Goal: Task Accomplishment & Management: Manage account settings

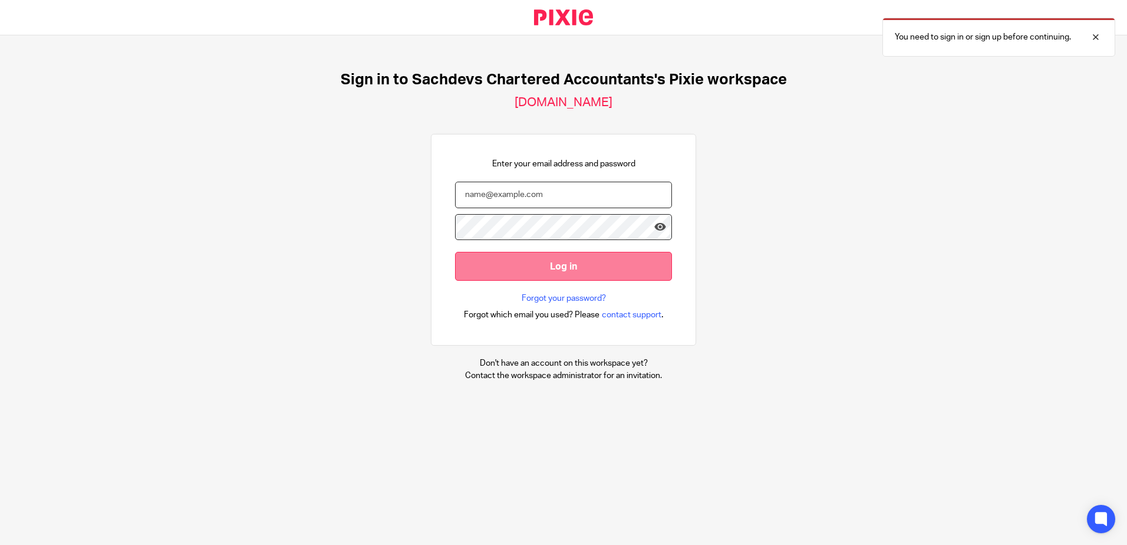
type input "[PERSON_NAME][EMAIL_ADDRESS][DOMAIN_NAME]"
click at [592, 256] on input "Log in" at bounding box center [563, 266] width 217 height 29
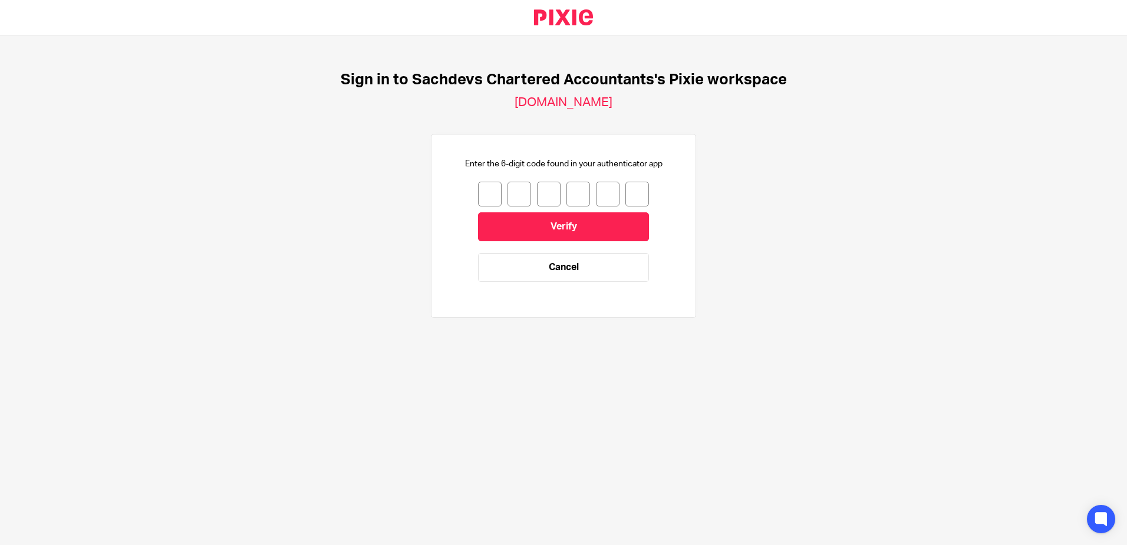
click at [483, 195] on input "number" at bounding box center [490, 194] width 24 height 25
type input "6"
type input "9"
type input "8"
type input "1"
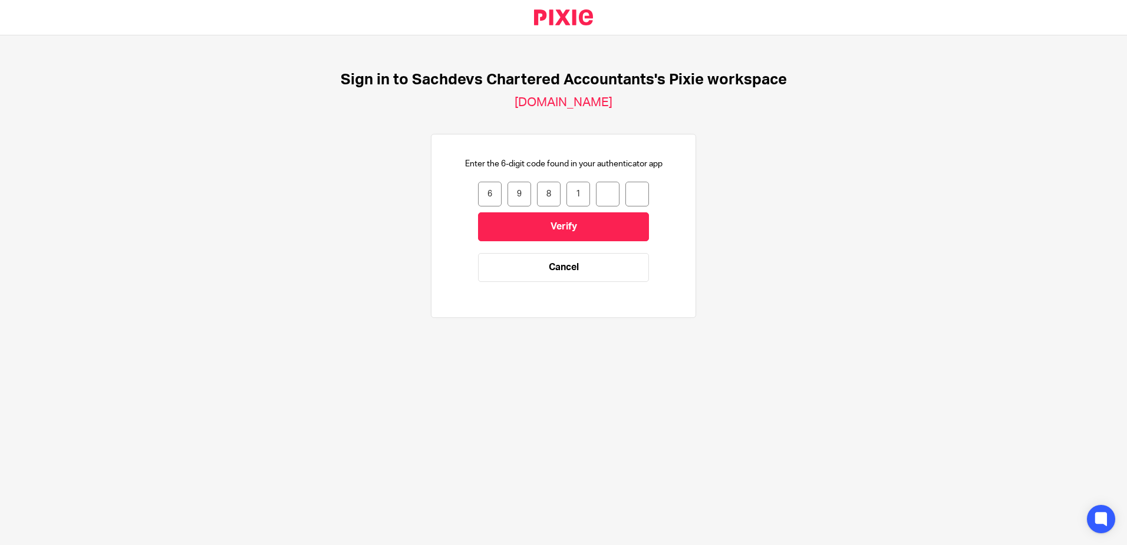
type input "5"
type input "9"
click at [531, 223] on input "Verify" at bounding box center [563, 226] width 171 height 29
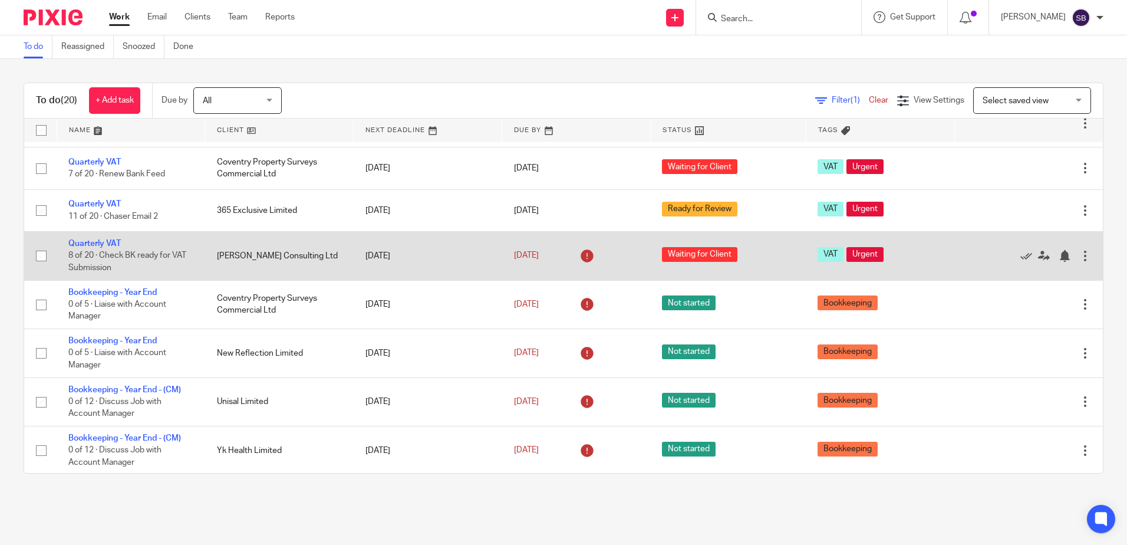
scroll to position [444, 0]
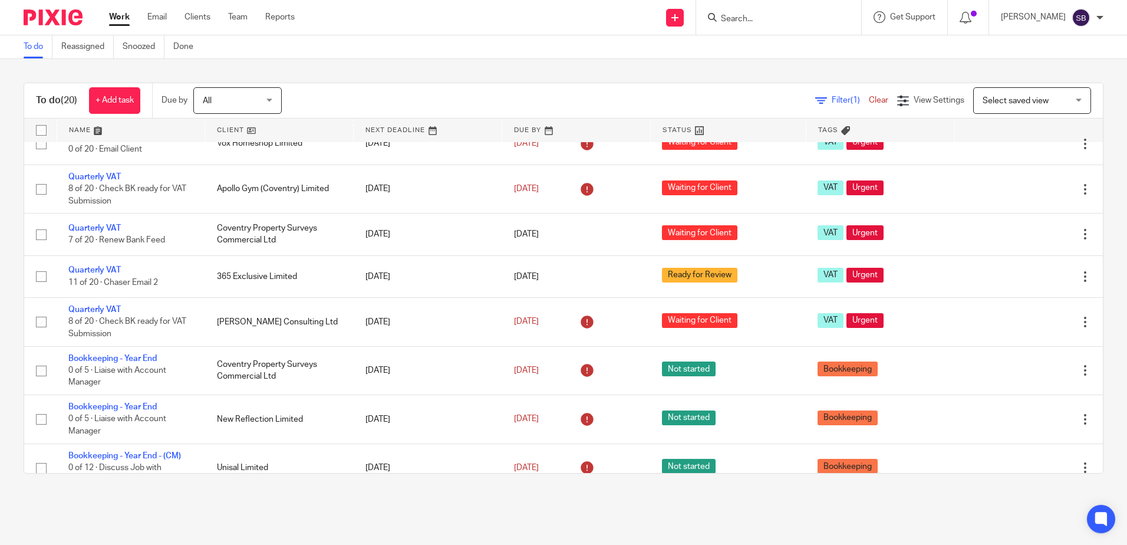
click at [782, 26] on div at bounding box center [778, 17] width 165 height 35
click at [778, 17] on input "Search" at bounding box center [773, 19] width 106 height 11
type input "innote"
click at [808, 43] on link at bounding box center [810, 50] width 186 height 27
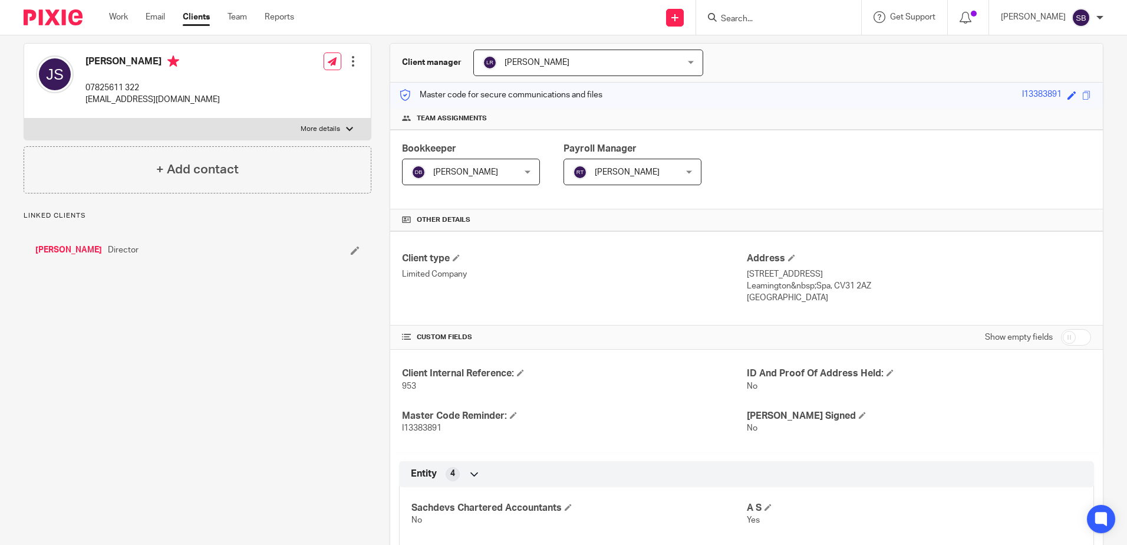
scroll to position [489, 0]
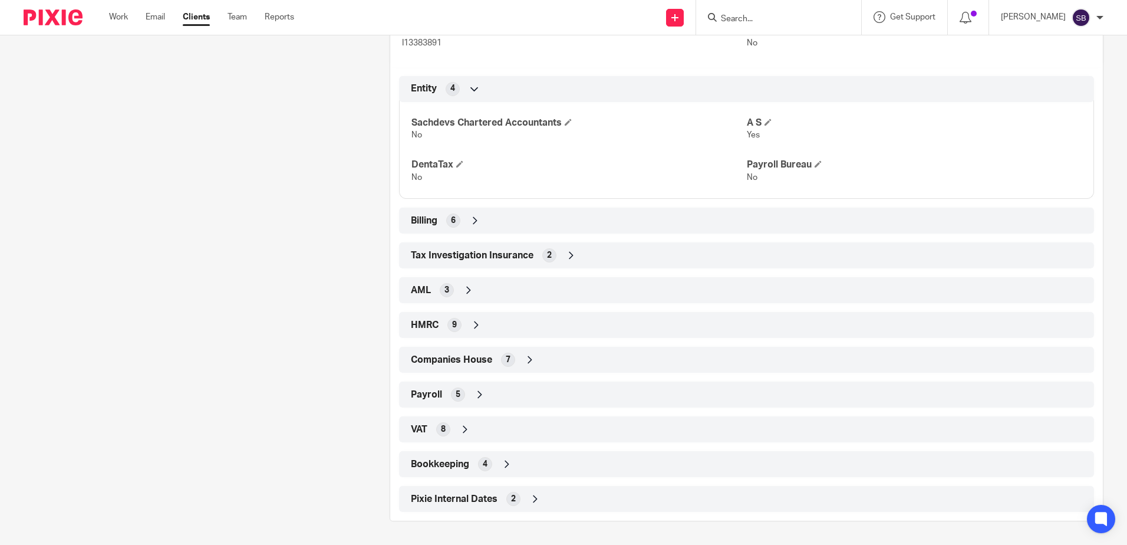
click at [447, 323] on div "9" at bounding box center [454, 325] width 14 height 14
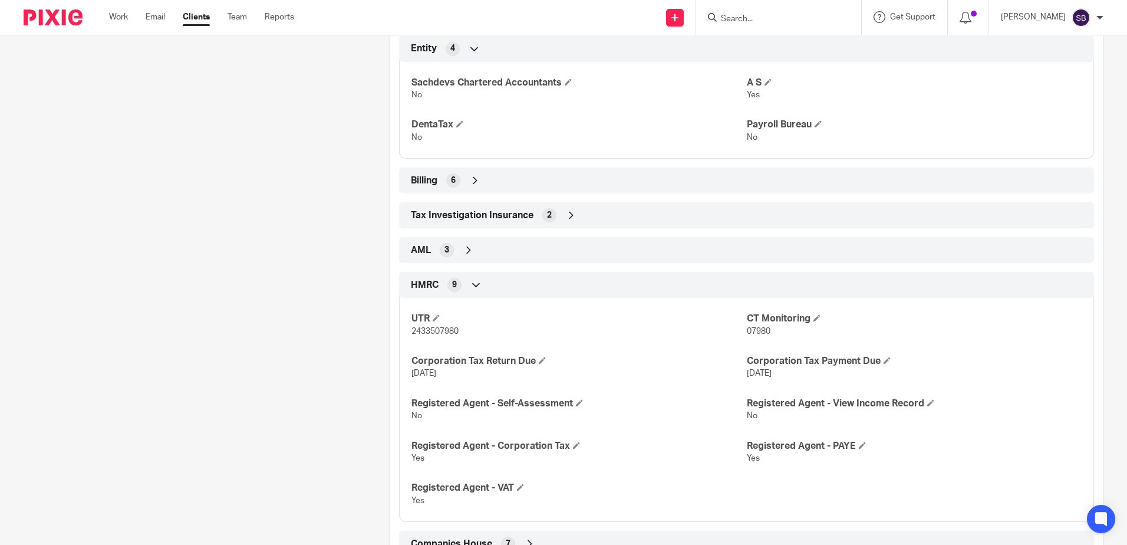
scroll to position [548, 0]
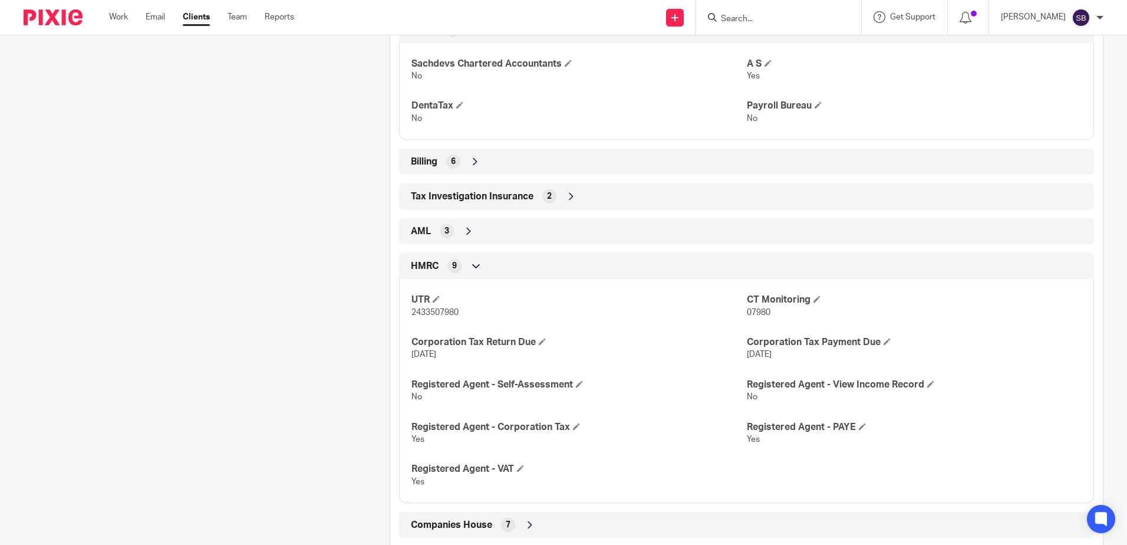
click at [585, 256] on div "HMRC 9" at bounding box center [746, 266] width 677 height 20
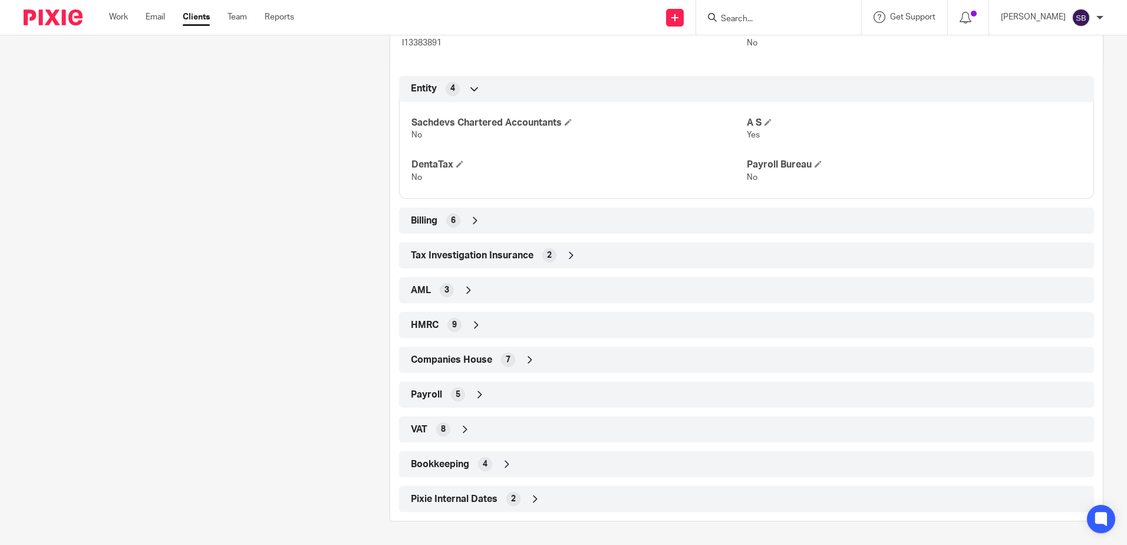
click at [523, 425] on div "VAT 8" at bounding box center [746, 429] width 677 height 20
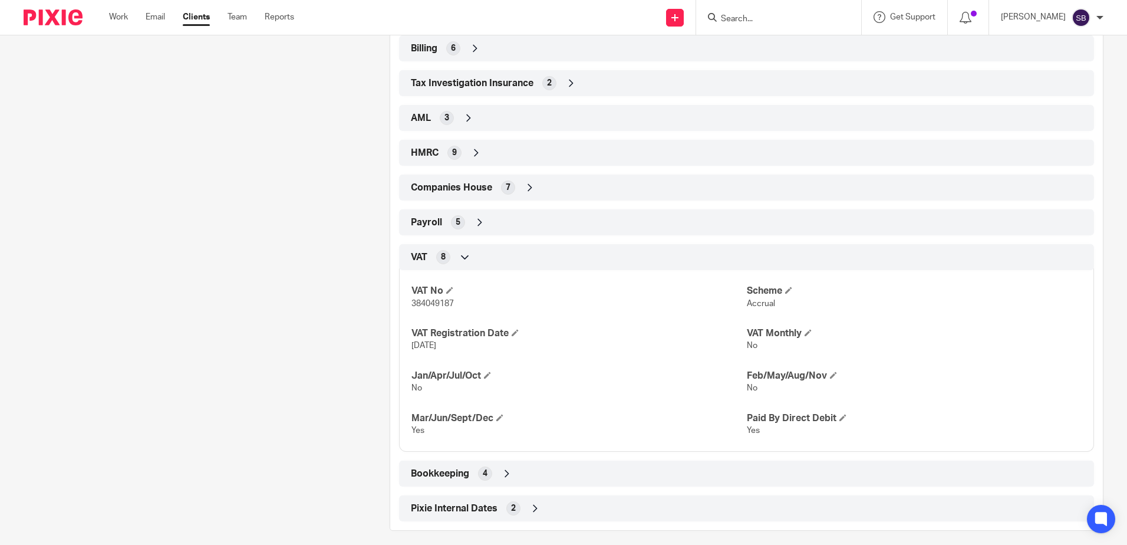
scroll to position [670, 0]
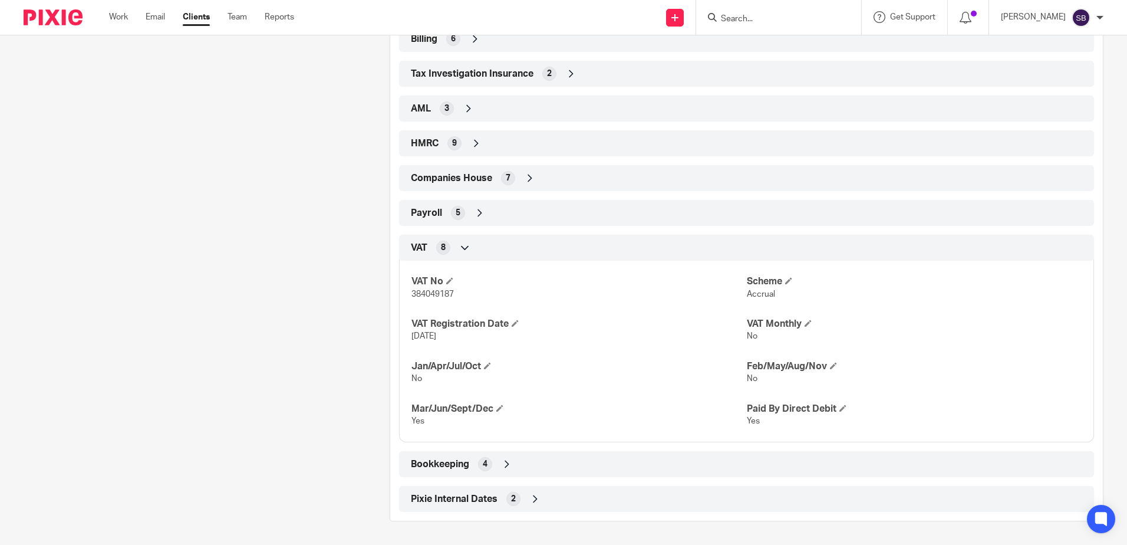
click at [421, 294] on span "384049187" at bounding box center [432, 294] width 42 height 8
copy span "384049187"
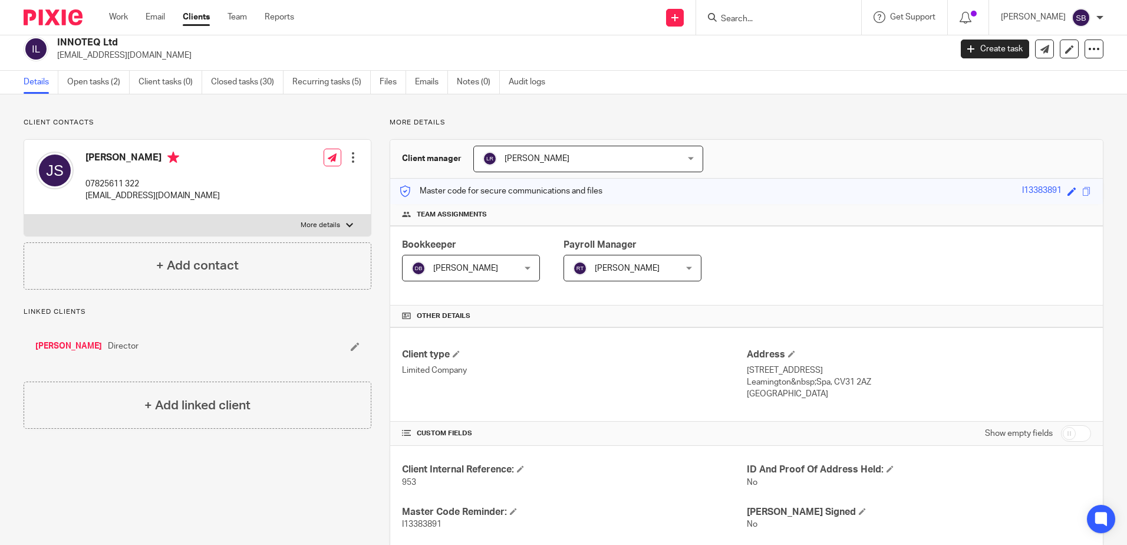
scroll to position [0, 0]
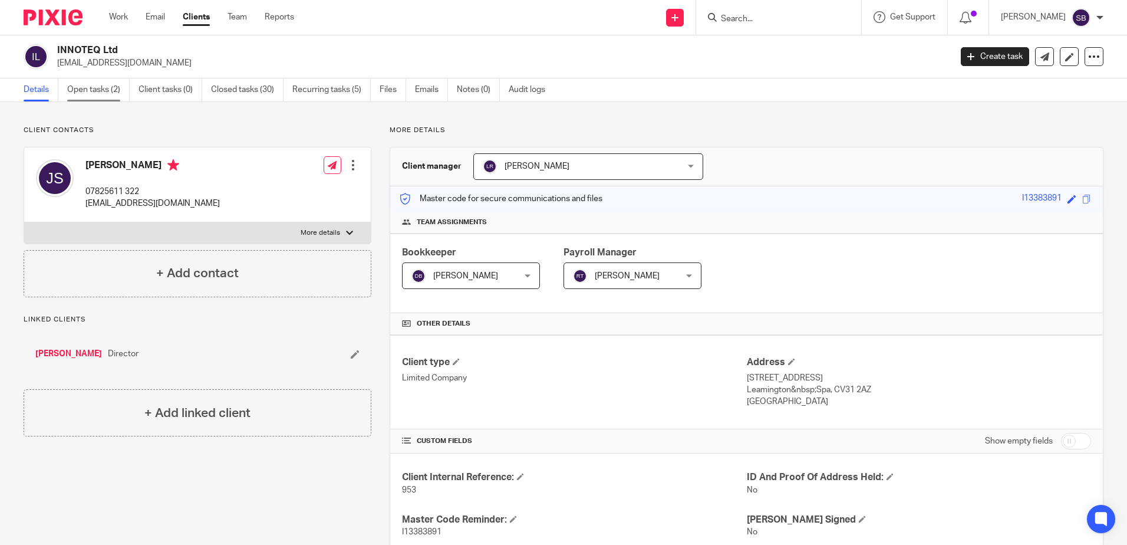
click at [118, 81] on link "Open tasks (2)" at bounding box center [98, 89] width 62 height 23
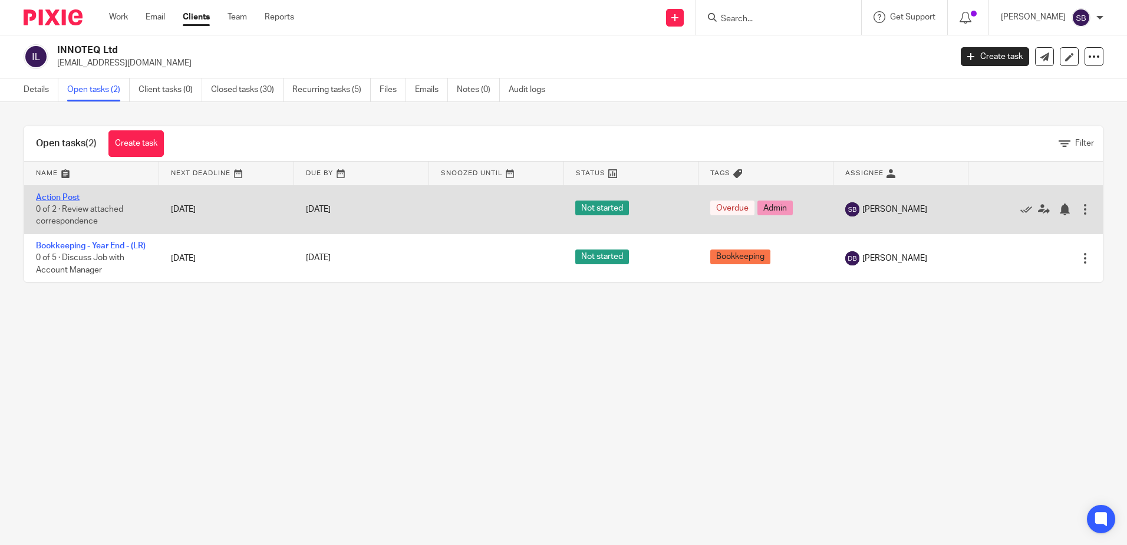
click at [56, 197] on link "Action Post" at bounding box center [58, 197] width 44 height 8
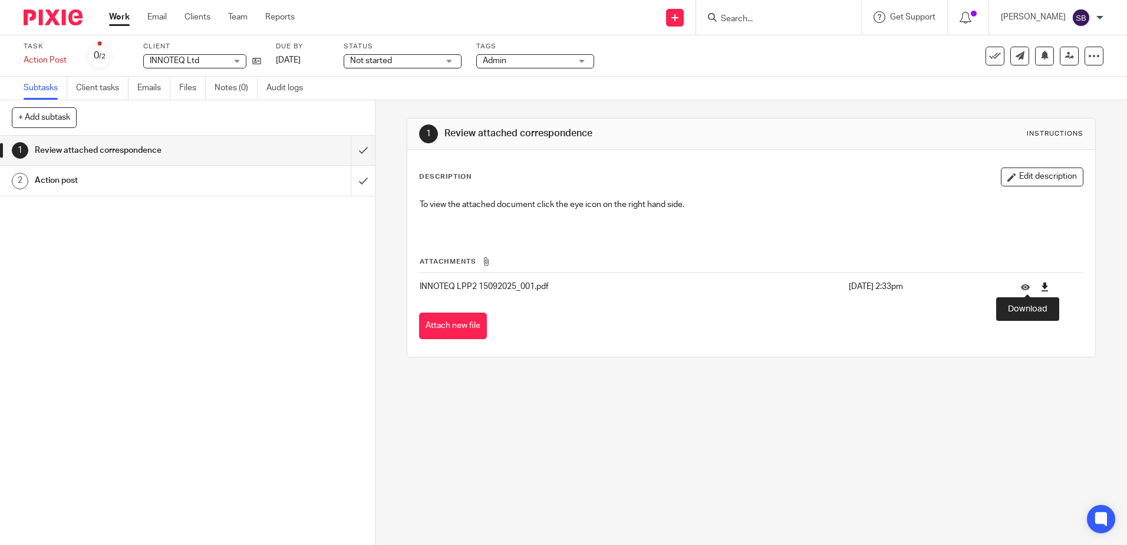
click at [1040, 287] on icon at bounding box center [1044, 286] width 9 height 9
click at [124, 15] on link "Work" at bounding box center [119, 17] width 21 height 12
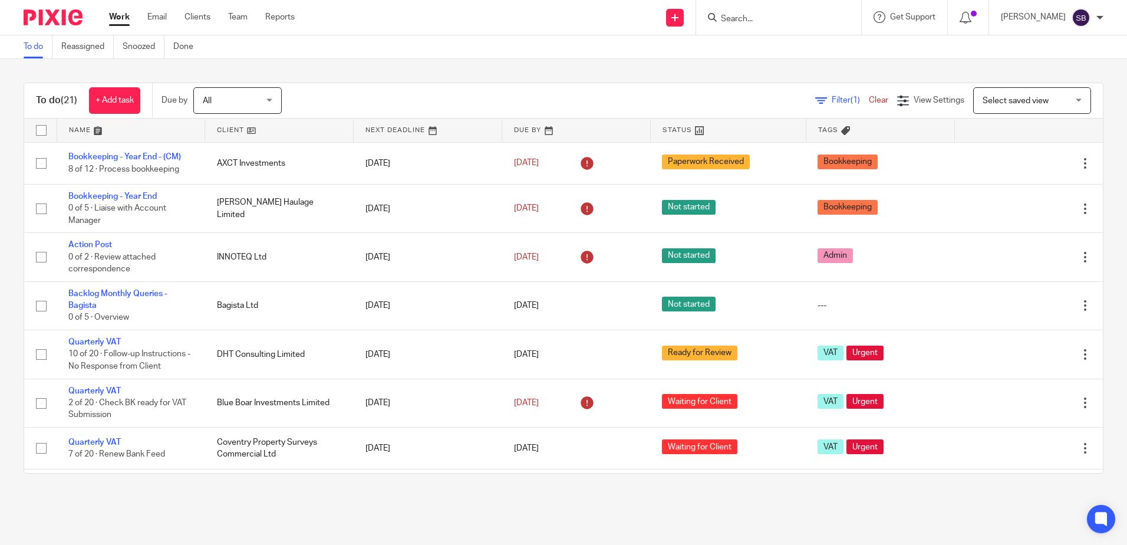
click at [772, 16] on input "Search" at bounding box center [773, 19] width 106 height 11
click at [770, 20] on input "Search" at bounding box center [773, 19] width 106 height 11
type input "innoteq"
click at [798, 53] on link at bounding box center [820, 50] width 206 height 27
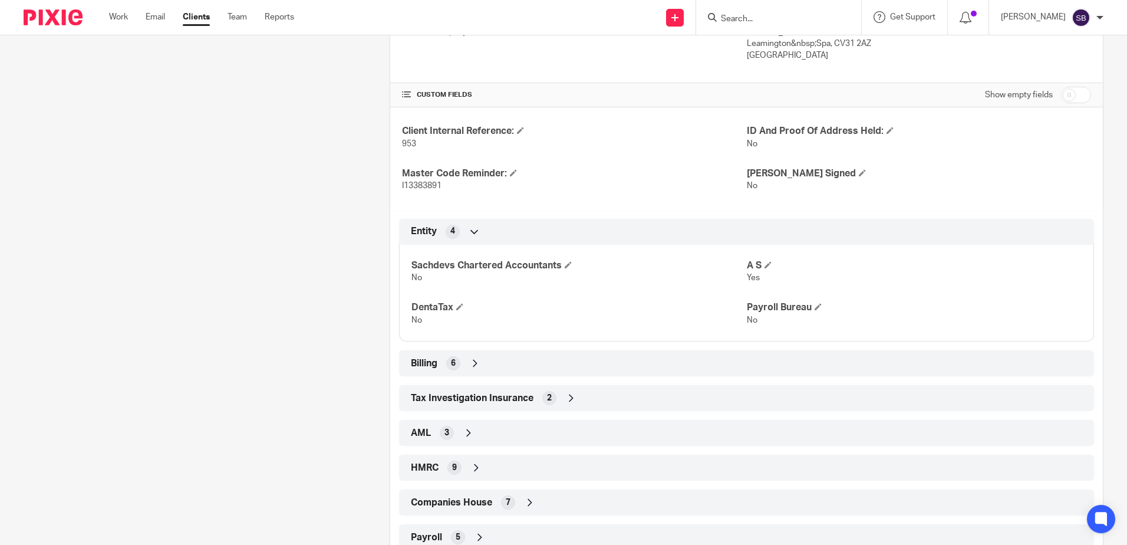
scroll to position [472, 0]
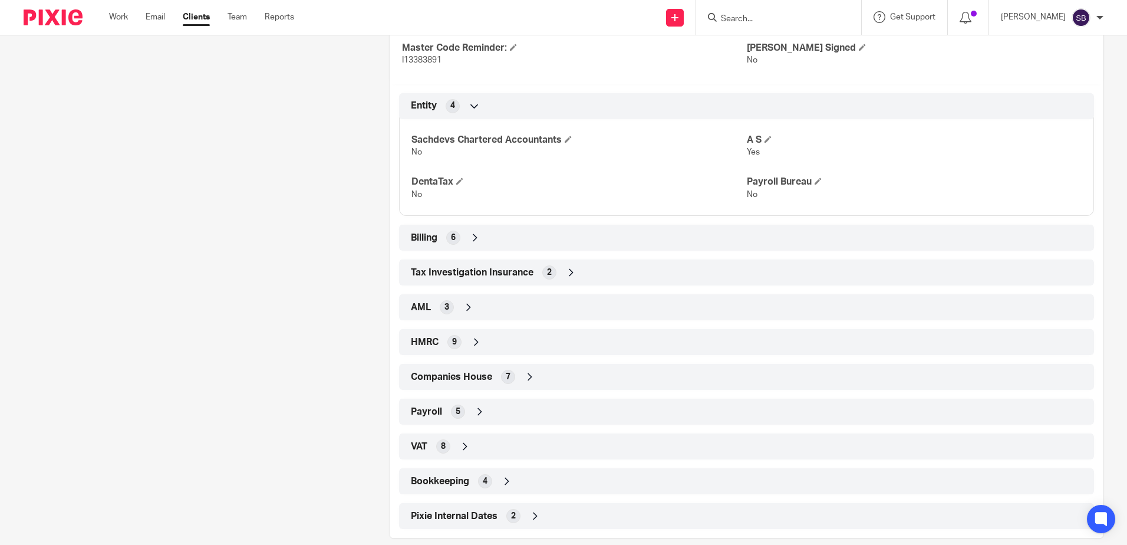
click at [486, 447] on div "VAT 8" at bounding box center [746, 446] width 677 height 20
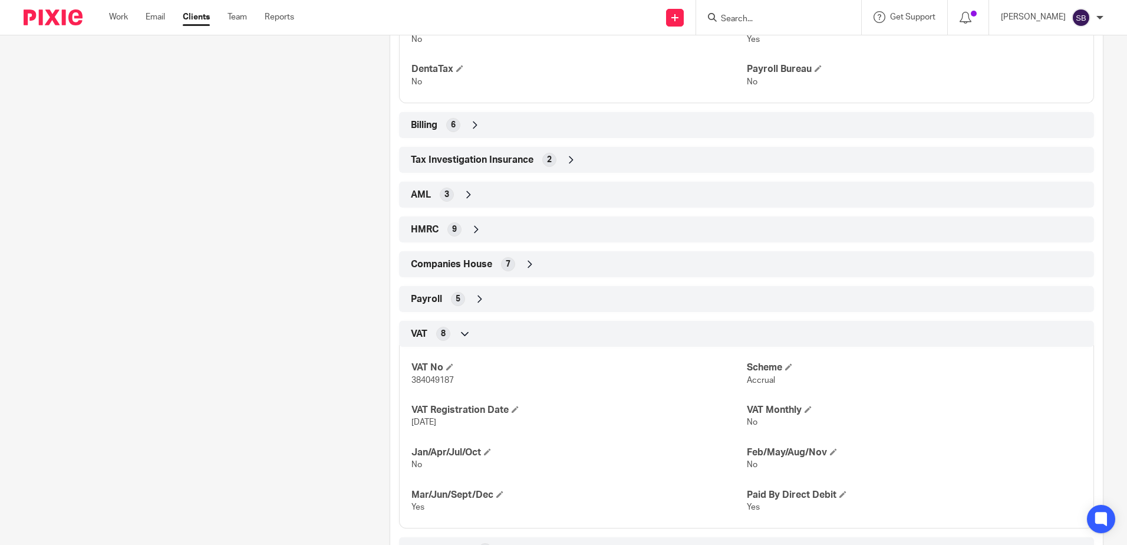
scroll to position [589, 0]
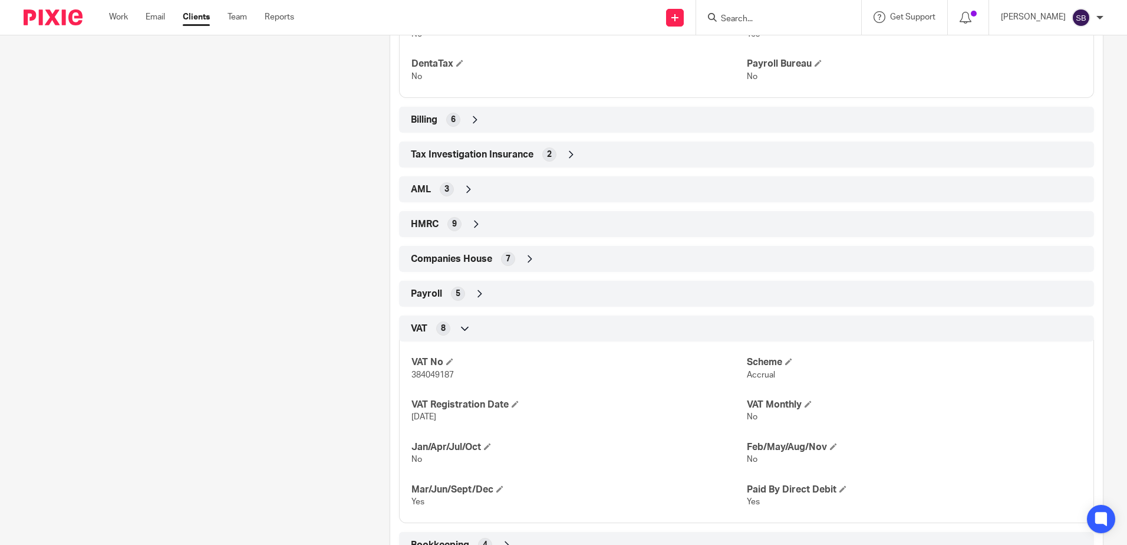
click at [430, 371] on span "384049187" at bounding box center [432, 375] width 42 height 8
copy span "384049187"
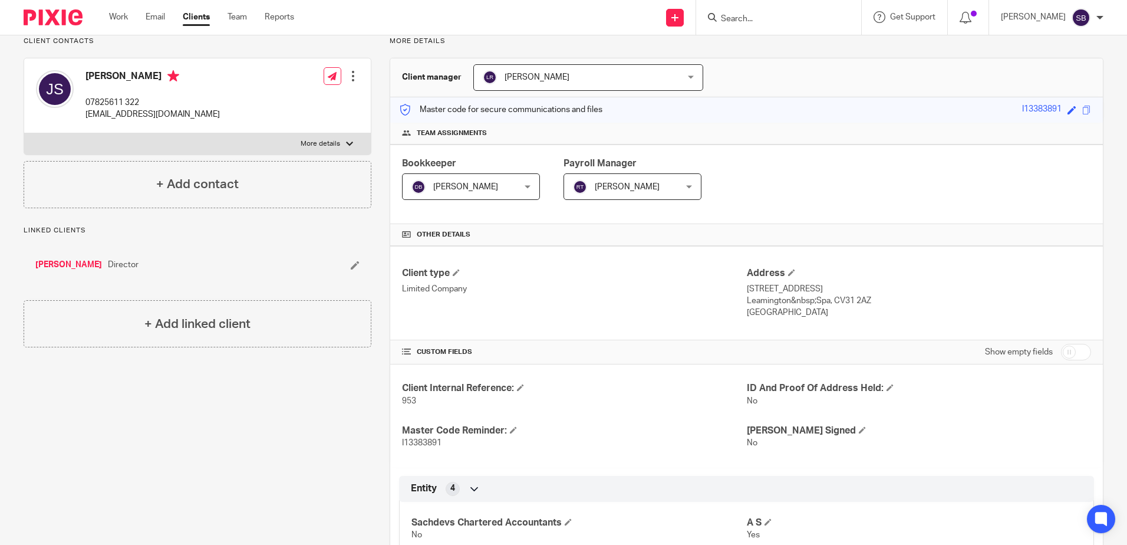
scroll to position [0, 0]
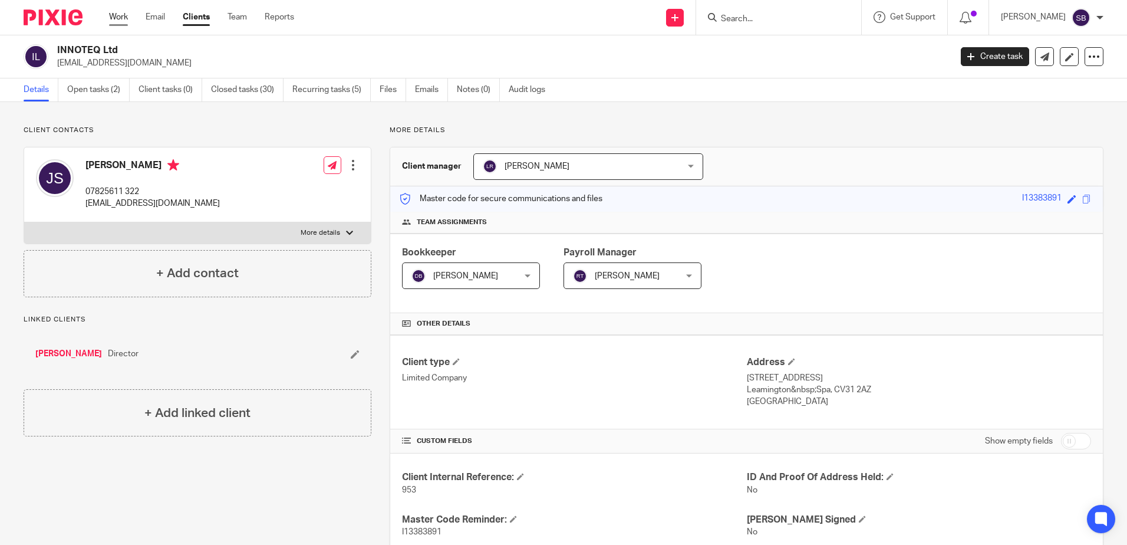
click at [112, 19] on link "Work" at bounding box center [118, 17] width 19 height 12
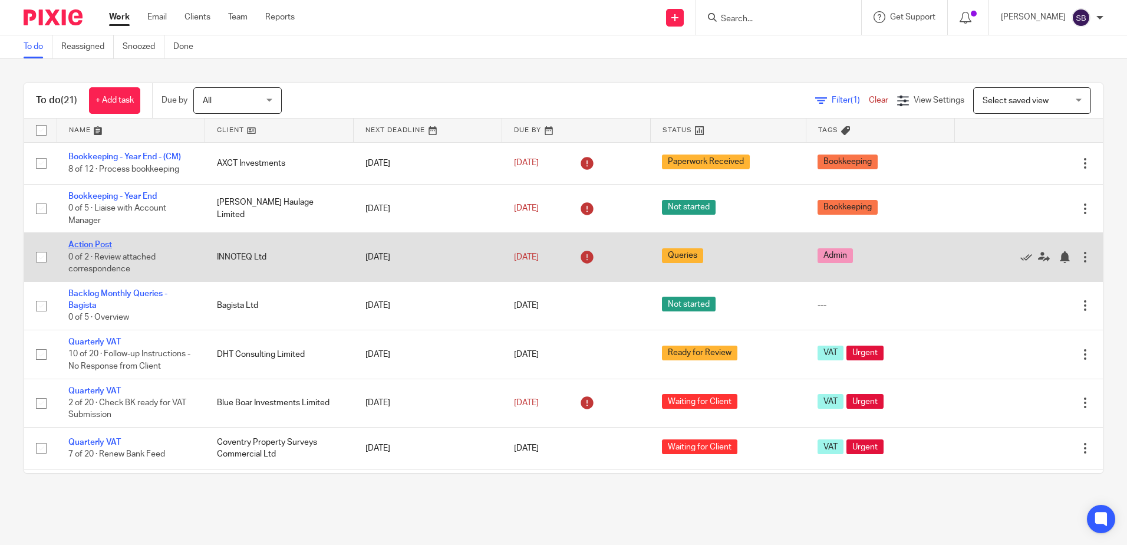
click at [78, 246] on link "Action Post" at bounding box center [90, 245] width 44 height 8
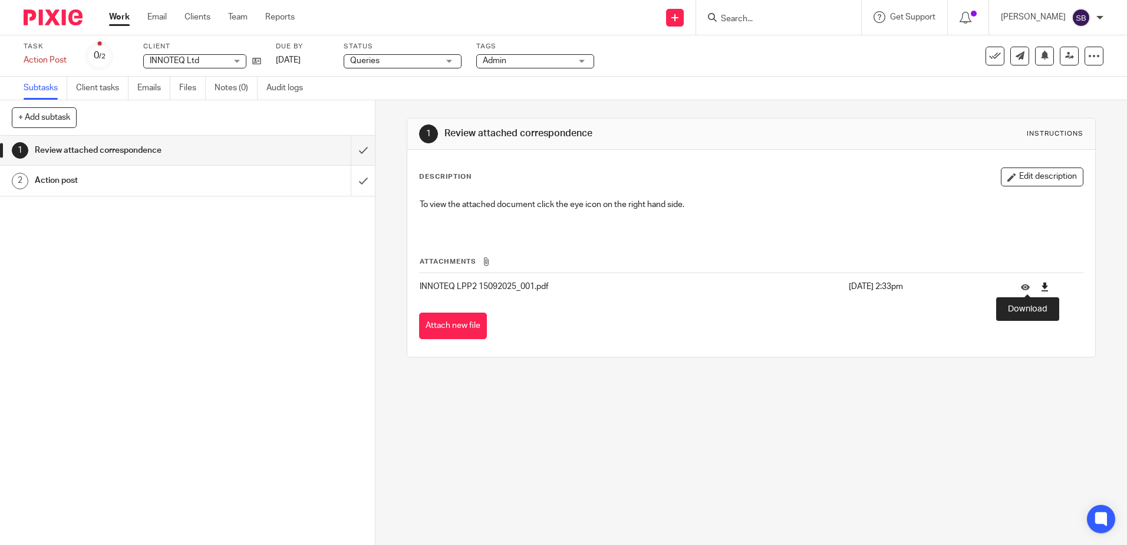
click at [1040, 285] on icon at bounding box center [1044, 286] width 9 height 9
click at [157, 85] on link "Emails" at bounding box center [153, 88] width 33 height 23
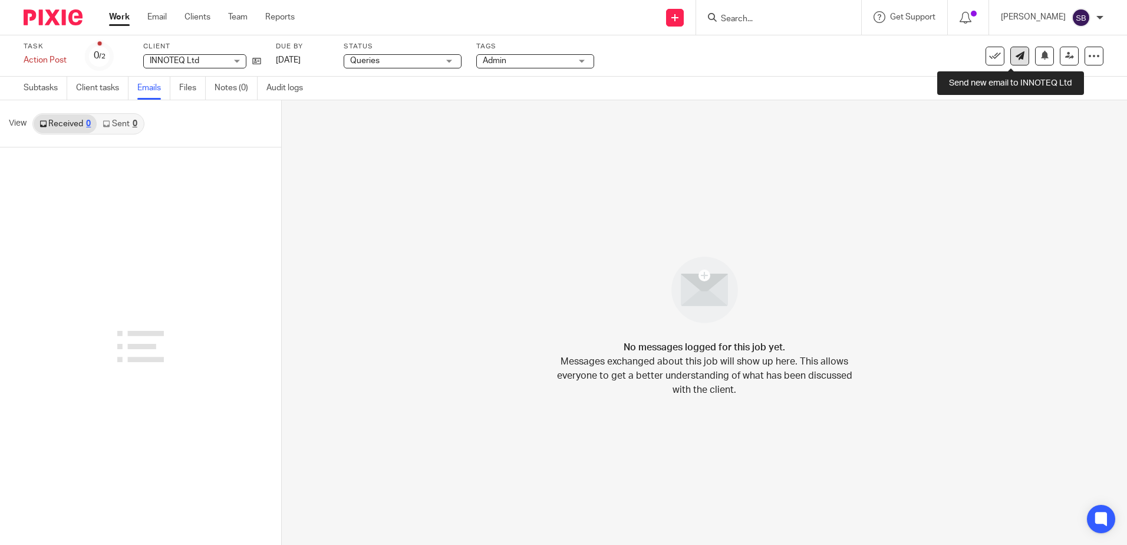
click at [1016, 57] on icon at bounding box center [1020, 55] width 9 height 9
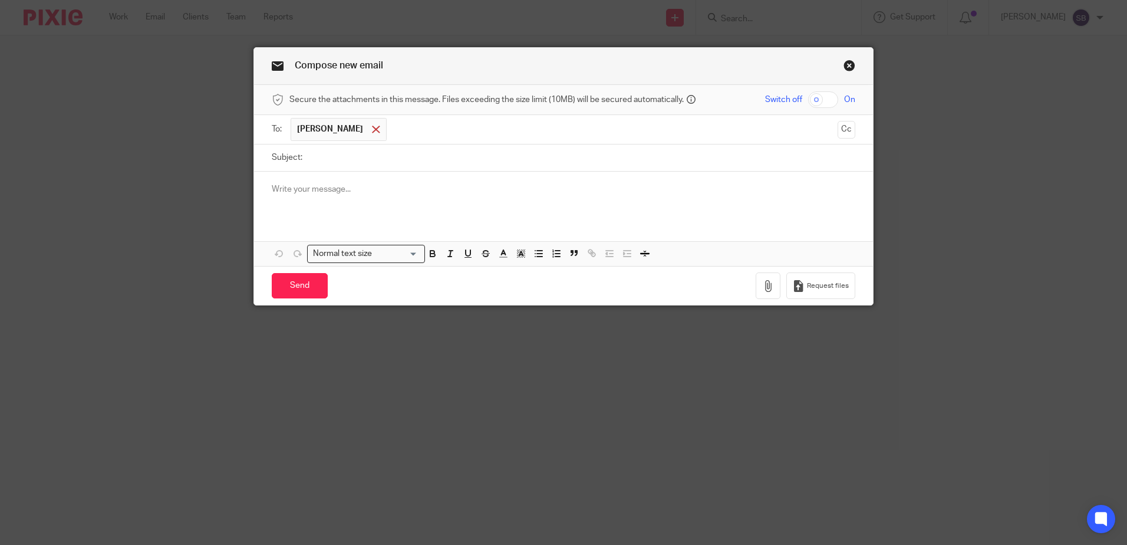
click at [380, 131] on span at bounding box center [376, 130] width 8 height 8
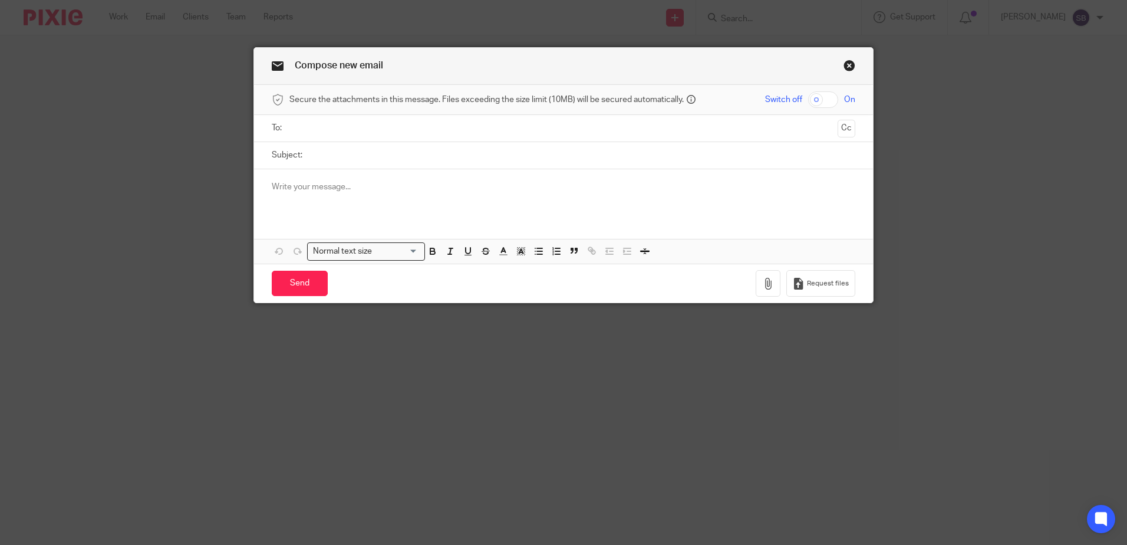
click at [745, 128] on input "text" at bounding box center [563, 128] width 539 height 14
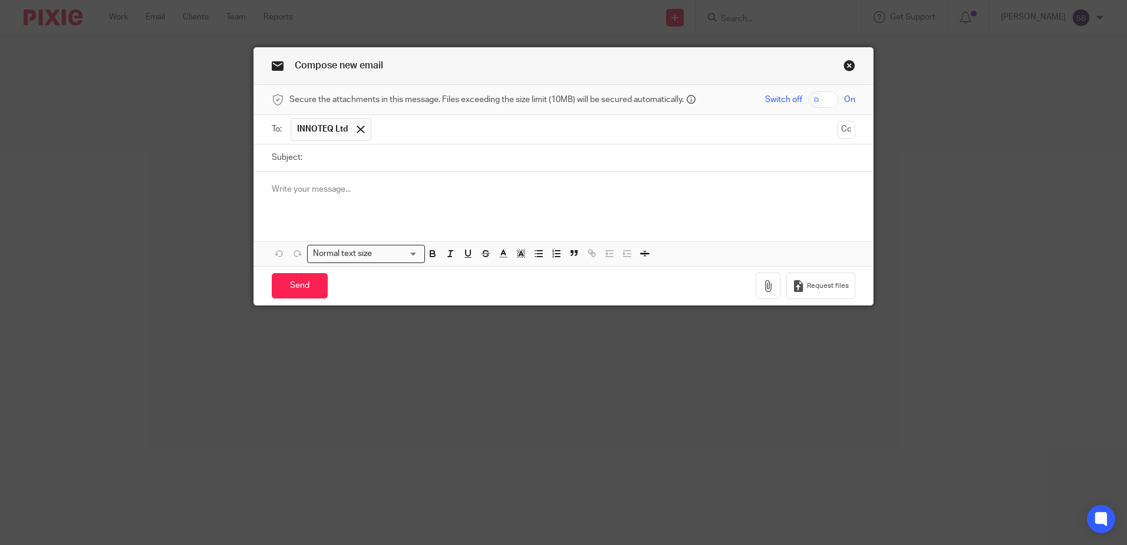
click at [400, 160] on input "Subject:" at bounding box center [581, 157] width 547 height 27
type input "L"
type input "VAT: Late payment penalty"
click at [384, 190] on p at bounding box center [564, 189] width 584 height 12
click at [391, 130] on input "text" at bounding box center [605, 129] width 456 height 23
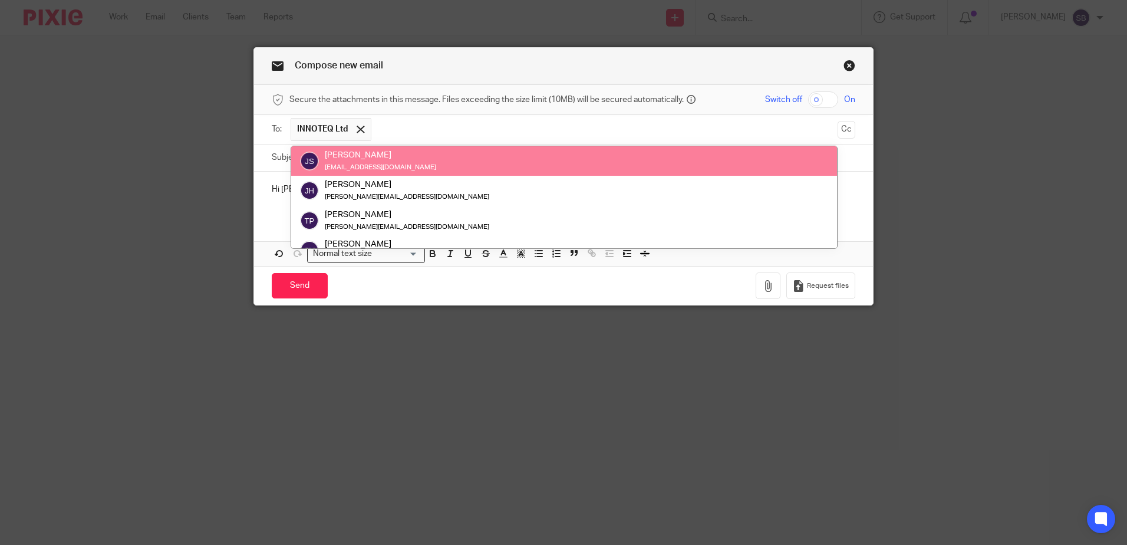
click at [844, 61] on link "Close this dialog window" at bounding box center [850, 68] width 12 height 16
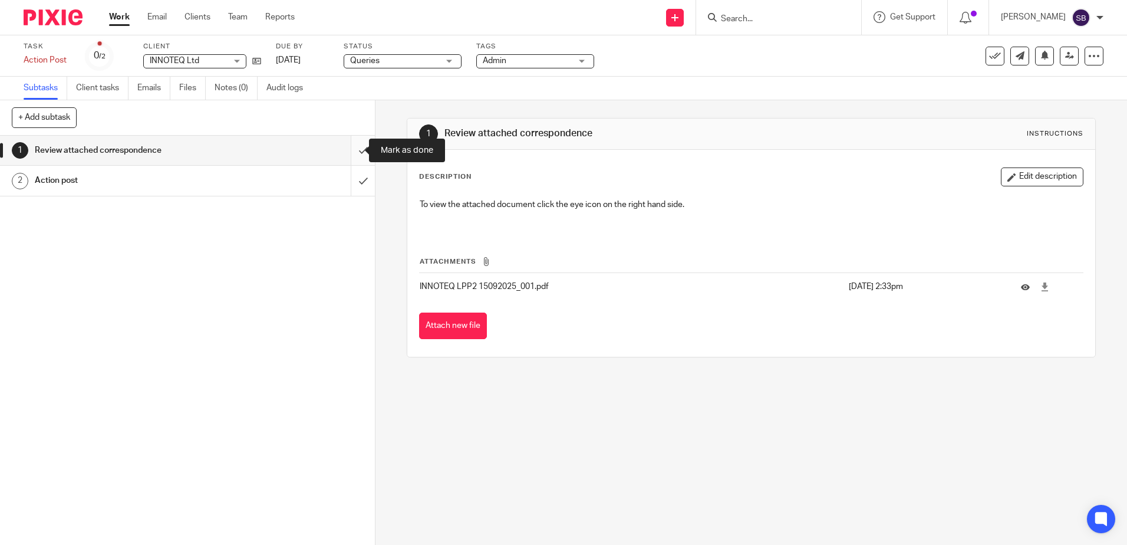
click at [352, 148] on input "submit" at bounding box center [187, 150] width 375 height 29
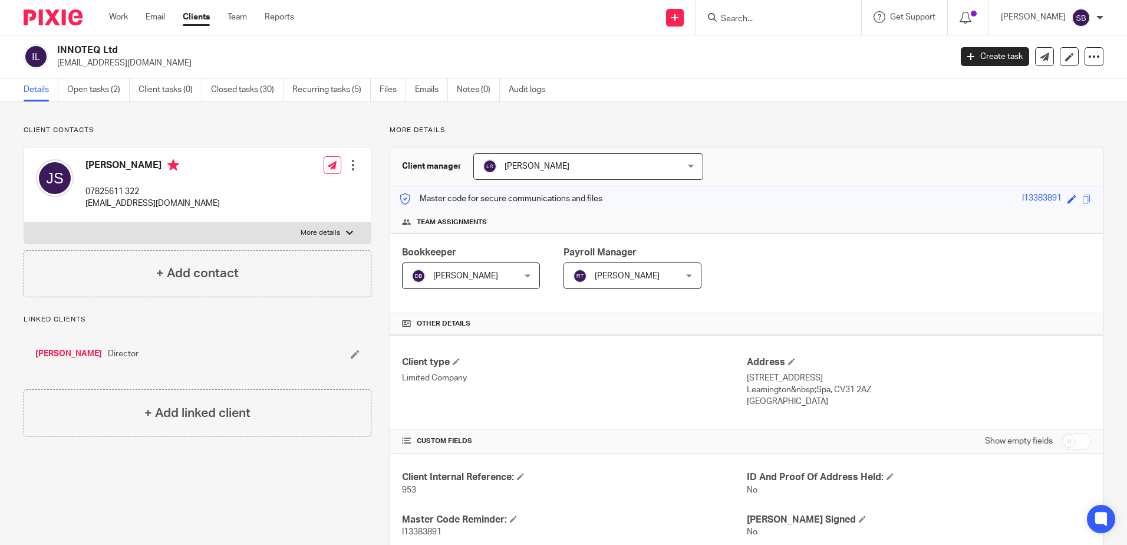
click at [812, 17] on input "Search" at bounding box center [773, 19] width 106 height 11
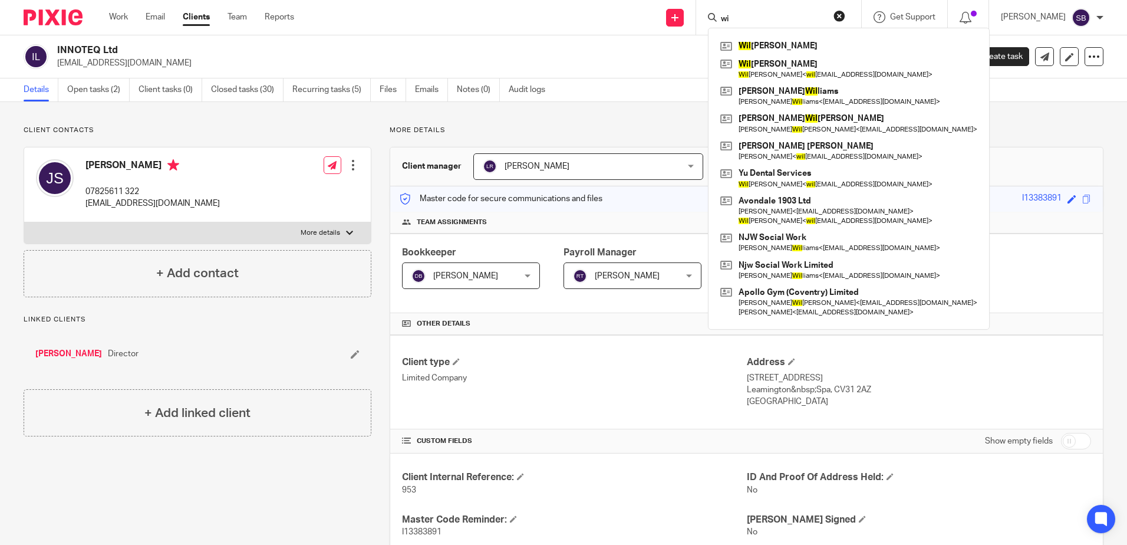
type input "w"
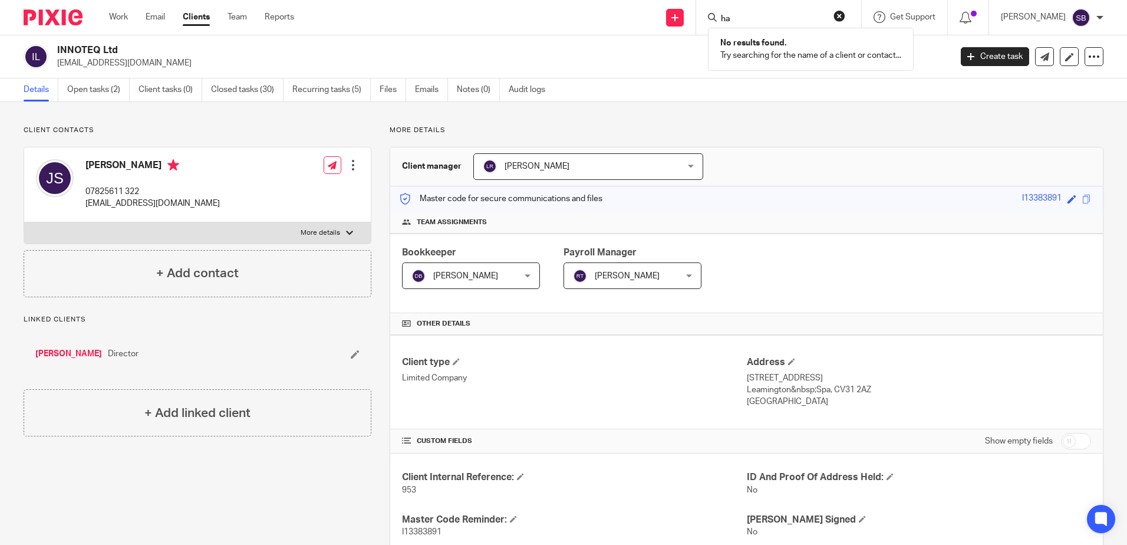
type input "h"
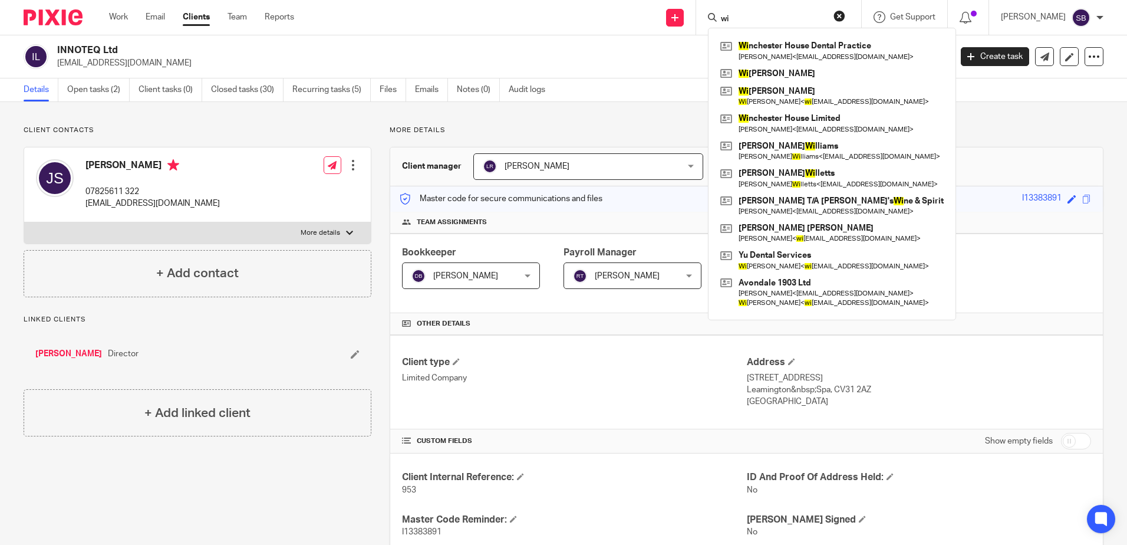
type input "w"
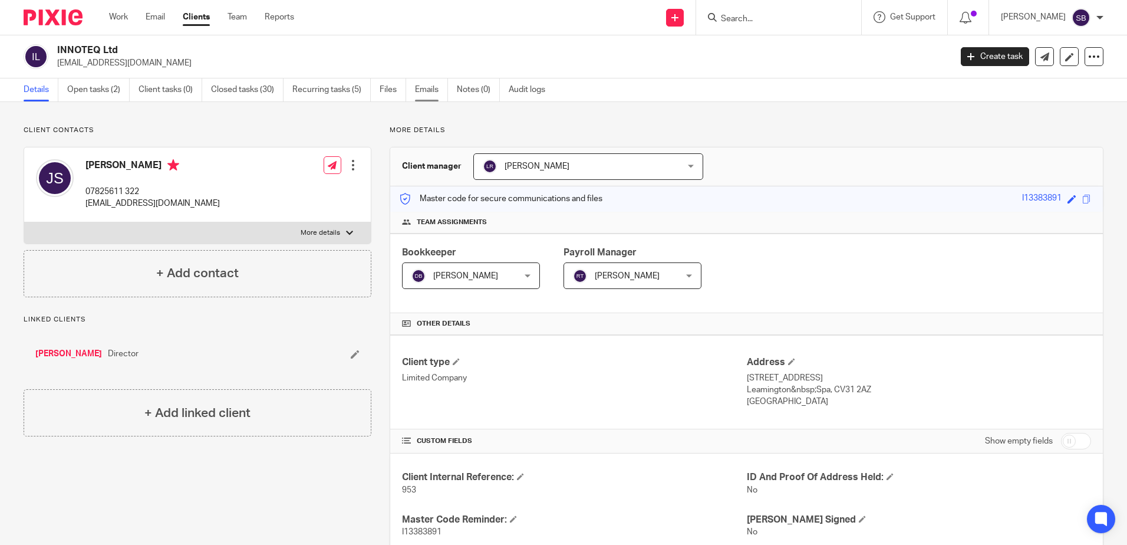
click at [430, 90] on link "Emails" at bounding box center [431, 89] width 33 height 23
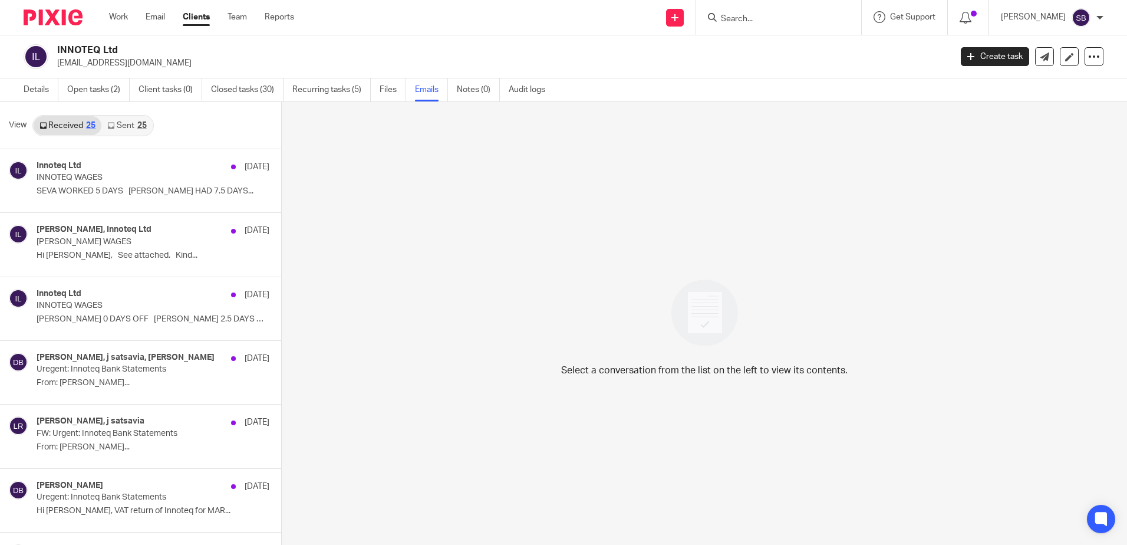
click at [164, 169] on div "Innoteq Ltd [DATE]" at bounding box center [153, 167] width 233 height 12
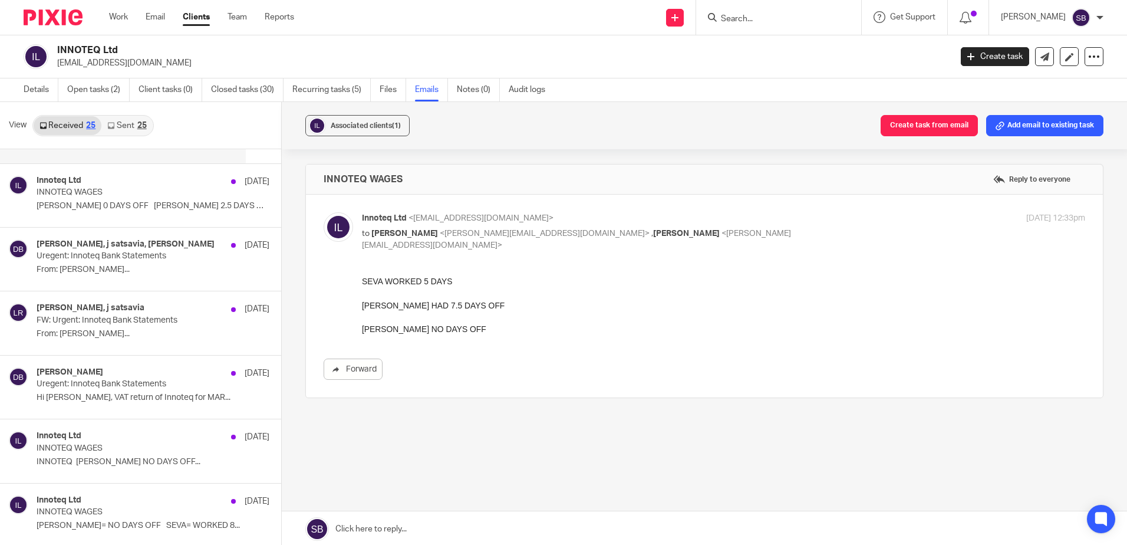
scroll to position [118, 0]
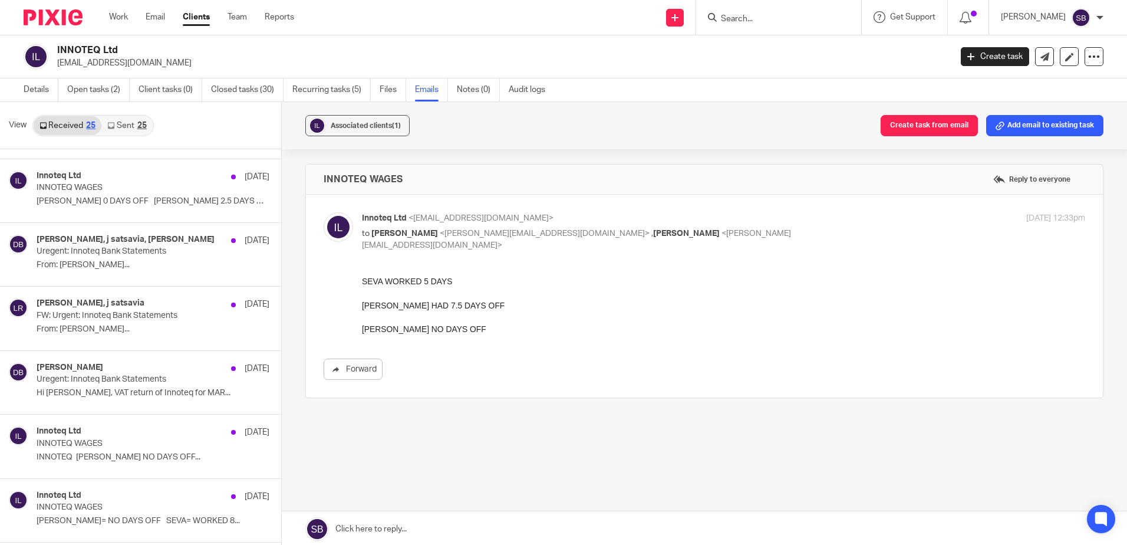
click at [126, 122] on link "Sent 25" at bounding box center [126, 125] width 51 height 19
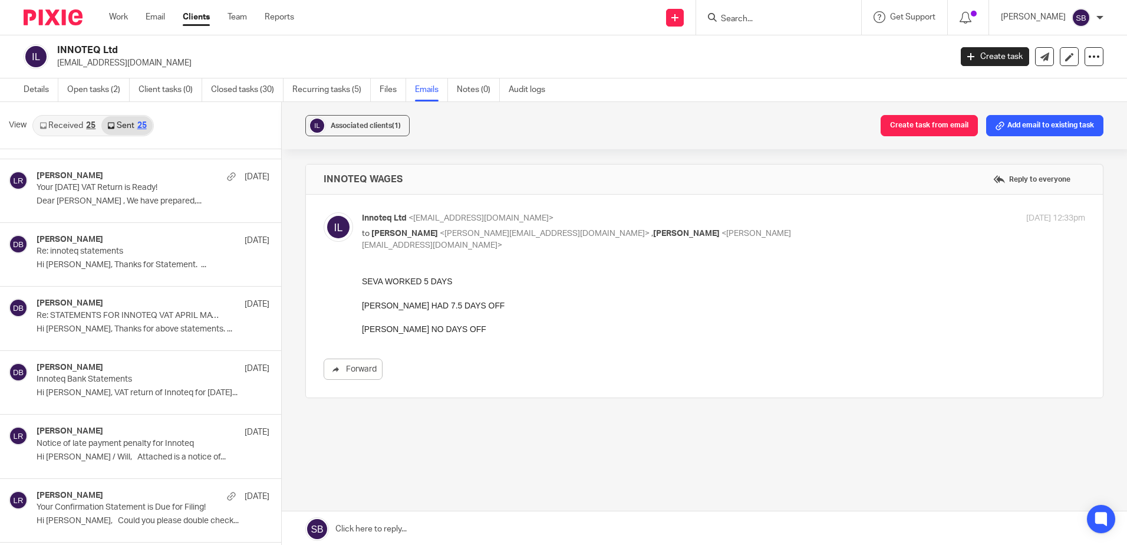
scroll to position [2, 0]
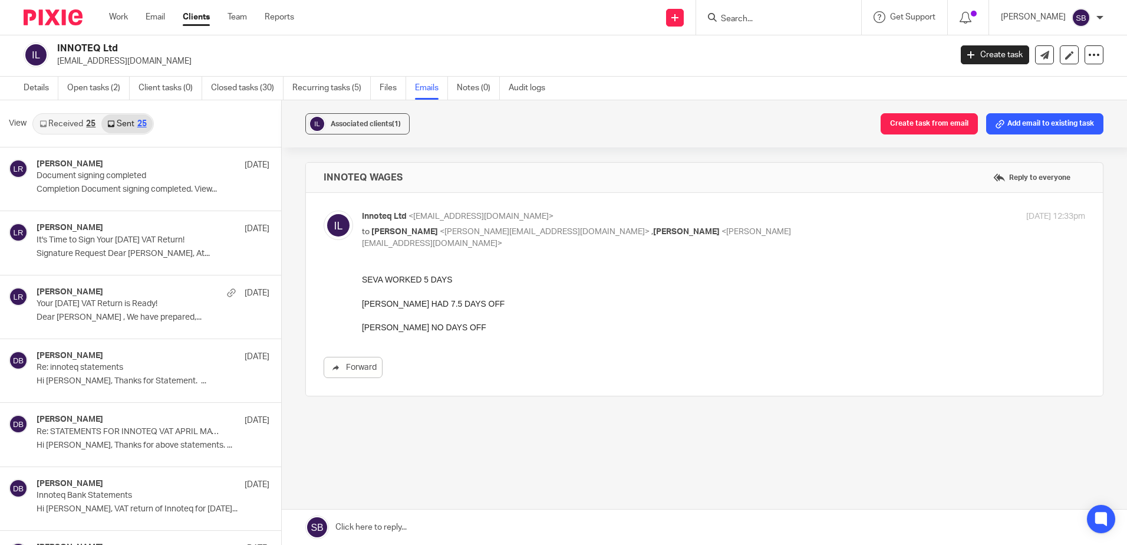
drag, startPoint x: 54, startPoint y: 60, endPoint x: 128, endPoint y: 63, distance: 73.7
click at [128, 63] on div "INNOTEQ Ltd admin@innoteq.uk" at bounding box center [484, 54] width 920 height 25
copy p "admin@innoteq.uk"
click at [193, 192] on p "Completion Document signing completed. View..." at bounding box center [135, 190] width 197 height 10
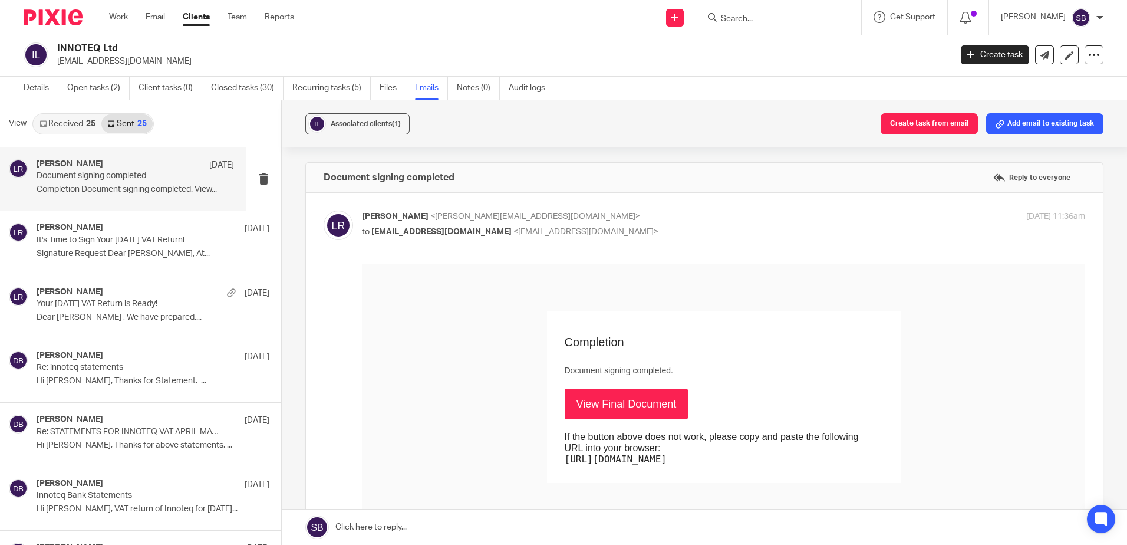
scroll to position [0, 0]
click at [104, 338] on div "Luke Racovita 6 Aug Your June 2025 VAT Return is Ready! Dear Jasminder , We hav…" at bounding box center [123, 306] width 246 height 63
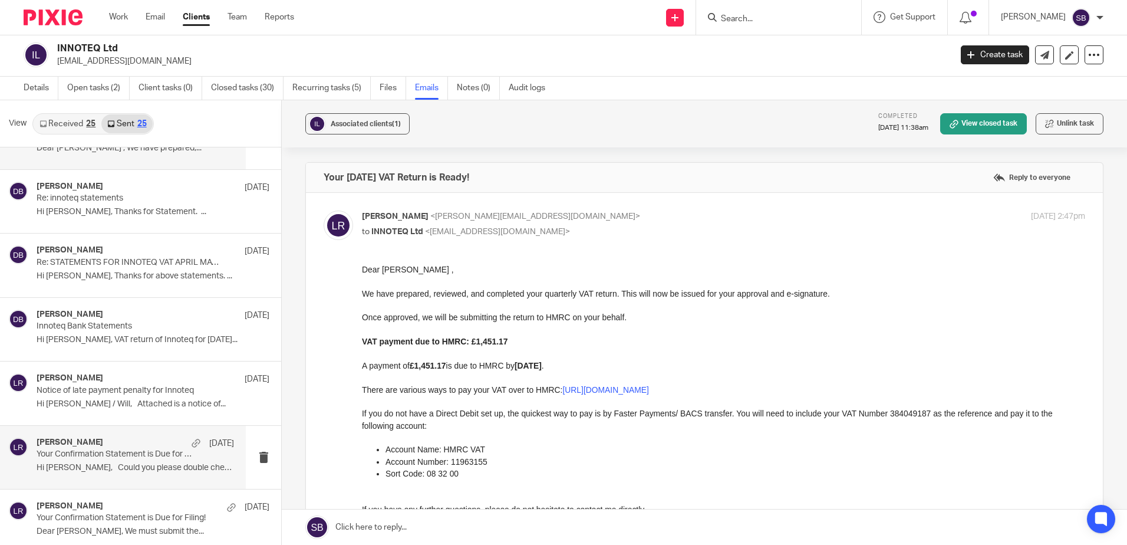
scroll to position [177, 0]
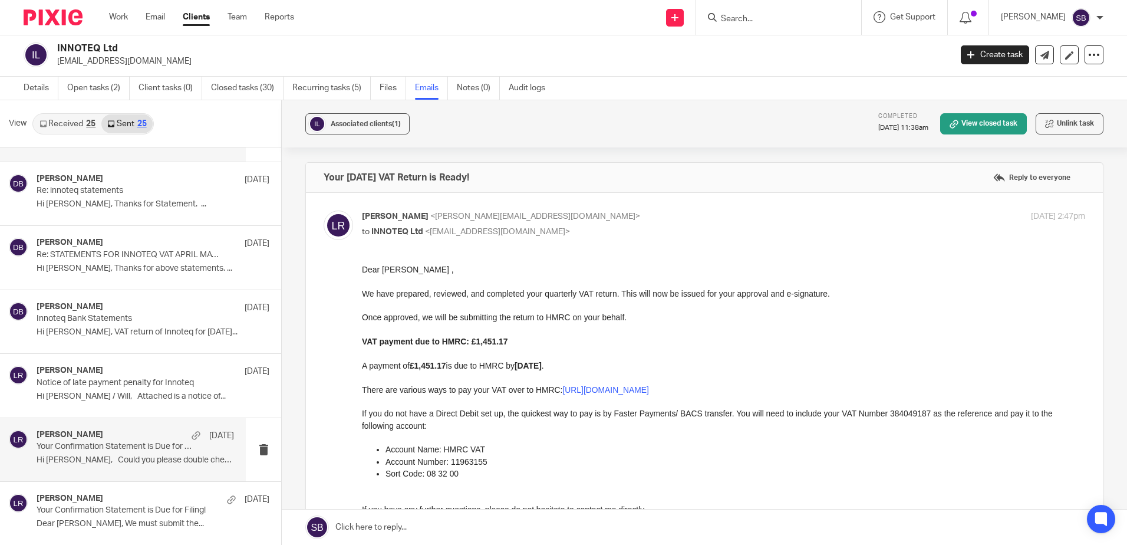
click at [115, 418] on div "Luke Racovita 20 May Your Confirmation Statement is Due for Filing! Hi Will, Co…" at bounding box center [123, 449] width 246 height 63
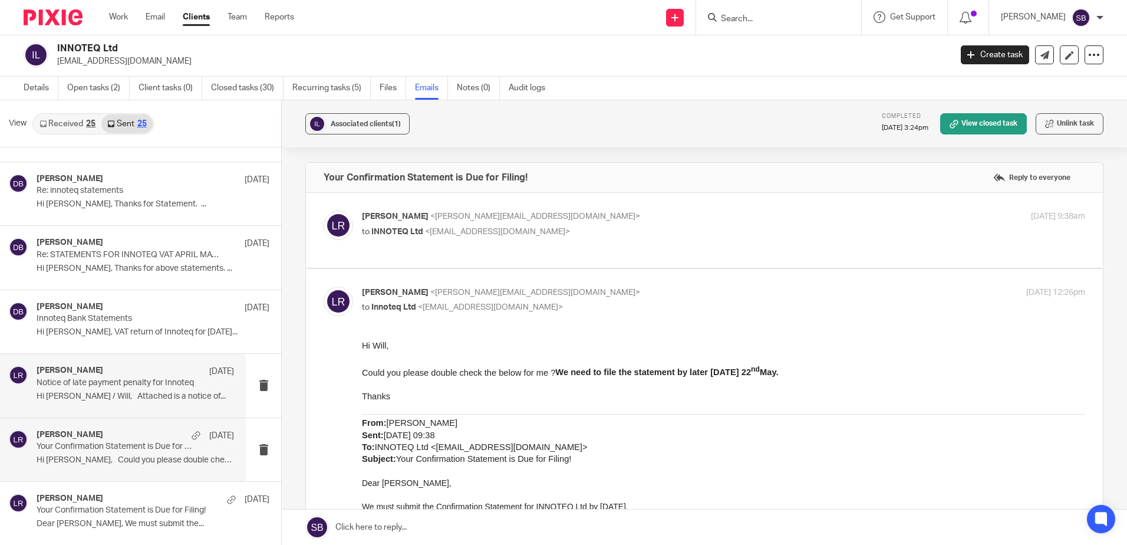
scroll to position [0, 0]
click at [107, 388] on div "Luke Racovita 22 May Notice of late payment penalty for Innoteq Hi Jas / Will, …" at bounding box center [135, 384] width 197 height 39
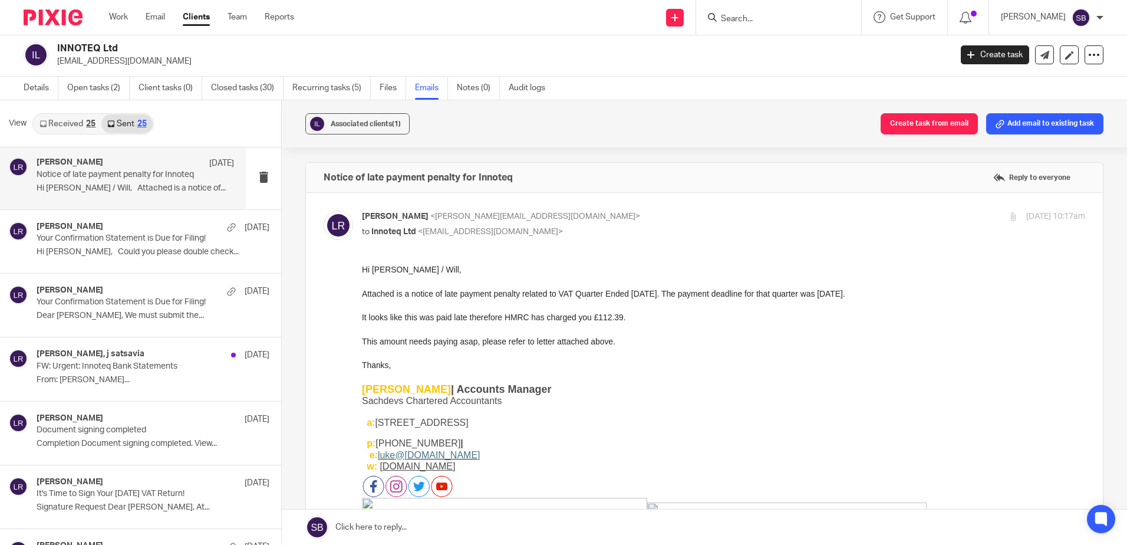
scroll to position [472, 0]
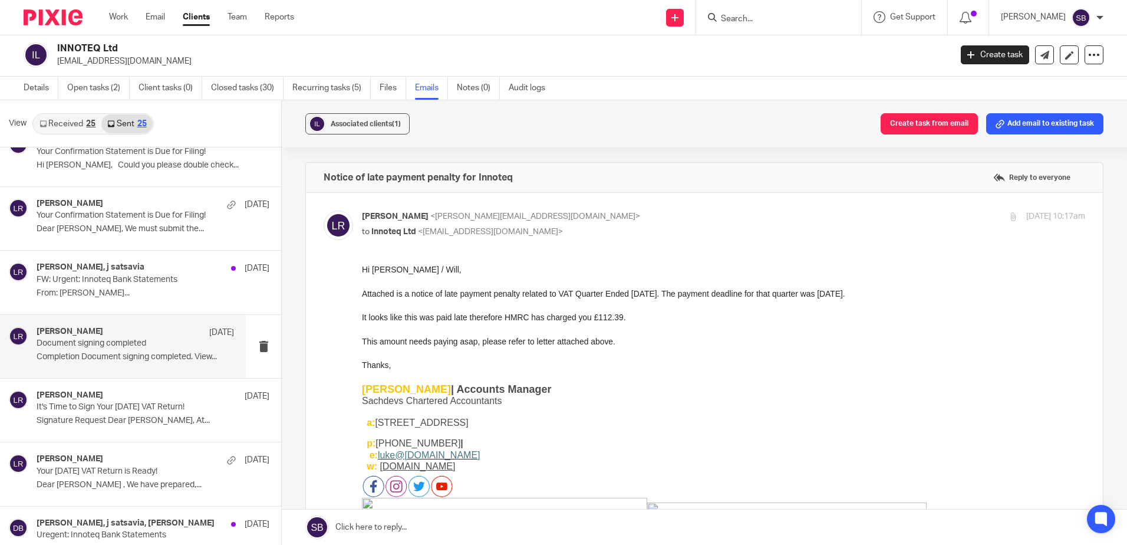
click at [117, 365] on div "Luke Racovita 7 May Document signing completed Completion Document signing comp…" at bounding box center [135, 346] width 197 height 39
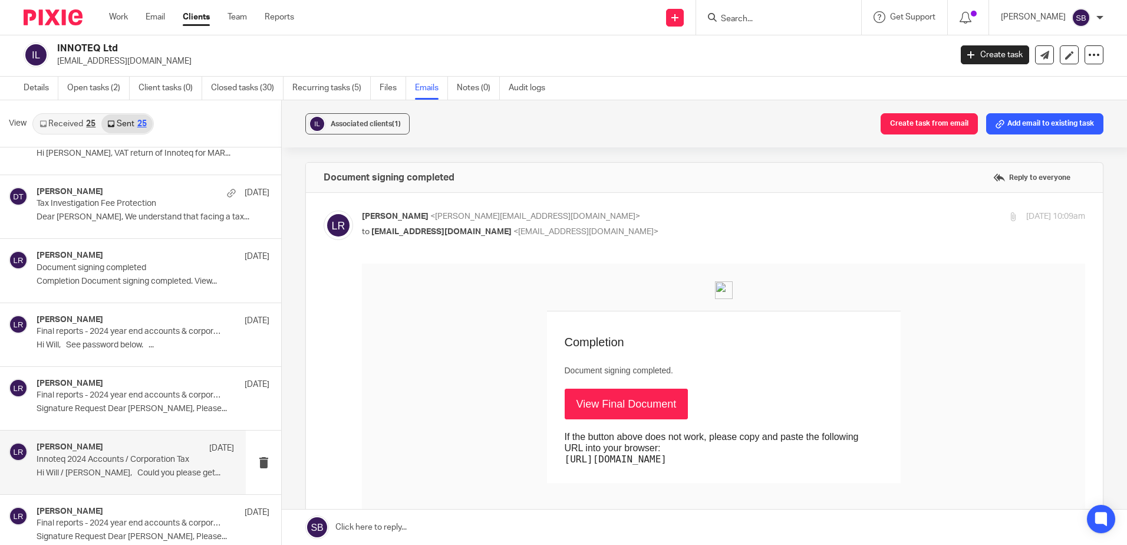
scroll to position [884, 0]
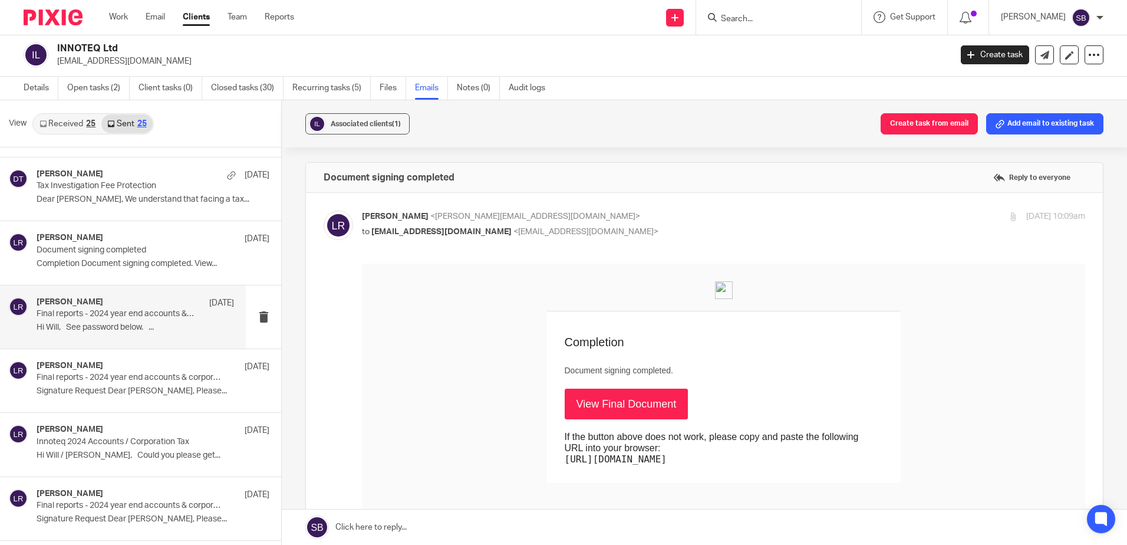
click at [109, 334] on div "Luke Racovita 25 Feb Final reports - 2024 year end accounts & corporation tax H…" at bounding box center [135, 316] width 197 height 39
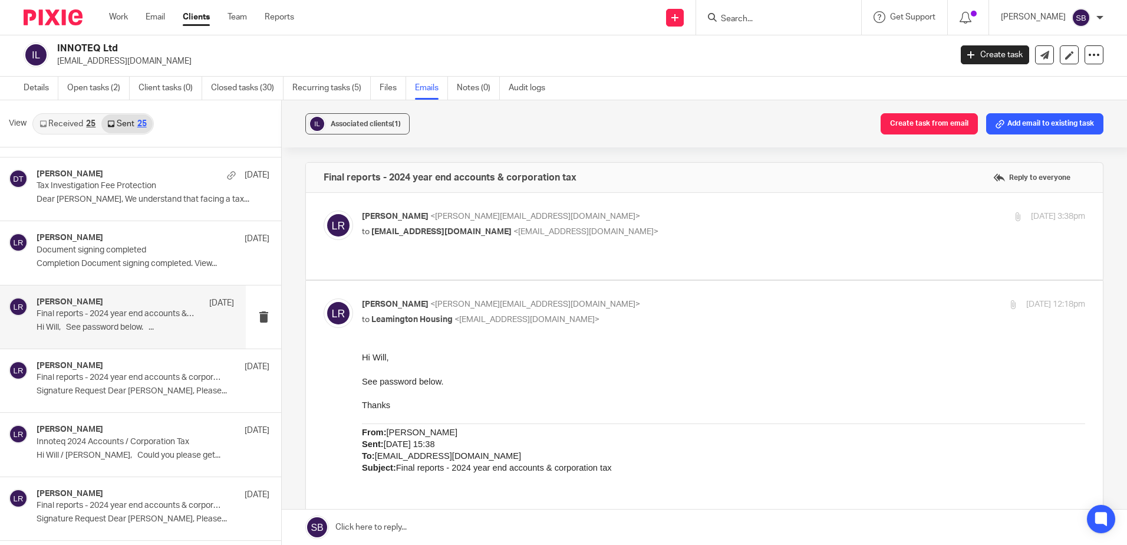
scroll to position [0, 0]
click at [459, 315] on span "<housing@live.co.uk>" at bounding box center [526, 319] width 145 height 8
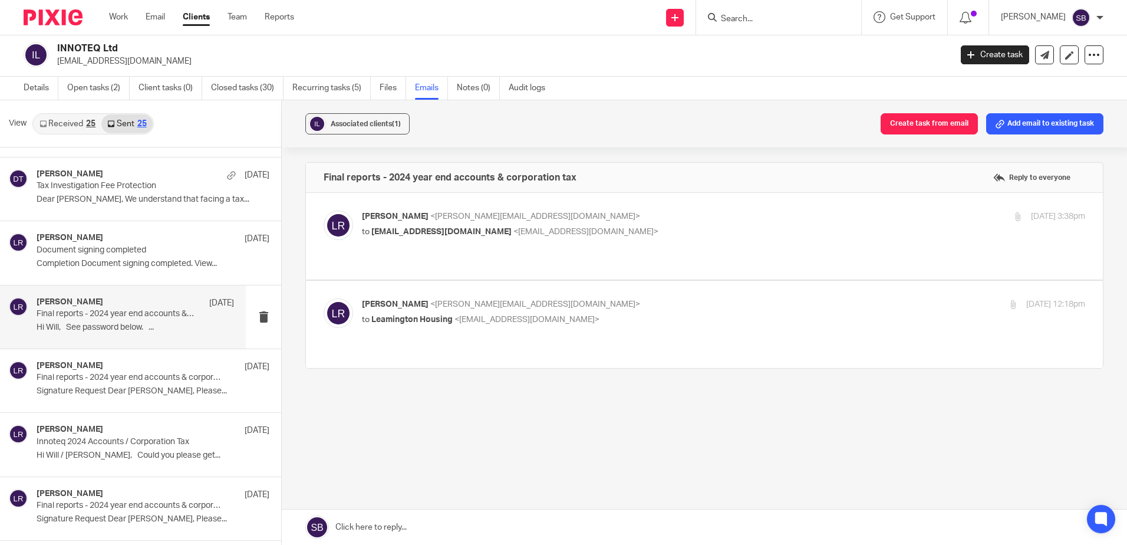
click at [469, 315] on span "<housing@live.co.uk>" at bounding box center [526, 319] width 145 height 8
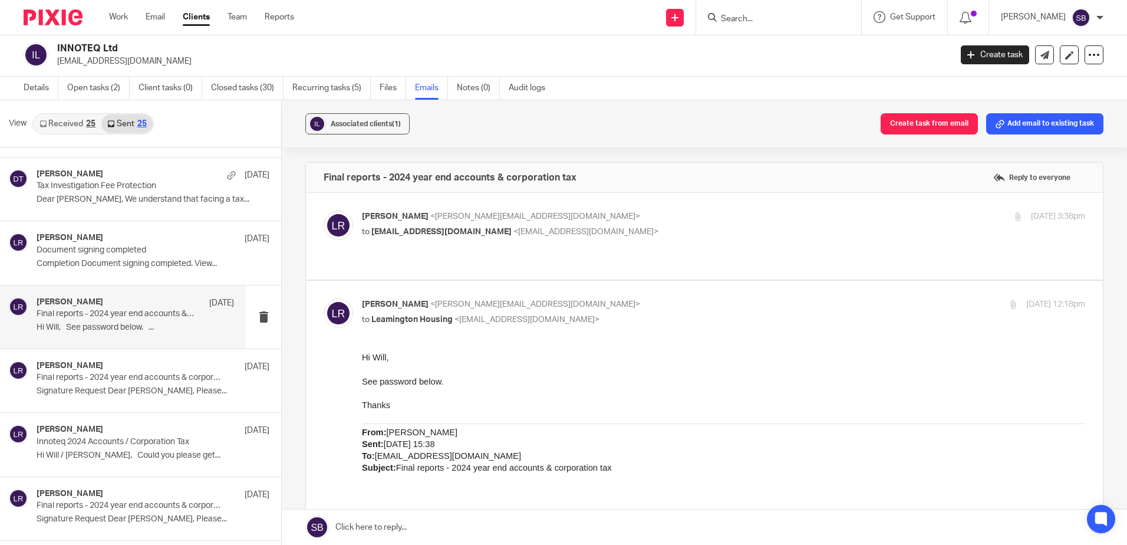
drag, startPoint x: 831, startPoint y: 647, endPoint x: 462, endPoint y: 357, distance: 469.7
click at [462, 357] on p "Hi Will," at bounding box center [723, 357] width 723 height 12
click at [462, 315] on span "<housing@live.co.uk>" at bounding box center [526, 319] width 145 height 8
checkbox input "false"
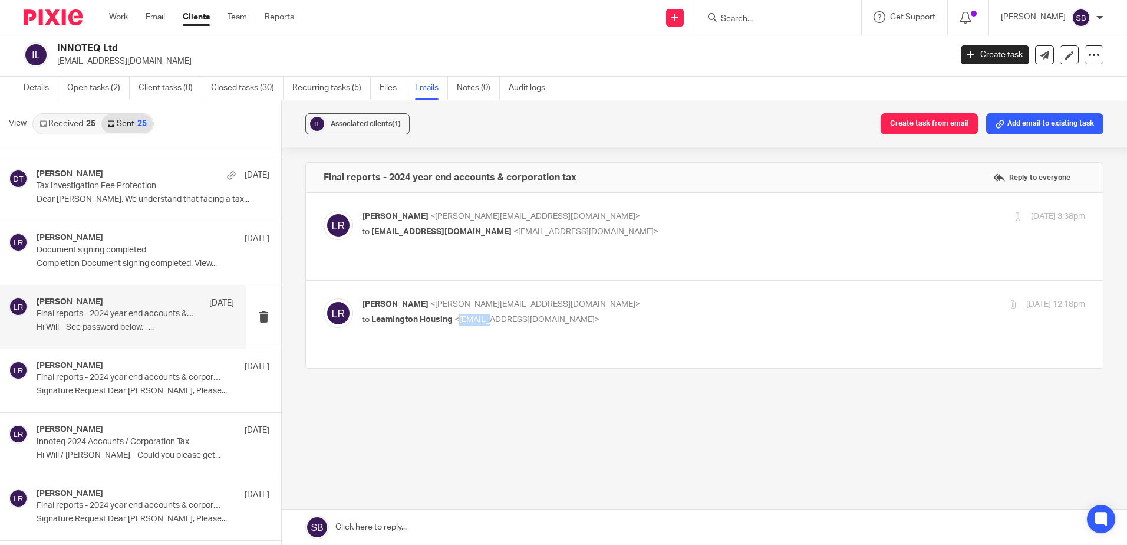
click at [462, 315] on span "<housing@live.co.uk>" at bounding box center [526, 319] width 145 height 8
drag, startPoint x: 462, startPoint y: 295, endPoint x: 525, endPoint y: 274, distance: 67.1
click at [525, 274] on div "housing@live.co.uk" at bounding box center [533, 276] width 163 height 24
drag, startPoint x: 464, startPoint y: 275, endPoint x: 541, endPoint y: 274, distance: 77.2
click at [541, 274] on div "housing@live.co.uk" at bounding box center [533, 276] width 163 height 24
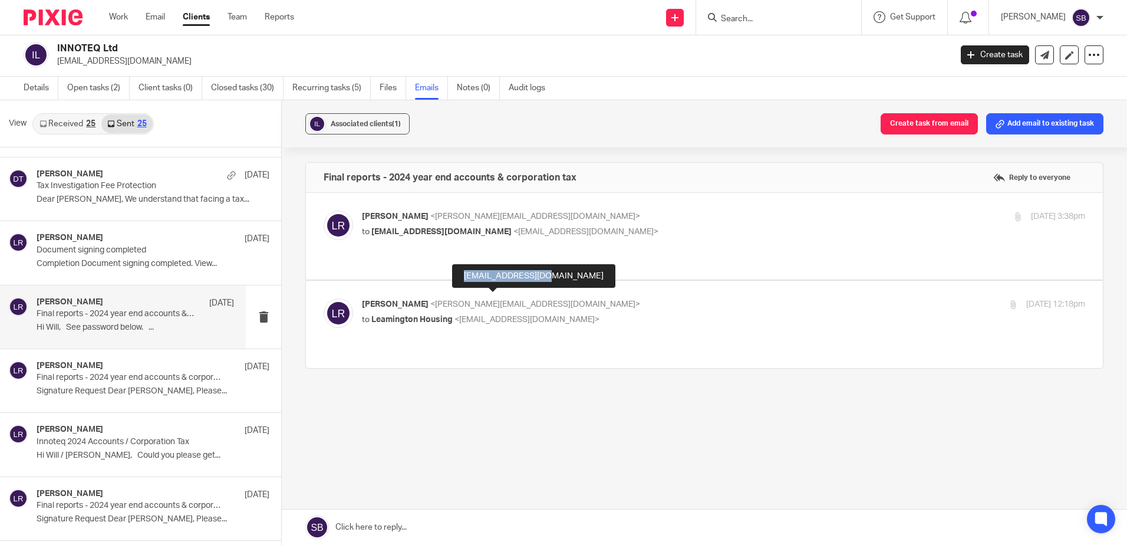
copy div "housing@live.co.uk"
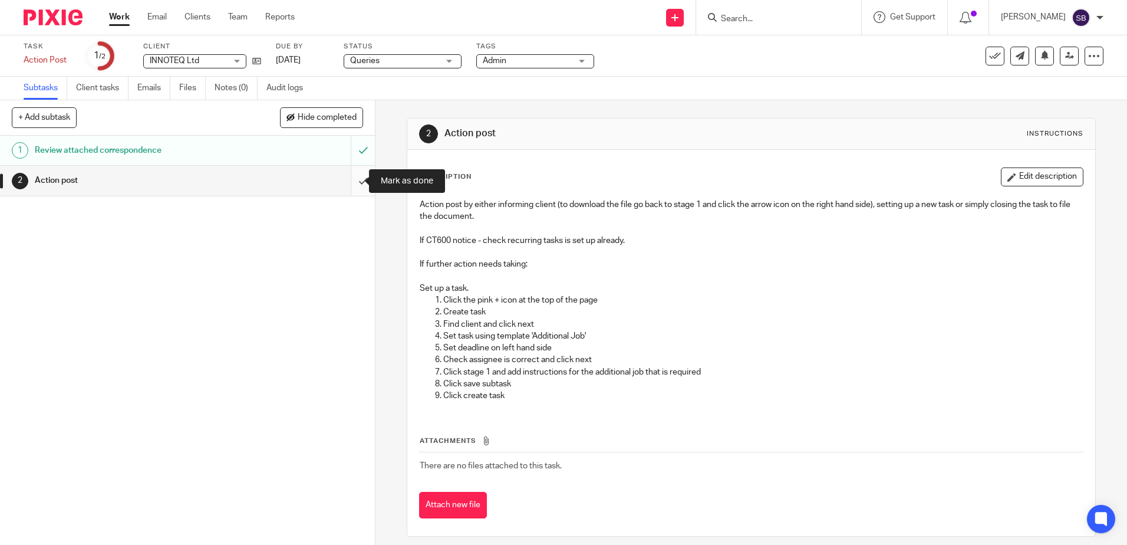
click at [360, 181] on input "submit" at bounding box center [187, 180] width 375 height 29
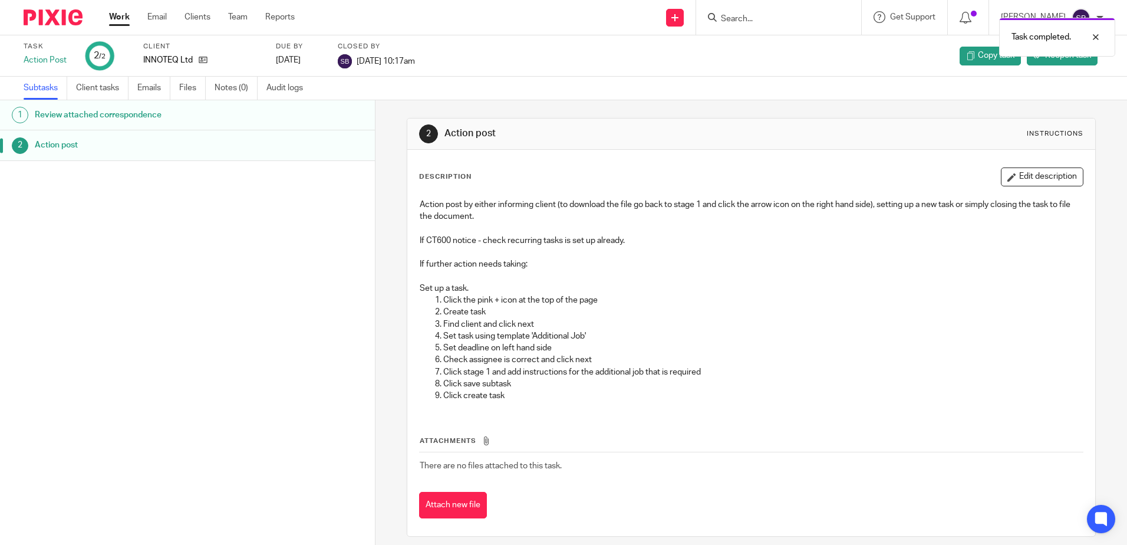
click at [118, 16] on link "Work" at bounding box center [119, 17] width 21 height 12
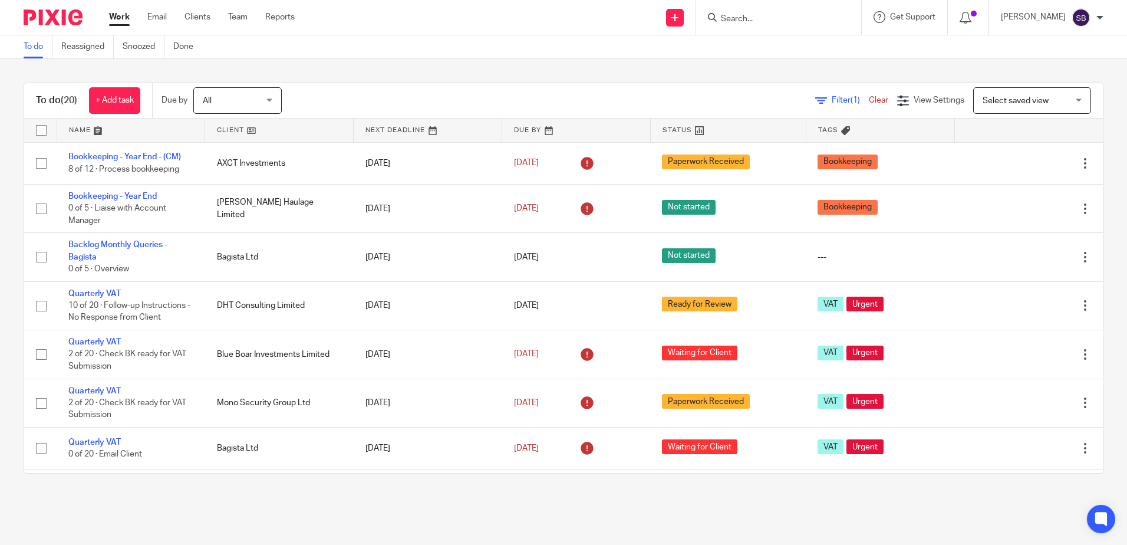
click at [766, 18] on input "Search" at bounding box center [773, 19] width 106 height 11
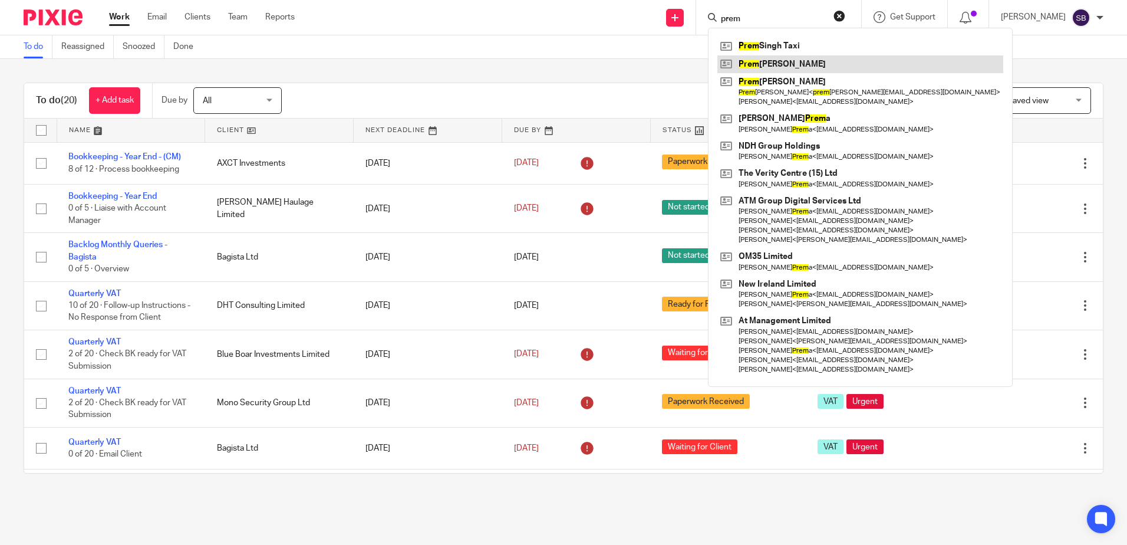
type input "prem"
click at [782, 65] on link at bounding box center [860, 64] width 286 height 18
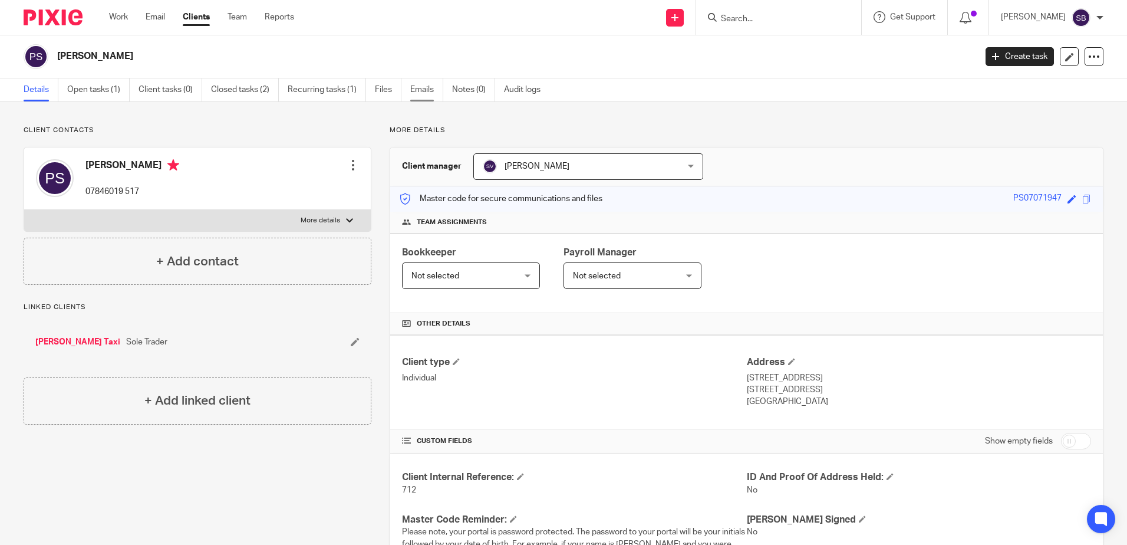
click at [419, 87] on link "Emails" at bounding box center [426, 89] width 33 height 23
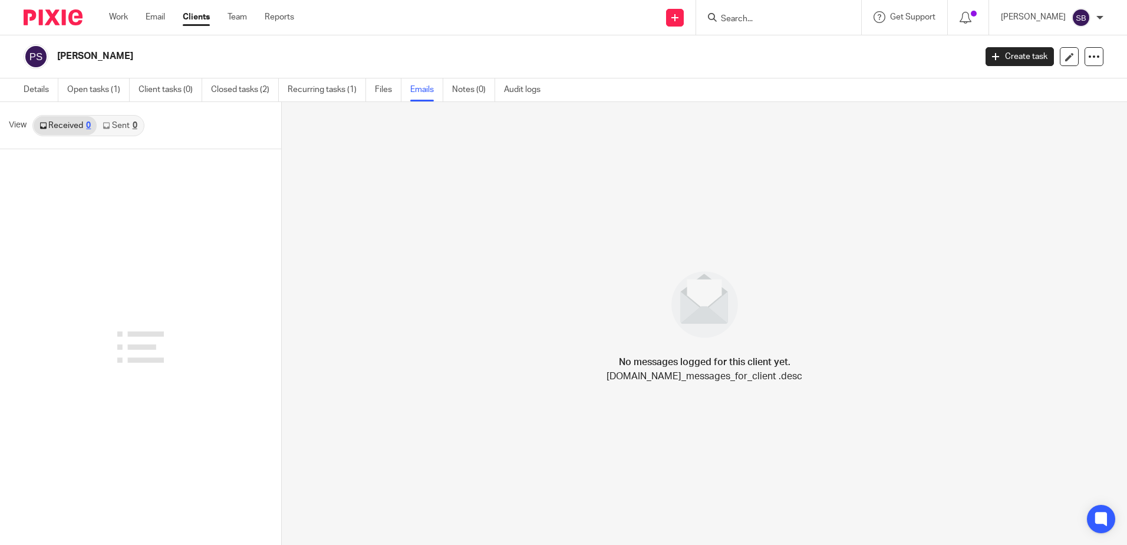
click at [110, 124] on link "Sent 0" at bounding box center [120, 125] width 46 height 19
click at [68, 120] on link "Received 0" at bounding box center [65, 125] width 63 height 19
click at [752, 11] on form at bounding box center [783, 17] width 126 height 15
click at [752, 15] on input "Search" at bounding box center [773, 19] width 106 height 11
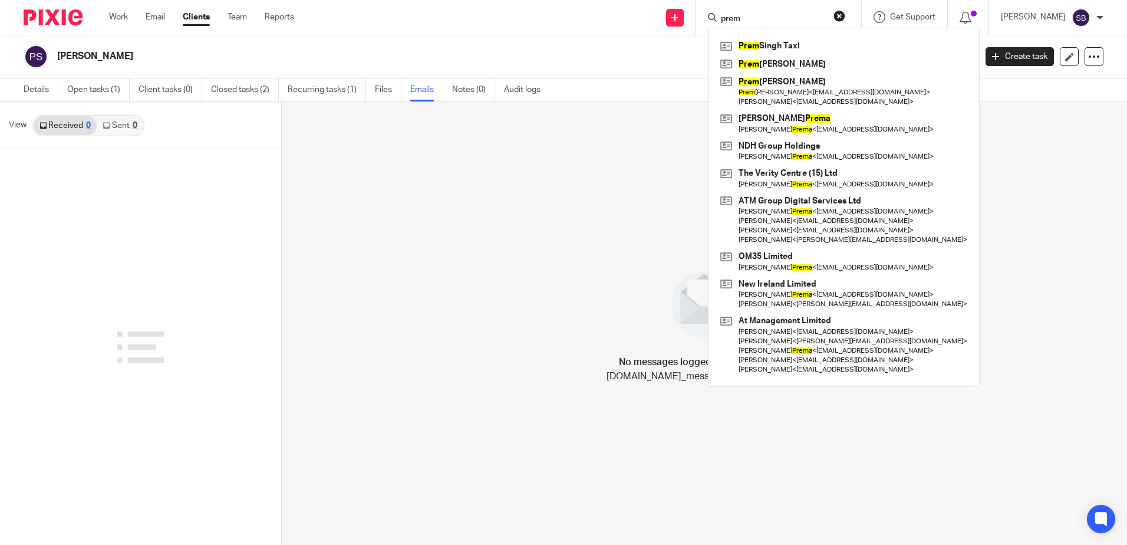
type input "prem"
click at [124, 19] on link "Work" at bounding box center [118, 17] width 19 height 12
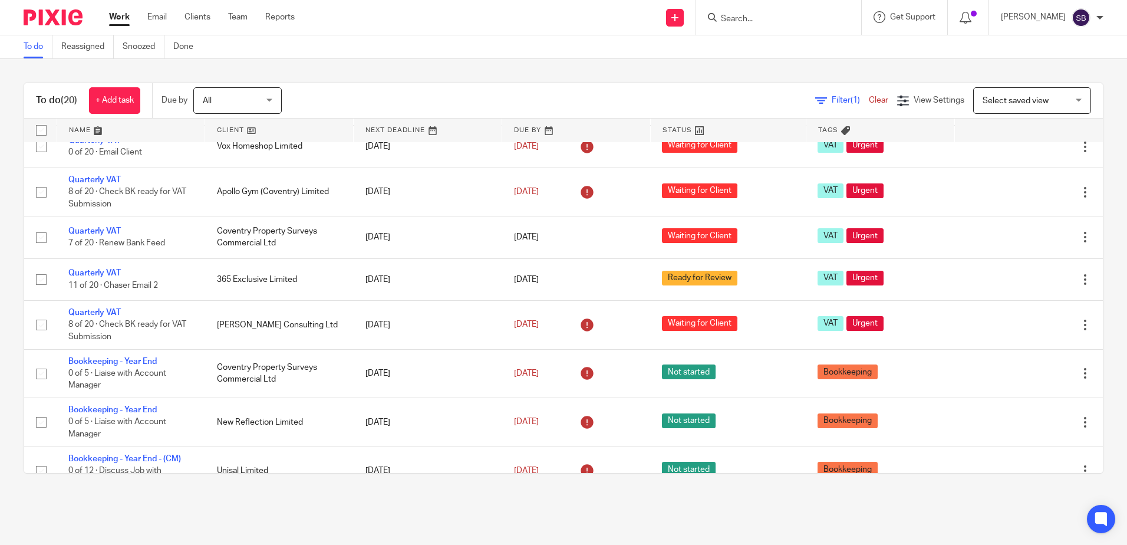
scroll to position [472, 0]
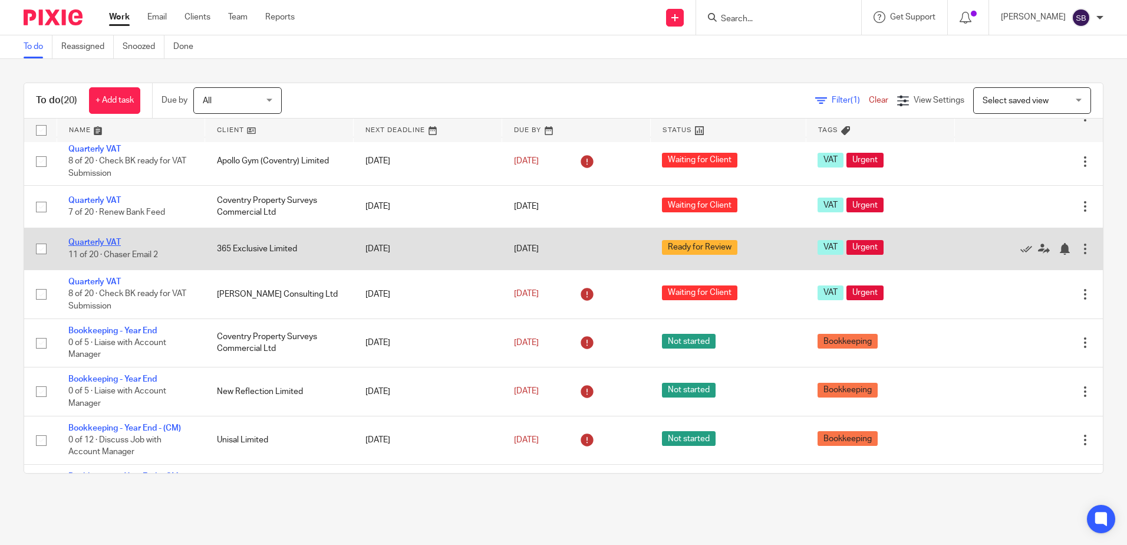
click at [87, 244] on link "Quarterly VAT" at bounding box center [94, 242] width 52 height 8
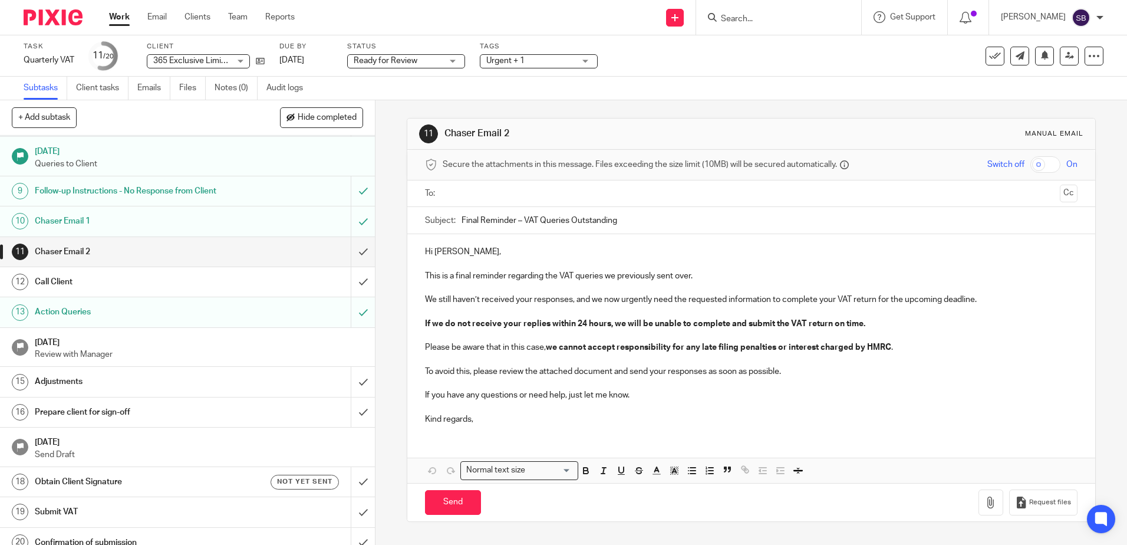
scroll to position [242, 0]
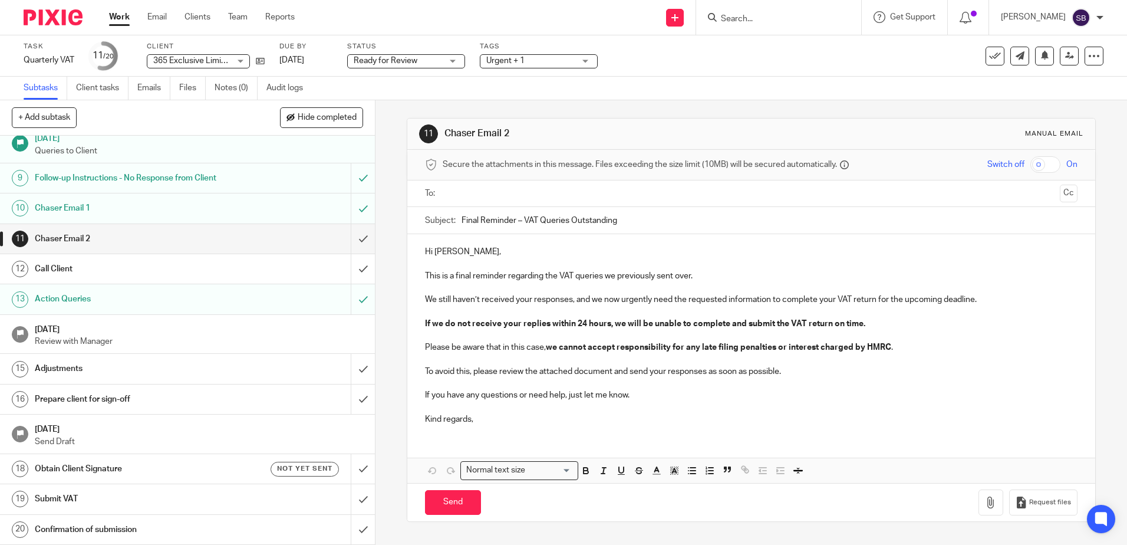
click at [280, 331] on h1 "[DATE]" at bounding box center [199, 328] width 329 height 15
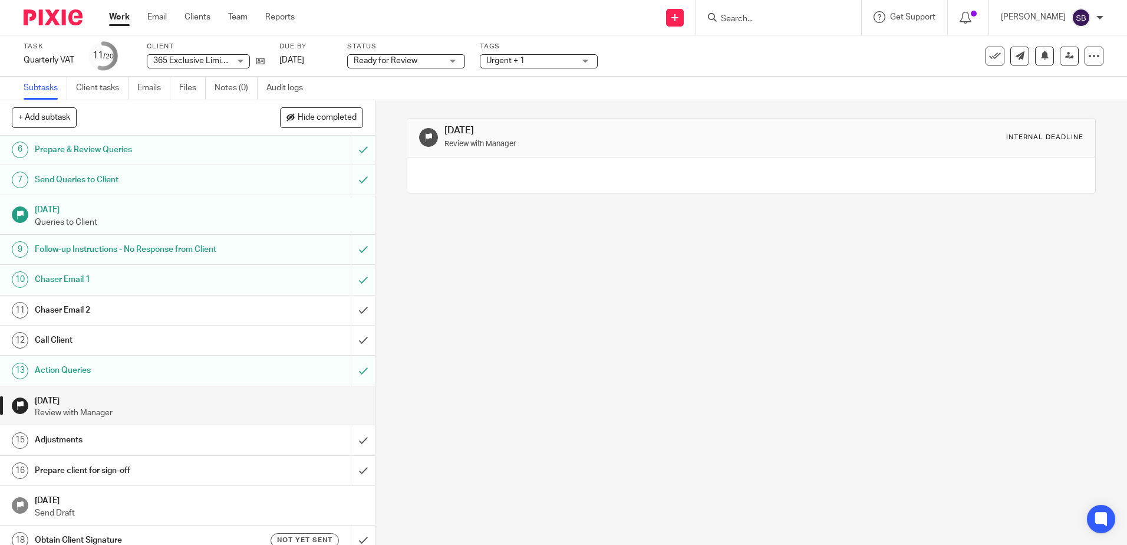
scroll to position [236, 0]
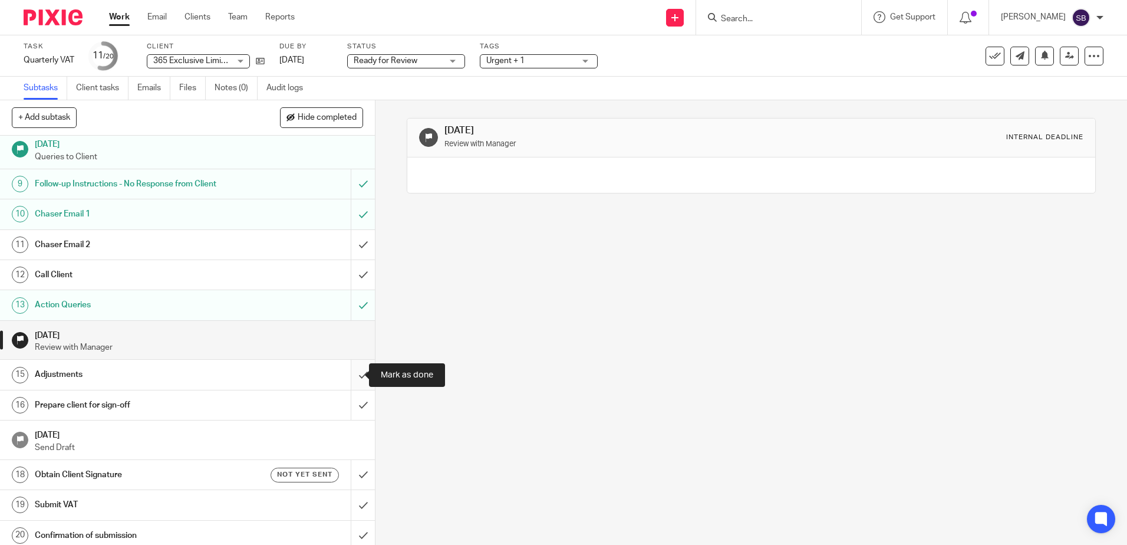
click at [346, 377] on input "submit" at bounding box center [187, 374] width 375 height 29
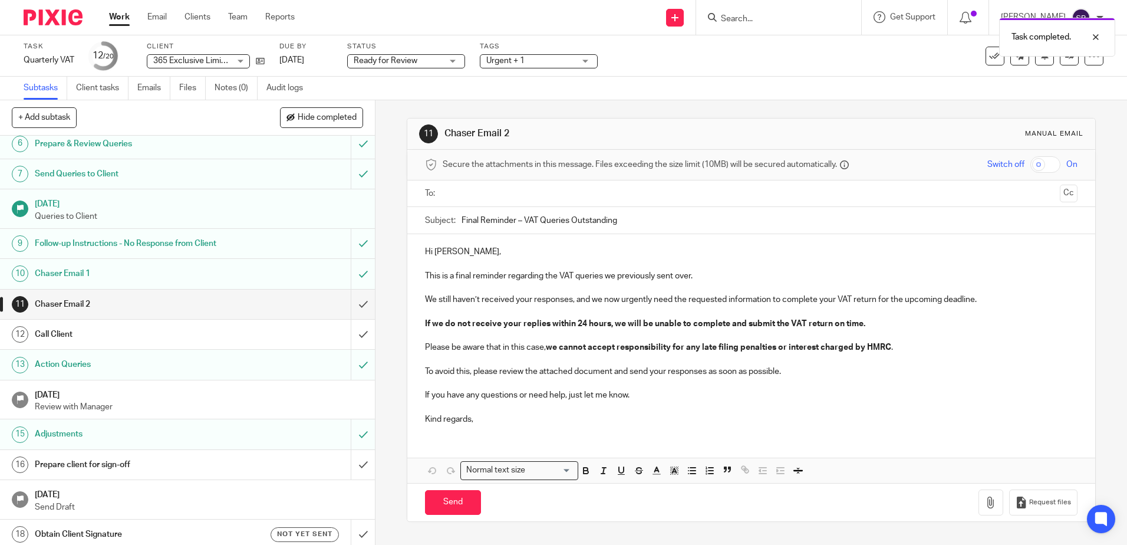
scroll to position [242, 0]
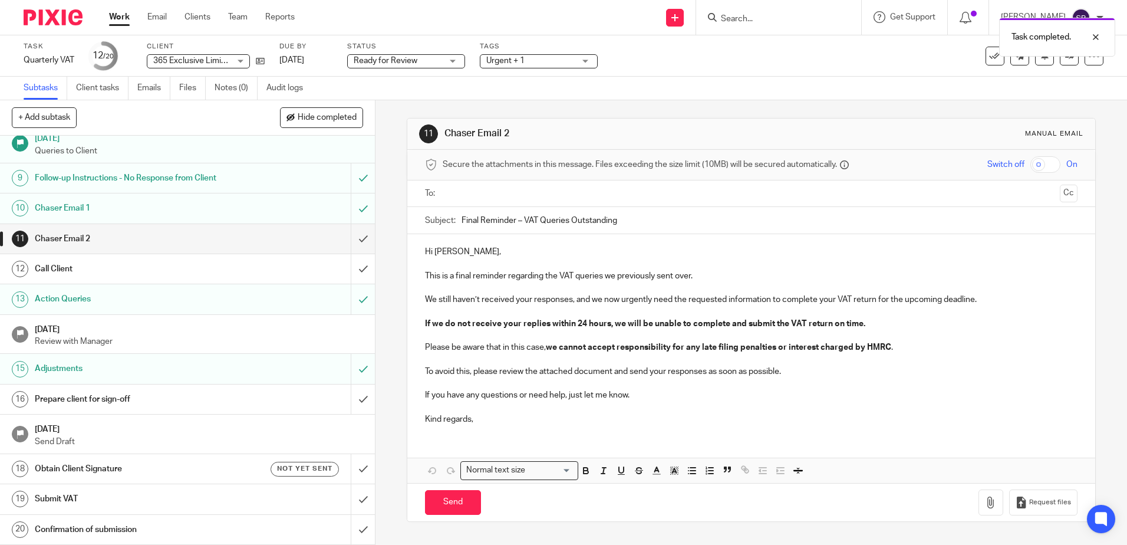
click at [318, 329] on h1 "[DATE]" at bounding box center [199, 328] width 329 height 15
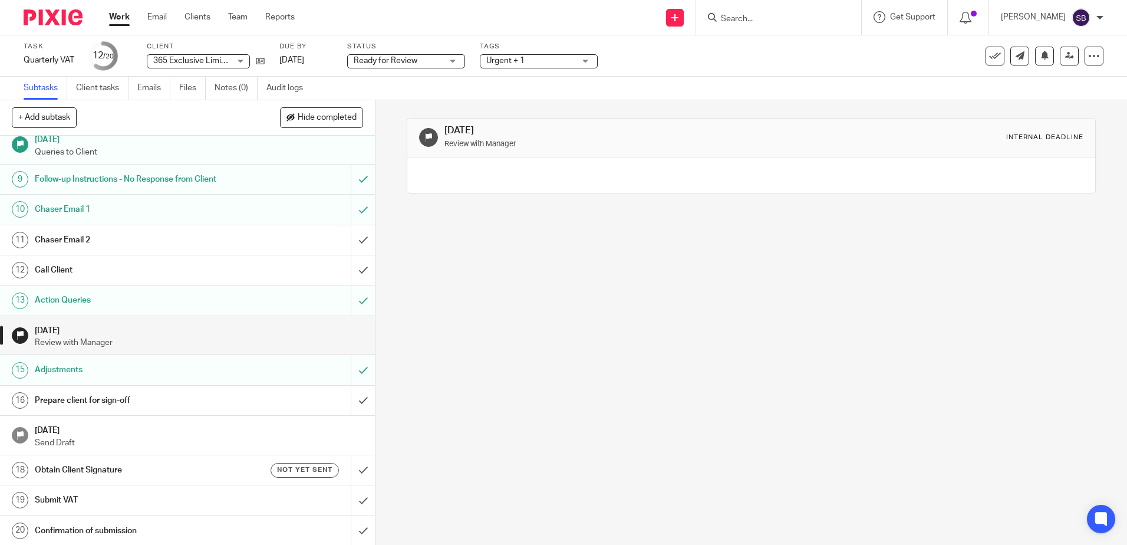
scroll to position [242, 0]
click at [214, 404] on h1 "Prepare client for sign-off" at bounding box center [136, 399] width 203 height 18
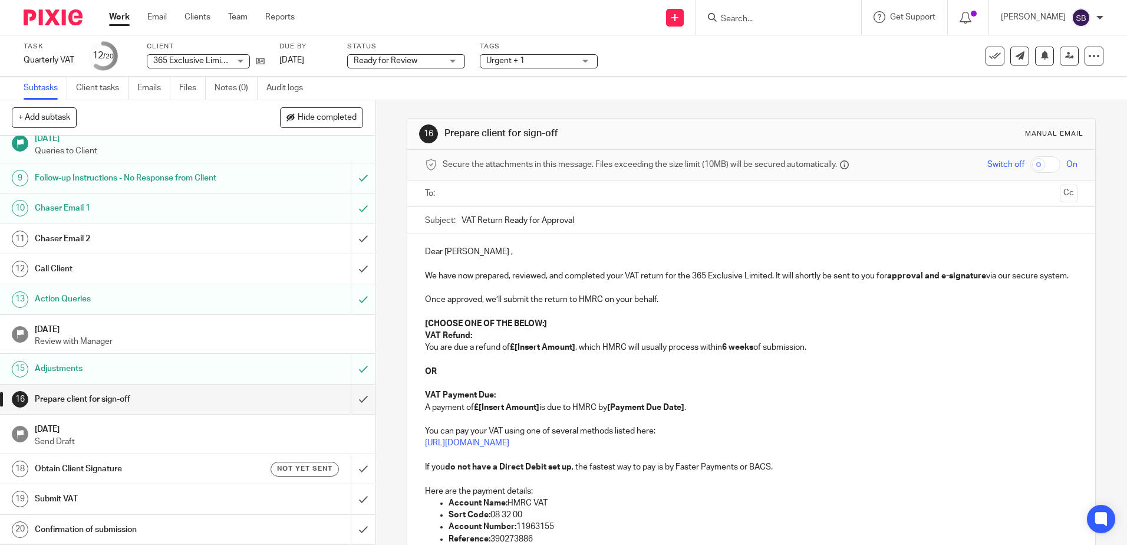
click at [480, 189] on input "text" at bounding box center [751, 194] width 608 height 14
click at [545, 196] on span at bounding box center [546, 194] width 8 height 8
click at [545, 196] on input "text" at bounding box center [751, 194] width 608 height 14
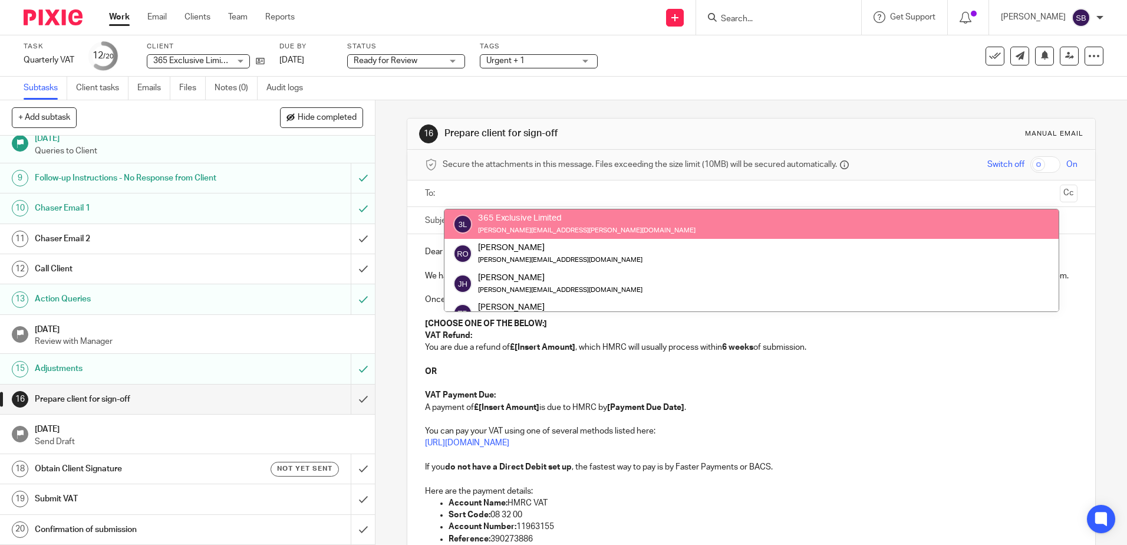
paste input "richard@threesixfive.co"
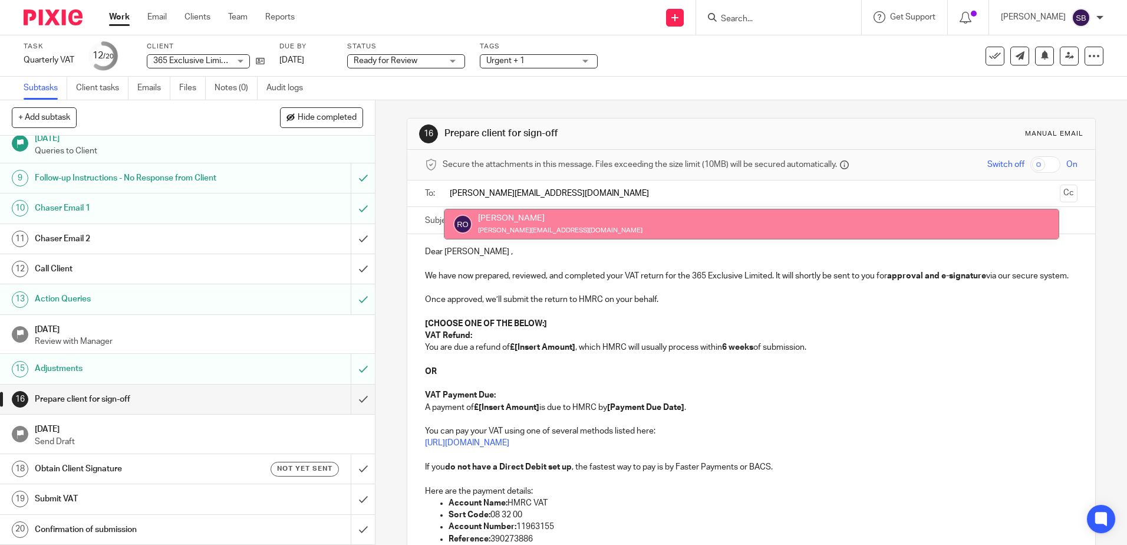
type input "richard@threesixfive.co"
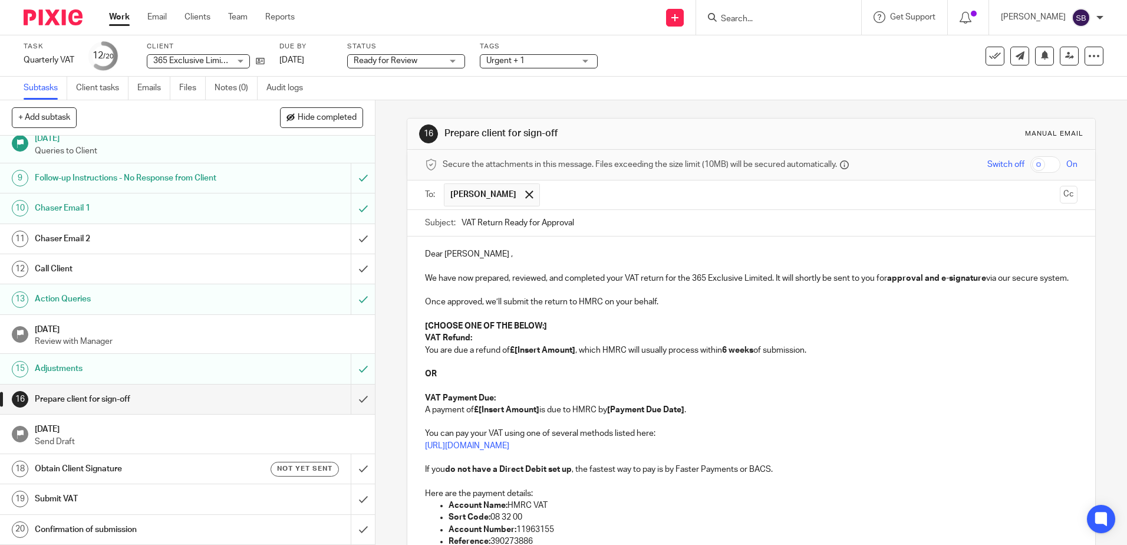
click at [594, 224] on input "VAT Return Ready for Approval" at bounding box center [769, 223] width 615 height 27
click at [462, 225] on input "VAT Return Ready for Approval" at bounding box center [769, 223] width 615 height 27
type input "June- August VAT Return Ready for Approval"
click at [627, 281] on p "We have now prepared, reviewed, and completed your VAT return for the 365 Exclu…" at bounding box center [751, 278] width 652 height 12
click at [623, 279] on p "We have now prepared, reviewed, and completed your VAT return for the 365 Exclu…" at bounding box center [751, 278] width 652 height 12
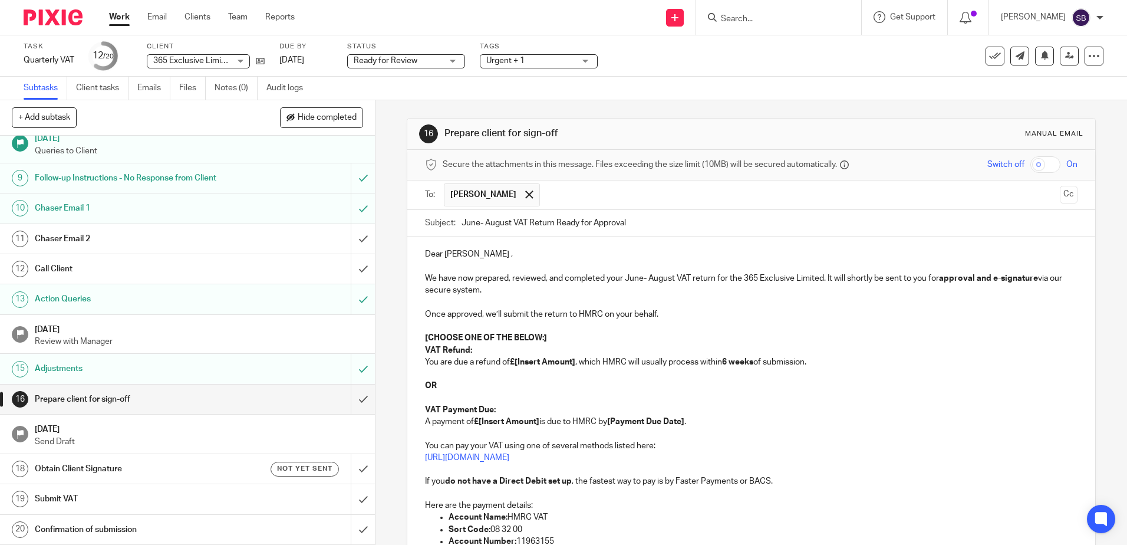
click at [476, 225] on input "June- August VAT Return Ready for Approval" at bounding box center [769, 223] width 615 height 27
type input "June - August VAT Return Ready for Approval"
click at [643, 275] on p "We have now prepared, reviewed, and completed your June- August VAT return for …" at bounding box center [751, 284] width 652 height 24
click at [425, 337] on strong "[CHOOSE ONE OF THE BELOW:]" at bounding box center [486, 338] width 122 height 8
drag, startPoint x: 421, startPoint y: 337, endPoint x: 540, endPoint y: 384, distance: 127.5
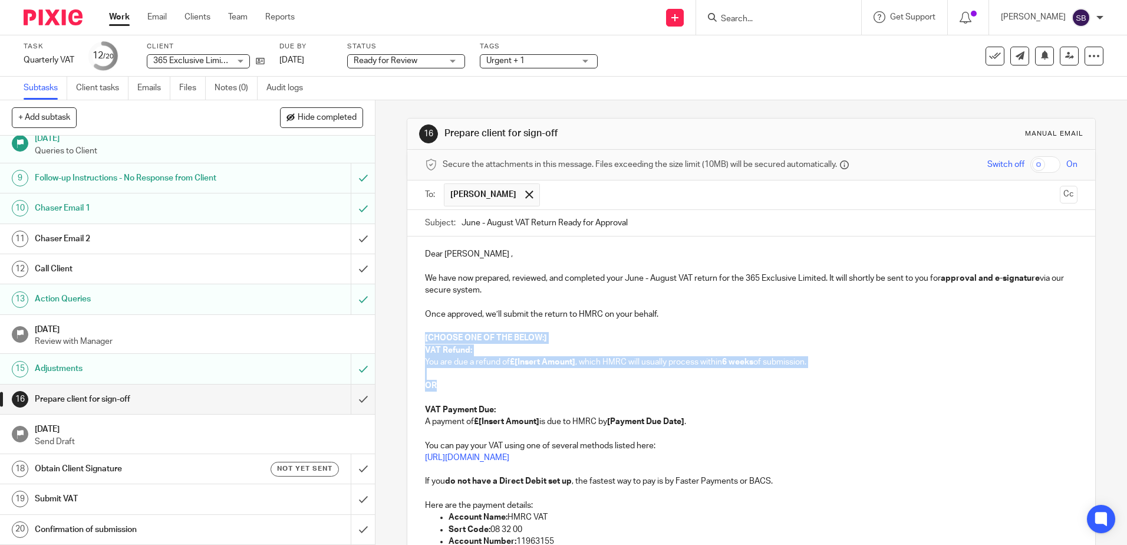
click at [540, 384] on div "Dear Richard , We have now prepared, reviewed, and completed your June - August…" at bounding box center [750, 431] width 687 height 391
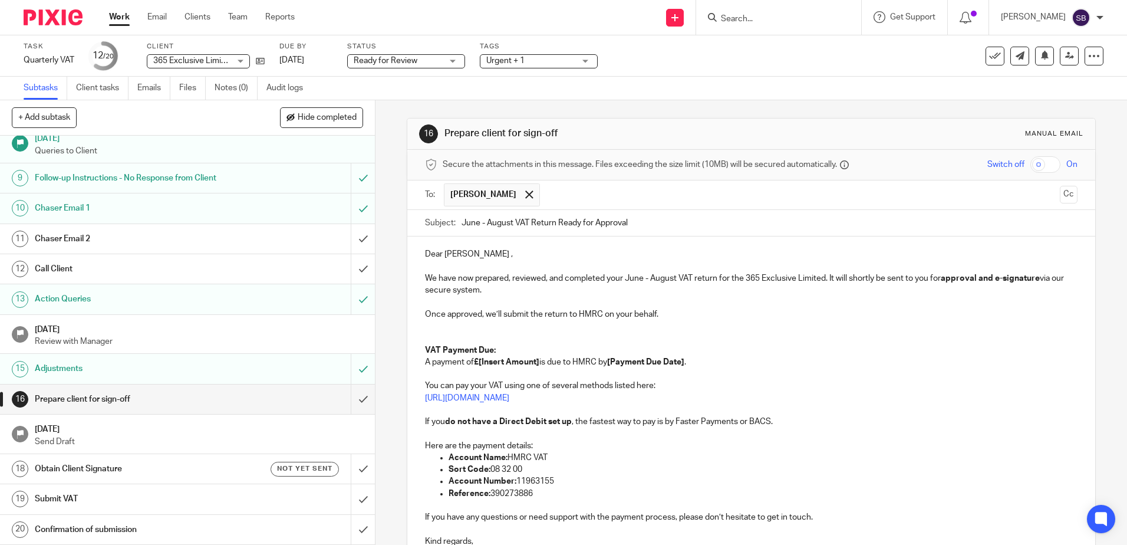
click at [437, 335] on p at bounding box center [751, 338] width 652 height 12
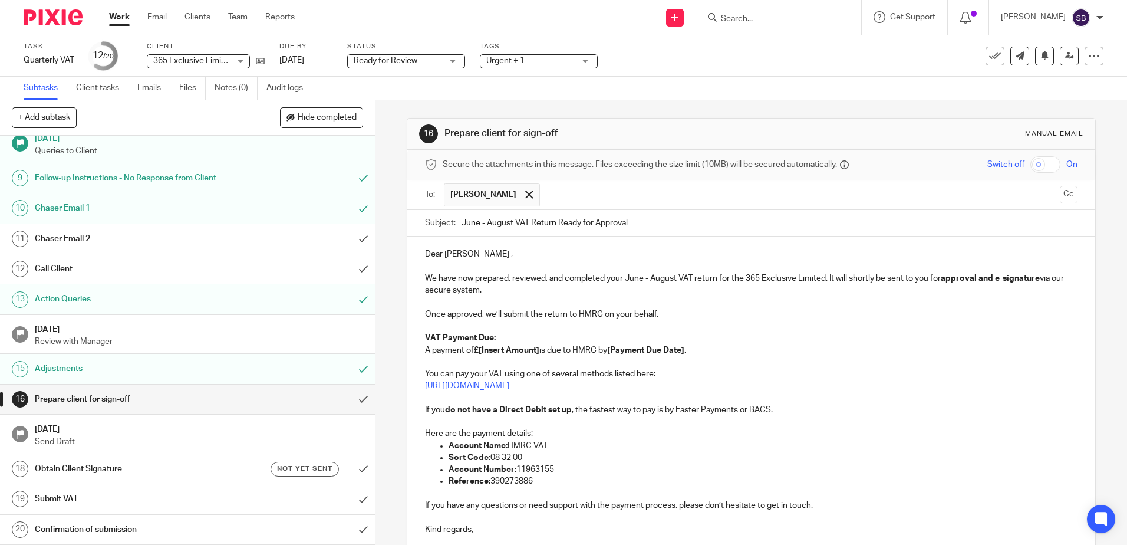
click at [504, 336] on p "VAT Payment Due: A payment of £[Insert Amount] is due to HMRC by [Payment Due D…" at bounding box center [751, 344] width 652 height 24
click at [515, 331] on p at bounding box center [751, 326] width 652 height 12
click at [518, 341] on p "VAT Payment Due: A payment of £[Insert Amount] is due to HMRC by [Payment Due D…" at bounding box center [751, 344] width 652 height 24
click at [479, 355] on p "VAT Payment Due: 2,697.13 A payment of £[Insert Amount] is due to HMRC by [Paym…" at bounding box center [751, 344] width 652 height 24
drag, startPoint x: 481, startPoint y: 351, endPoint x: 535, endPoint y: 353, distance: 54.3
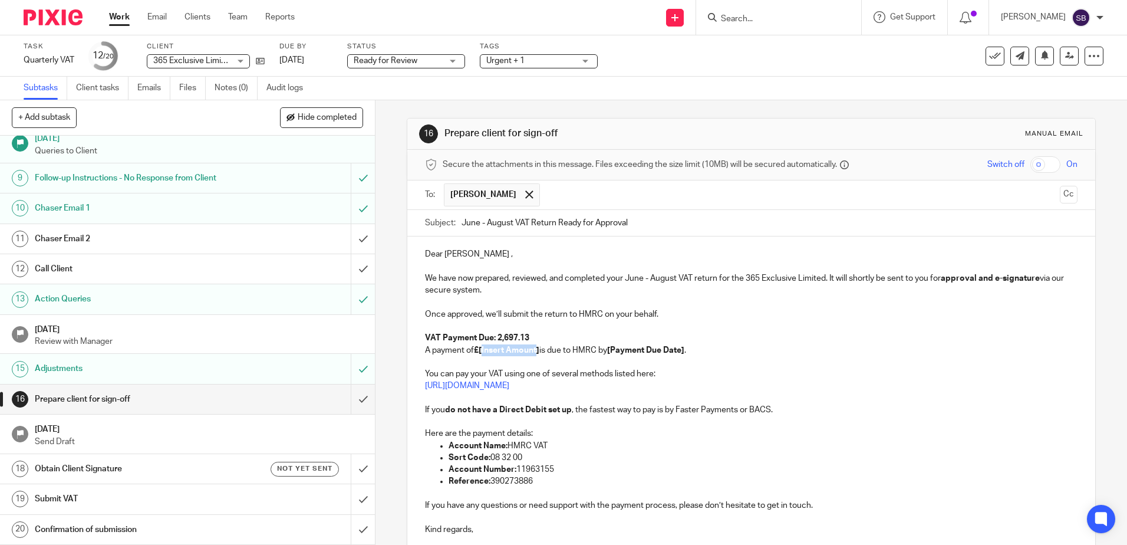
click at [535, 353] on strong "£[Insert Amount]" at bounding box center [506, 350] width 65 height 8
click at [585, 350] on strong "[Payment Due Date]" at bounding box center [616, 350] width 77 height 8
drag, startPoint x: 582, startPoint y: 349, endPoint x: 660, endPoint y: 352, distance: 77.9
click at [660, 352] on p "VAT Payment Due: 2,697.13 A payment of £2,697.13 is due to HMRC by [Payment Due…" at bounding box center [751, 344] width 652 height 24
click at [1060, 197] on button "Cc" at bounding box center [1069, 195] width 18 height 18
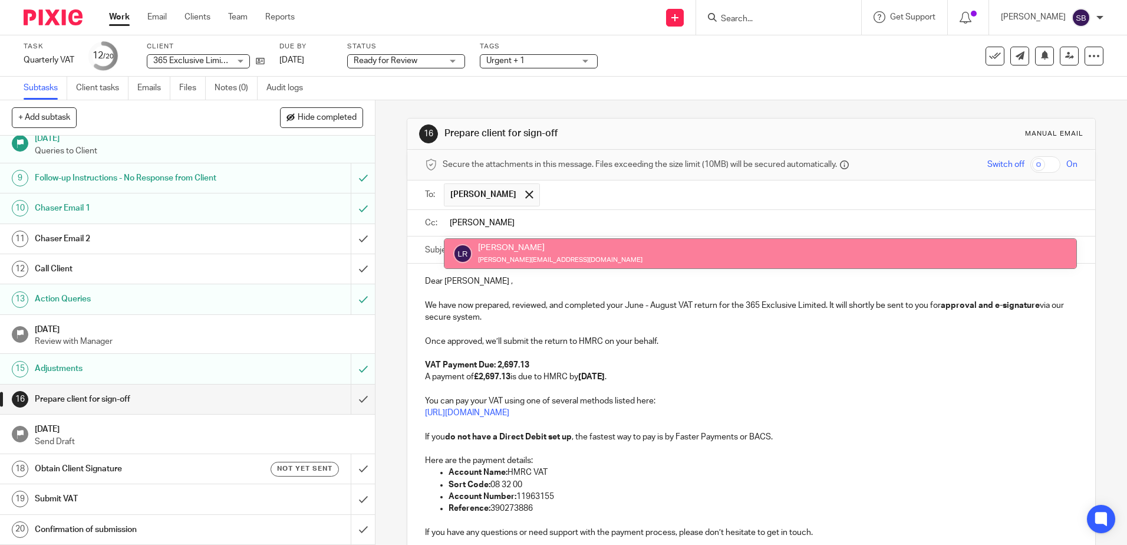
type input "Luke"
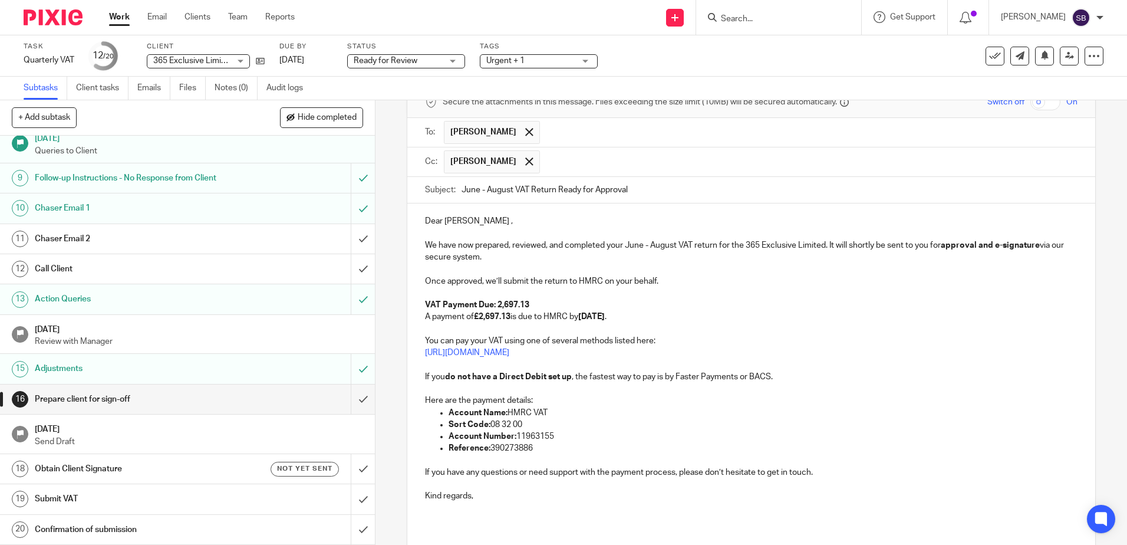
scroll to position [146, 0]
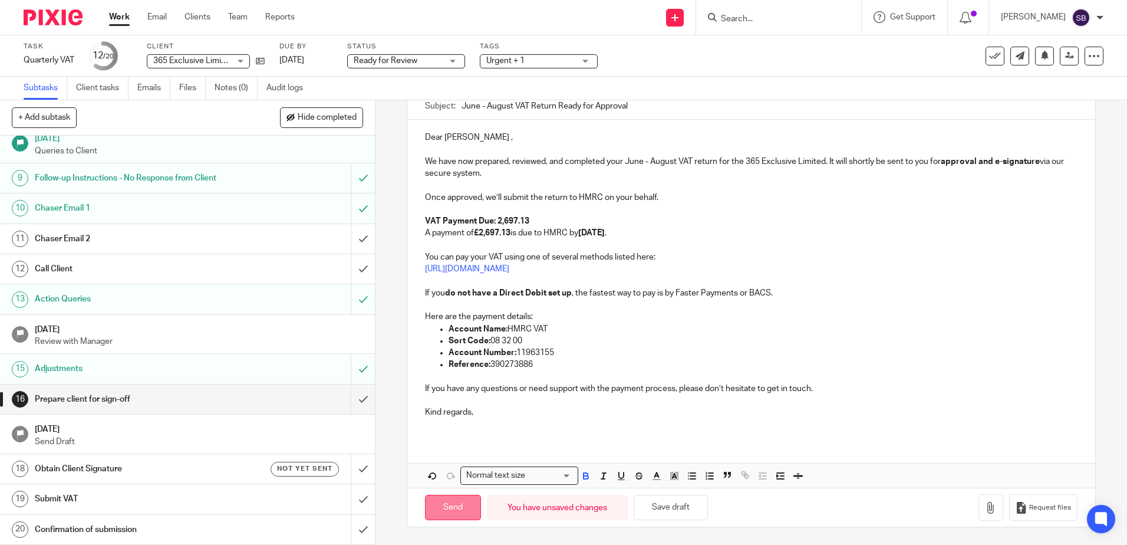
click at [449, 510] on input "Send" at bounding box center [453, 507] width 56 height 25
type input "Sent"
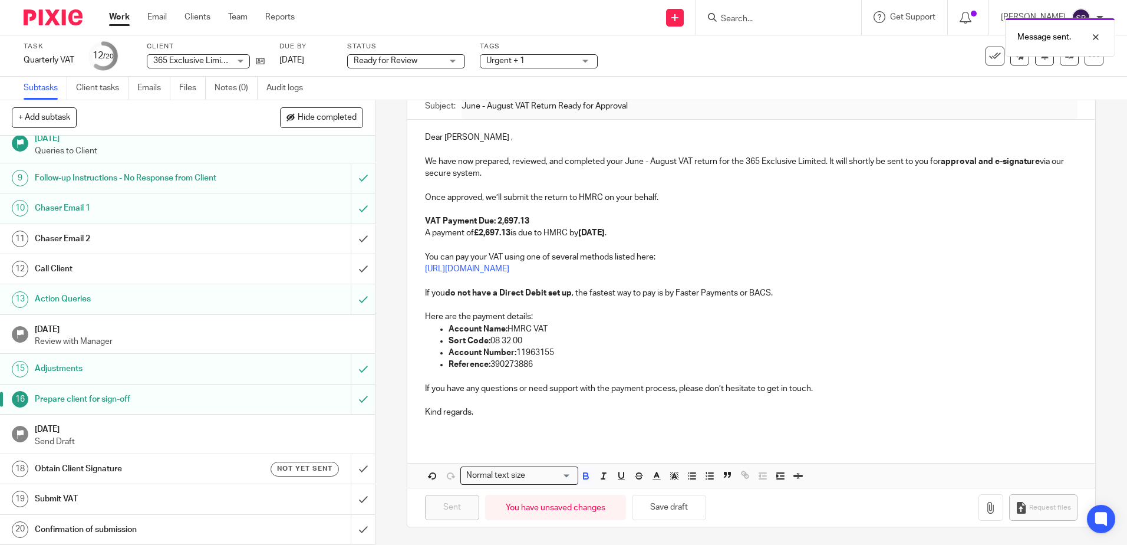
click at [238, 433] on h1 "[DATE]" at bounding box center [199, 427] width 329 height 15
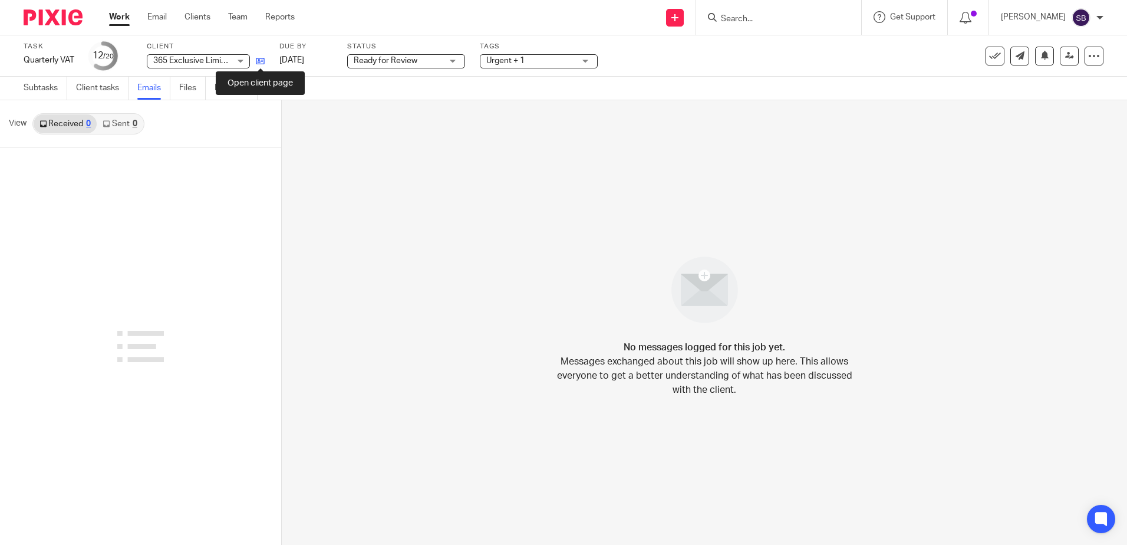
click at [265, 59] on icon at bounding box center [260, 61] width 9 height 9
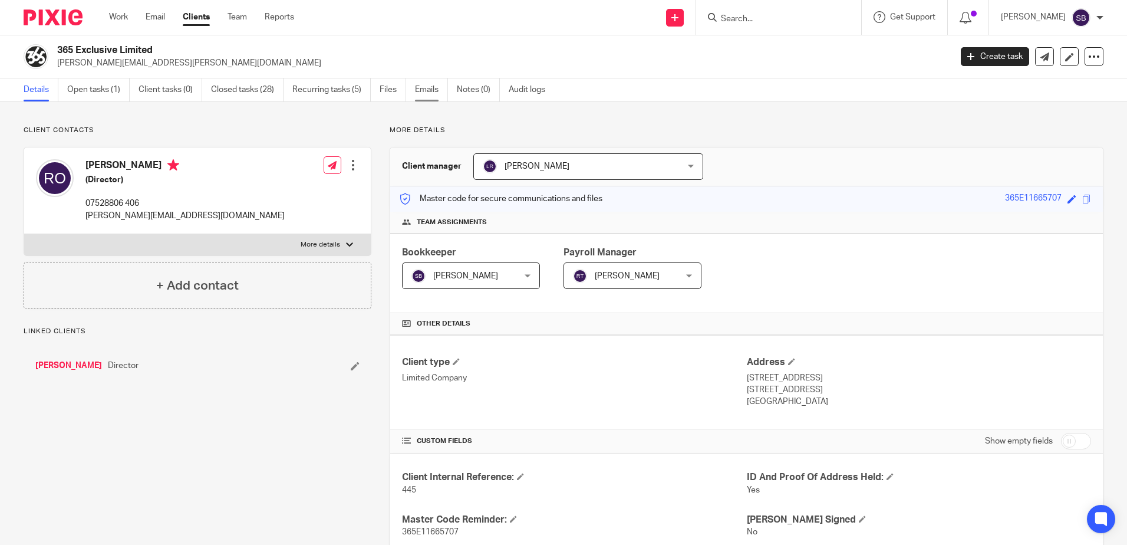
click at [426, 90] on link "Emails" at bounding box center [431, 89] width 33 height 23
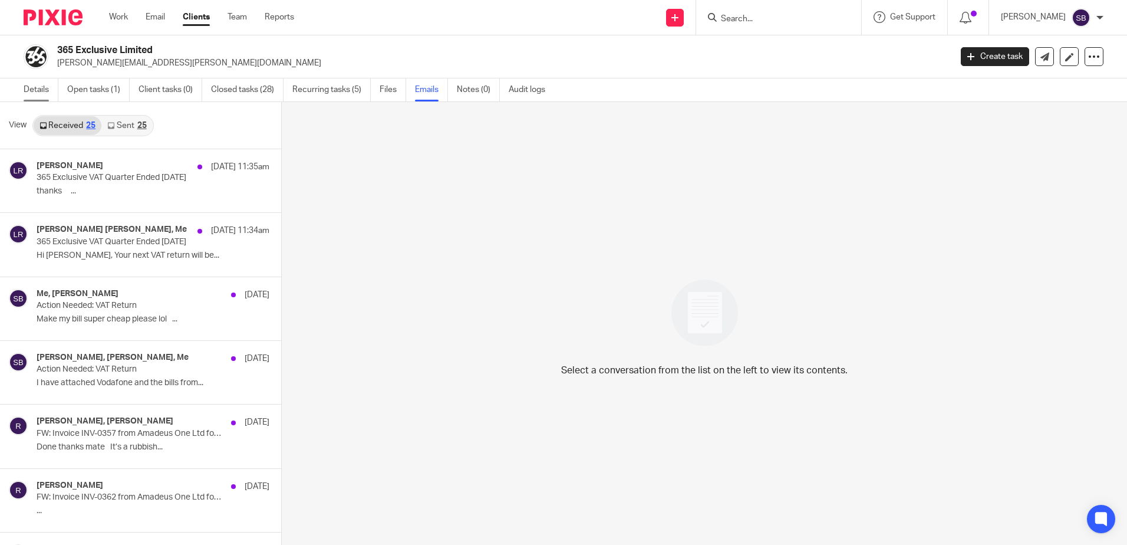
click at [42, 87] on link "Details" at bounding box center [41, 89] width 35 height 23
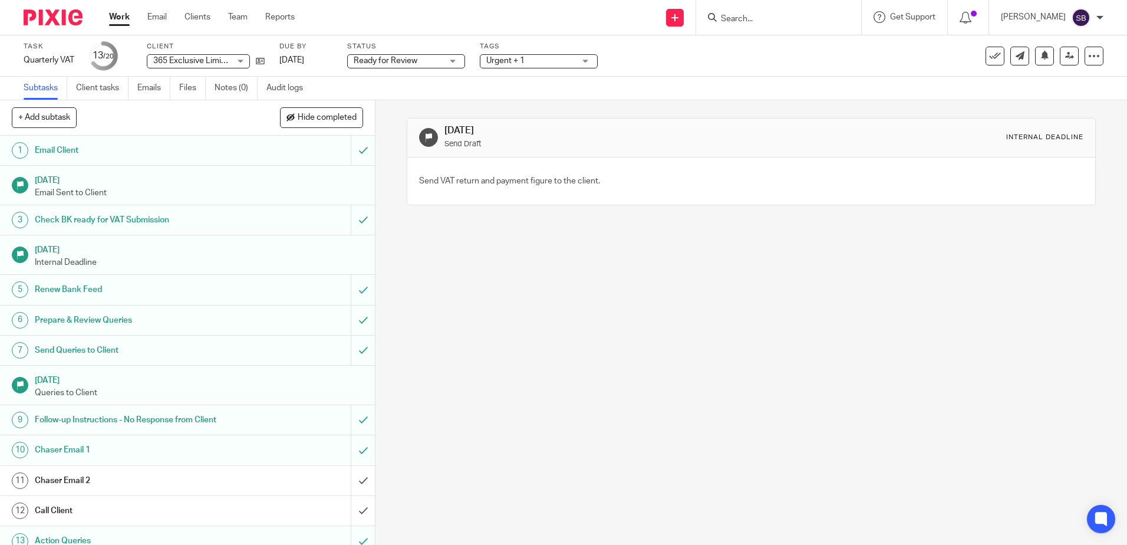
scroll to position [242, 0]
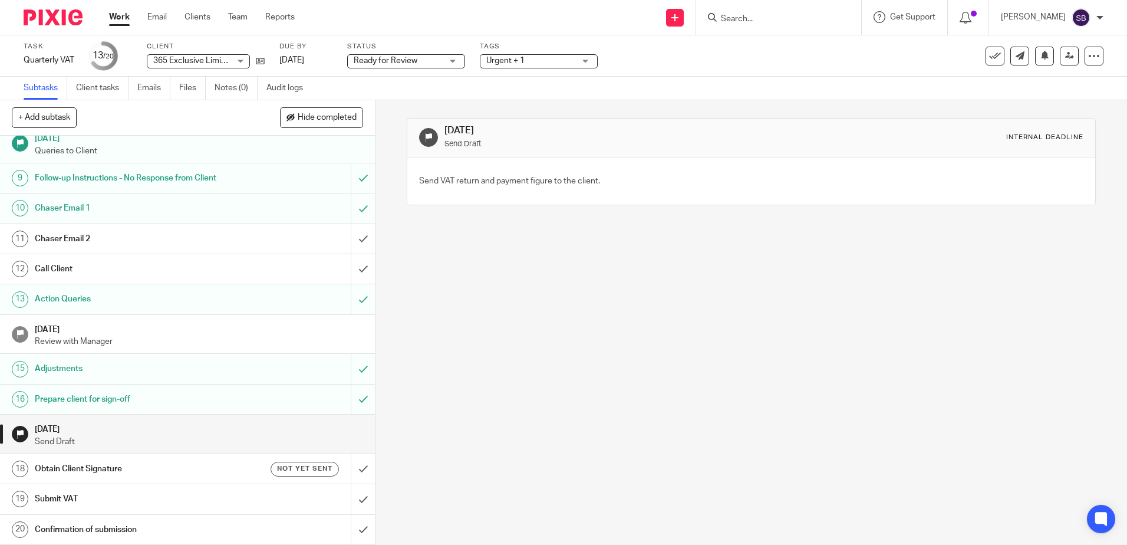
click at [163, 466] on h1 "Obtain Client Signature" at bounding box center [136, 469] width 203 height 18
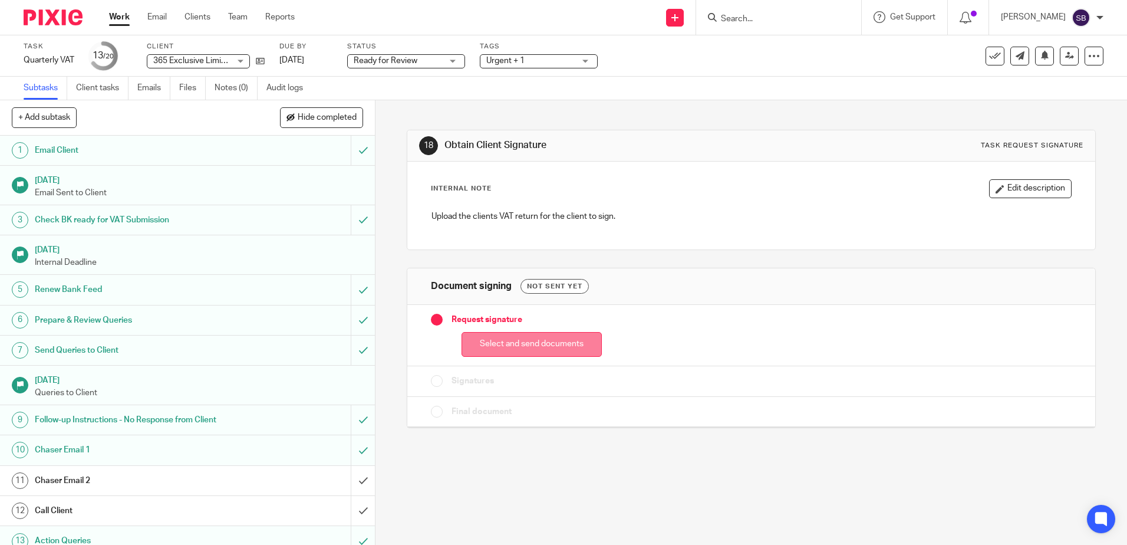
click at [567, 341] on button "Select and send documents" at bounding box center [532, 344] width 140 height 25
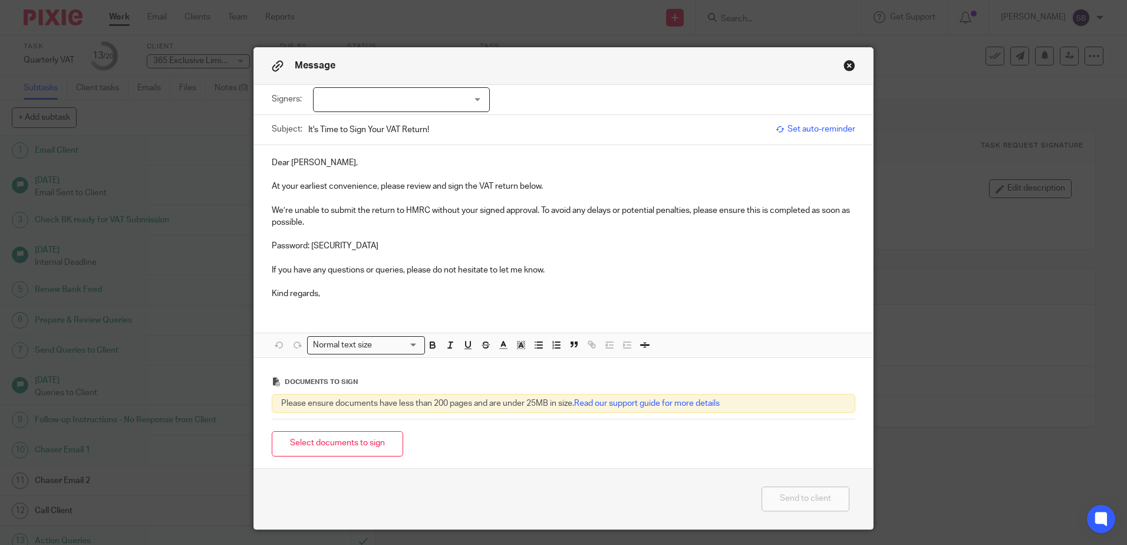
click at [347, 103] on div at bounding box center [401, 99] width 177 height 25
click at [353, 119] on li "[PERSON_NAME]" at bounding box center [397, 124] width 176 height 24
checkbox input "true"
click at [601, 157] on p "Dear [PERSON_NAME]," at bounding box center [564, 163] width 584 height 12
click at [845, 65] on button "Close modal" at bounding box center [850, 66] width 12 height 12
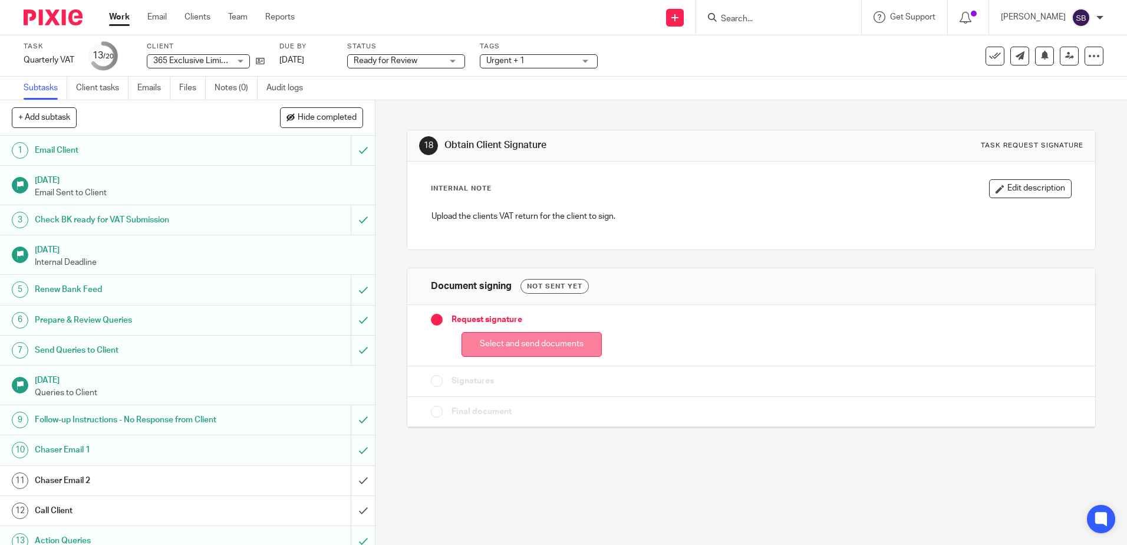
click at [499, 343] on button "Select and send documents" at bounding box center [532, 344] width 140 height 25
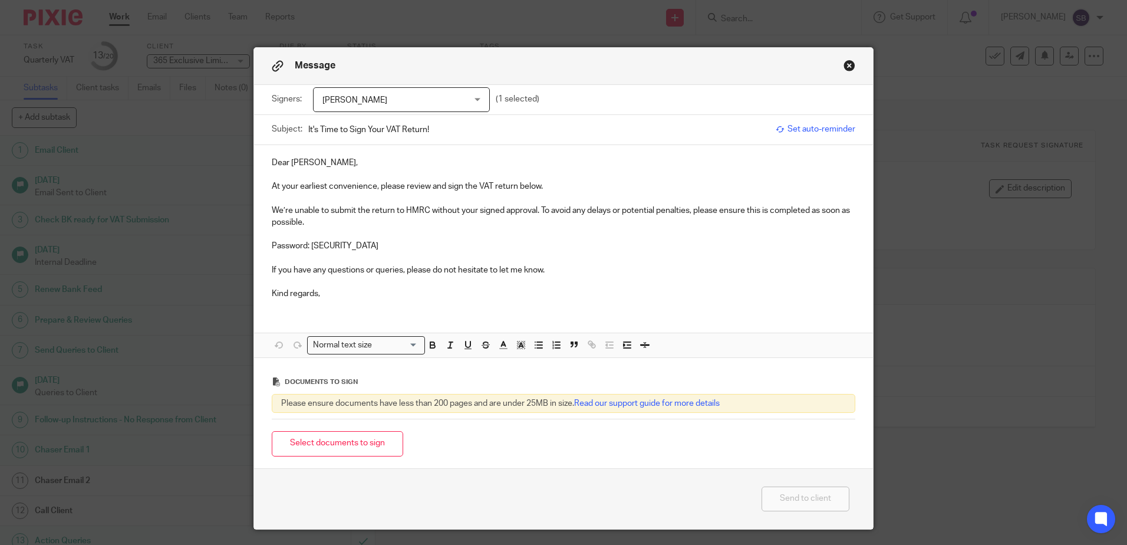
click at [384, 129] on input "It's Time to Sign Your VAT Return!" at bounding box center [539, 129] width 462 height 27
type input "It's Time to Sign Your June-August VAT Return!"
click at [556, 185] on p "At your earliest convenience, please review and sign the VAT return below." at bounding box center [564, 186] width 584 height 12
click at [668, 186] on p "At your earliest convenience, please review and sign the VAT return below. Plea…" at bounding box center [564, 186] width 584 height 12
click at [713, 186] on p "At your earliest convenience, please review and sign the VAT return below. Plea…" at bounding box center [564, 186] width 584 height 12
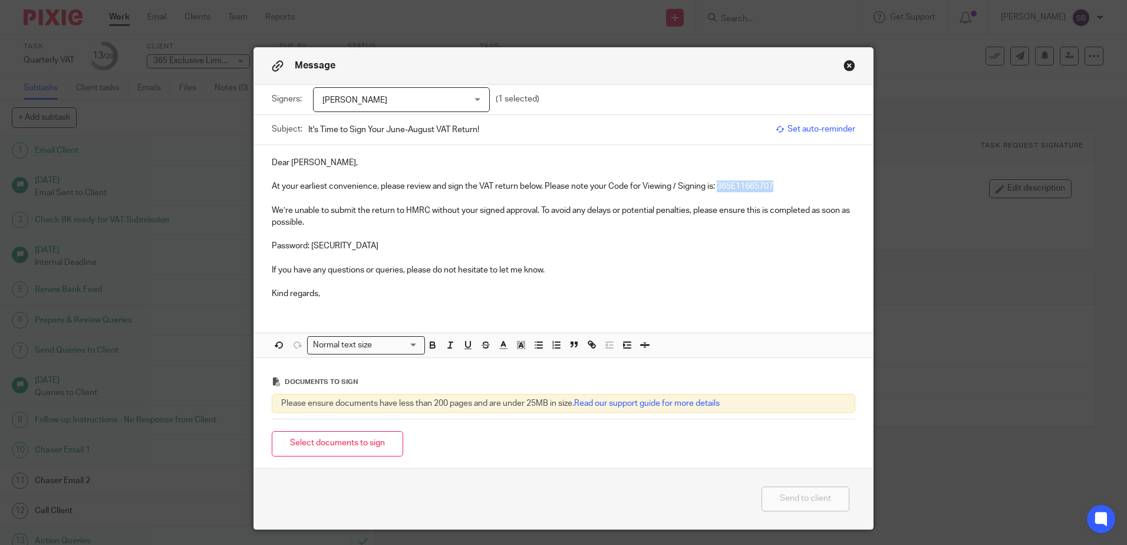
drag, startPoint x: 716, startPoint y: 185, endPoint x: 772, endPoint y: 192, distance: 57.0
click at [772, 192] on p "At your earliest convenience, please review and sign the VAT return below. Plea…" at bounding box center [564, 186] width 584 height 12
click at [582, 225] on p "We’re unable to submit the return to HMRC without your signed approval. To avoi…" at bounding box center [564, 217] width 584 height 24
drag, startPoint x: 370, startPoint y: 246, endPoint x: 267, endPoint y: 246, distance: 102.6
click at [272, 246] on p "Password: [SECURITY_DATA]" at bounding box center [564, 246] width 584 height 12
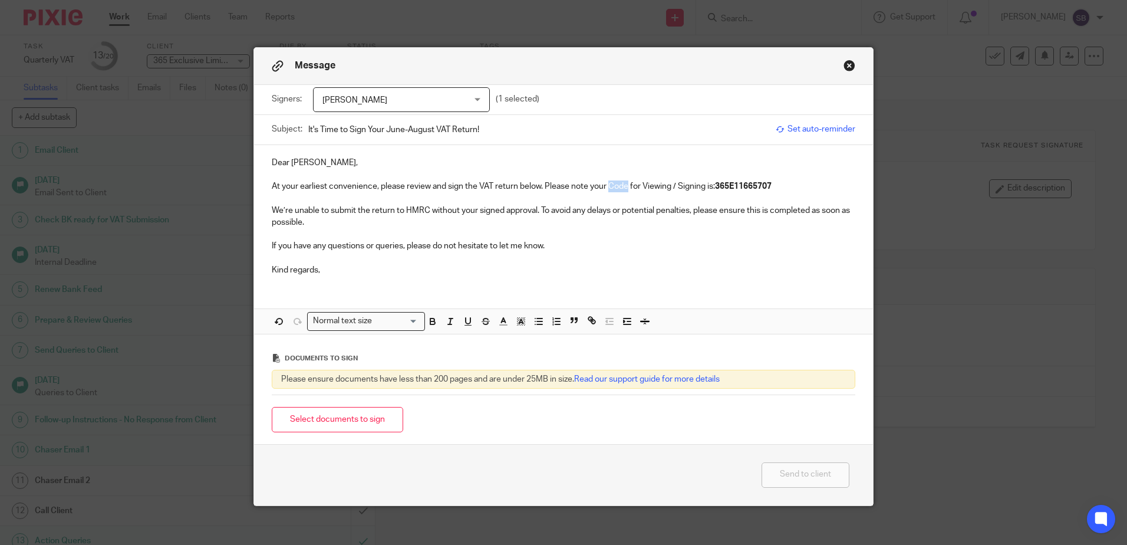
drag, startPoint x: 625, startPoint y: 187, endPoint x: 608, endPoint y: 190, distance: 17.3
click at [608, 190] on p "At your earliest convenience, please review and sign the VAT return below. Plea…" at bounding box center [564, 186] width 584 height 12
click at [377, 423] on button "Select documents to sign" at bounding box center [337, 419] width 131 height 25
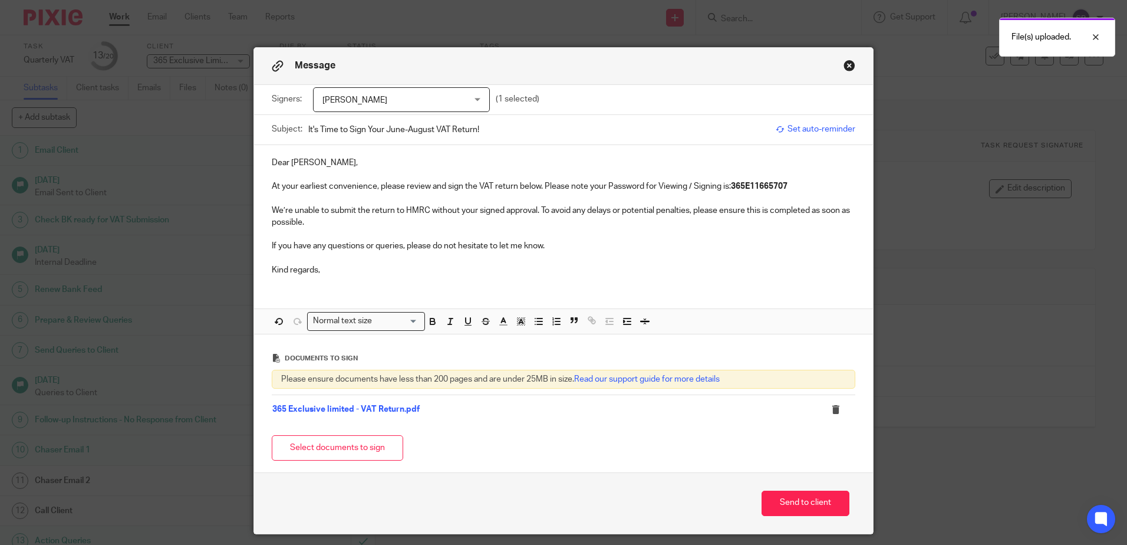
click at [330, 410] on link "365 Exclusive limited - VAT Return.pdf" at bounding box center [345, 409] width 147 height 8
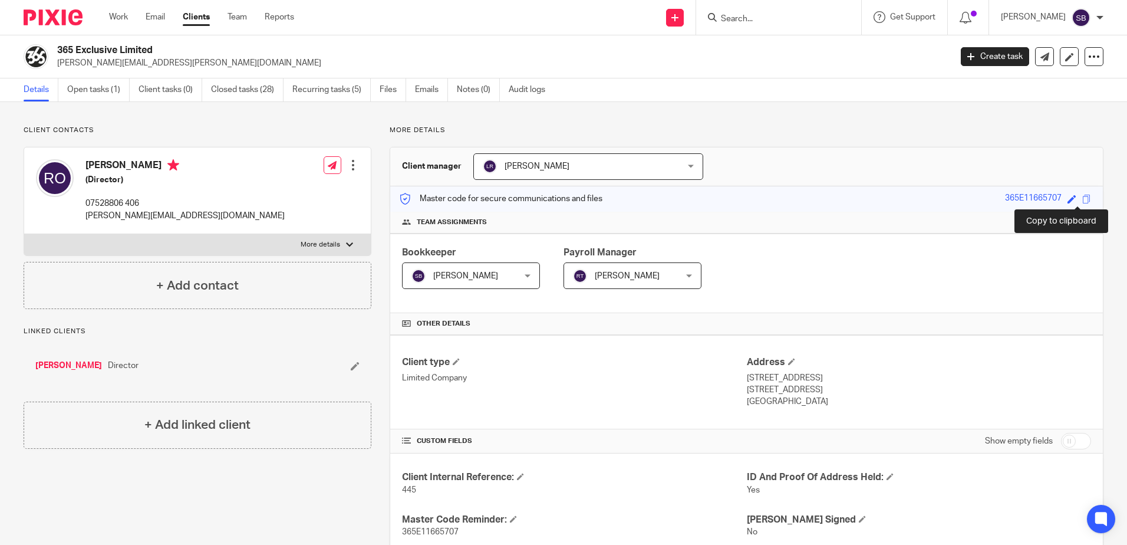
click at [1082, 200] on span at bounding box center [1086, 199] width 9 height 9
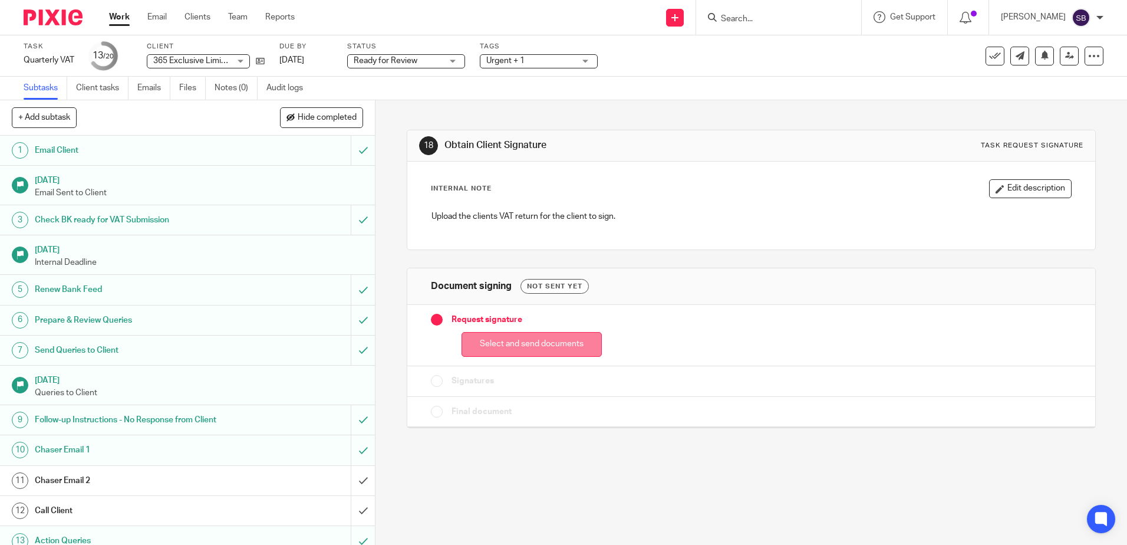
click at [508, 345] on button "Select and send documents" at bounding box center [532, 344] width 140 height 25
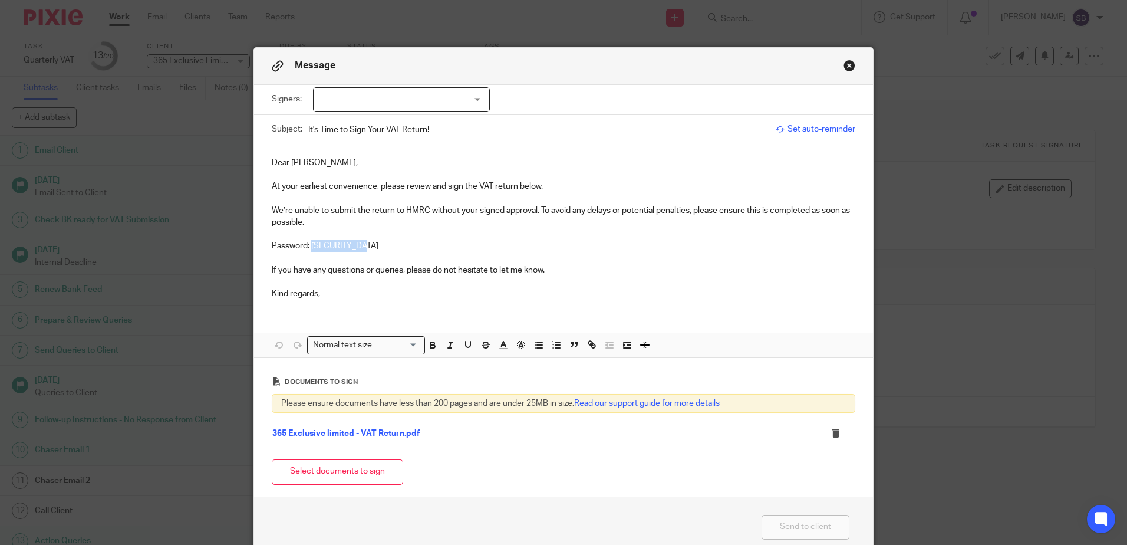
drag, startPoint x: 365, startPoint y: 245, endPoint x: 309, endPoint y: 245, distance: 56.0
click at [309, 245] on p "Password: [SECURITY_DATA]" at bounding box center [564, 246] width 584 height 12
drag, startPoint x: 370, startPoint y: 244, endPoint x: 308, endPoint y: 248, distance: 62.6
click at [308, 248] on p "Password: [SECURITY_DATA]" at bounding box center [564, 246] width 584 height 12
click at [370, 297] on p "Kind regards," at bounding box center [564, 294] width 584 height 12
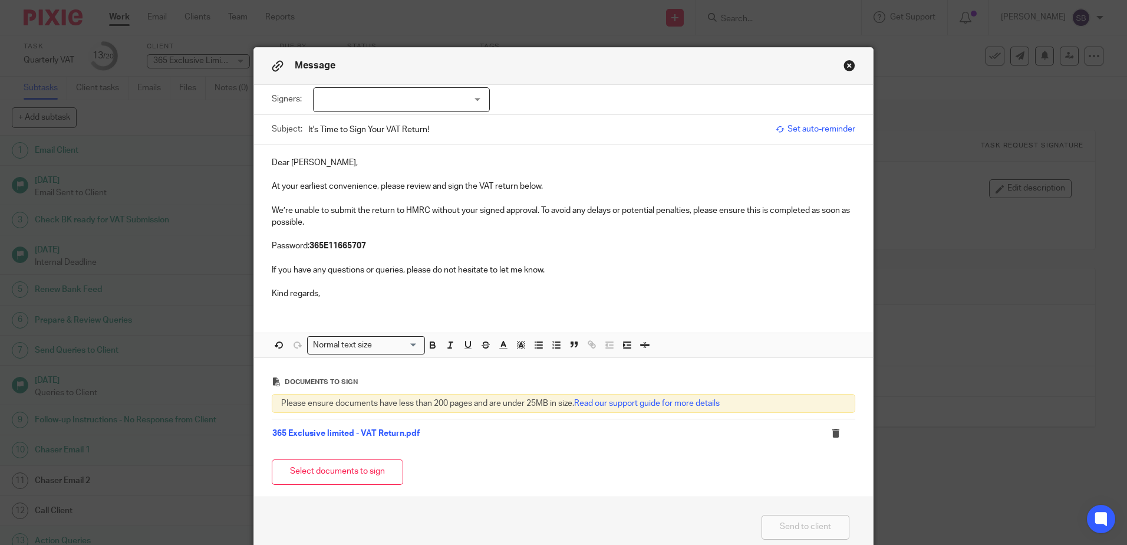
click at [360, 106] on div at bounding box center [401, 99] width 177 height 25
click at [362, 121] on span "[PERSON_NAME]" at bounding box center [362, 124] width 65 height 8
click at [548, 133] on input "It's Time to Sign Your VAT Return!" at bounding box center [539, 129] width 462 height 27
click at [383, 132] on input "It's Time to Sign Your VAT Return!" at bounding box center [539, 129] width 462 height 27
click at [402, 163] on p "Dear [PERSON_NAME]," at bounding box center [564, 163] width 584 height 12
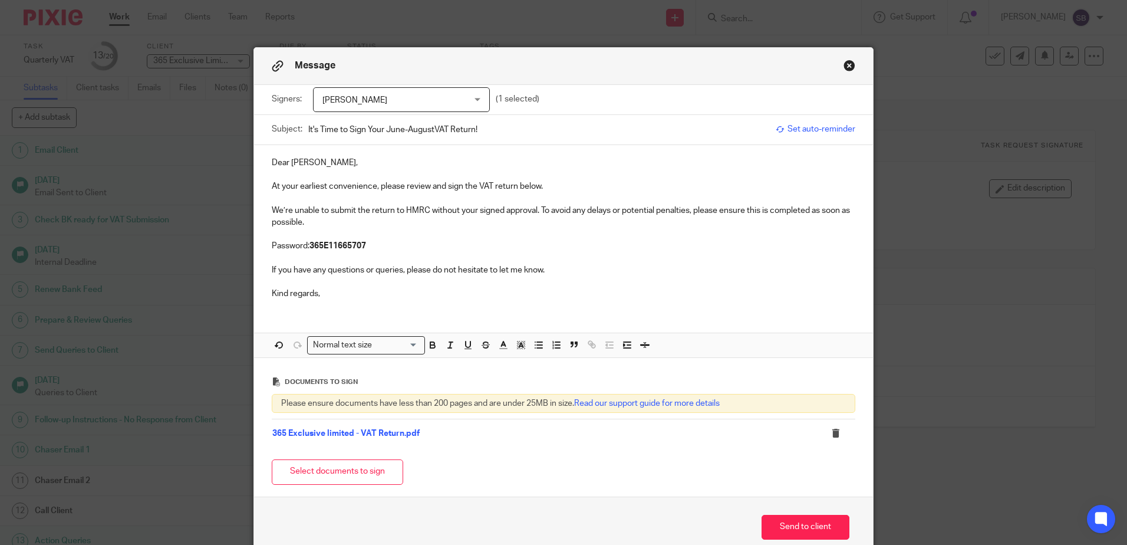
click at [432, 129] on input "It's Time to Sign Your June-AugustVAT Return!" at bounding box center [539, 129] width 462 height 27
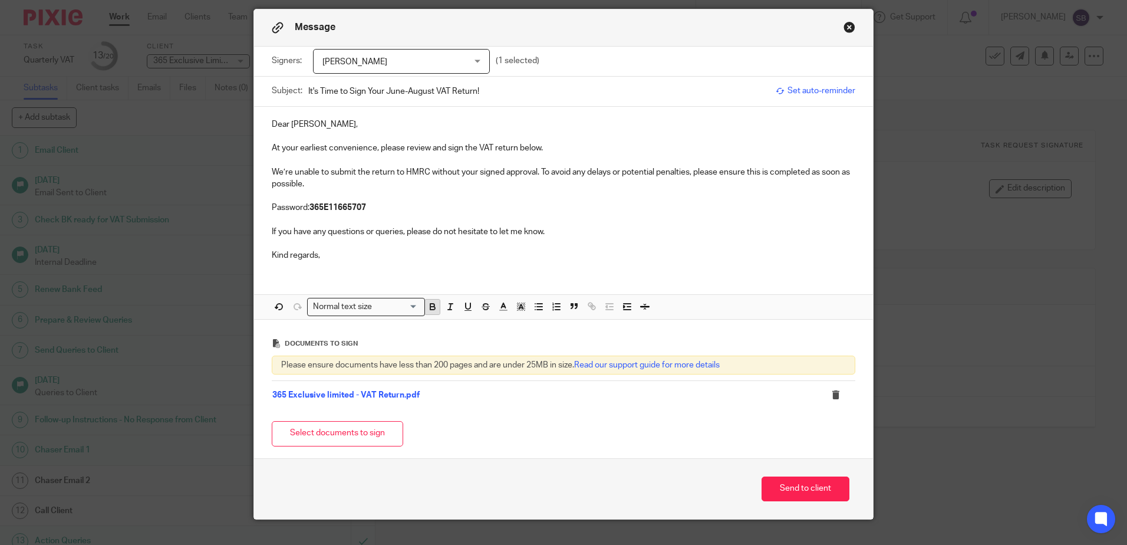
scroll to position [60, 0]
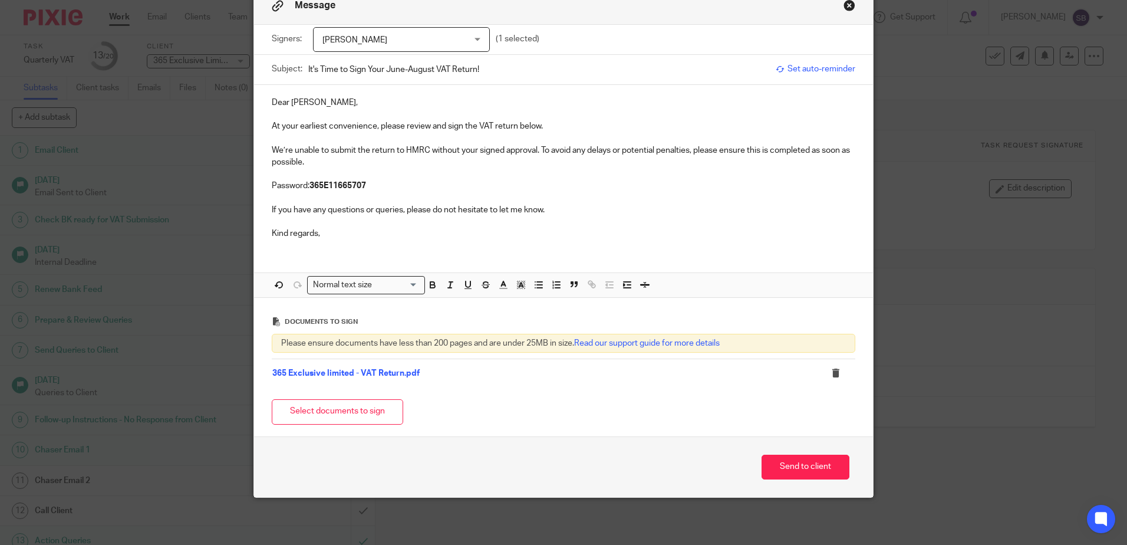
type input "It's Time to Sign Your June-August VAT Return!"
click at [312, 374] on link "365 Exclusive limited - VAT Return.pdf" at bounding box center [345, 373] width 147 height 8
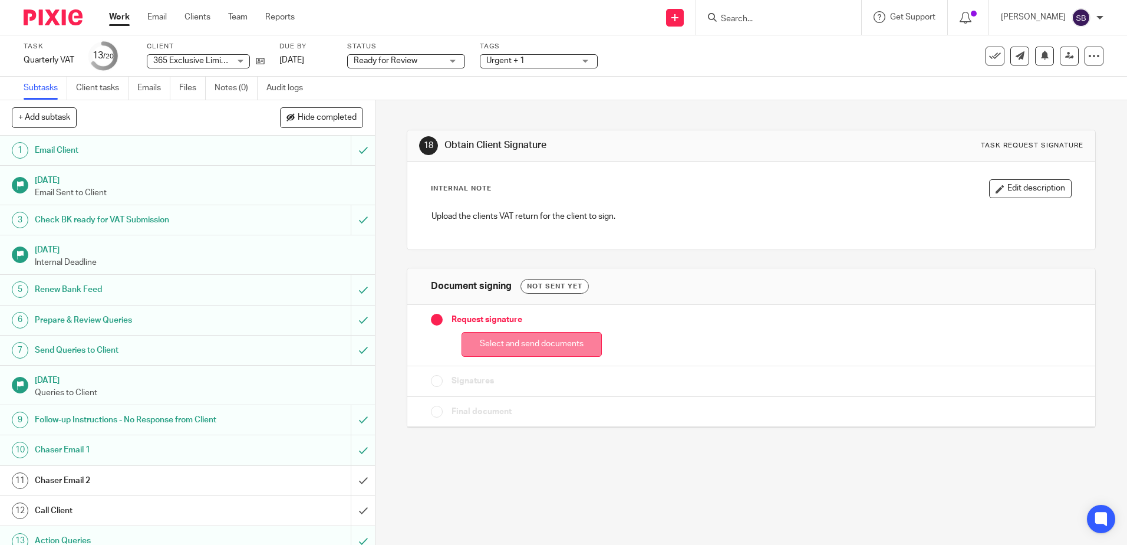
click at [553, 344] on button "Select and send documents" at bounding box center [532, 344] width 140 height 25
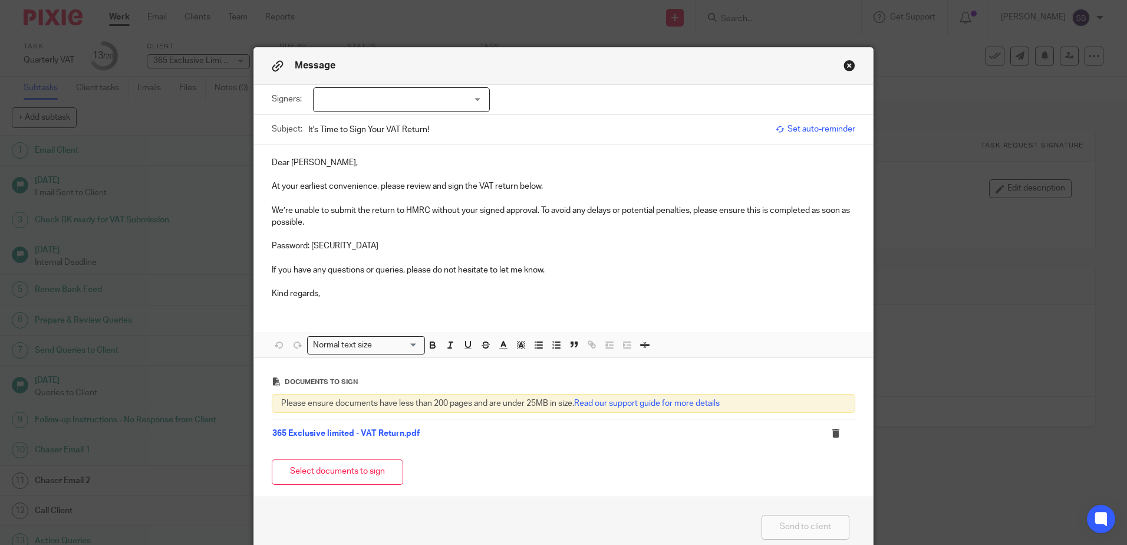
click at [347, 93] on div at bounding box center [401, 99] width 177 height 25
click at [370, 125] on span "[PERSON_NAME]" at bounding box center [362, 124] width 65 height 8
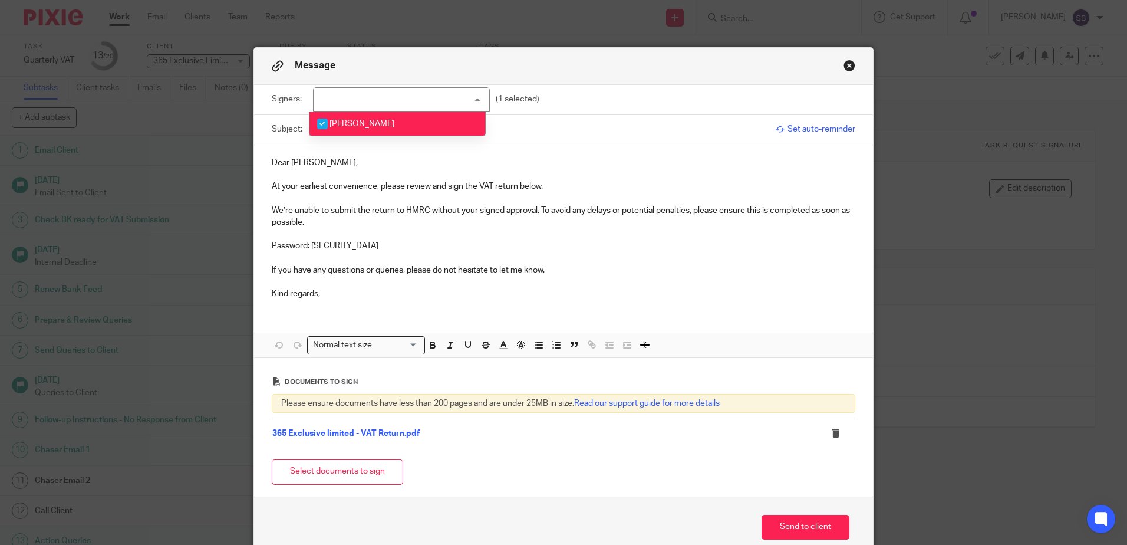
click at [601, 97] on div "Signers: [PERSON_NAME] O'[PERSON_NAME] [PERSON_NAME] (1 selected)" at bounding box center [564, 99] width 584 height 29
click at [382, 129] on input "It's Time to Sign Your VAT Return!" at bounding box center [539, 129] width 462 height 27
type input "It's Time to Sign Your June-August VAT Return!"
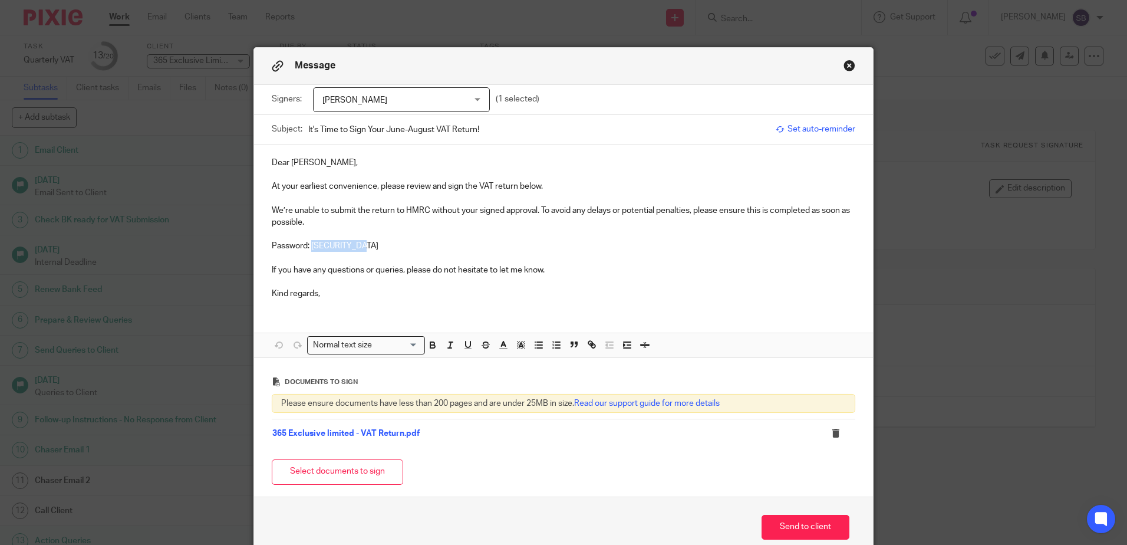
drag, startPoint x: 308, startPoint y: 245, endPoint x: 365, endPoint y: 249, distance: 57.3
click at [365, 249] on p "Password: [SECURITY_DATA]" at bounding box center [564, 246] width 584 height 12
click at [423, 246] on p "Password: 365E11665707" at bounding box center [564, 246] width 584 height 12
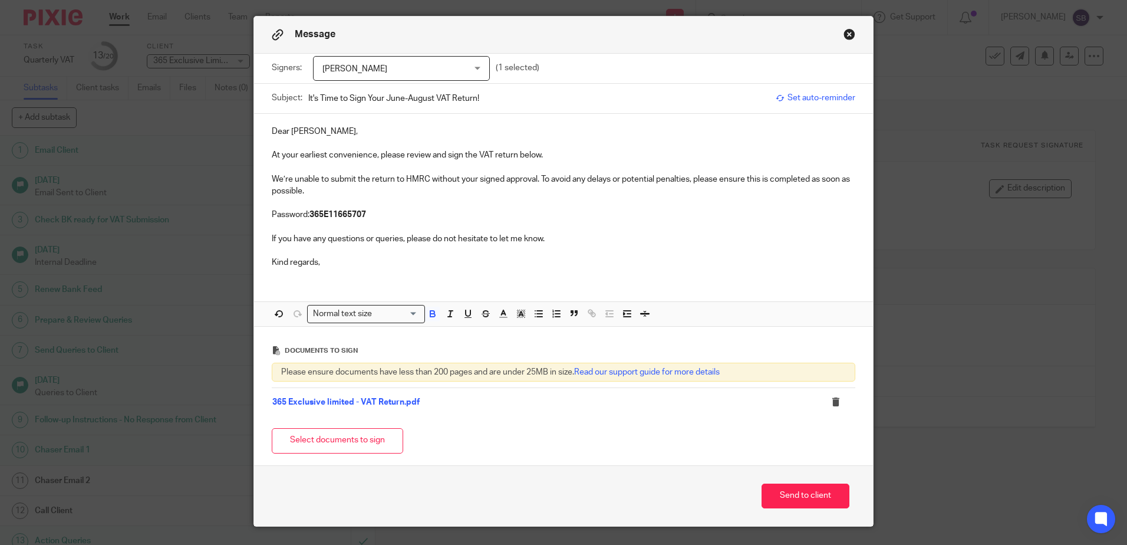
scroll to position [60, 0]
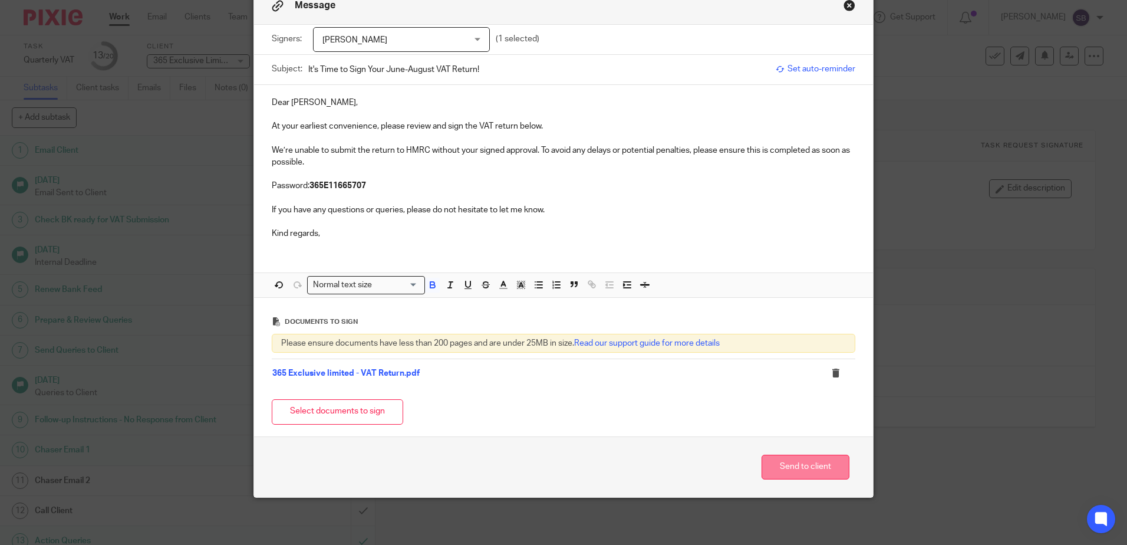
click at [803, 463] on button "Send to client" at bounding box center [806, 466] width 88 height 25
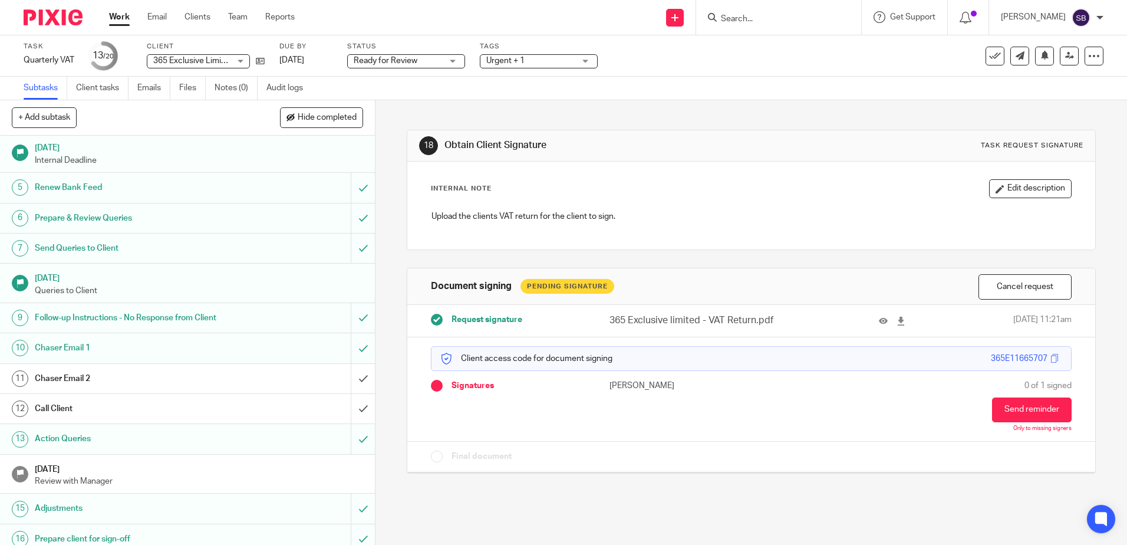
scroll to position [242, 0]
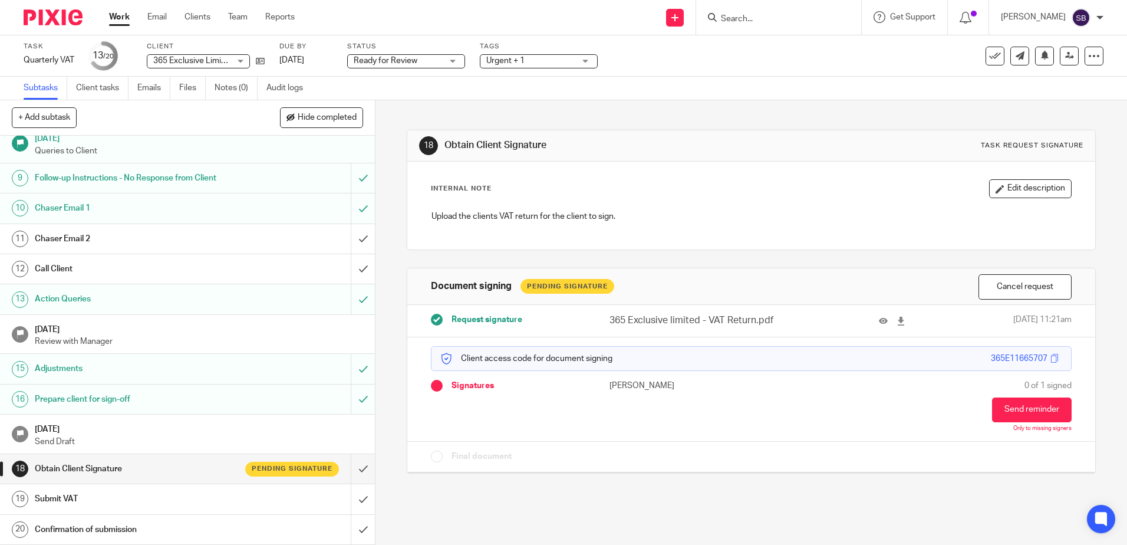
click at [117, 13] on link "Work" at bounding box center [119, 17] width 21 height 12
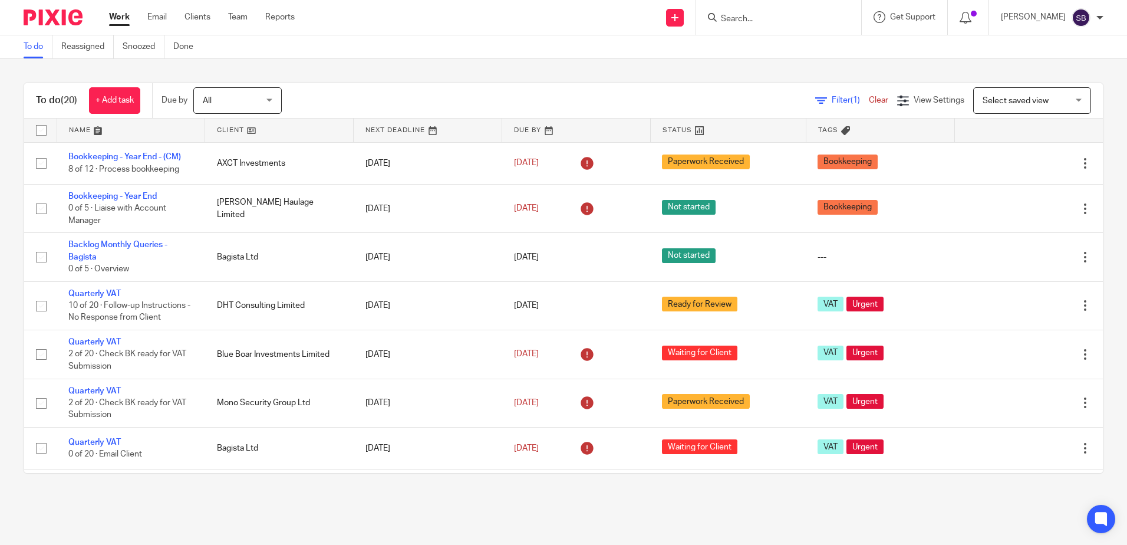
click at [780, 8] on div at bounding box center [778, 17] width 165 height 35
click at [767, 22] on input "Search" at bounding box center [773, 19] width 106 height 11
type input "[PERSON_NAME]"
click button "submit" at bounding box center [0, 0] width 0 height 0
click at [779, 75] on div "[PERSON_NAME] Taxi [PERSON_NAME]" at bounding box center [790, 55] width 165 height 55
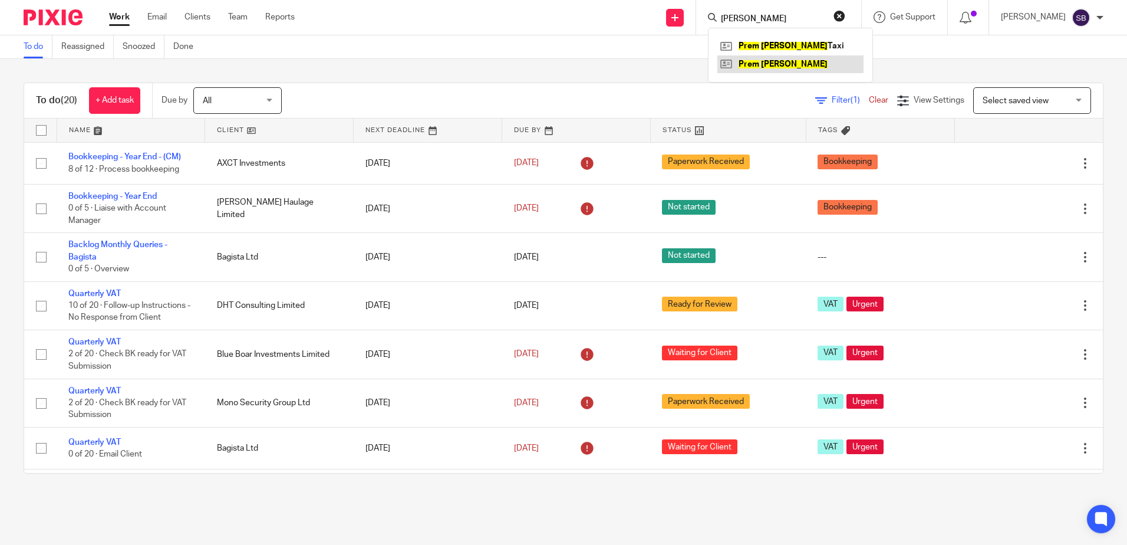
click at [776, 60] on link at bounding box center [790, 64] width 146 height 18
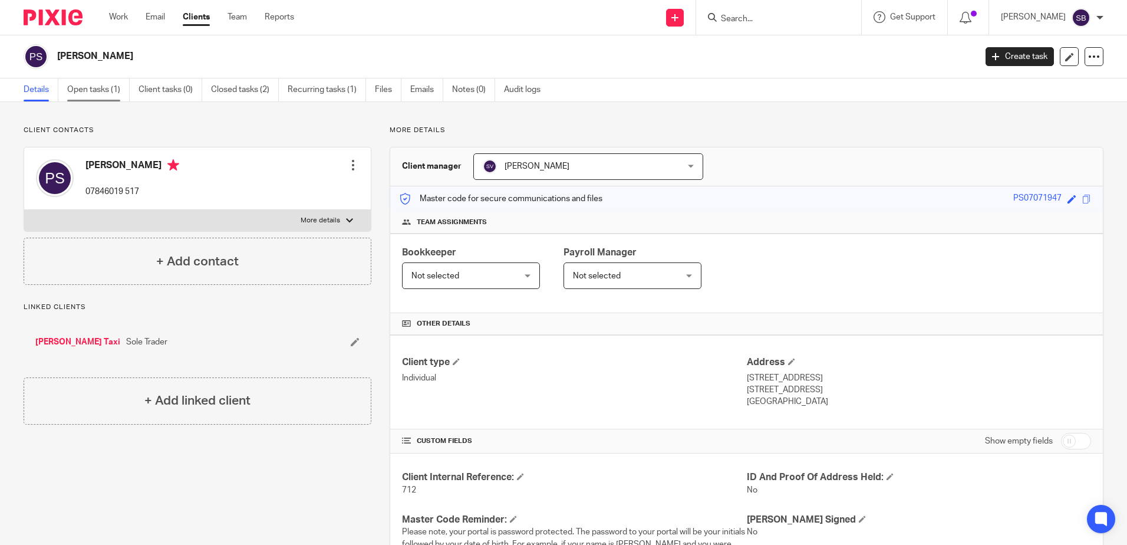
click at [85, 84] on link "Open tasks (1)" at bounding box center [98, 89] width 62 height 23
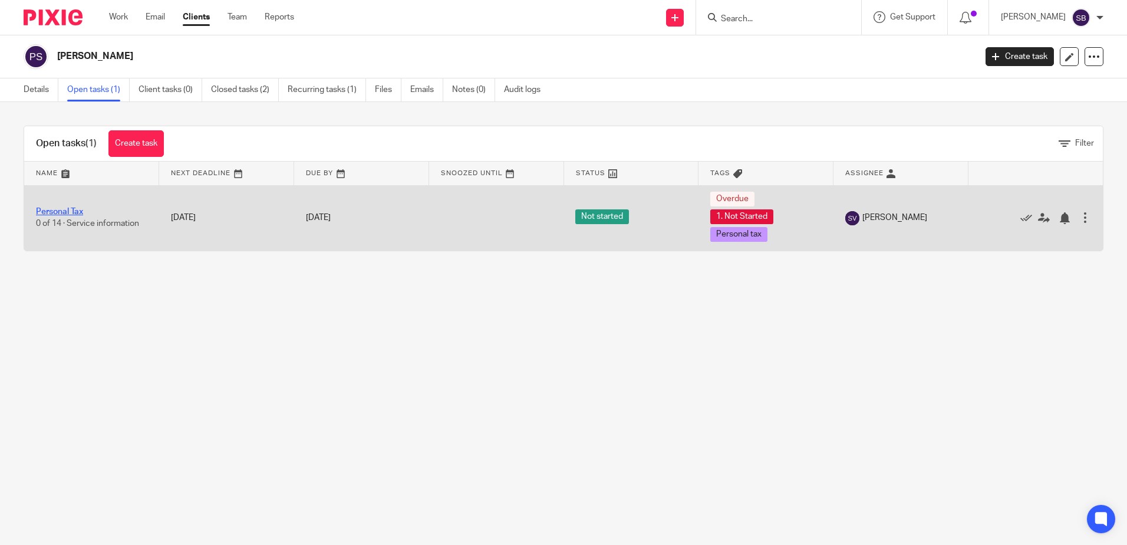
click at [80, 213] on link "Personal Tax" at bounding box center [59, 211] width 47 height 8
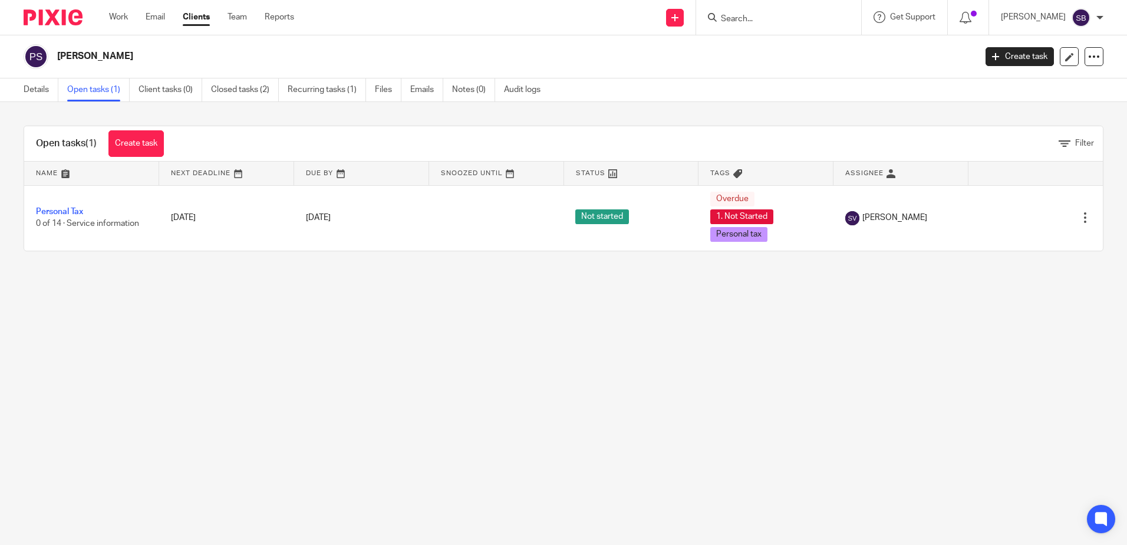
click at [768, 16] on input "Search" at bounding box center [773, 19] width 106 height 11
click at [797, 14] on input "Search" at bounding box center [773, 19] width 106 height 11
type input "prem singh"
click at [826, 48] on link at bounding box center [790, 46] width 146 height 18
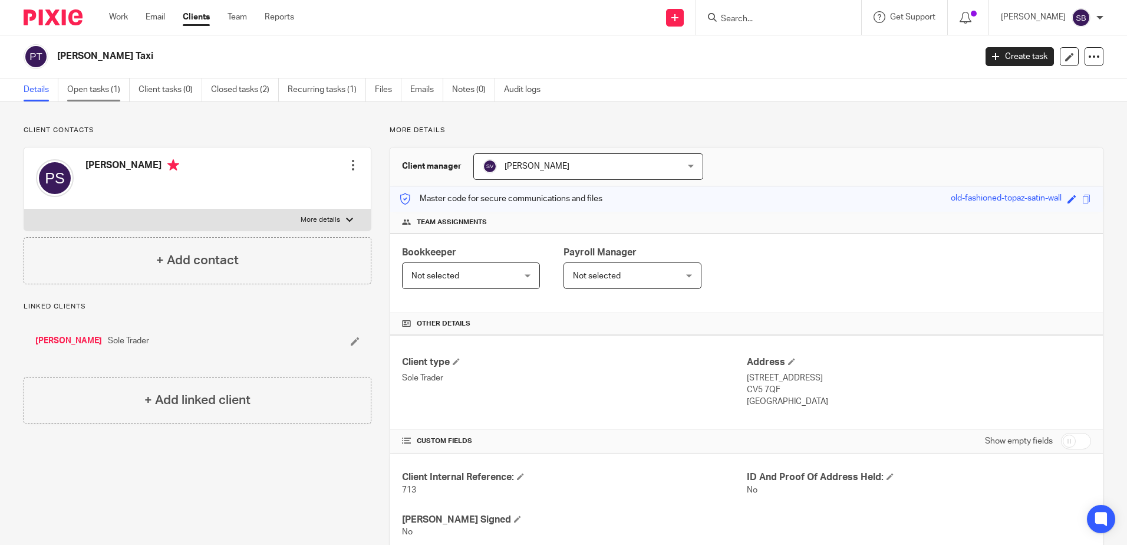
click at [102, 94] on link "Open tasks (1)" at bounding box center [98, 89] width 62 height 23
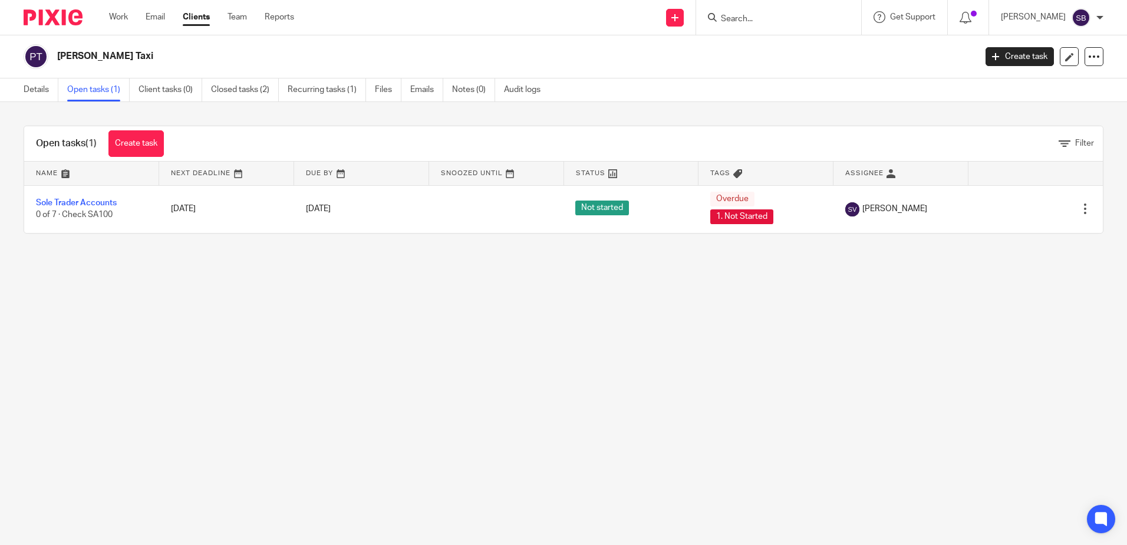
click at [766, 17] on input "Search" at bounding box center [773, 19] width 106 height 11
type input "prem singh"
click at [794, 60] on link at bounding box center [790, 64] width 146 height 18
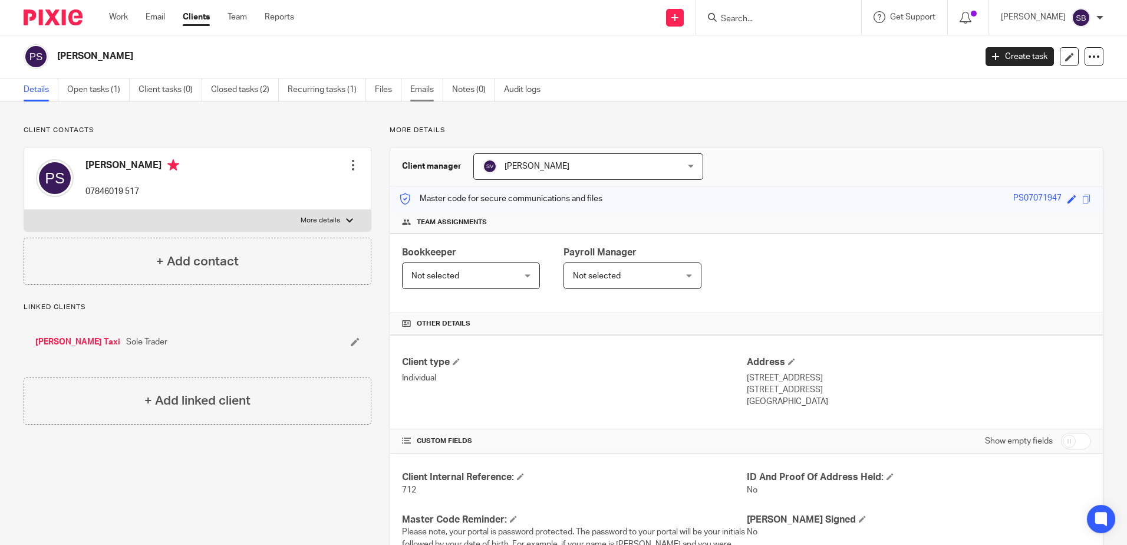
click at [423, 87] on link "Emails" at bounding box center [426, 89] width 33 height 23
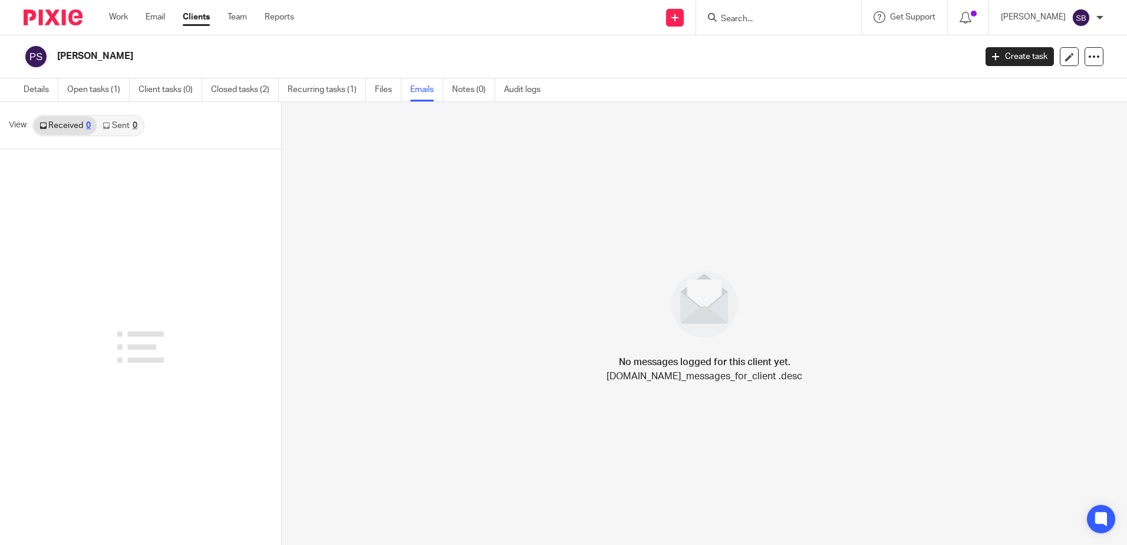
click at [130, 122] on link "Sent 0" at bounding box center [120, 125] width 46 height 19
click at [39, 90] on link "Details" at bounding box center [41, 89] width 35 height 23
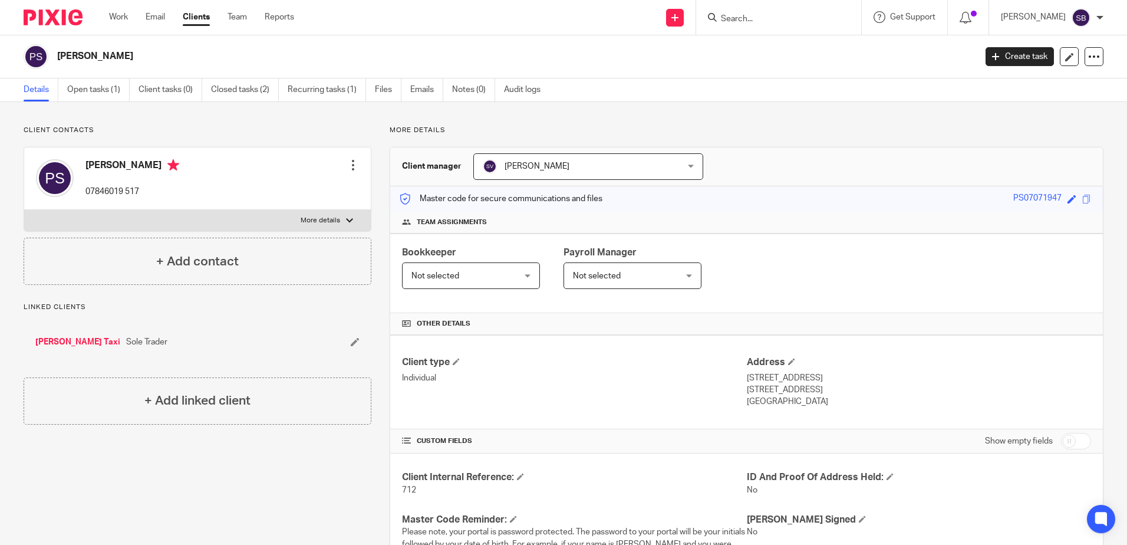
click at [311, 213] on label "More details" at bounding box center [197, 220] width 347 height 21
click at [24, 210] on input "More details" at bounding box center [24, 209] width 1 height 1
checkbox input "true"
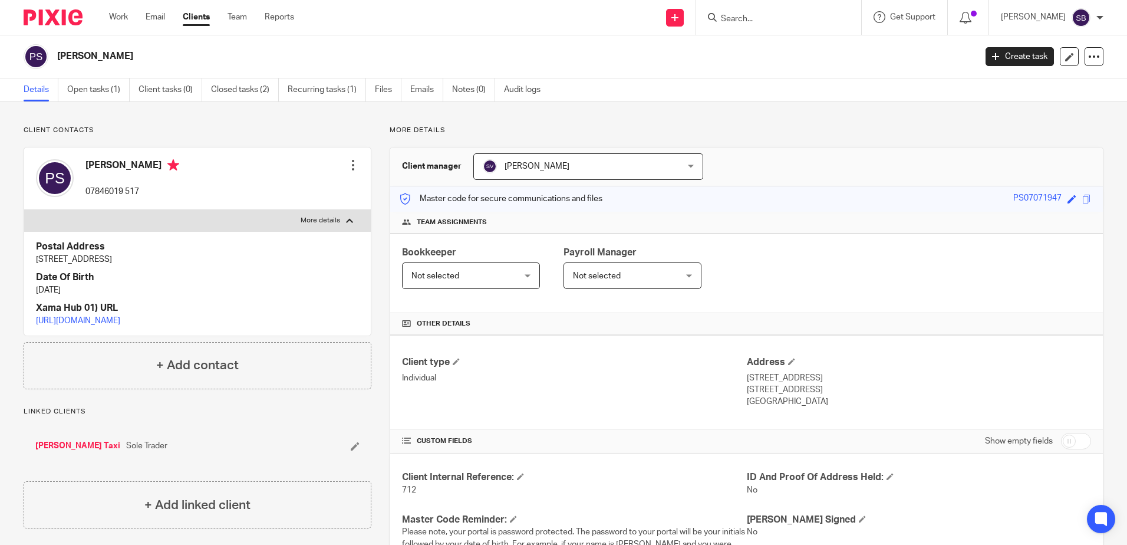
click at [120, 324] on link "[URL][DOMAIN_NAME]" at bounding box center [78, 321] width 84 height 8
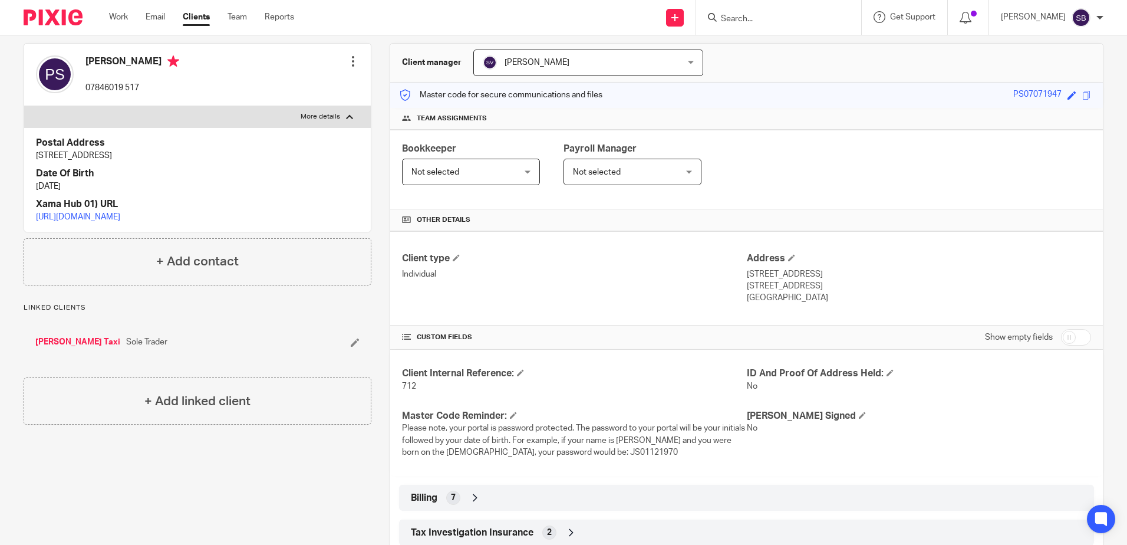
scroll to position [118, 0]
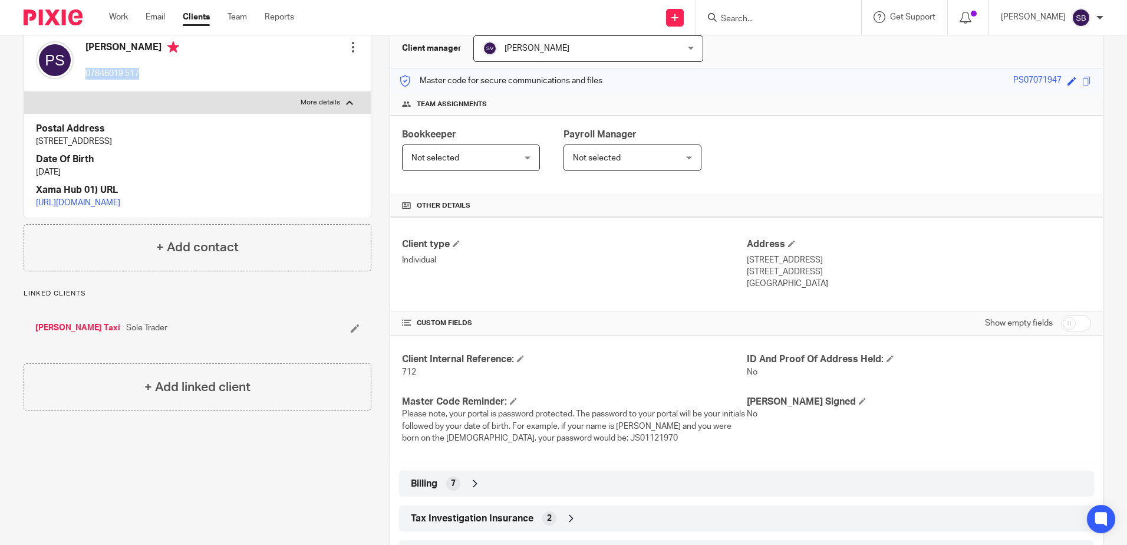
drag, startPoint x: 86, startPoint y: 73, endPoint x: 142, endPoint y: 68, distance: 56.2
click at [142, 68] on p "07846019 517" at bounding box center [132, 74] width 94 height 12
copy p "07846019 517"
click at [120, 20] on link "Work" at bounding box center [118, 17] width 19 height 12
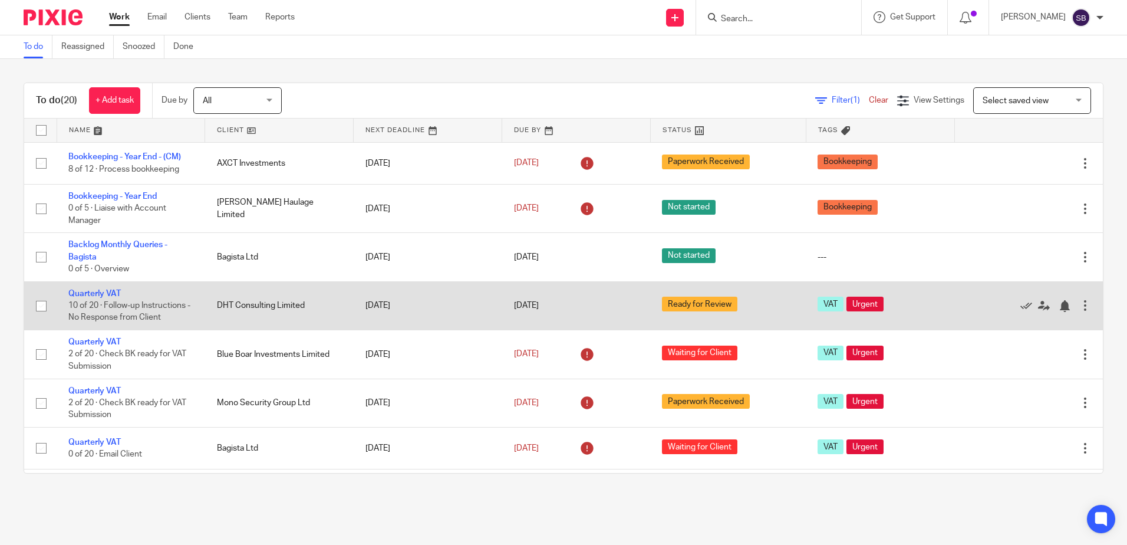
scroll to position [59, 0]
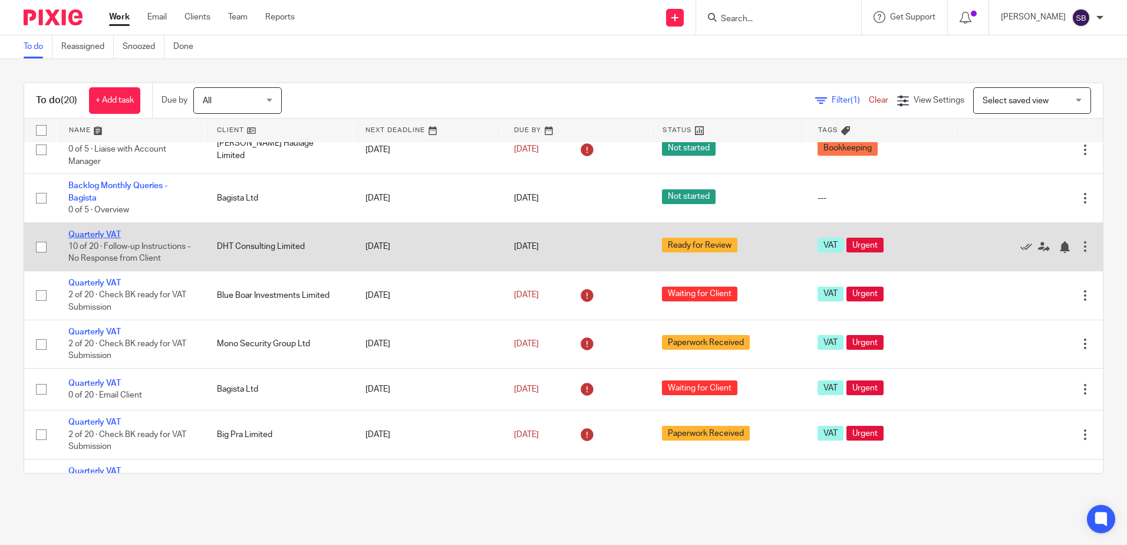
click at [78, 238] on link "Quarterly VAT" at bounding box center [94, 234] width 52 height 8
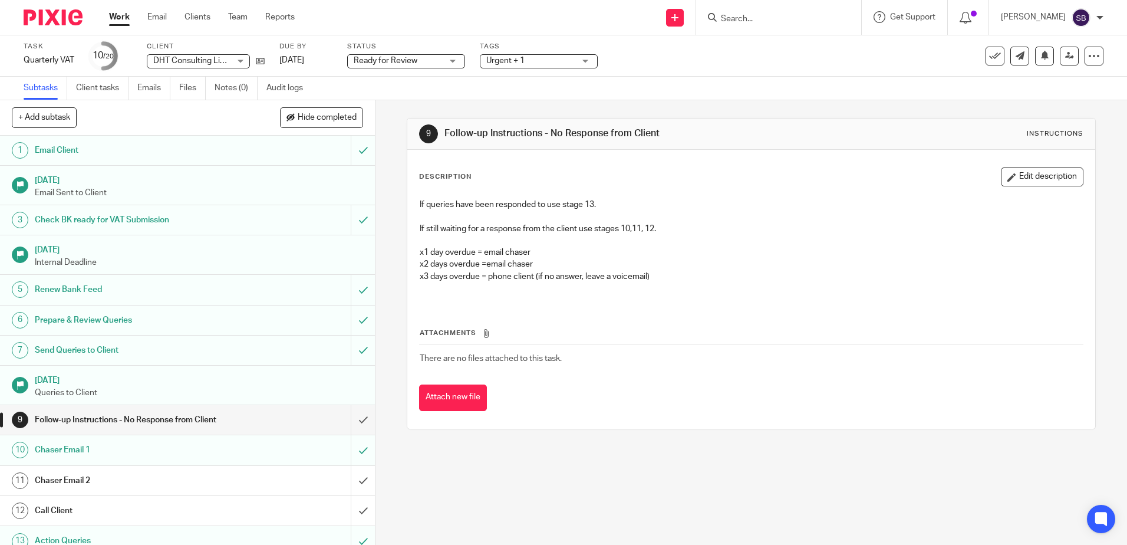
click at [148, 220] on h1 "Check BK ready for VAT Submission" at bounding box center [136, 220] width 203 height 18
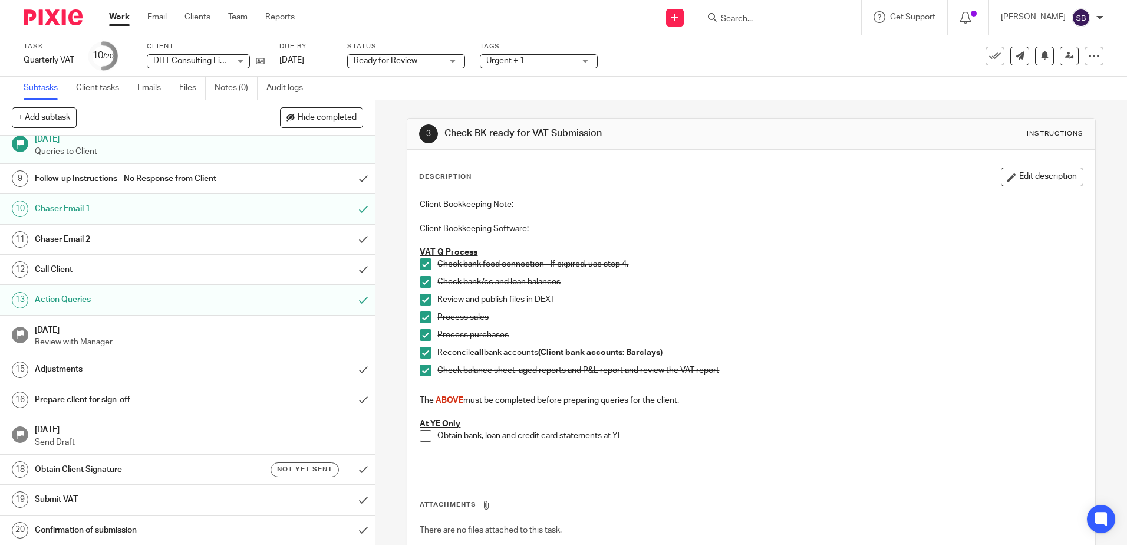
scroll to position [242, 0]
click at [120, 23] on link "Work" at bounding box center [119, 17] width 21 height 12
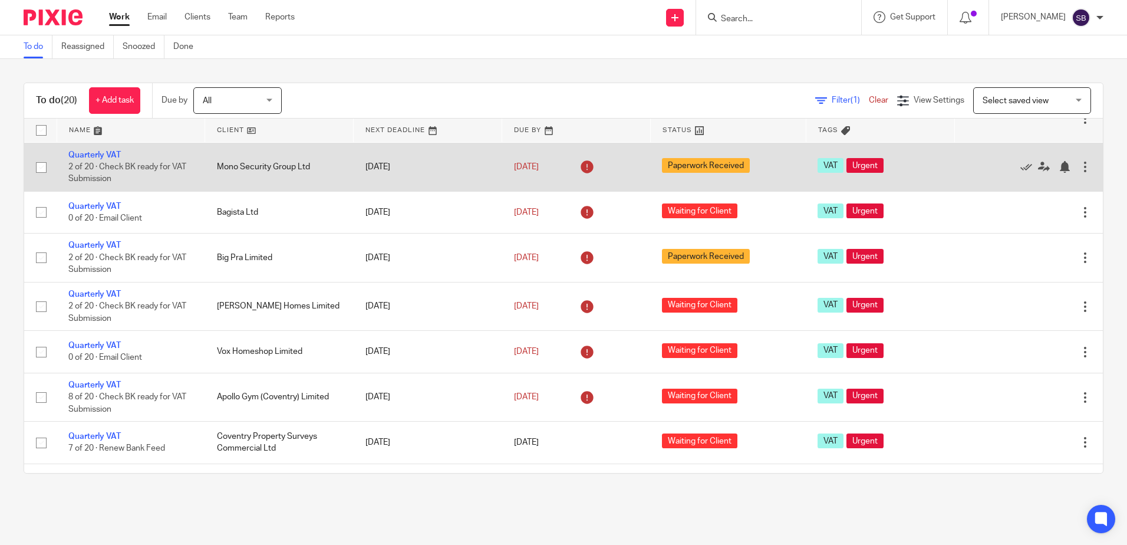
scroll to position [295, 0]
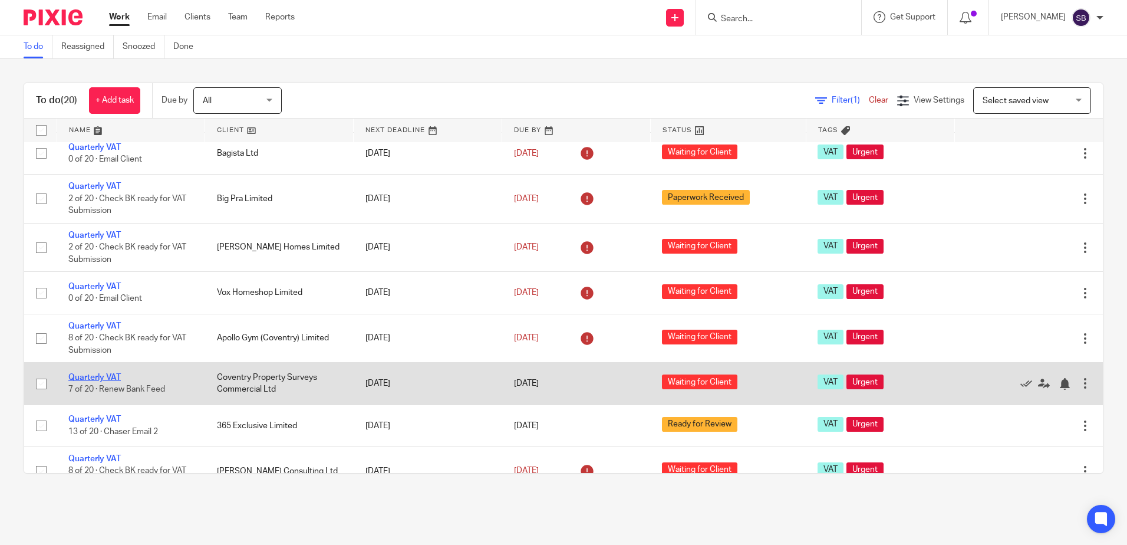
click at [94, 375] on link "Quarterly VAT" at bounding box center [94, 377] width 52 height 8
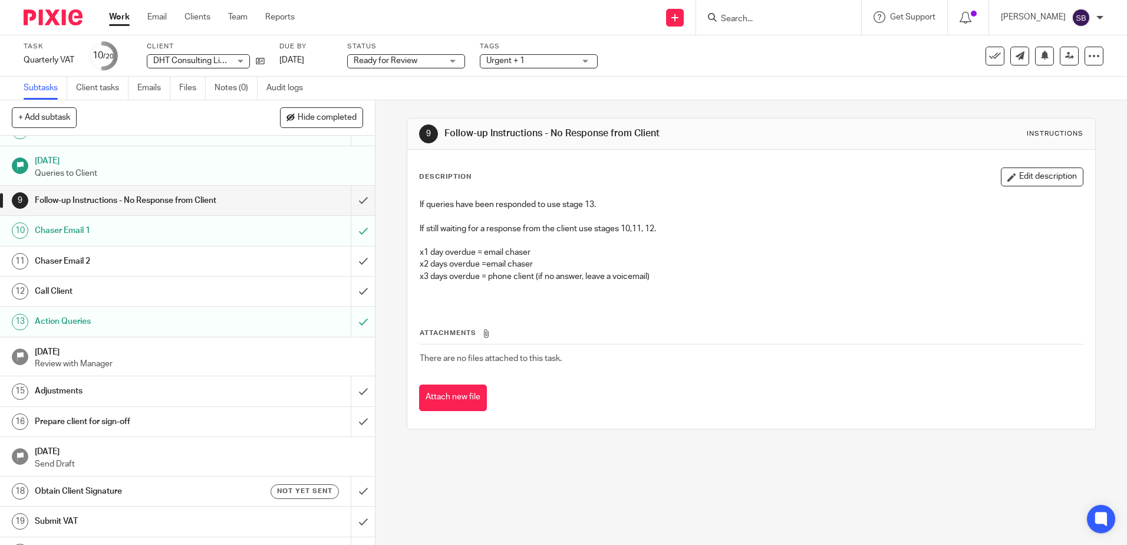
scroll to position [236, 0]
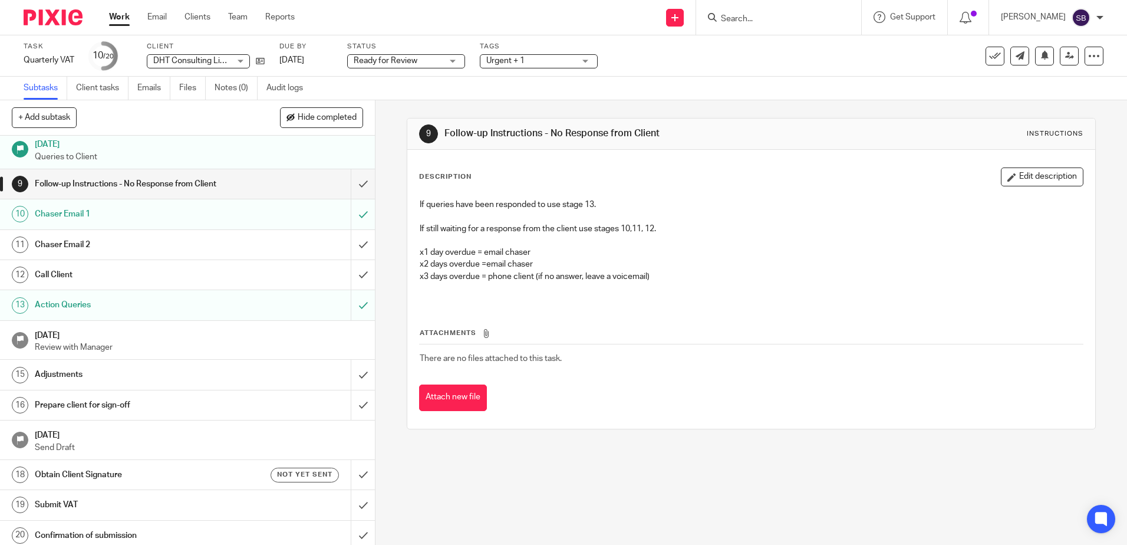
click at [110, 406] on h1 "Prepare client for sign-off" at bounding box center [136, 405] width 203 height 18
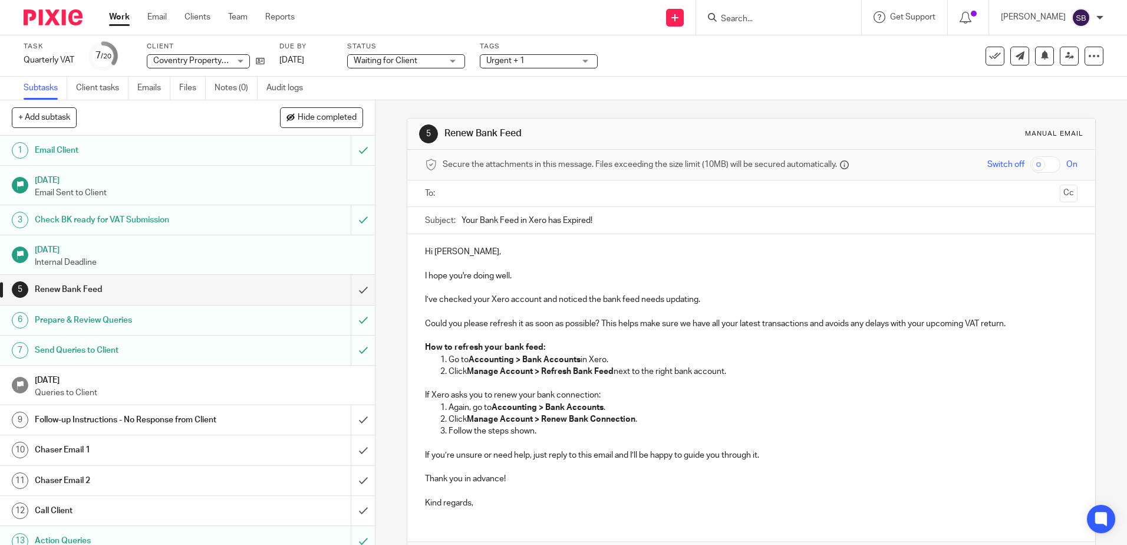
click at [759, 23] on input "Search" at bounding box center [773, 19] width 106 height 11
click at [760, 17] on input "Search" at bounding box center [773, 19] width 106 height 11
paste input "07775654742"
type input "07775654742"
click at [799, 64] on link at bounding box center [816, 50] width 199 height 27
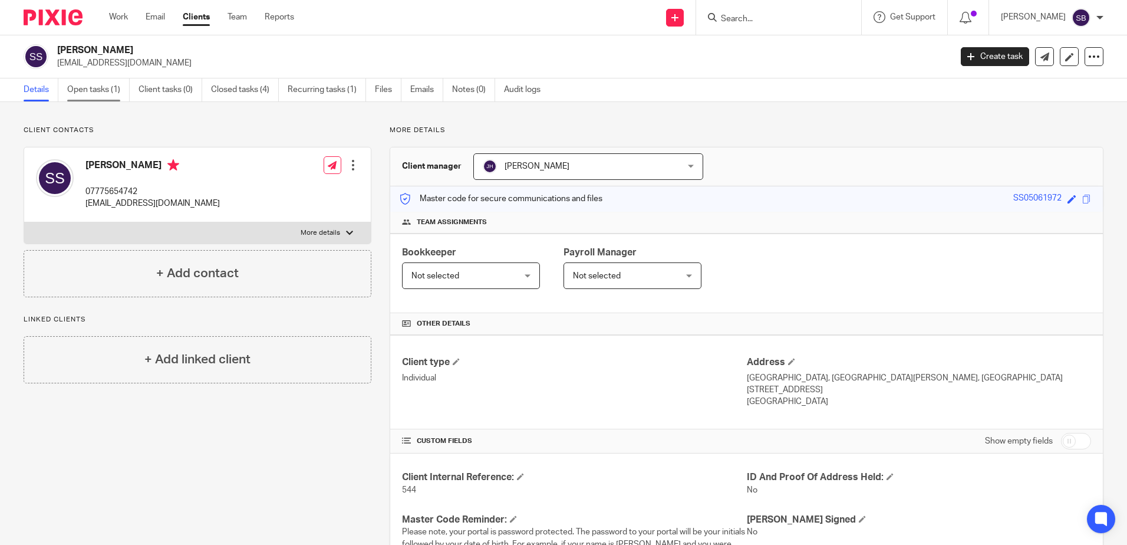
click at [87, 87] on link "Open tasks (1)" at bounding box center [98, 89] width 62 height 23
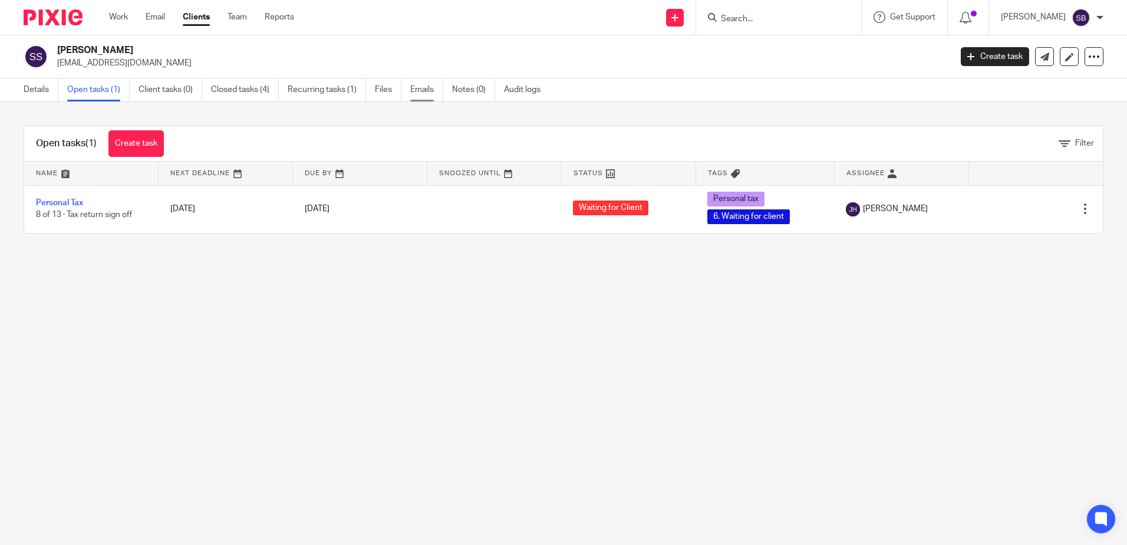
click at [418, 89] on link "Emails" at bounding box center [426, 89] width 33 height 23
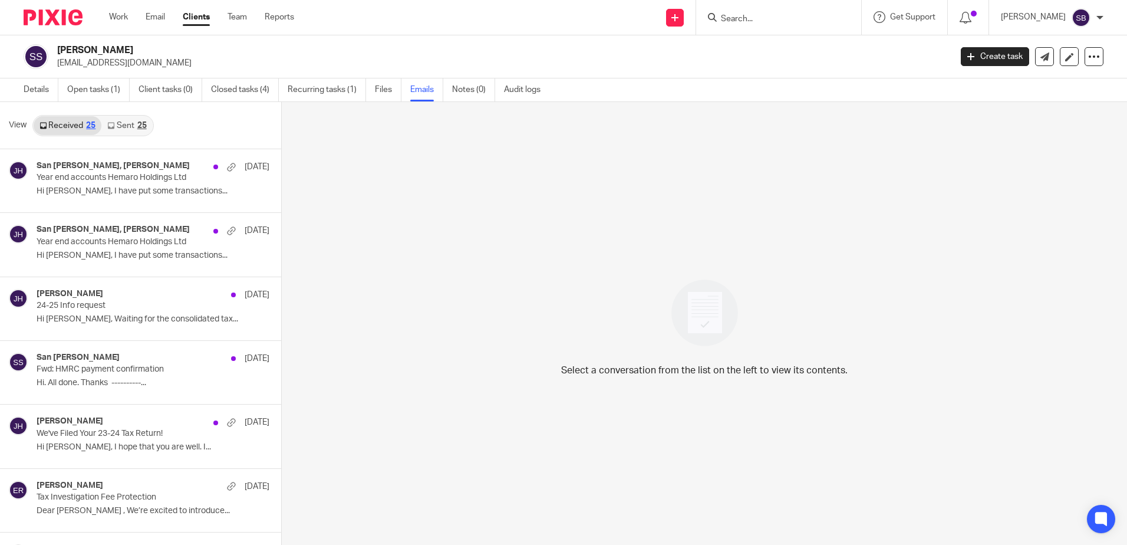
click at [130, 123] on link "Sent 25" at bounding box center [126, 125] width 51 height 19
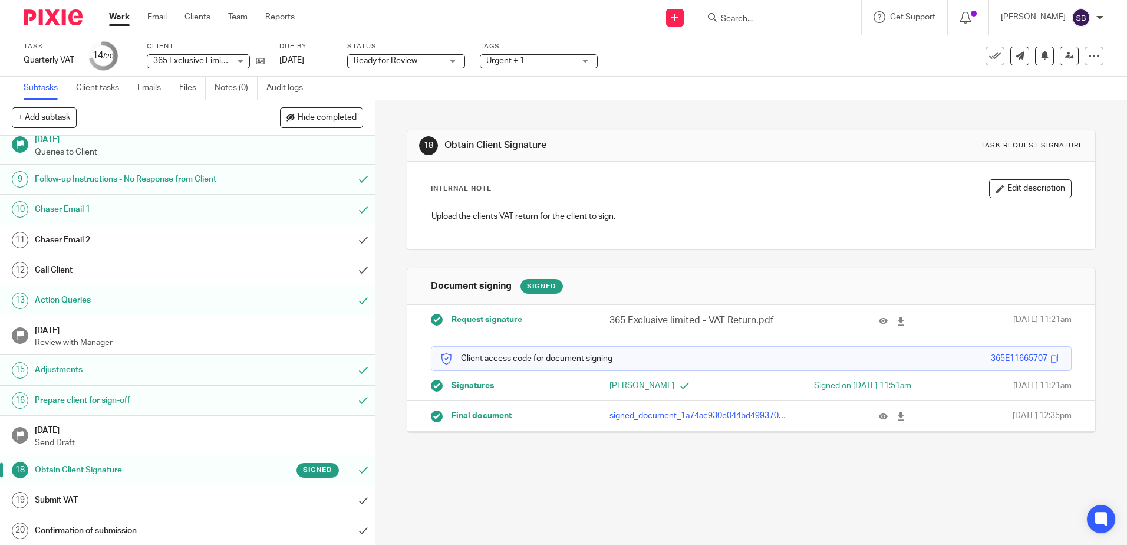
scroll to position [242, 0]
click at [256, 500] on div "Submit VAT" at bounding box center [187, 499] width 305 height 18
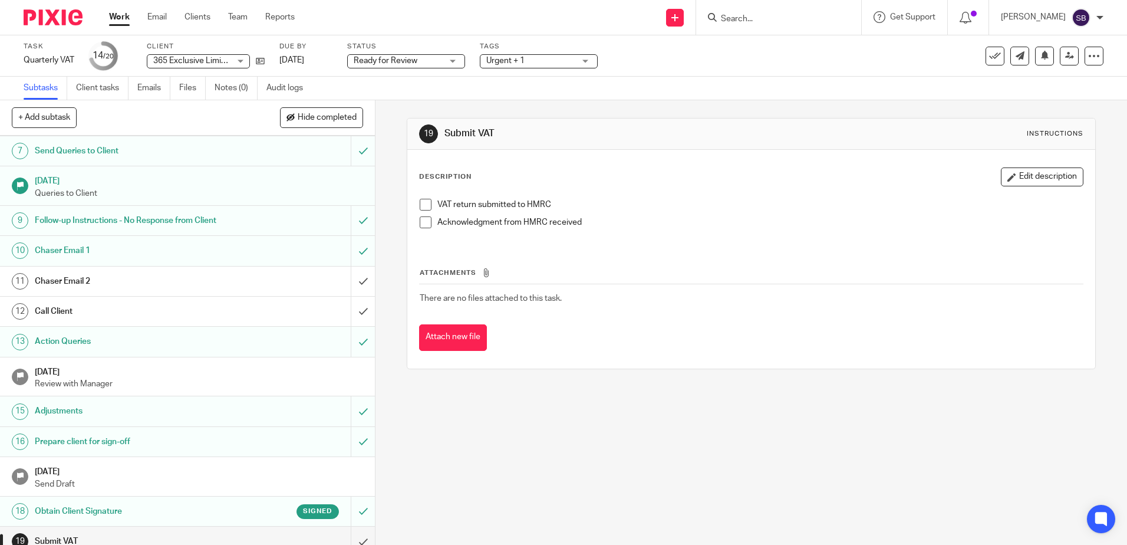
scroll to position [242, 0]
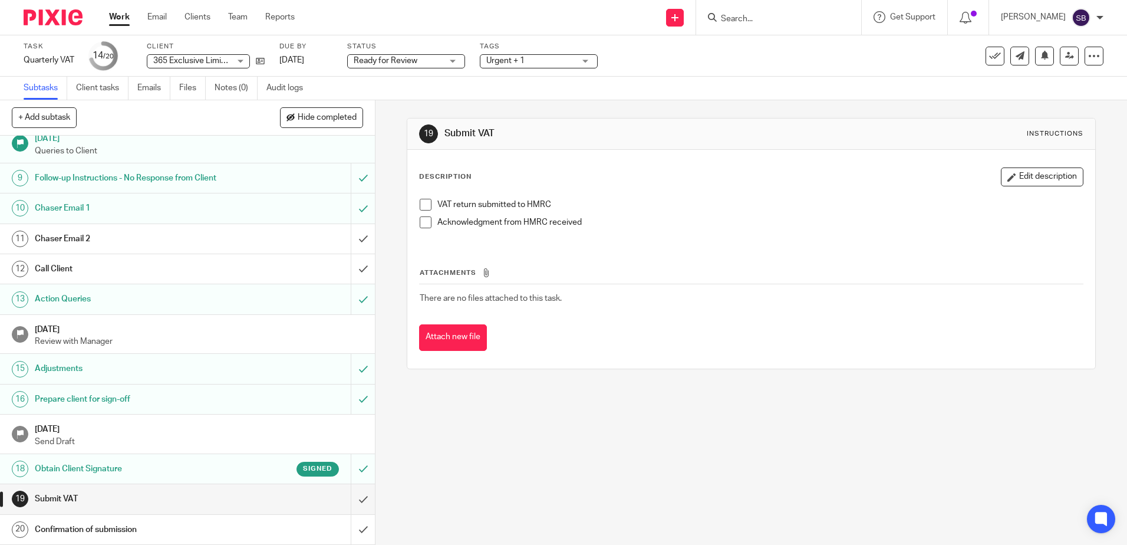
click at [96, 471] on h1 "Obtain Client Signature" at bounding box center [136, 469] width 203 height 18
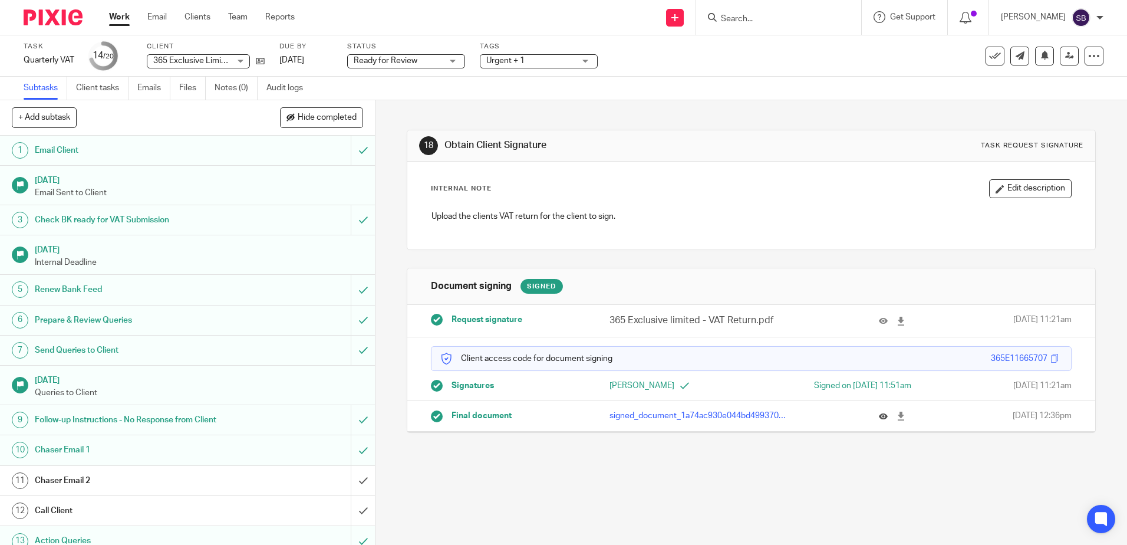
click at [879, 420] on icon at bounding box center [883, 415] width 9 height 9
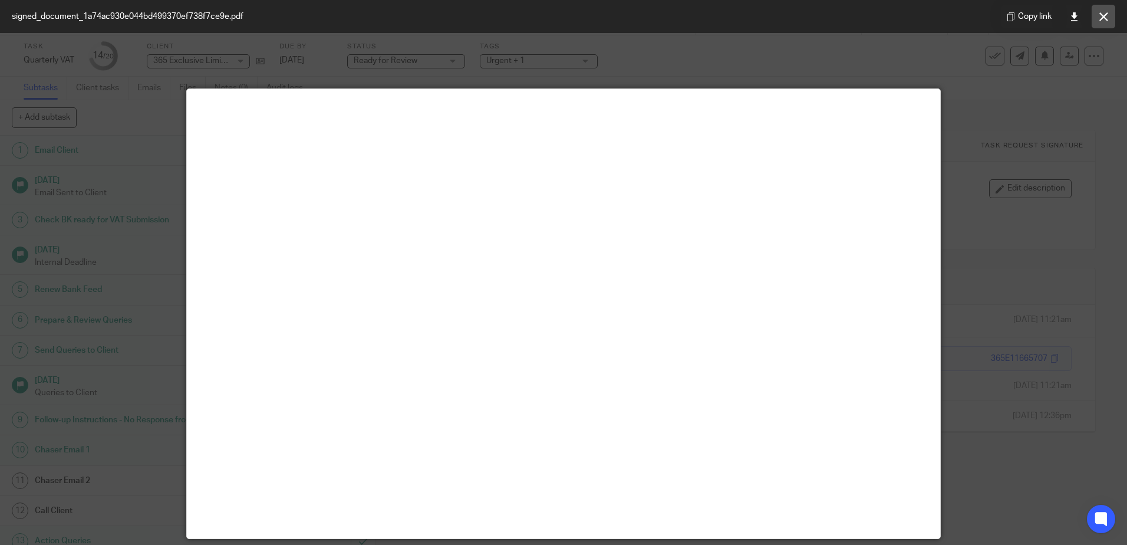
click at [1110, 16] on button at bounding box center [1104, 17] width 24 height 24
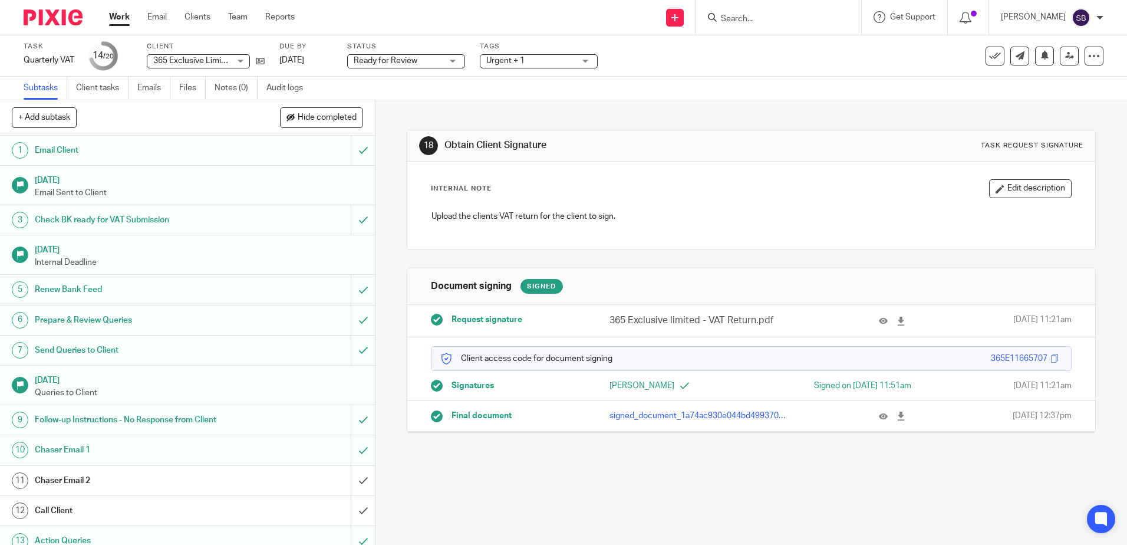
click at [119, 15] on link "Work" at bounding box center [119, 17] width 21 height 12
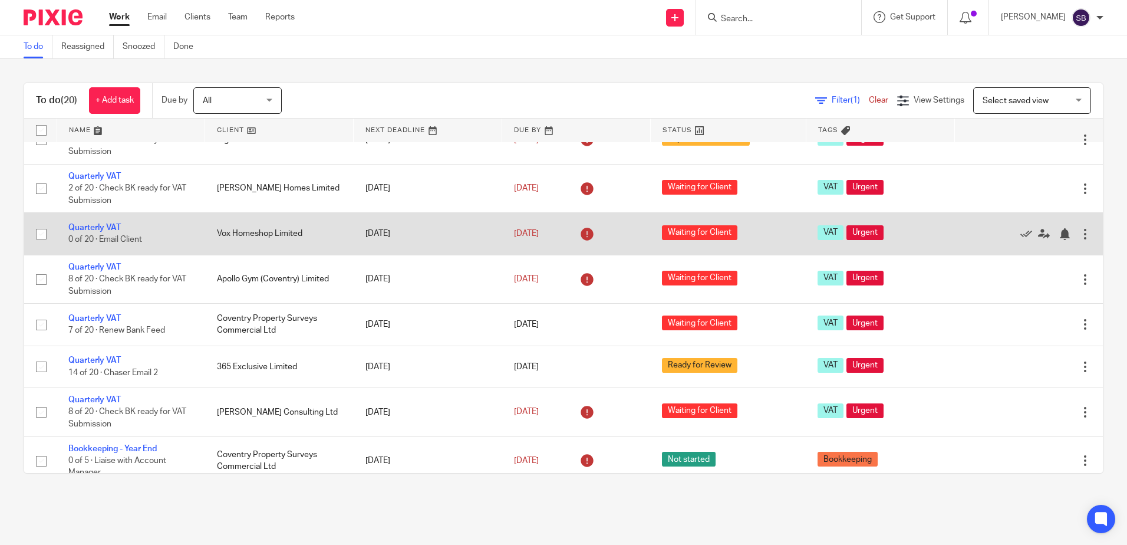
scroll to position [413, 0]
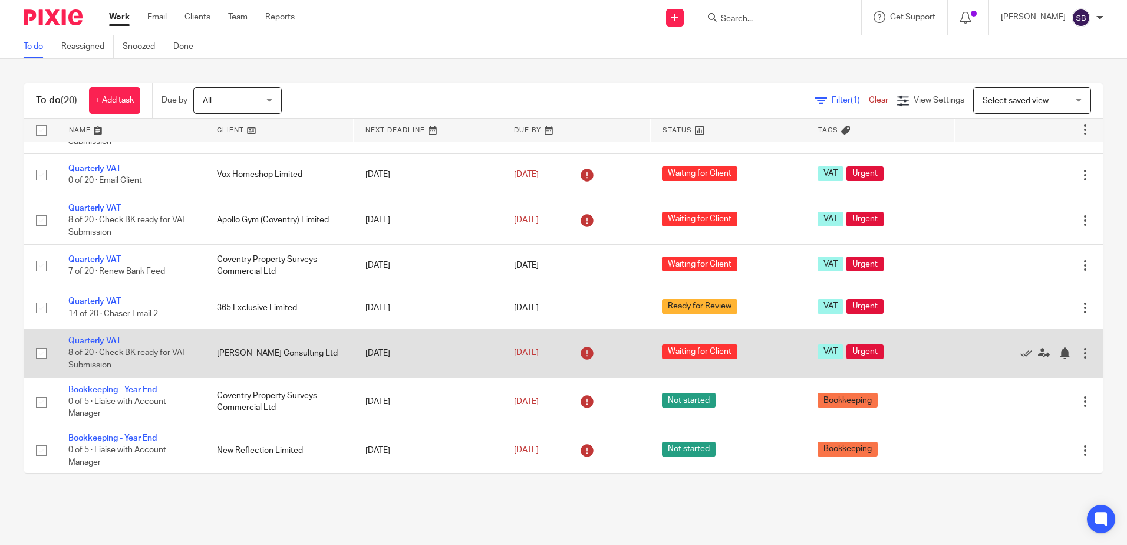
click at [105, 341] on link "Quarterly VAT" at bounding box center [94, 341] width 52 height 8
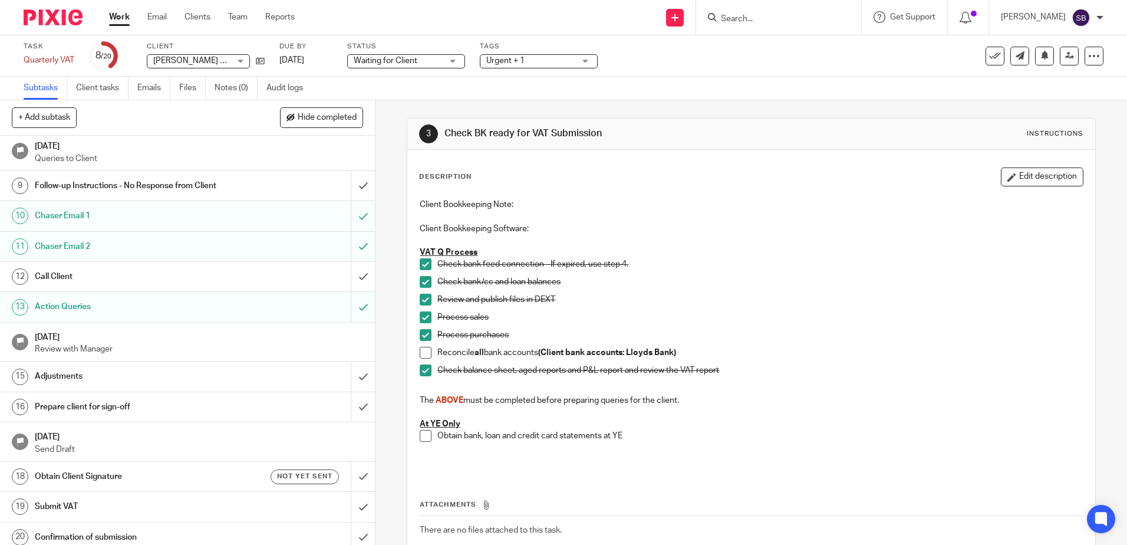
scroll to position [242, 0]
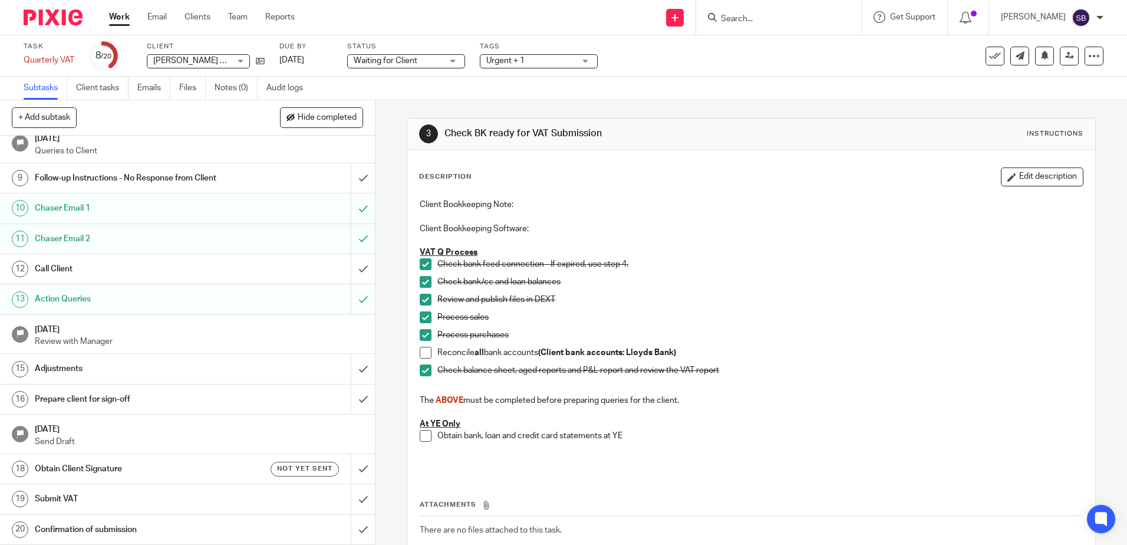
click at [256, 333] on h1 "[DATE]" at bounding box center [199, 328] width 329 height 15
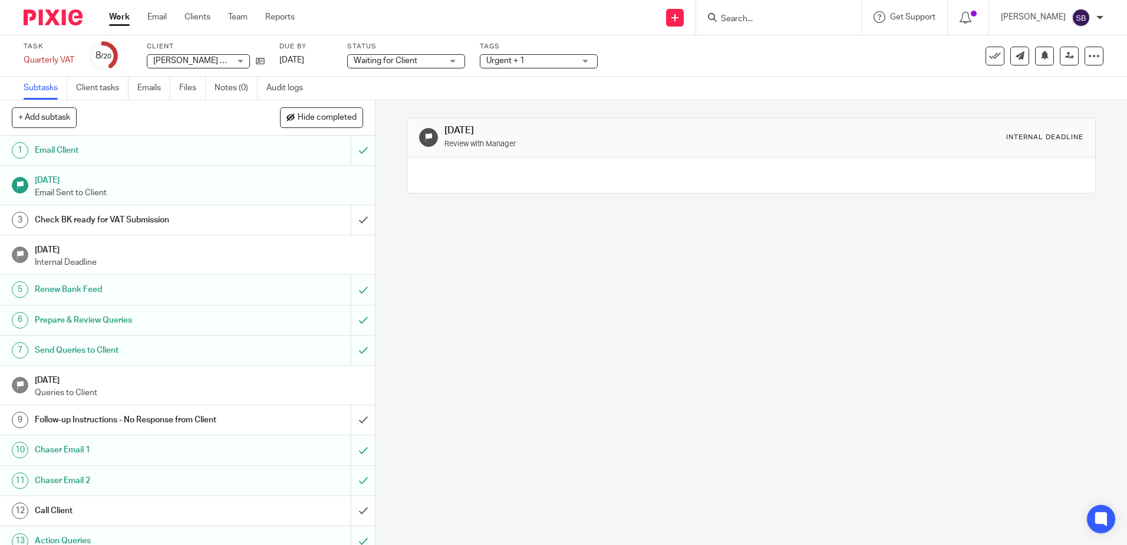
click at [153, 220] on h1 "Check BK ready for VAT Submission" at bounding box center [136, 220] width 203 height 18
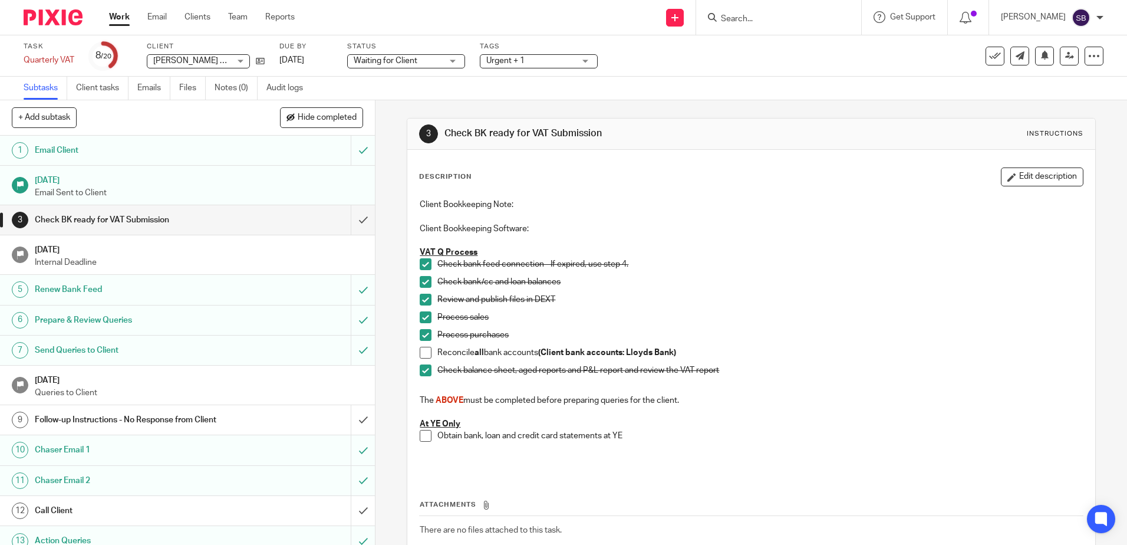
click at [421, 354] on span at bounding box center [426, 353] width 12 height 12
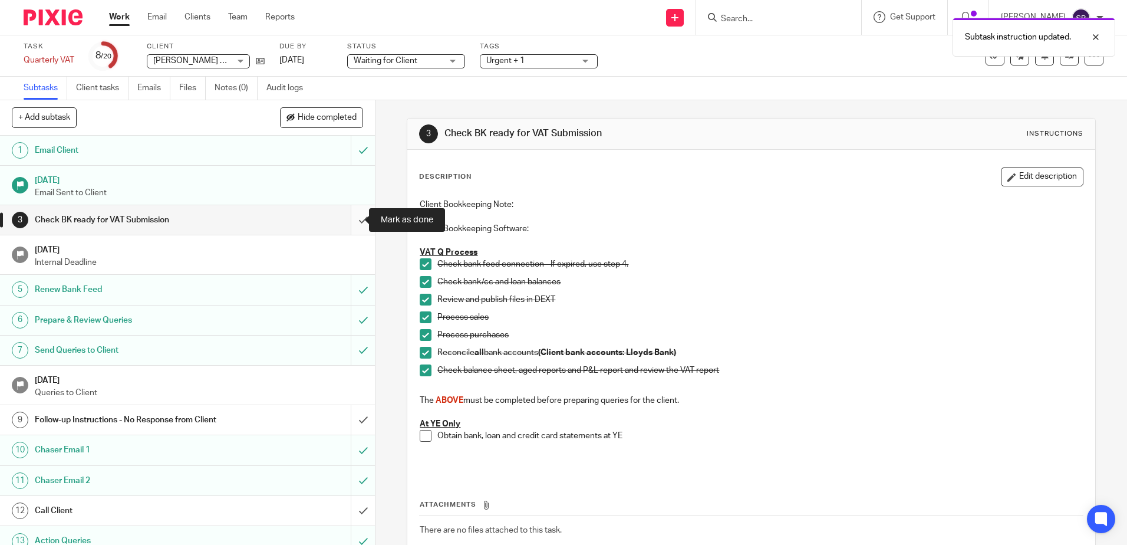
click at [352, 215] on input "submit" at bounding box center [187, 219] width 375 height 29
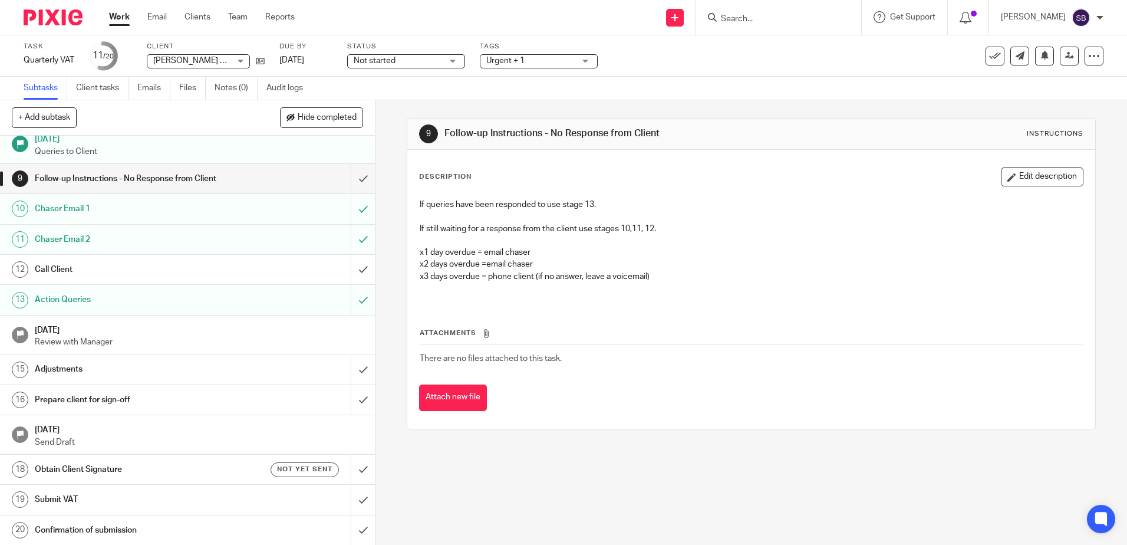
scroll to position [242, 0]
click at [242, 338] on p "Review with Manager" at bounding box center [199, 341] width 329 height 12
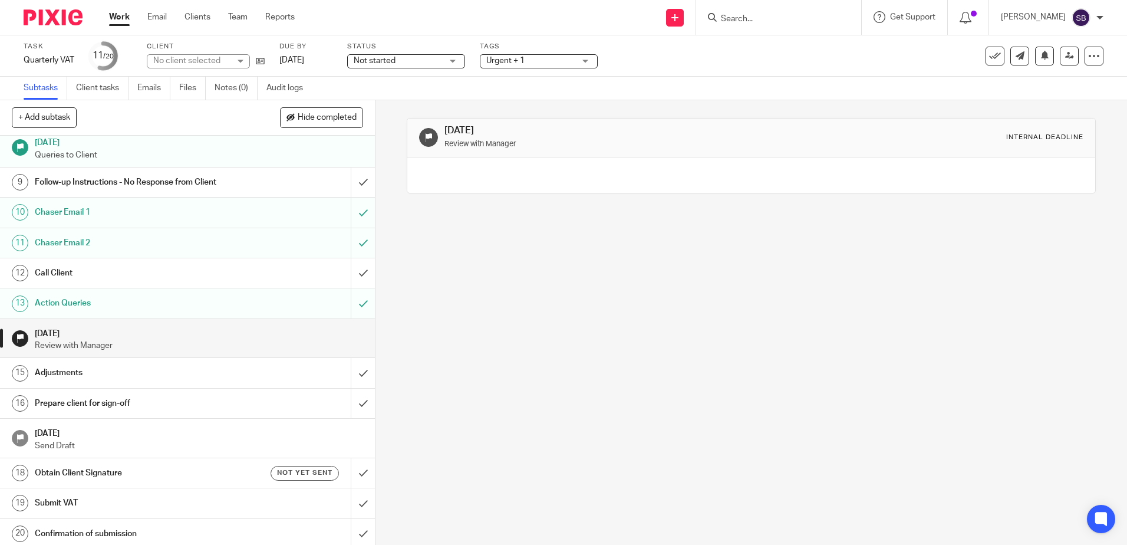
scroll to position [242, 0]
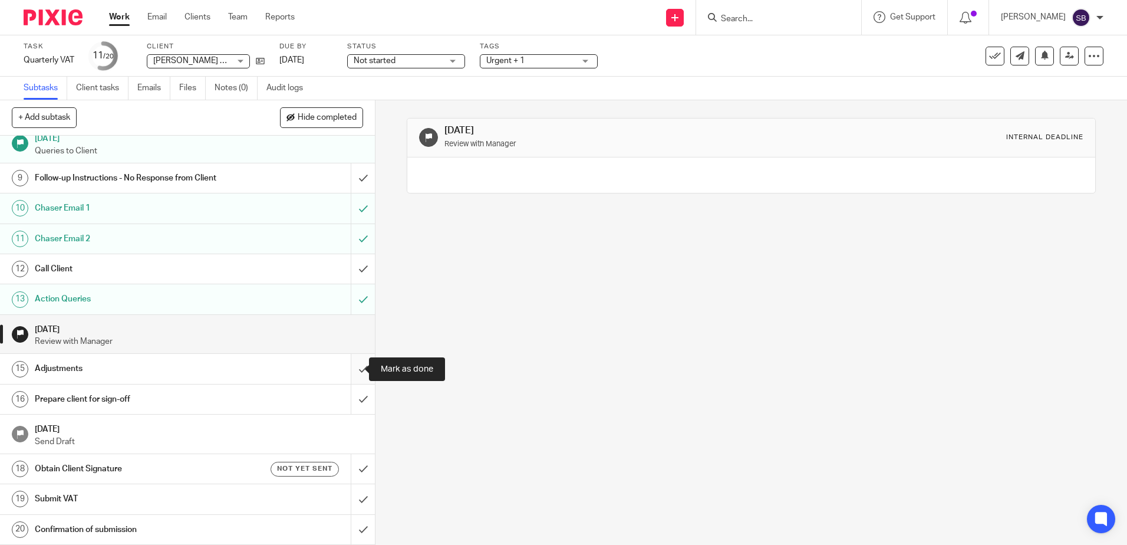
click at [341, 373] on input "submit" at bounding box center [187, 368] width 375 height 29
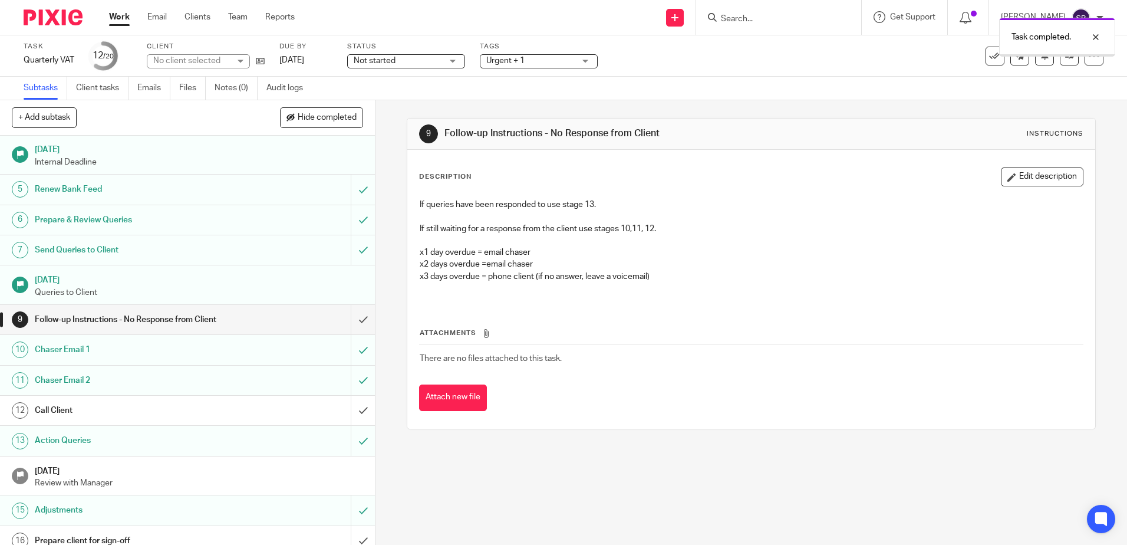
scroll to position [242, 0]
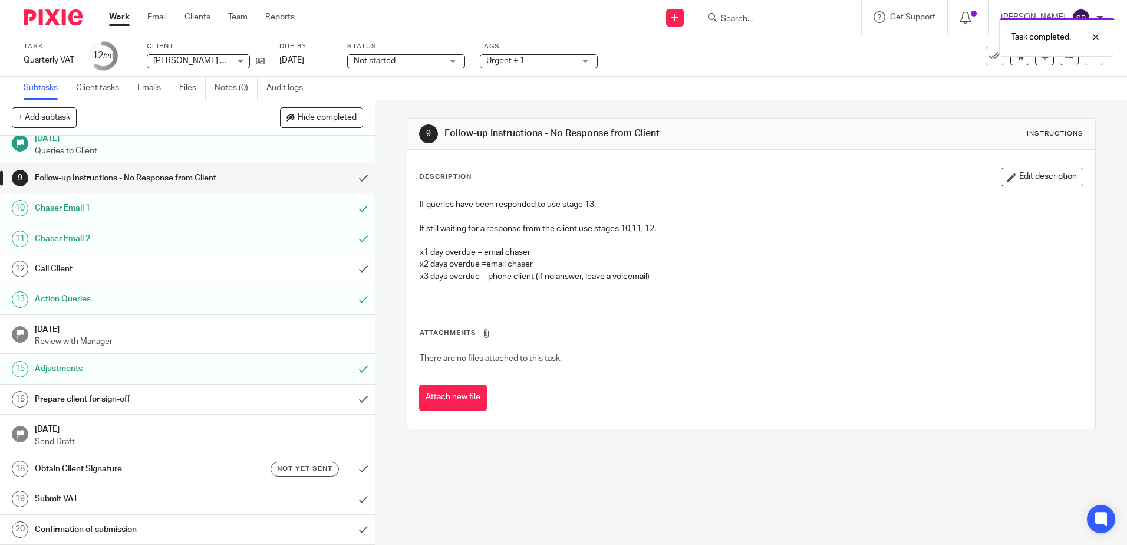
click at [194, 400] on h1 "Prepare client for sign-off" at bounding box center [136, 399] width 203 height 18
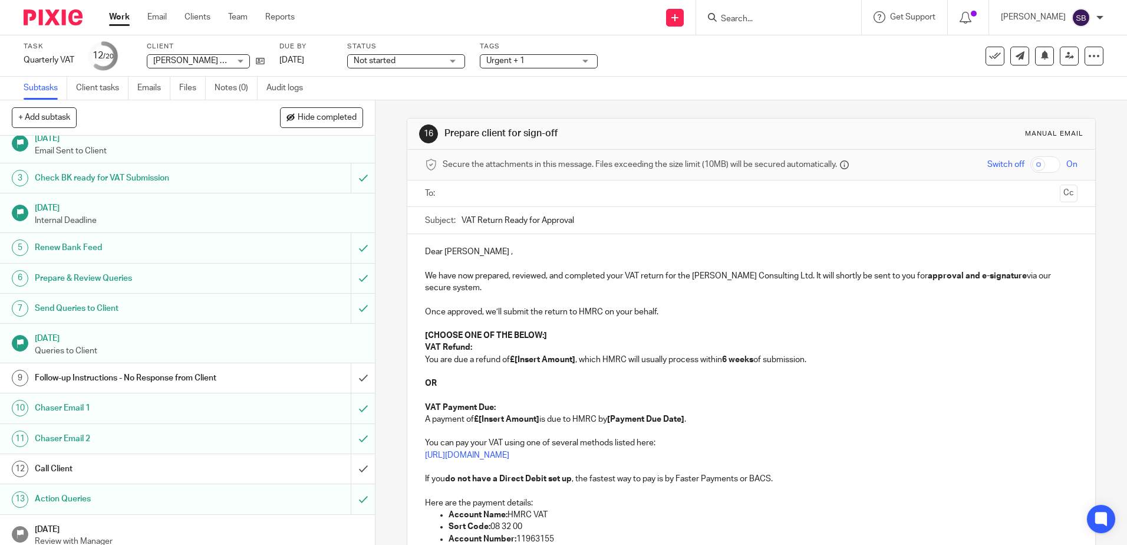
scroll to position [242, 0]
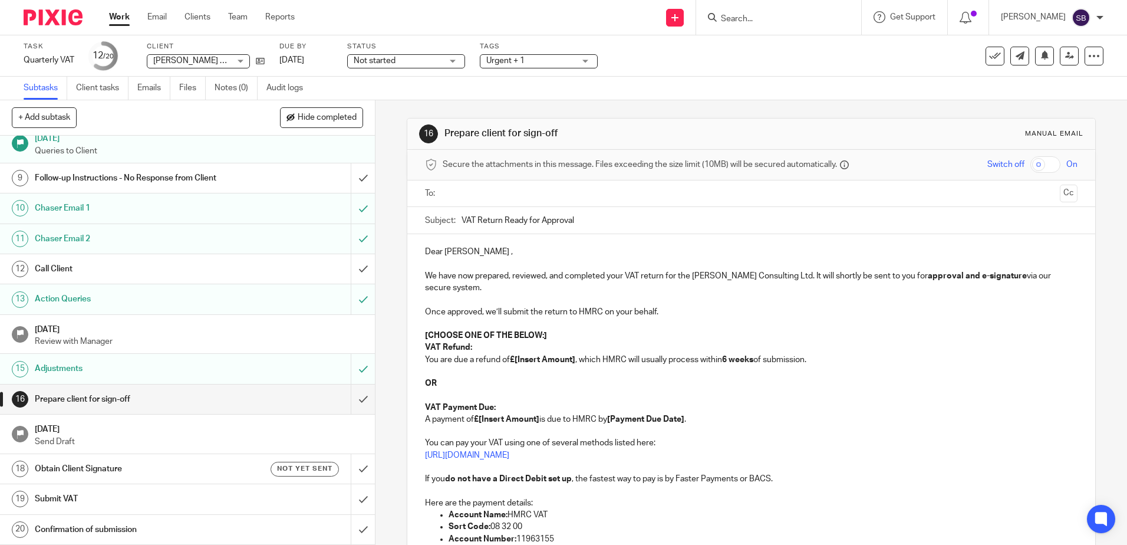
click at [500, 183] on div at bounding box center [751, 193] width 615 height 27
click at [499, 192] on input "text" at bounding box center [751, 194] width 608 height 14
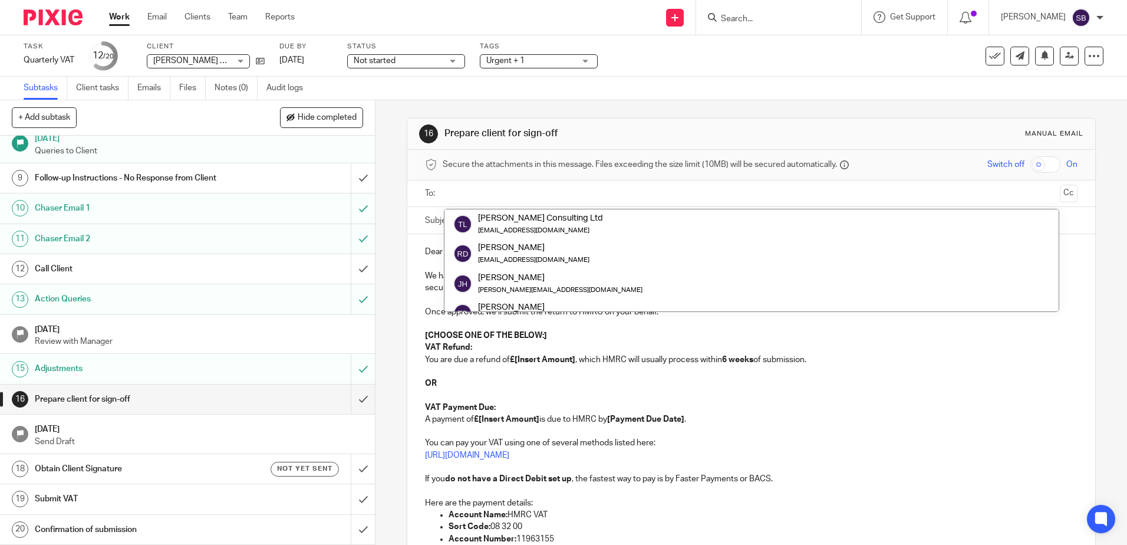
paste input "rickydulay@hotmail.co.uk"
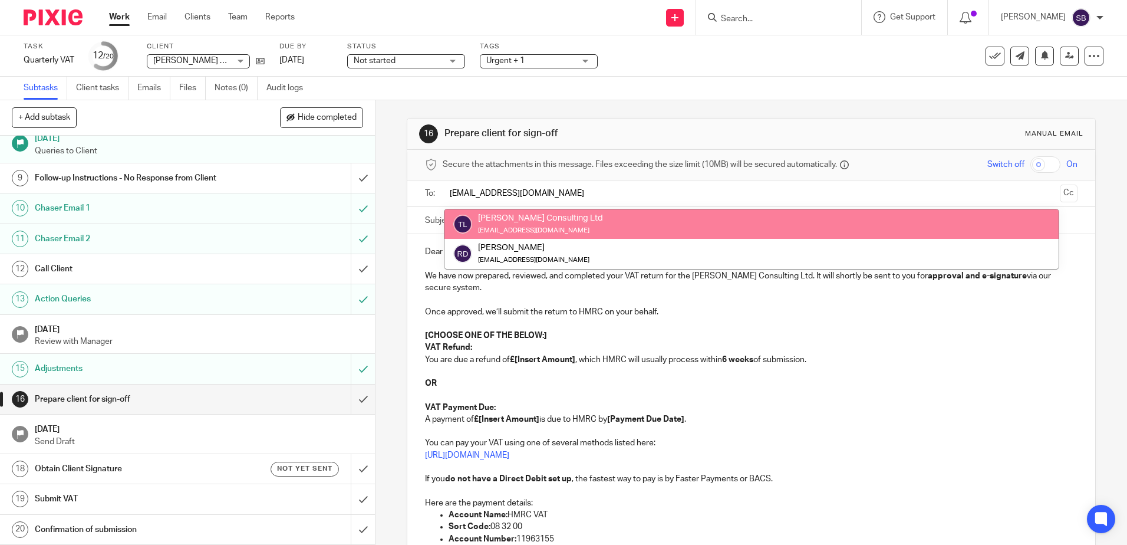
type input "rickydulay@hotmail.co.uk"
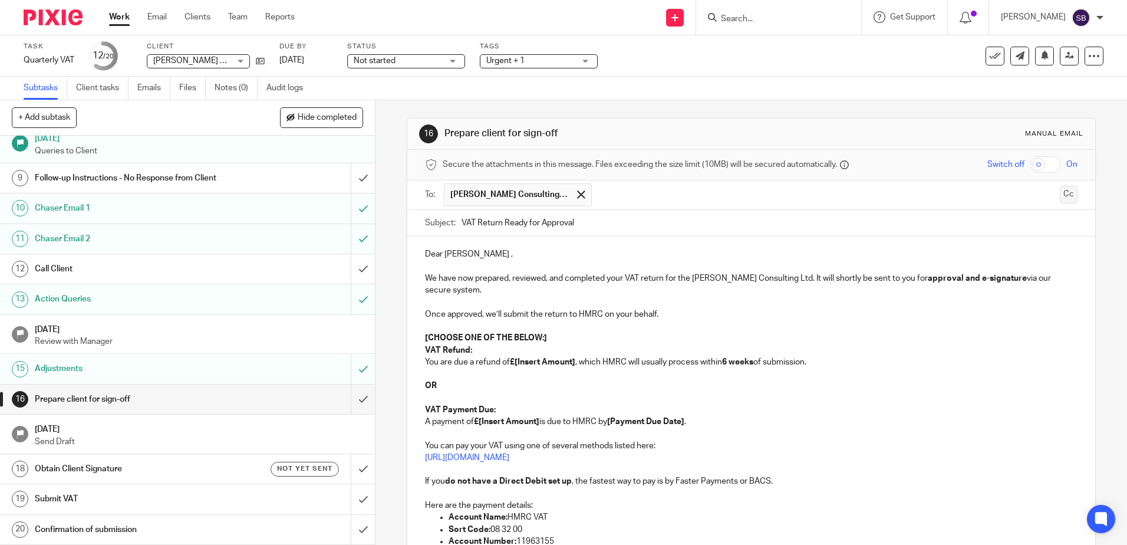
click at [1060, 186] on button "Cc" at bounding box center [1069, 195] width 18 height 18
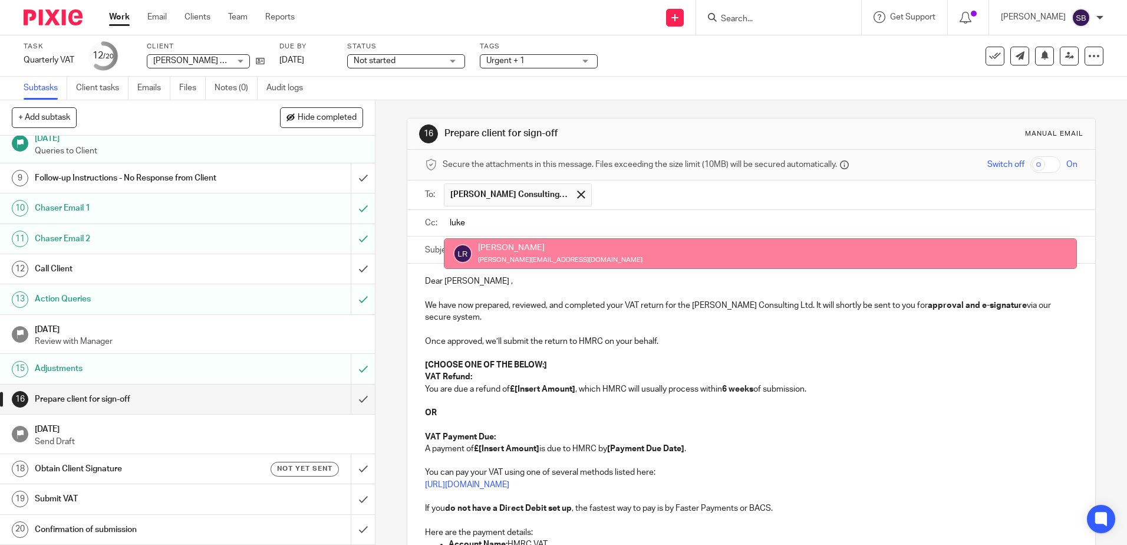
type input "luke"
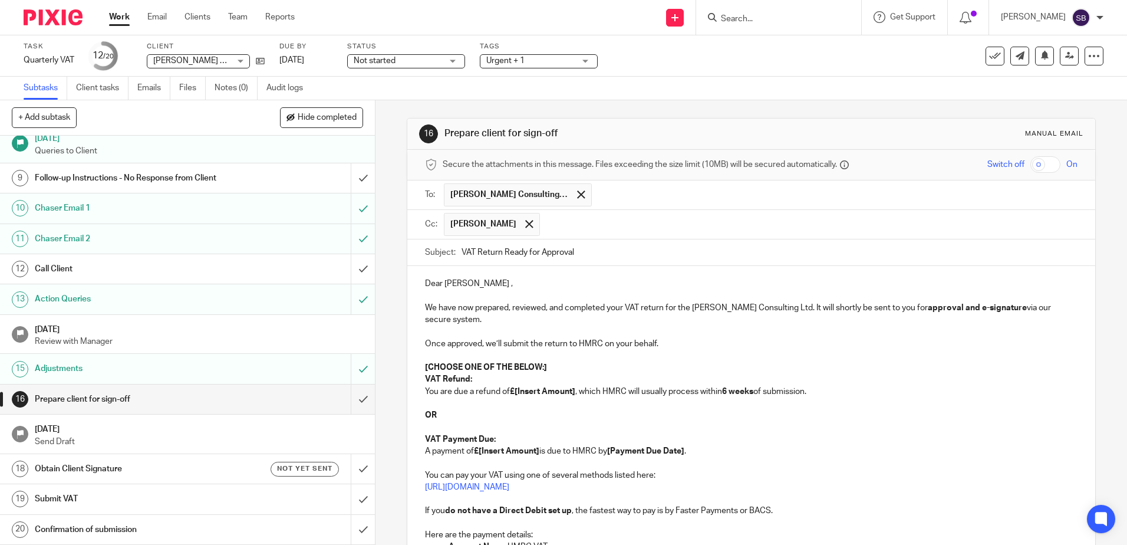
click at [462, 256] on input "VAT Return Ready for Approval" at bounding box center [769, 252] width 615 height 27
type input "June-August VAT Return Ready for Approval"
click at [622, 308] on p "We have now prepared, reviewed, and completed your VAT return for the Torella C…" at bounding box center [751, 314] width 652 height 24
drag, startPoint x: 123, startPoint y: 19, endPoint x: 128, endPoint y: 15, distance: 6.7
click at [123, 19] on link "Work" at bounding box center [119, 17] width 21 height 12
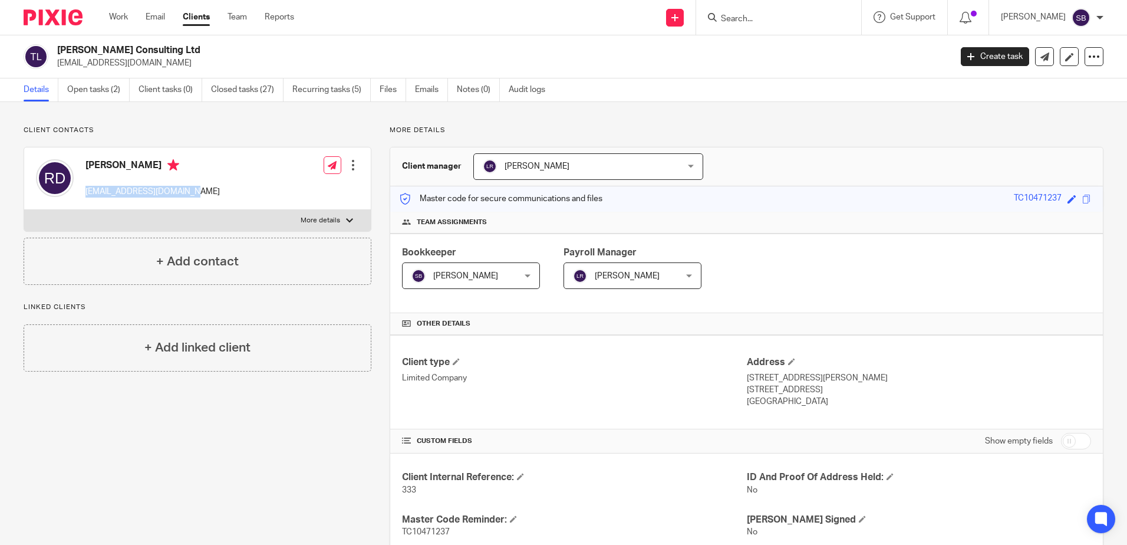
drag, startPoint x: 84, startPoint y: 190, endPoint x: 189, endPoint y: 189, distance: 104.3
click at [189, 189] on div "Ricky Dulay rickydulay@hotmail.co.uk Edit contact Create client from contact Ex…" at bounding box center [197, 178] width 347 height 62
drag, startPoint x: 189, startPoint y: 189, endPoint x: 174, endPoint y: 189, distance: 14.7
copy p "[EMAIL_ADDRESS][DOMAIN_NAME]"
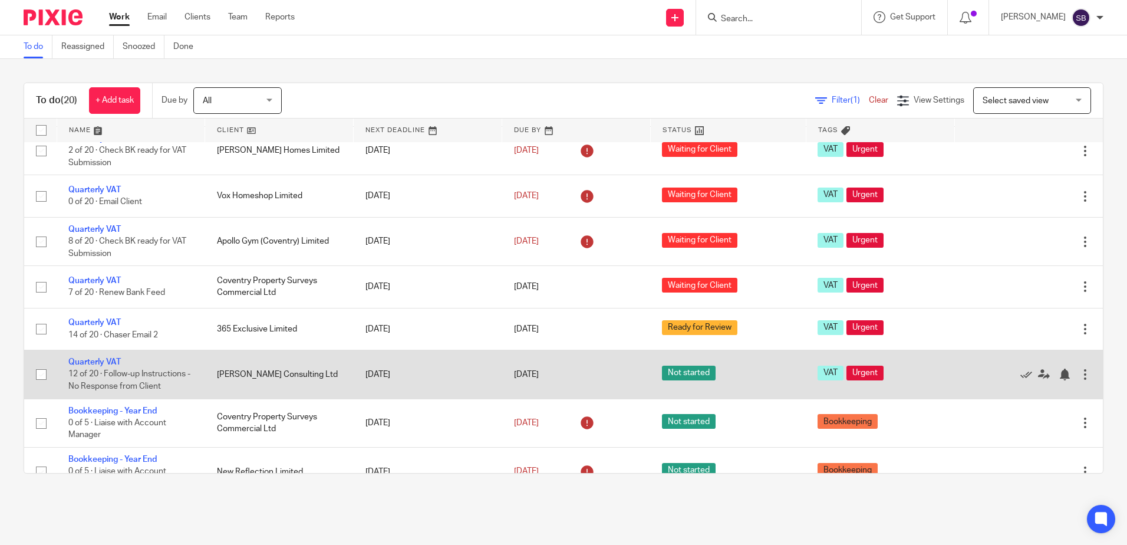
scroll to position [413, 0]
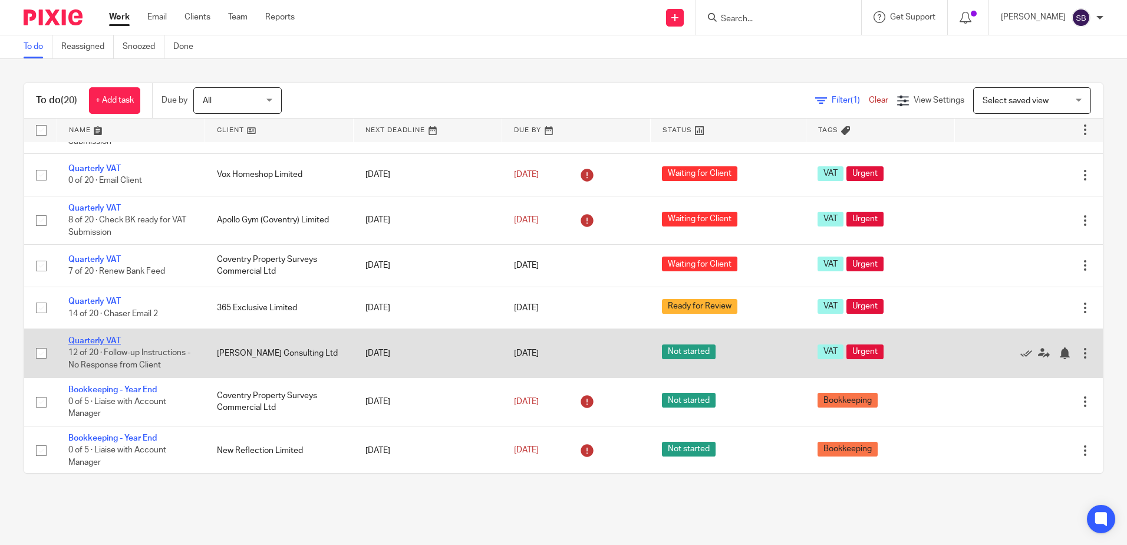
click at [100, 342] on link "Quarterly VAT" at bounding box center [94, 341] width 52 height 8
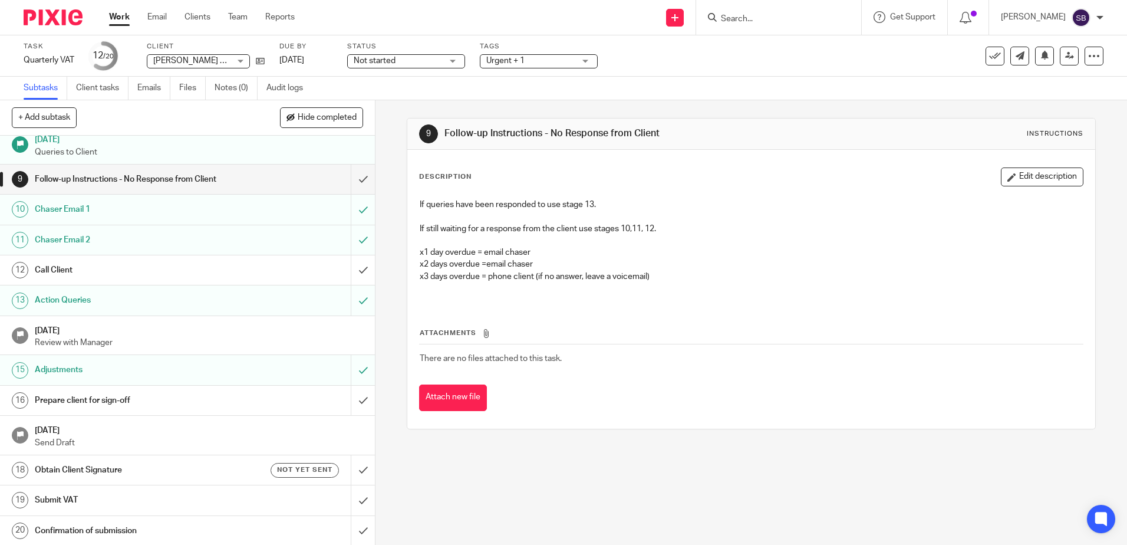
scroll to position [242, 0]
click at [213, 400] on h1 "Prepare client for sign-off" at bounding box center [136, 399] width 203 height 18
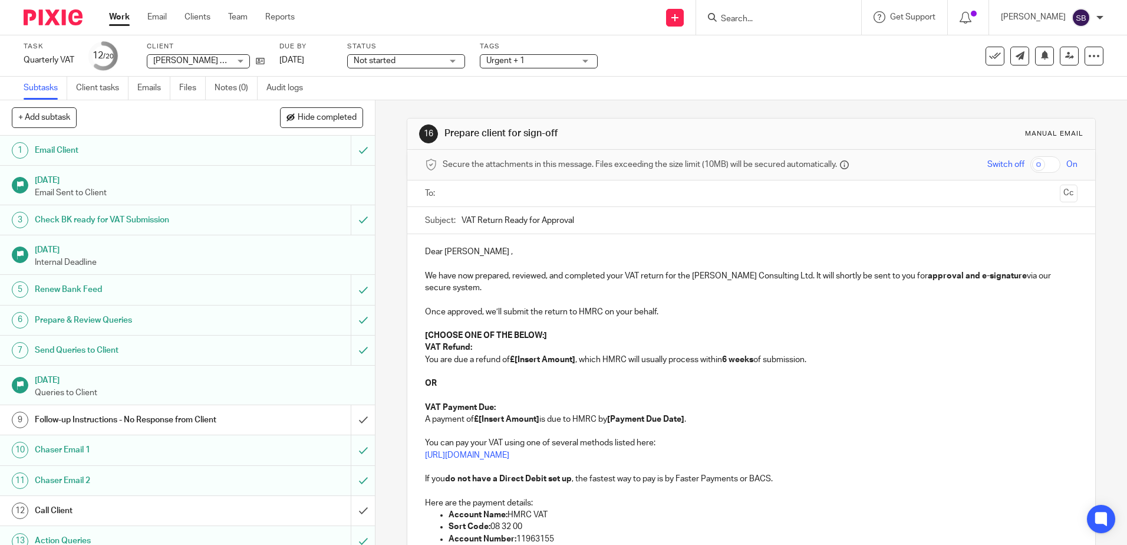
click at [470, 193] on input "text" at bounding box center [751, 194] width 608 height 14
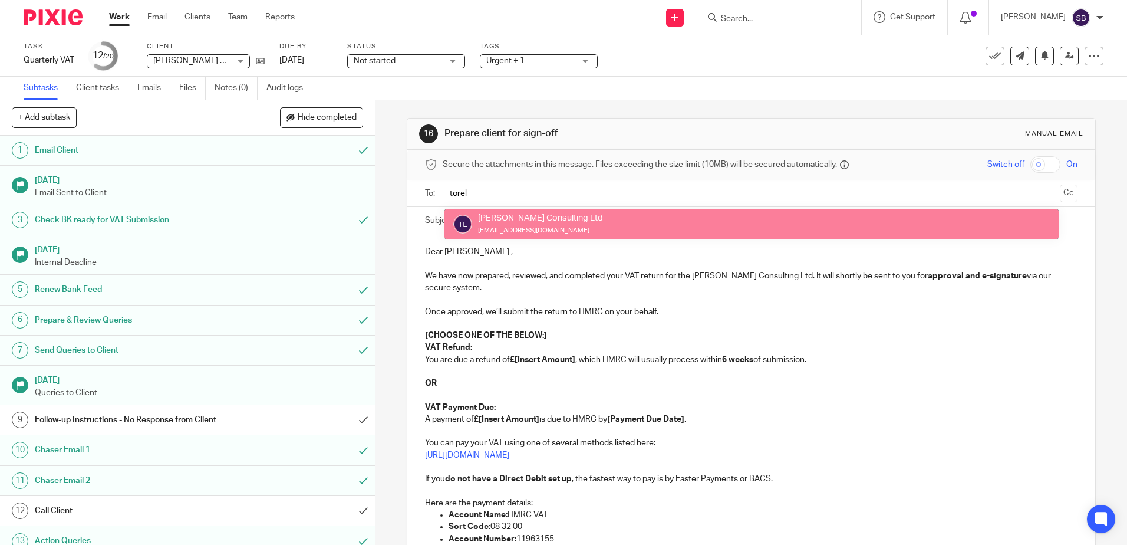
type input "torel"
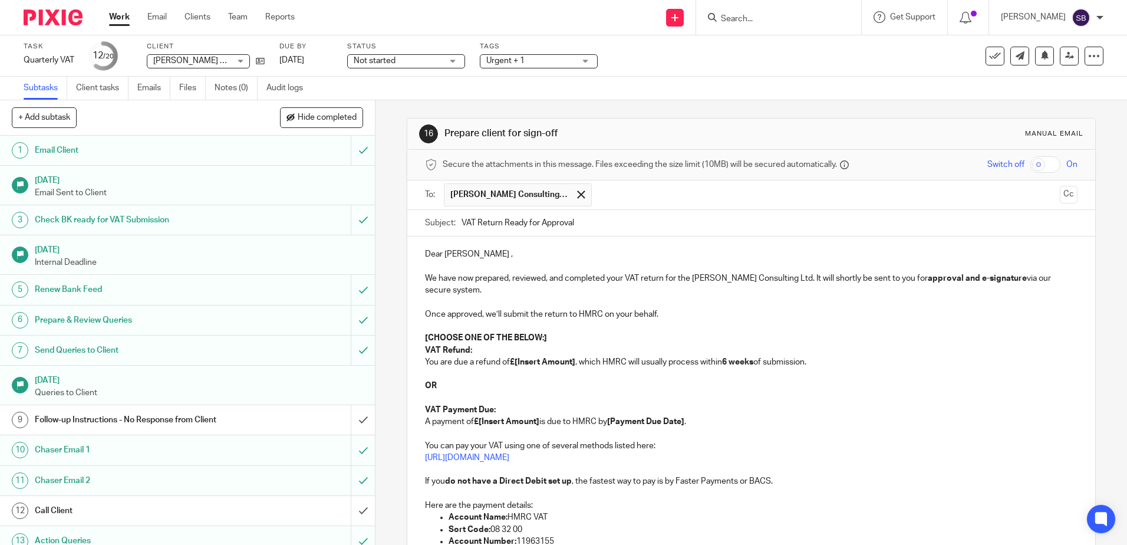
click at [462, 225] on input "VAT Return Ready for Approval" at bounding box center [769, 223] width 615 height 27
click at [453, 221] on div "Subject: VAT Return Ready for Approval" at bounding box center [751, 223] width 652 height 27
click at [462, 225] on input "VAT Return Ready for Approval" at bounding box center [769, 223] width 615 height 27
click at [623, 279] on p "We have now prepared, reviewed, and completed your VAT return for the Torella C…" at bounding box center [751, 284] width 652 height 24
drag, startPoint x: 483, startPoint y: 226, endPoint x: 496, endPoint y: 229, distance: 13.2
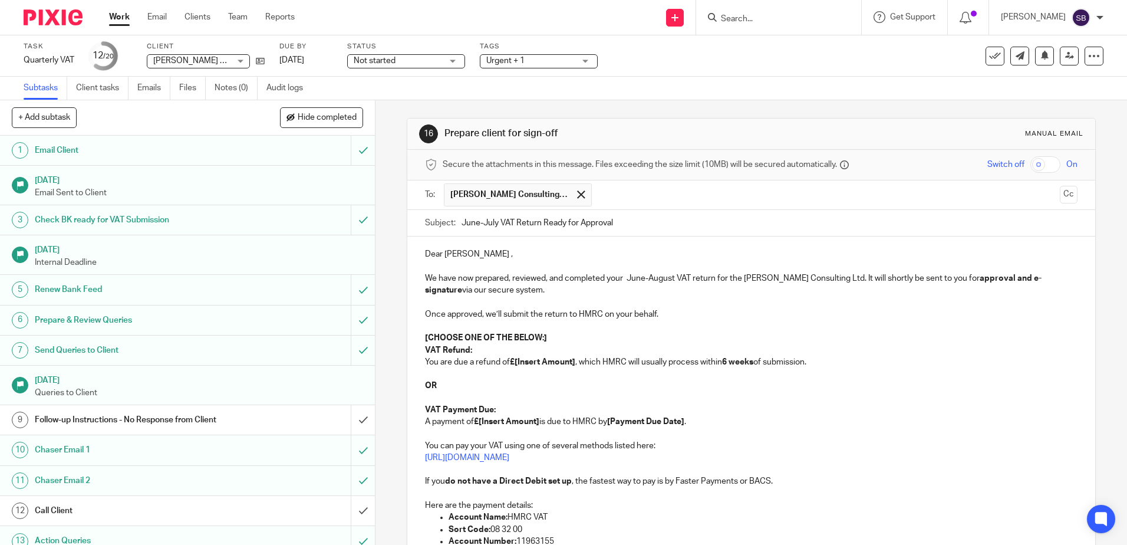
click at [496, 229] on input "June-July VAT Return Ready for Approval" at bounding box center [769, 223] width 615 height 27
type input "June-August VAT Return Ready for Approval"
click at [1060, 194] on button "Cc" at bounding box center [1069, 195] width 18 height 18
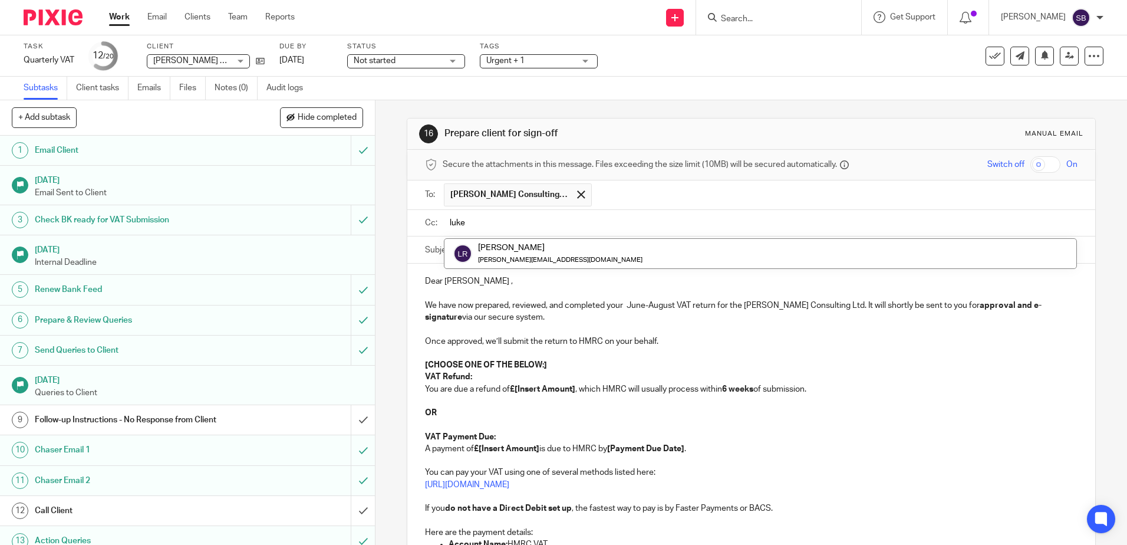
type input "luke"
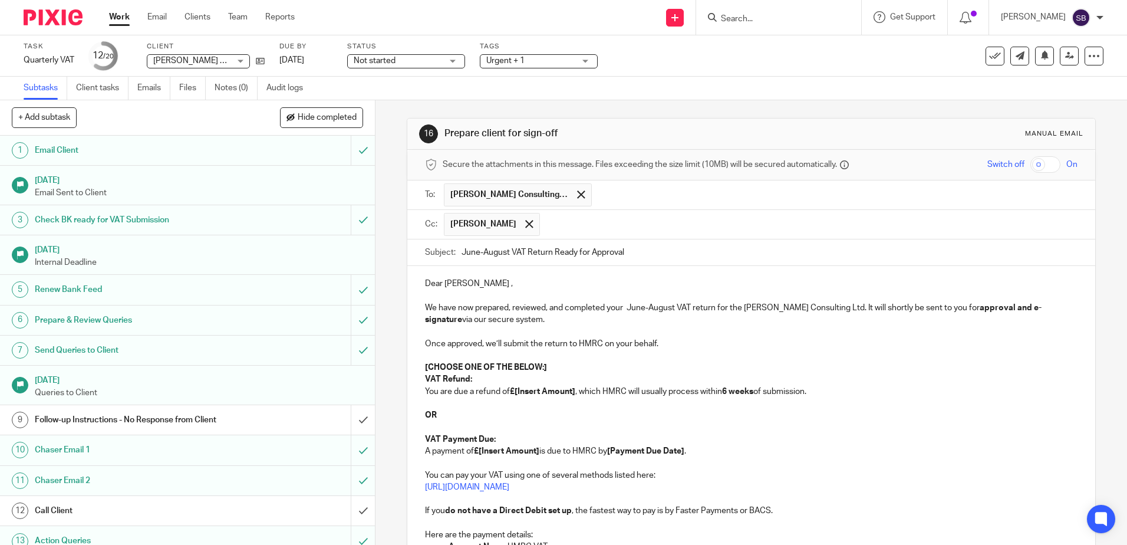
click at [626, 305] on p "We have now prepared, reviewed, and completed your June-August VAT return for t…" at bounding box center [751, 314] width 652 height 24
click at [701, 342] on p "Once approved, we’ll submit the return to HMRC on your behalf." at bounding box center [751, 344] width 652 height 12
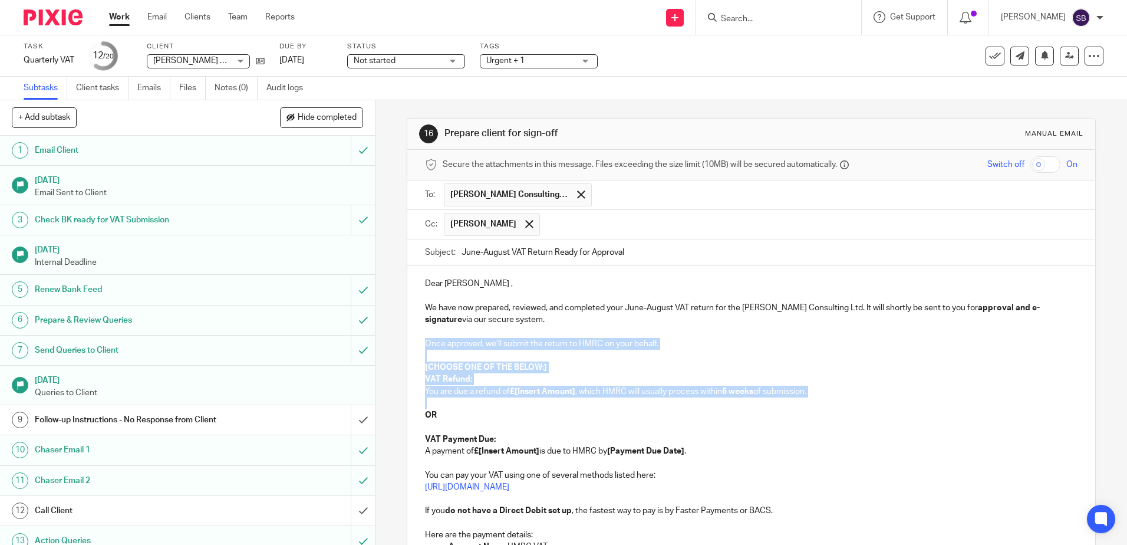
drag, startPoint x: 424, startPoint y: 342, endPoint x: 490, endPoint y: 402, distance: 88.9
click at [490, 402] on div "Dear Ricky , We have now prepared, reviewed, and completed your June-August VAT…" at bounding box center [750, 461] width 687 height 391
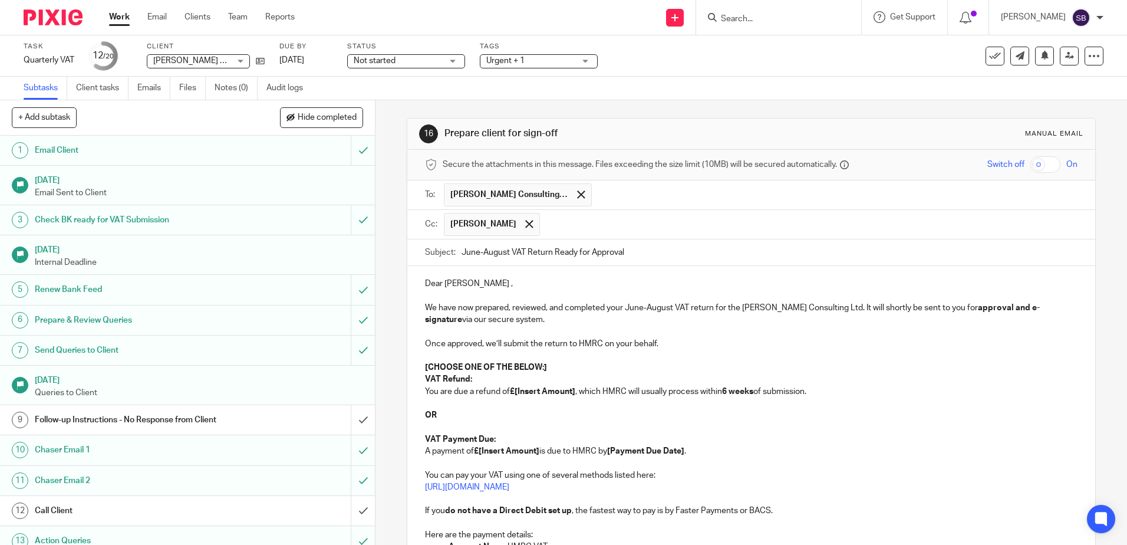
click at [413, 332] on div "Dear Ricky , We have now prepared, reviewed, and completed your June-August VAT…" at bounding box center [750, 461] width 687 height 391
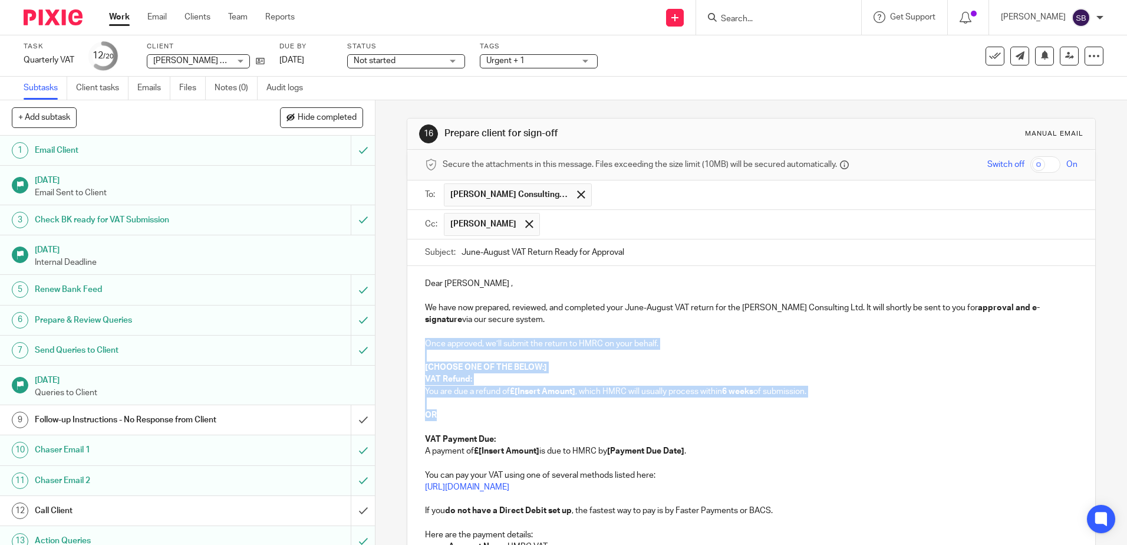
drag, startPoint x: 420, startPoint y: 342, endPoint x: 483, endPoint y: 415, distance: 96.5
click at [483, 415] on div "Dear Ricky , We have now prepared, reviewed, and completed your June-August VAT…" at bounding box center [750, 461] width 687 height 391
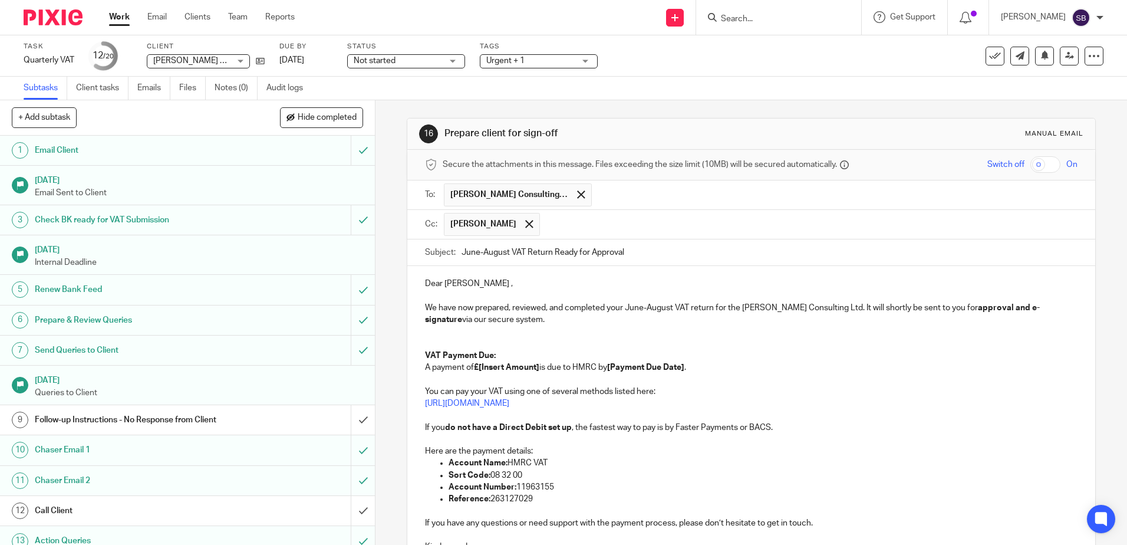
click at [437, 341] on p at bounding box center [751, 344] width 652 height 12
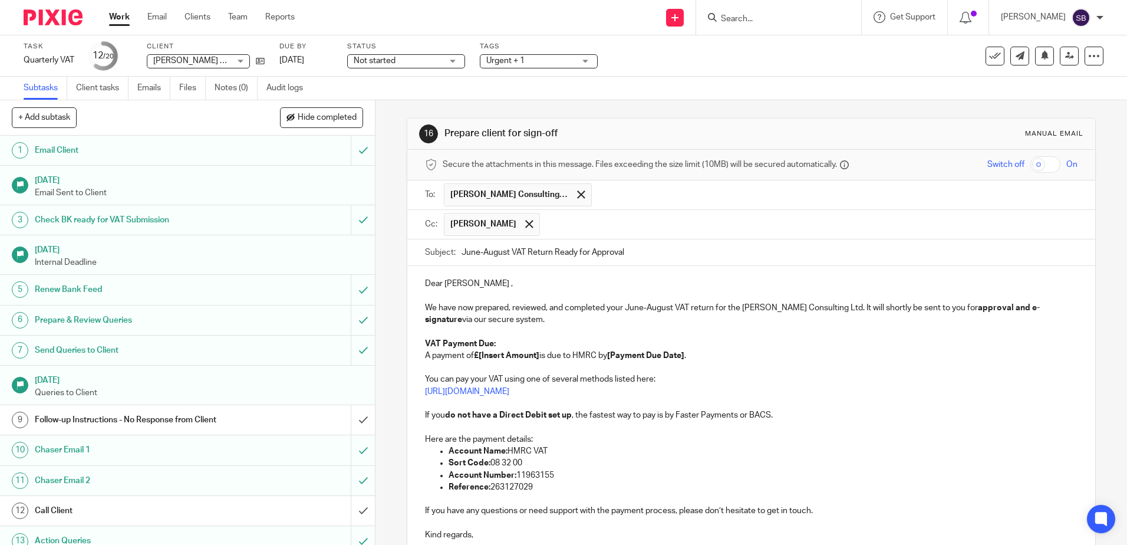
click at [508, 341] on p "VAT Payment Due: A payment of £[Insert Amount] is due to HMRC by [Payment Due D…" at bounding box center [751, 350] width 652 height 24
drag, startPoint x: 478, startPoint y: 353, endPoint x: 539, endPoint y: 360, distance: 61.6
click at [539, 360] on p "VAT Payment Due: 944.04 A payment of £[Insert Amount] is due to HMRC by [Paymen…" at bounding box center [751, 350] width 652 height 24
click at [495, 341] on strong "VAT Payment Due: 944.04" at bounding box center [474, 344] width 98 height 8
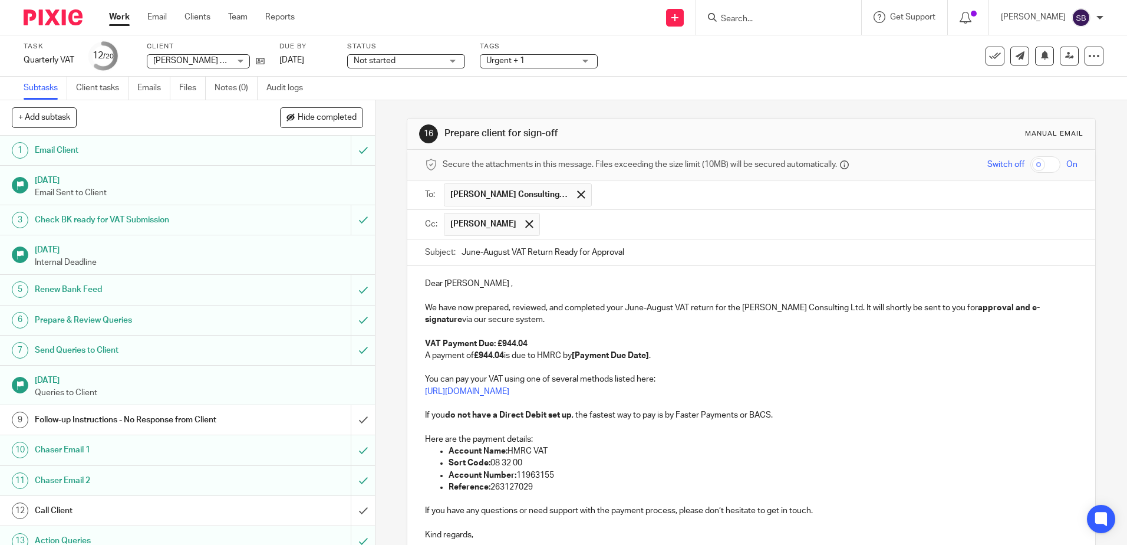
click at [542, 370] on p at bounding box center [751, 367] width 652 height 12
drag, startPoint x: 575, startPoint y: 357, endPoint x: 652, endPoint y: 361, distance: 77.3
click at [652, 361] on p "VAT Payment Due: £944.04 A payment of £944.04 is due to HMRC by [Payment Due Da…" at bounding box center [751, 350] width 652 height 24
click at [676, 394] on p "You can pay your VAT using one of several methods listed here: https://www.gov.…" at bounding box center [751, 385] width 652 height 24
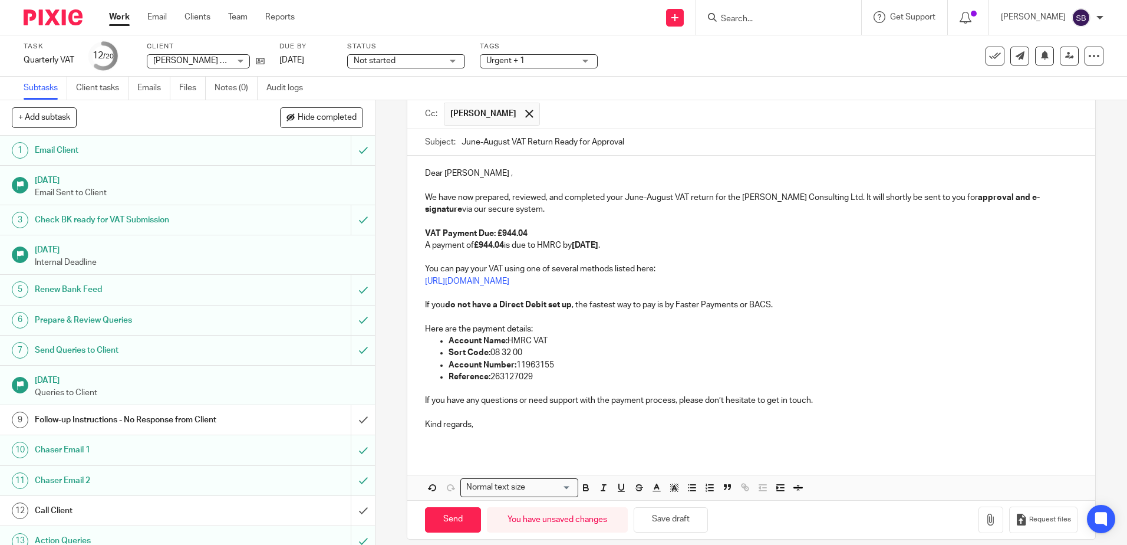
scroll to position [123, 0]
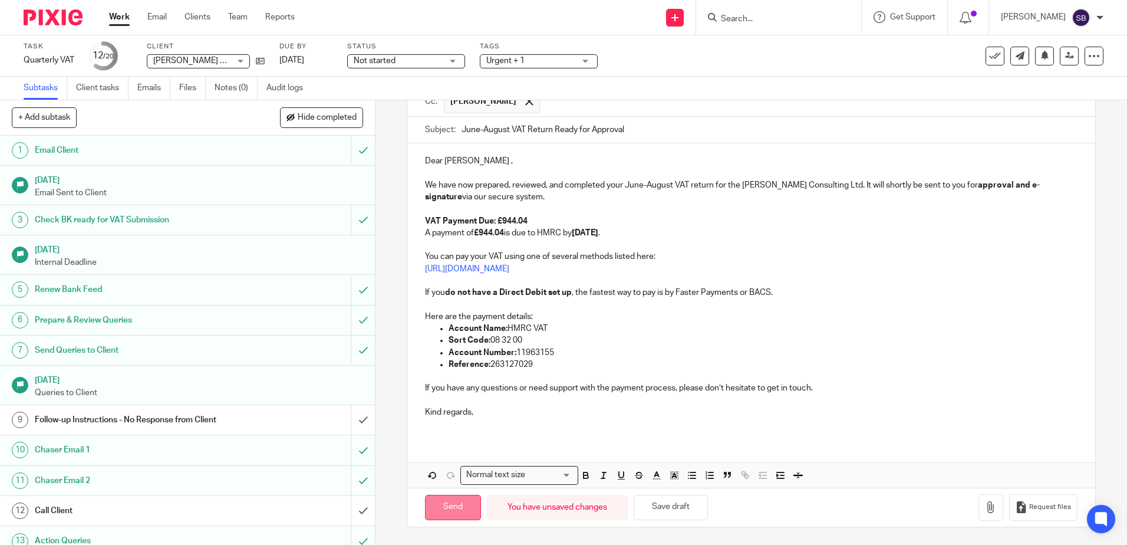
click at [450, 499] on input "Send" at bounding box center [453, 507] width 56 height 25
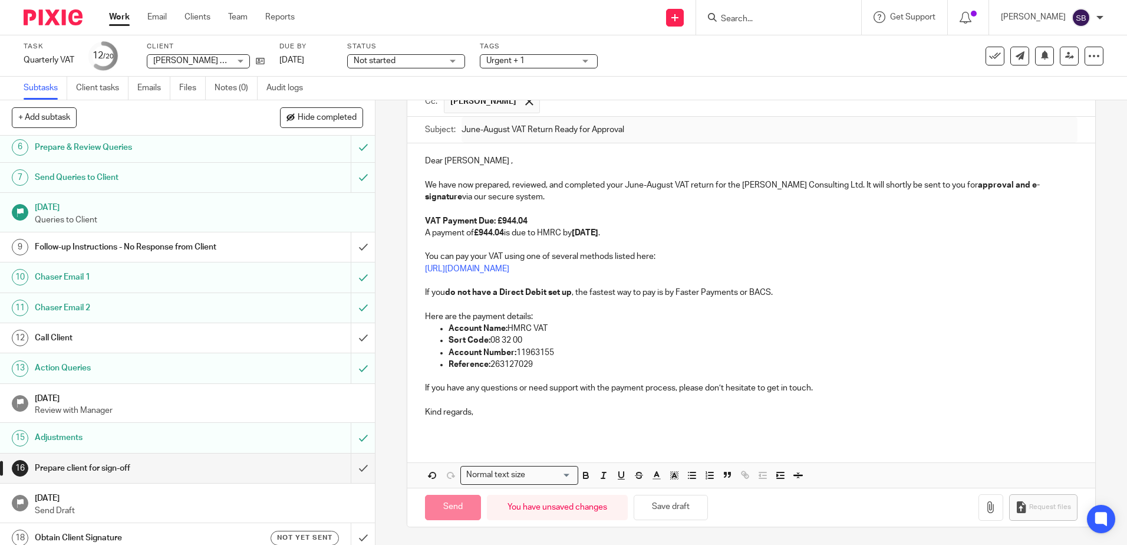
scroll to position [177, 0]
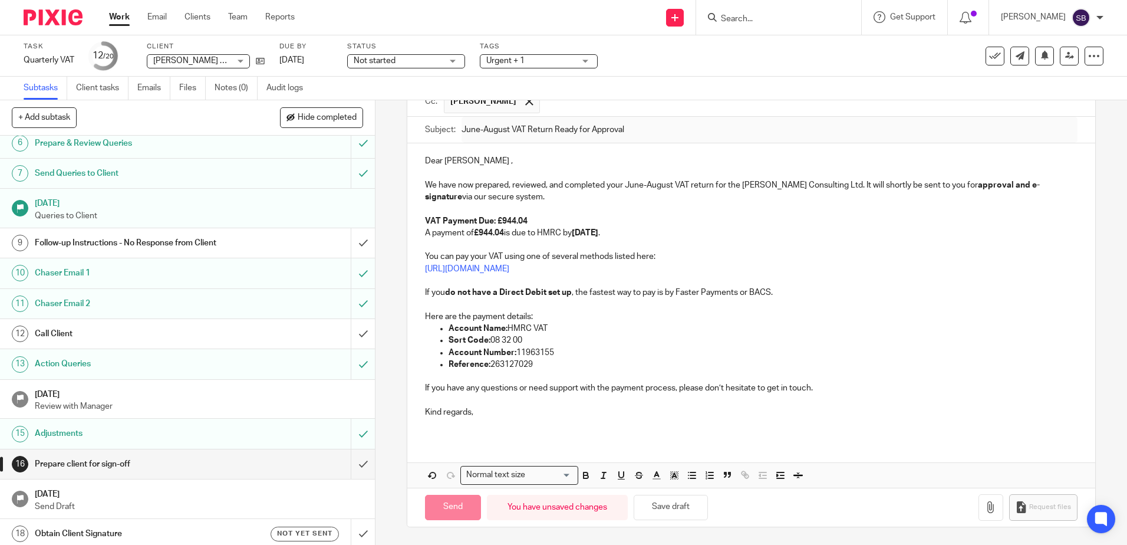
type input "Sent"
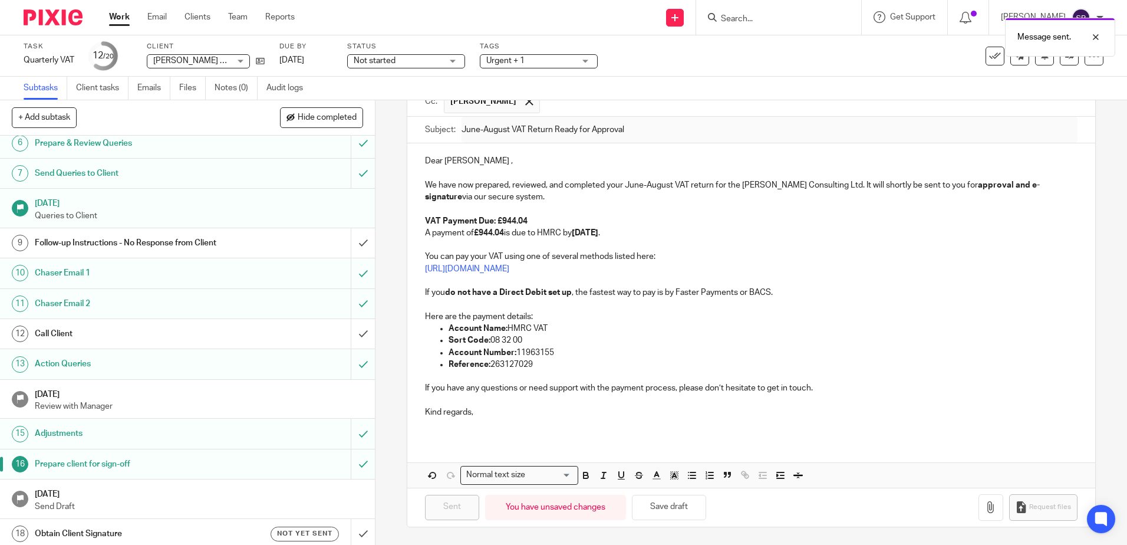
scroll to position [242, 0]
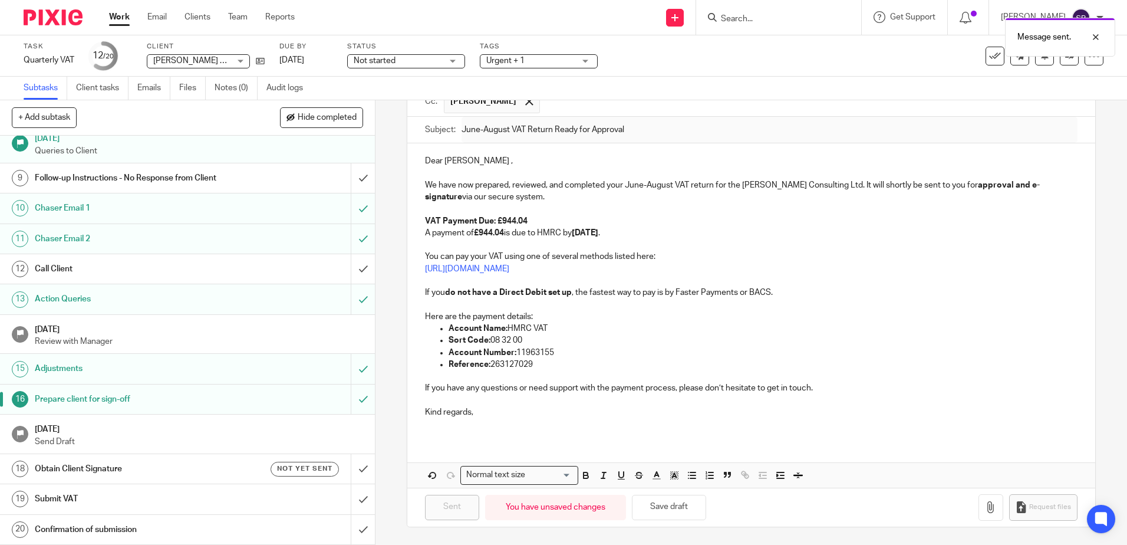
drag, startPoint x: 218, startPoint y: 469, endPoint x: 223, endPoint y: 463, distance: 7.5
click at [218, 469] on h1 "Obtain Client Signature" at bounding box center [136, 469] width 203 height 18
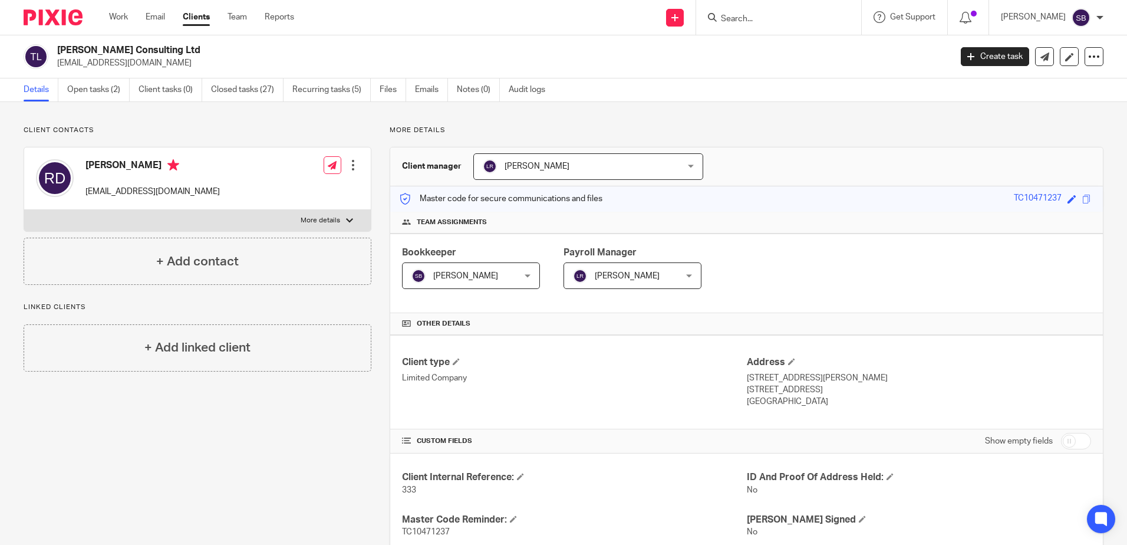
drag, startPoint x: 1003, startPoint y: 195, endPoint x: 1051, endPoint y: 197, distance: 47.8
click at [1051, 197] on div "TC10471237" at bounding box center [1038, 199] width 48 height 14
copy div "TC10471237"
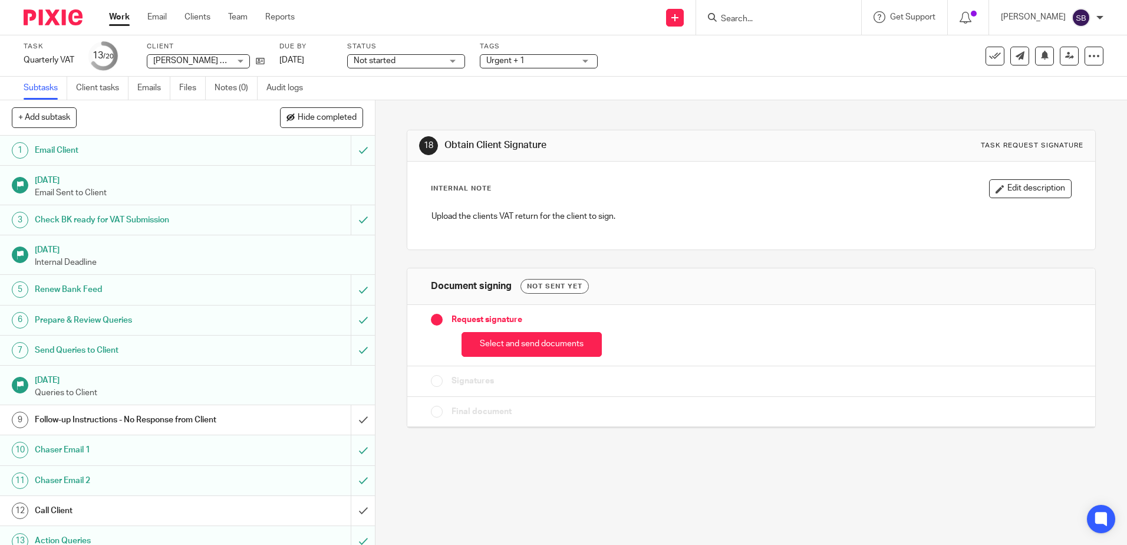
drag, startPoint x: 549, startPoint y: 345, endPoint x: 339, endPoint y: 246, distance: 232.6
click at [549, 345] on button "Select and send documents" at bounding box center [532, 344] width 140 height 25
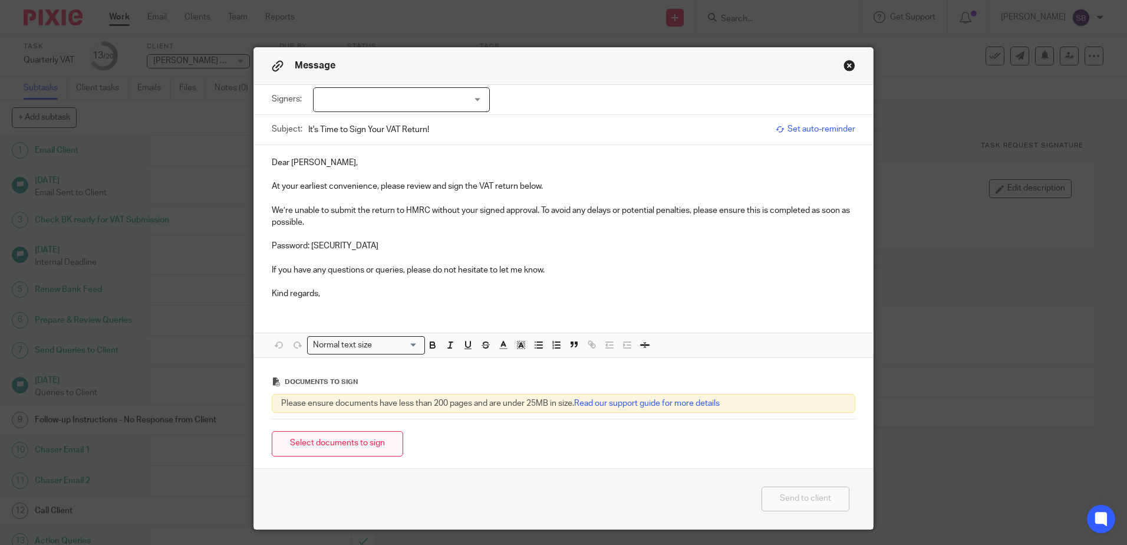
click at [301, 454] on button "Select documents to sign" at bounding box center [337, 443] width 131 height 25
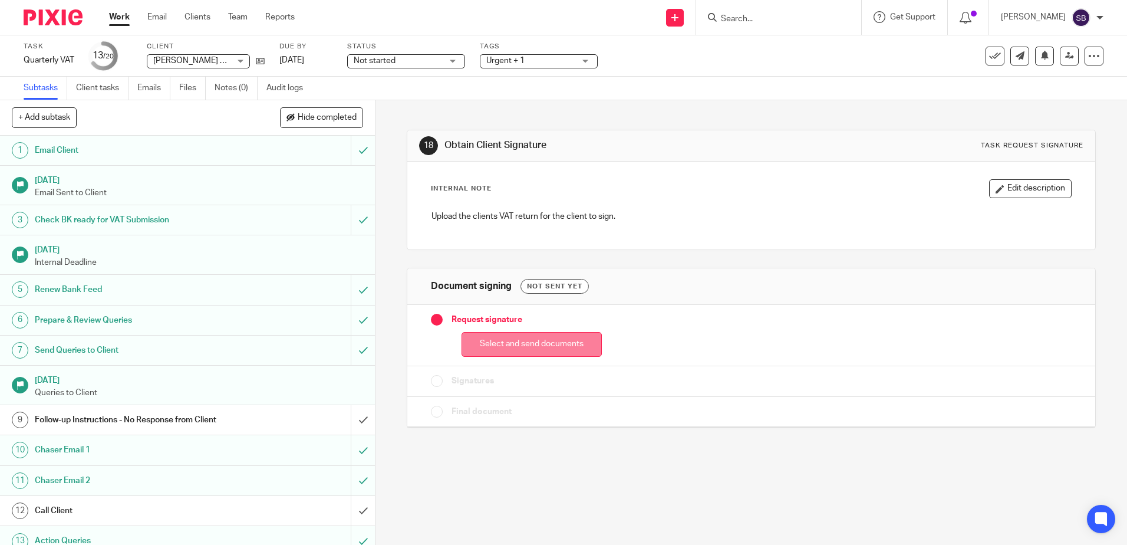
click at [521, 344] on button "Select and send documents" at bounding box center [532, 344] width 140 height 25
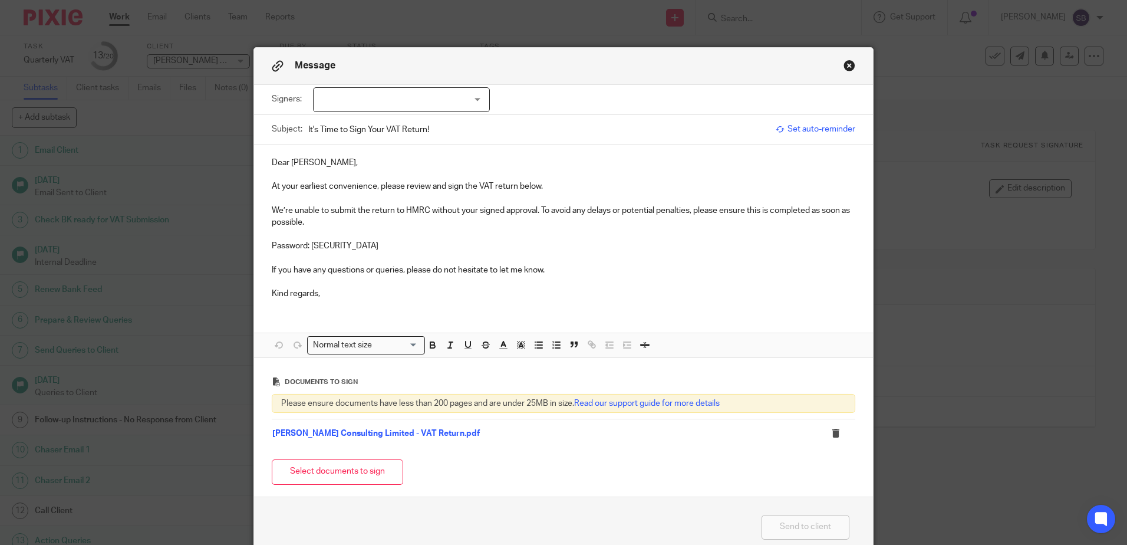
click at [394, 98] on div at bounding box center [401, 99] width 177 height 25
click at [396, 128] on li "Ricky Dulay" at bounding box center [397, 124] width 176 height 24
checkbox input "true"
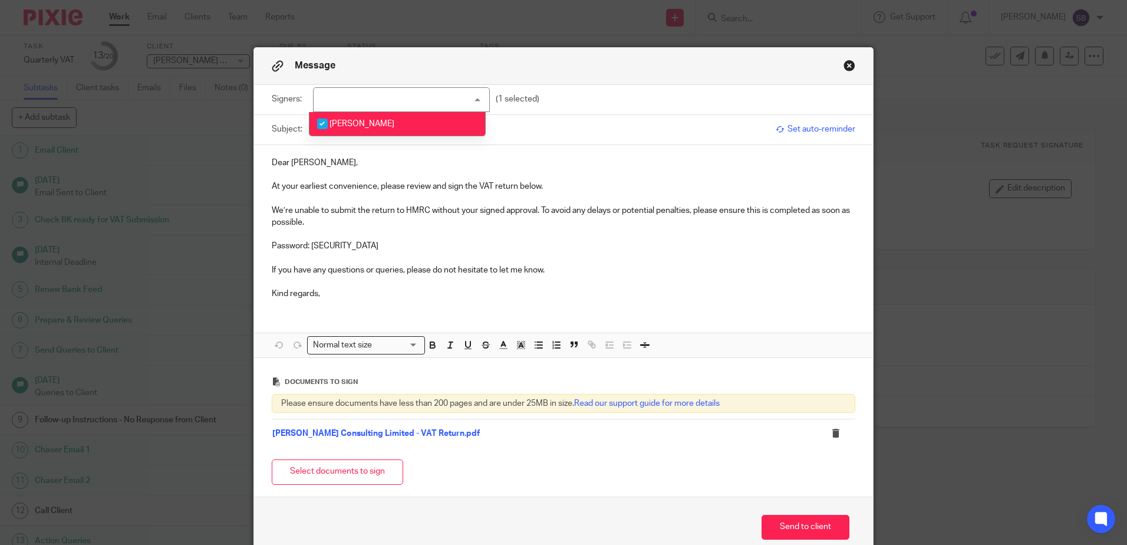
click at [589, 137] on input "It's Time to Sign Your VAT Return!" at bounding box center [539, 129] width 462 height 27
click at [381, 127] on input "It's Time to Sign Your VAT Return!" at bounding box center [539, 129] width 462 height 27
click at [383, 129] on input "It's Time to Sign YourJune-August VAT Return!" at bounding box center [539, 129] width 462 height 27
type input "It's Time to Sign Your June-August VAT Return!"
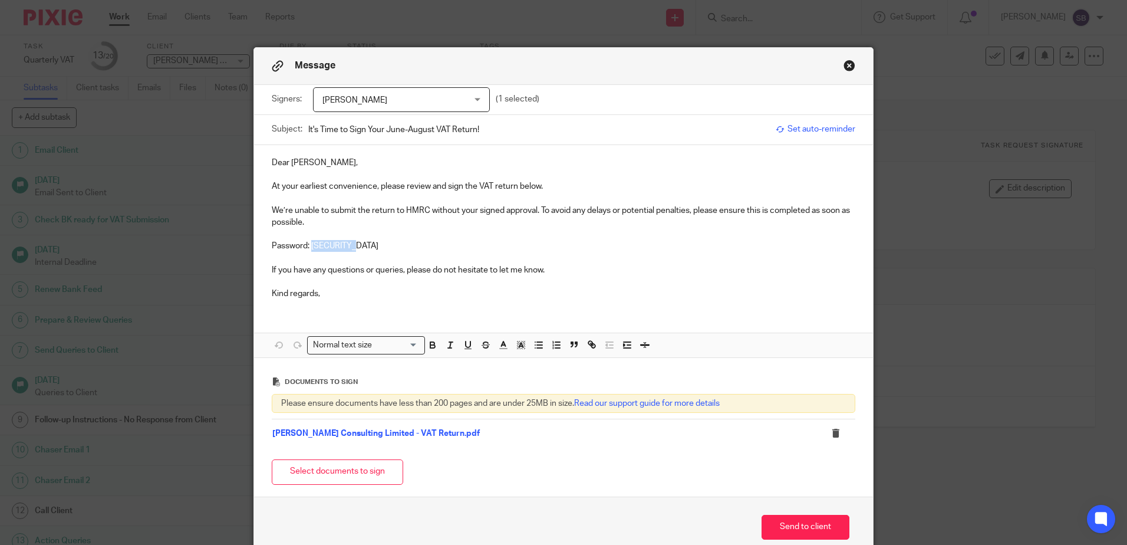
drag, startPoint x: 357, startPoint y: 246, endPoint x: 308, endPoint y: 252, distance: 48.7
click at [308, 252] on p "Password: TC10471237" at bounding box center [564, 246] width 584 height 12
drag, startPoint x: 359, startPoint y: 246, endPoint x: 309, endPoint y: 248, distance: 49.6
click at [309, 248] on p "Password: TC10471237" at bounding box center [564, 246] width 584 height 12
click at [416, 301] on div "Dear Ricky, At your earliest convenience, please review and sign the VAT return…" at bounding box center [563, 227] width 619 height 164
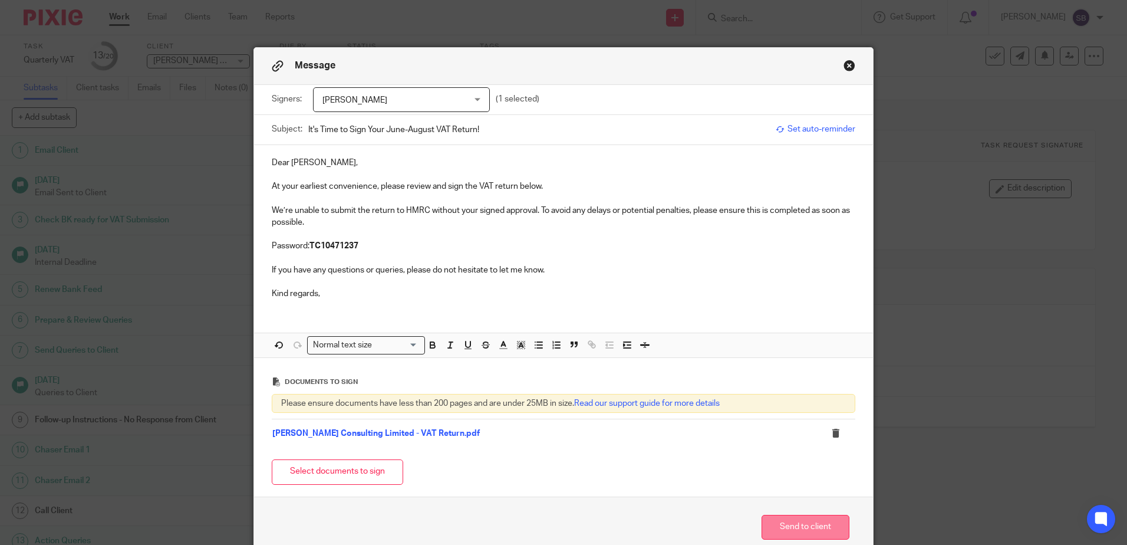
click at [805, 528] on button "Send to client" at bounding box center [806, 527] width 88 height 25
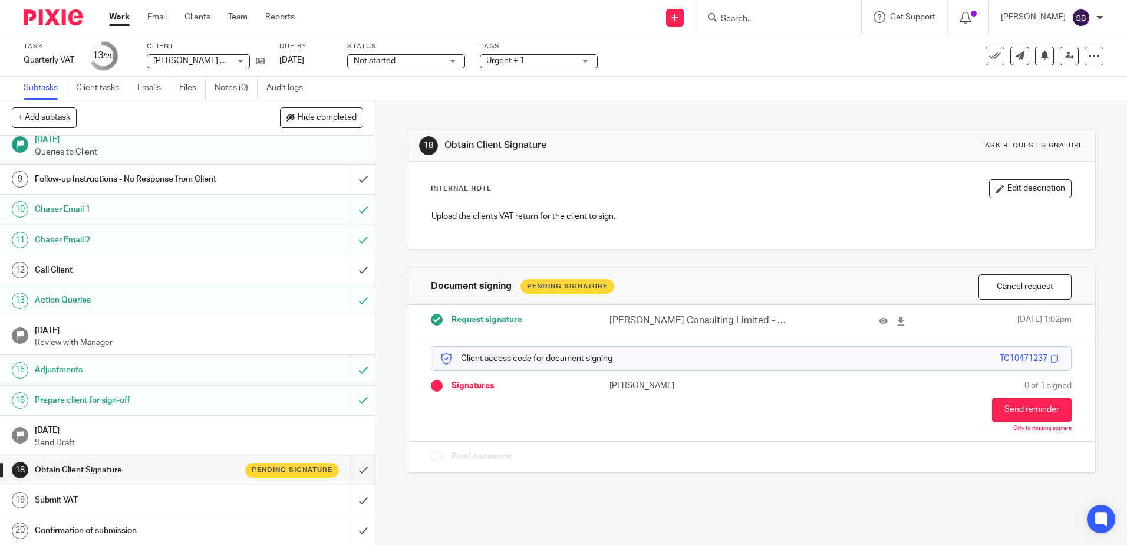
scroll to position [242, 0]
click at [120, 16] on link "Work" at bounding box center [119, 17] width 21 height 12
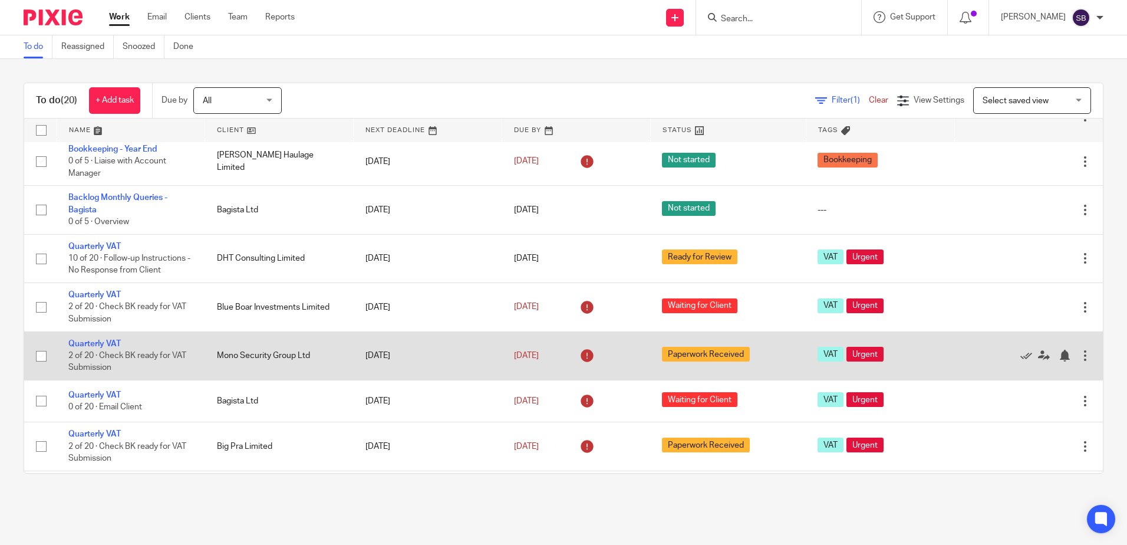
scroll to position [118, 0]
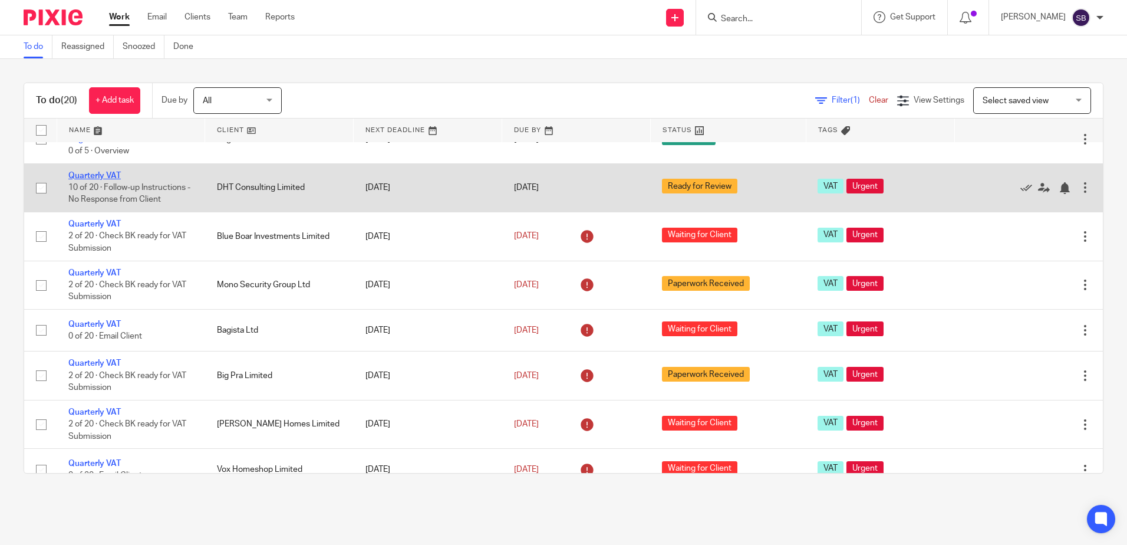
click at [91, 176] on link "Quarterly VAT" at bounding box center [94, 176] width 52 height 8
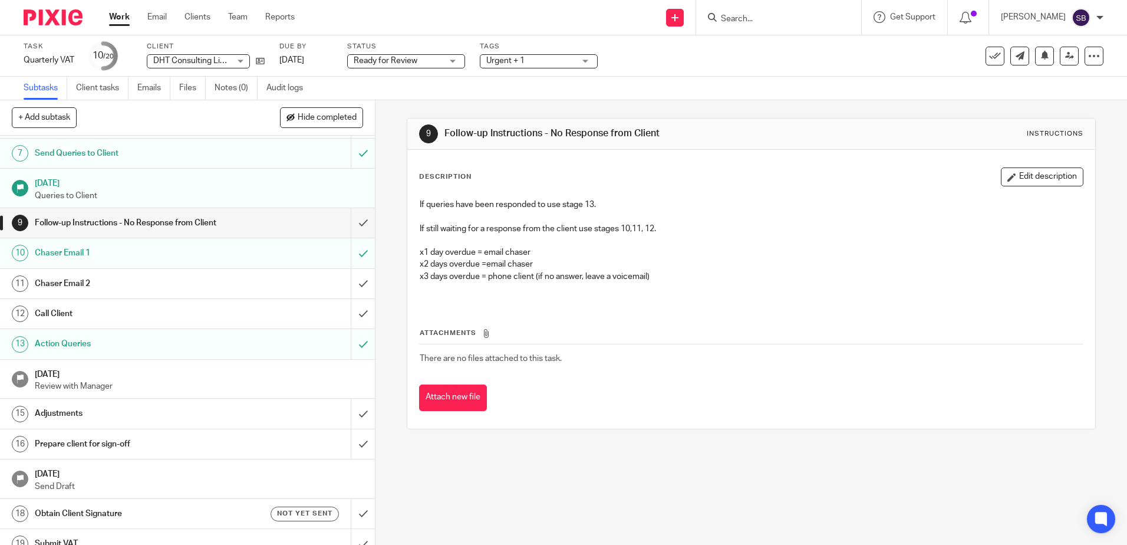
scroll to position [242, 0]
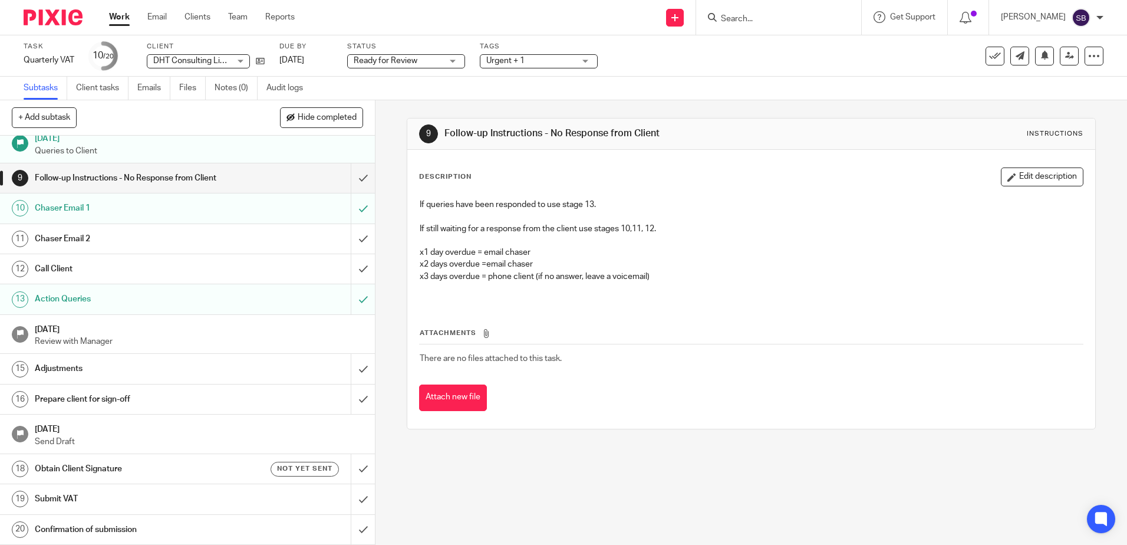
click at [153, 397] on h1 "Prepare client for sign-off" at bounding box center [136, 399] width 203 height 18
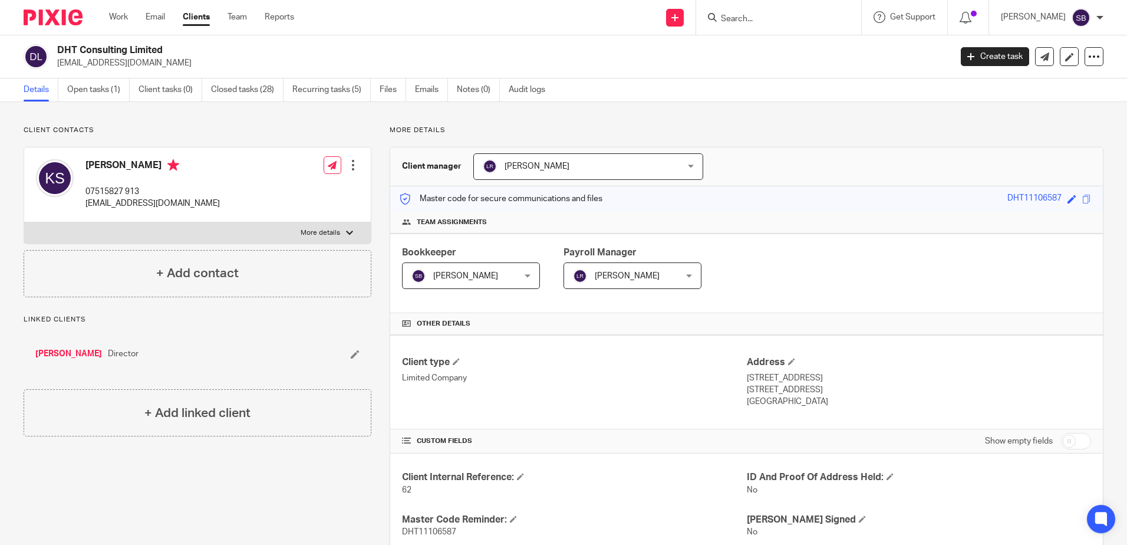
drag, startPoint x: 56, startPoint y: 61, endPoint x: 164, endPoint y: 70, distance: 108.8
click at [164, 70] on div "DHT Consulting Limited [EMAIL_ADDRESS][DOMAIN_NAME] Create task Update from Com…" at bounding box center [563, 56] width 1127 height 43
copy p "[EMAIL_ADDRESS][DOMAIN_NAME]"
click at [1082, 196] on span at bounding box center [1086, 199] width 9 height 9
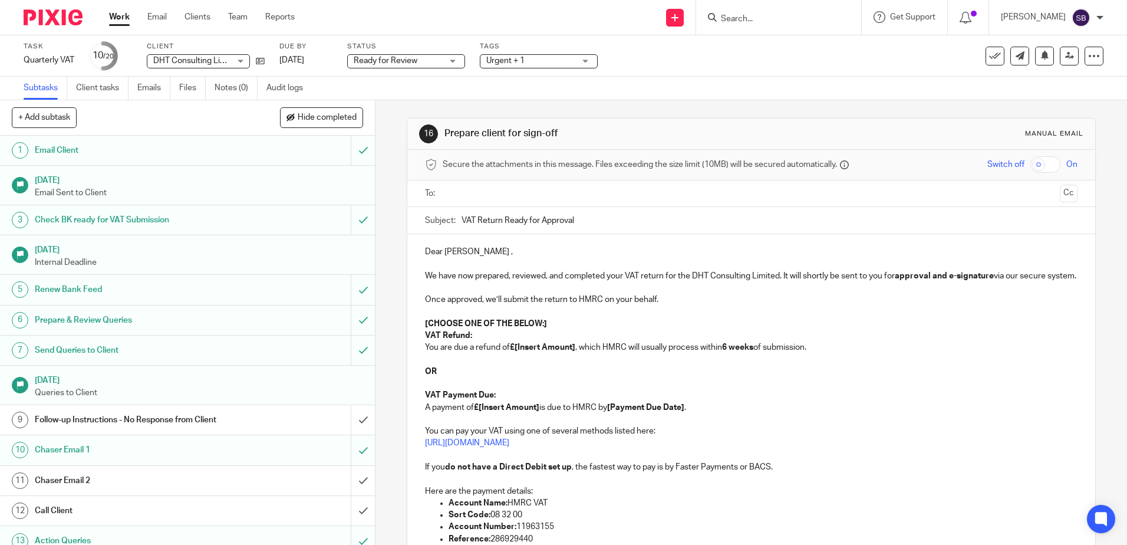
click at [527, 192] on input "text" at bounding box center [751, 194] width 608 height 14
paste input "kavan.soor@btinternet.com"
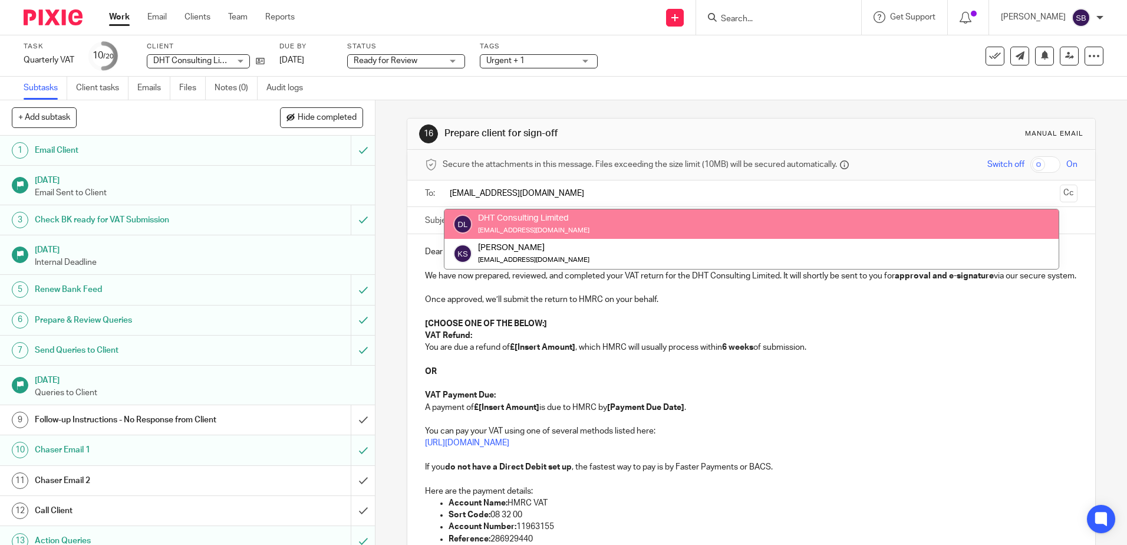
type input "kavan.soor@btinternet.com"
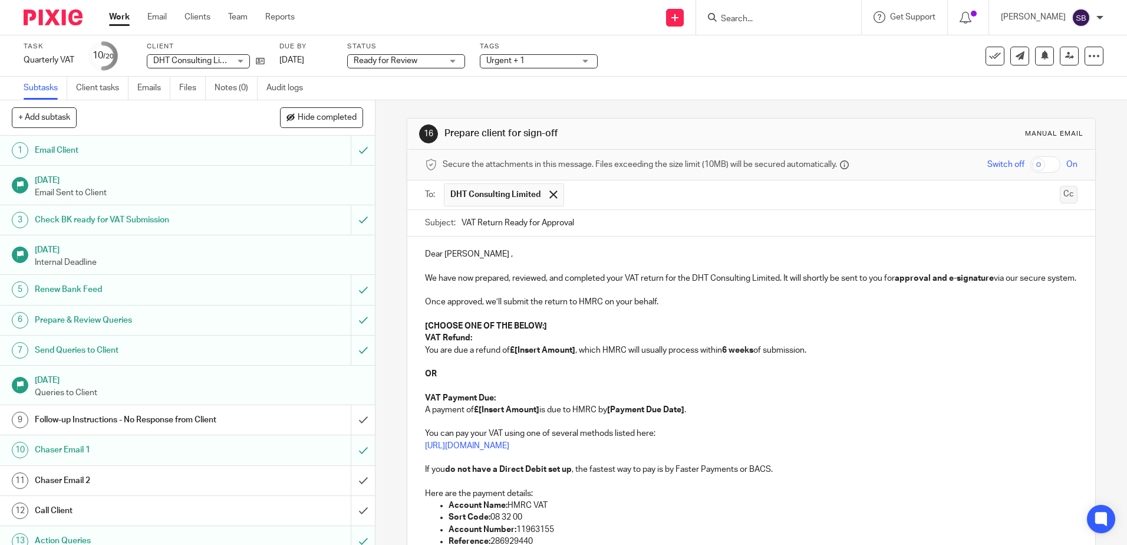
click at [1060, 195] on button "Cc" at bounding box center [1069, 195] width 18 height 18
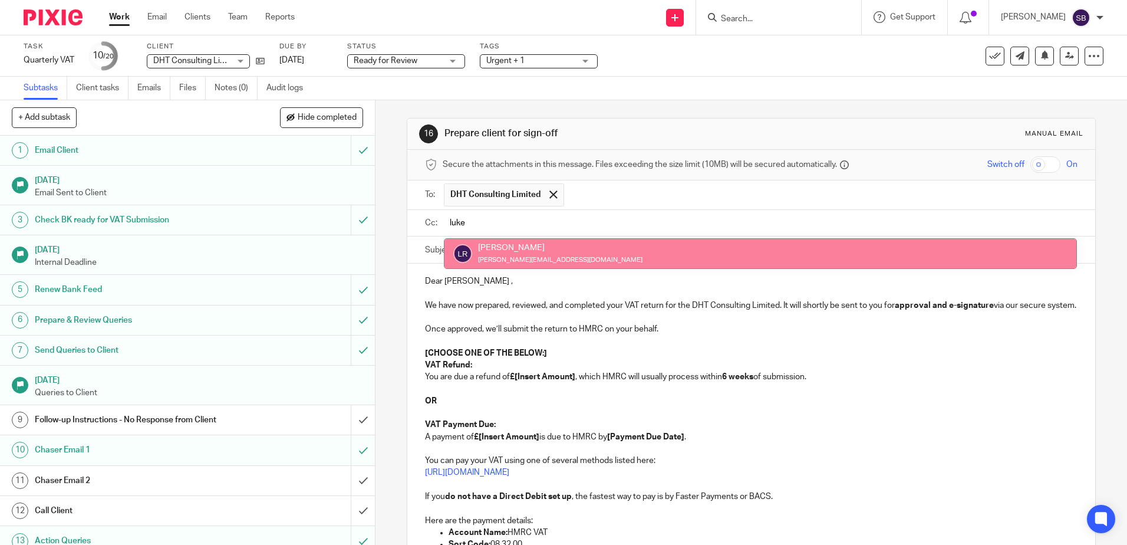
type input "luke"
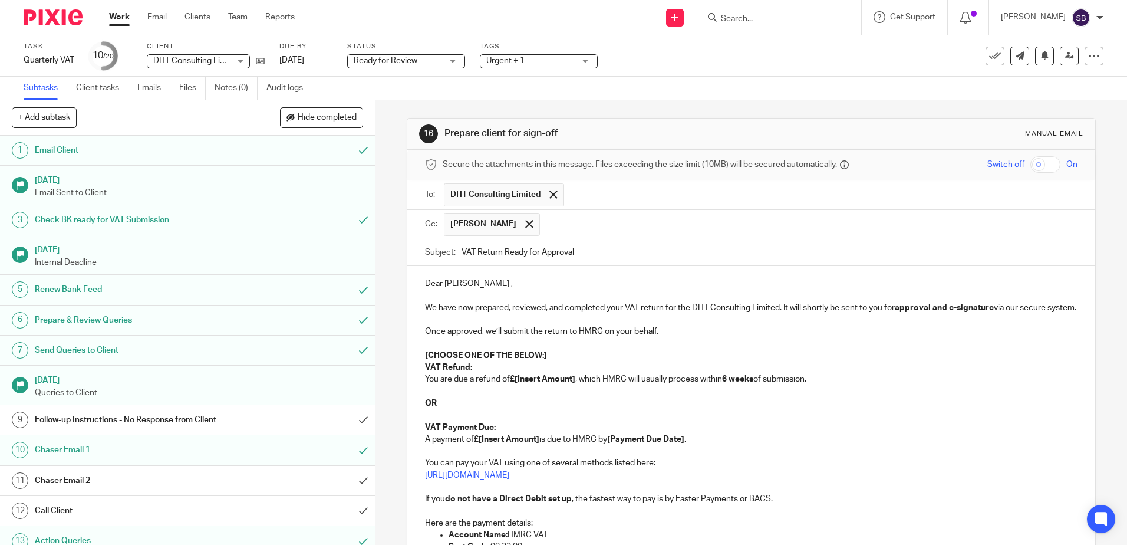
click at [462, 249] on input "VAT Return Ready for Approval" at bounding box center [769, 252] width 615 height 27
drag, startPoint x: 542, startPoint y: 252, endPoint x: 546, endPoint y: 256, distance: 6.3
click at [542, 252] on input "Your June-August VAT Return Ready for Approval" at bounding box center [769, 252] width 615 height 27
click at [569, 256] on input "Your June-August VAT Return Ready for Approval" at bounding box center [769, 252] width 615 height 27
type input "Your June-August VAT Return is Ready for Approval"
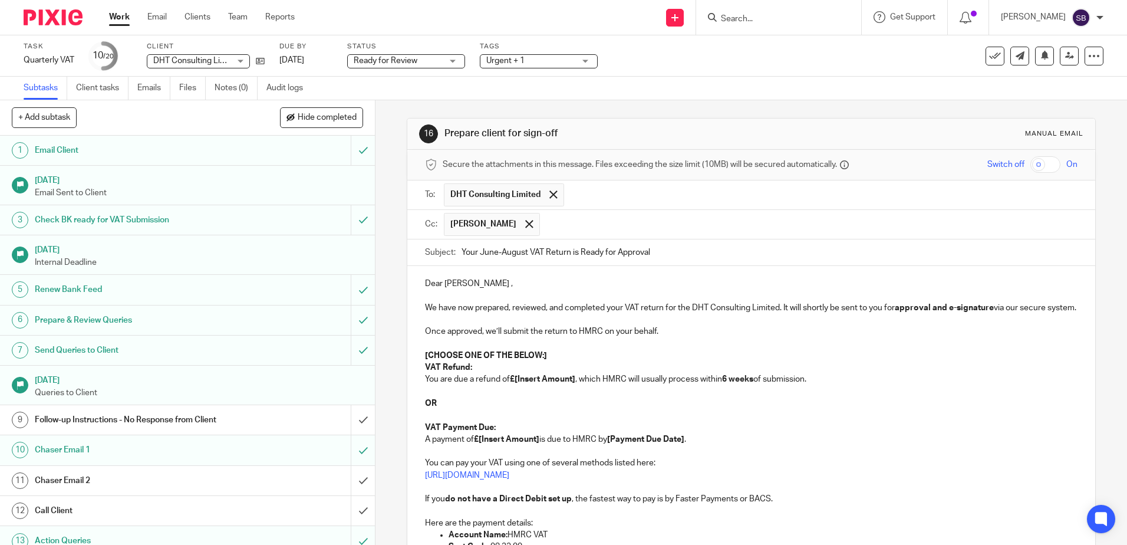
click at [621, 310] on p "We have now prepared, reviewed, and completed your VAT return for the DHT Consu…" at bounding box center [751, 308] width 652 height 12
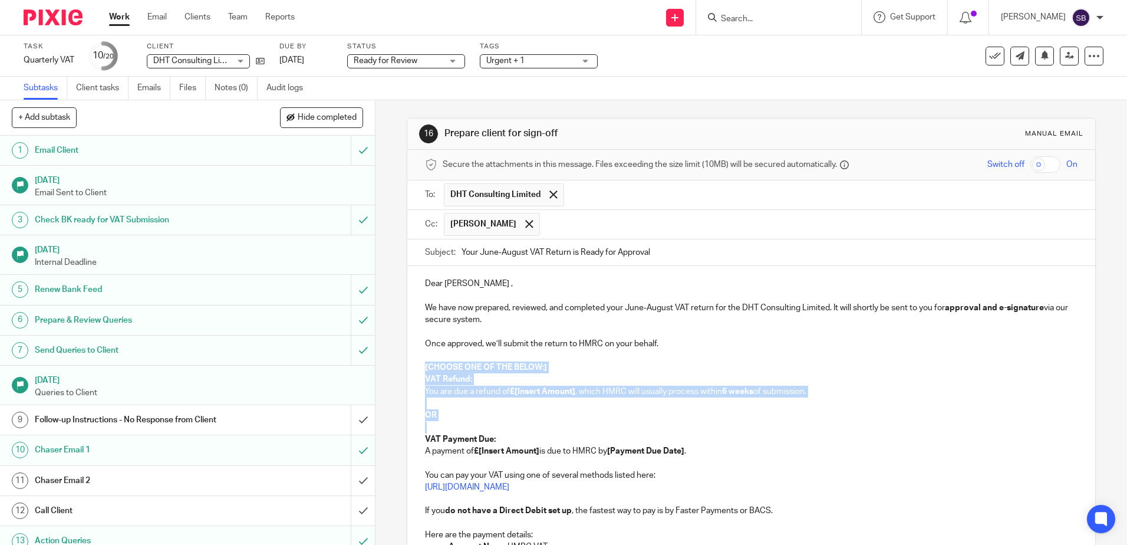
drag, startPoint x: 419, startPoint y: 366, endPoint x: 466, endPoint y: 422, distance: 73.2
click at [466, 422] on div "Dear Kavan , We have now prepared, reviewed, and completed your June-August VAT…" at bounding box center [750, 461] width 687 height 391
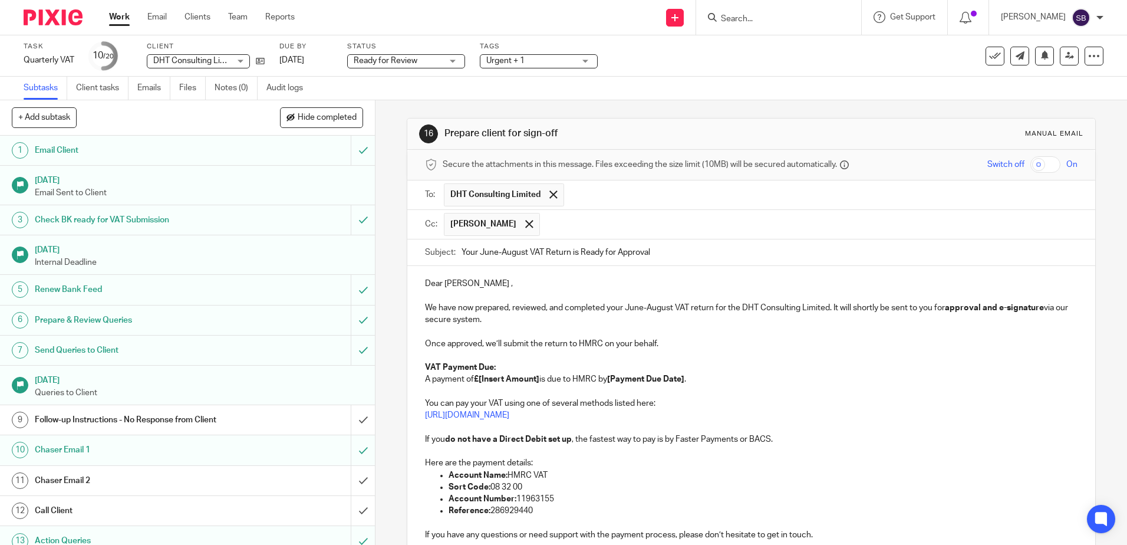
click at [506, 365] on p "VAT Payment Due: A payment of £[Insert Amount] is due to HMRC by [Payment Due D…" at bounding box center [751, 373] width 652 height 24
click at [509, 364] on p "VAT Payment Due: A payment of £[Insert Amount] is due to HMRC by [Payment Due D…" at bounding box center [751, 373] width 652 height 24
drag, startPoint x: 479, startPoint y: 377, endPoint x: 485, endPoint y: 380, distance: 6.6
click at [485, 380] on strong "£[Insert Amount]" at bounding box center [506, 379] width 65 height 8
click at [467, 388] on p at bounding box center [751, 392] width 652 height 12
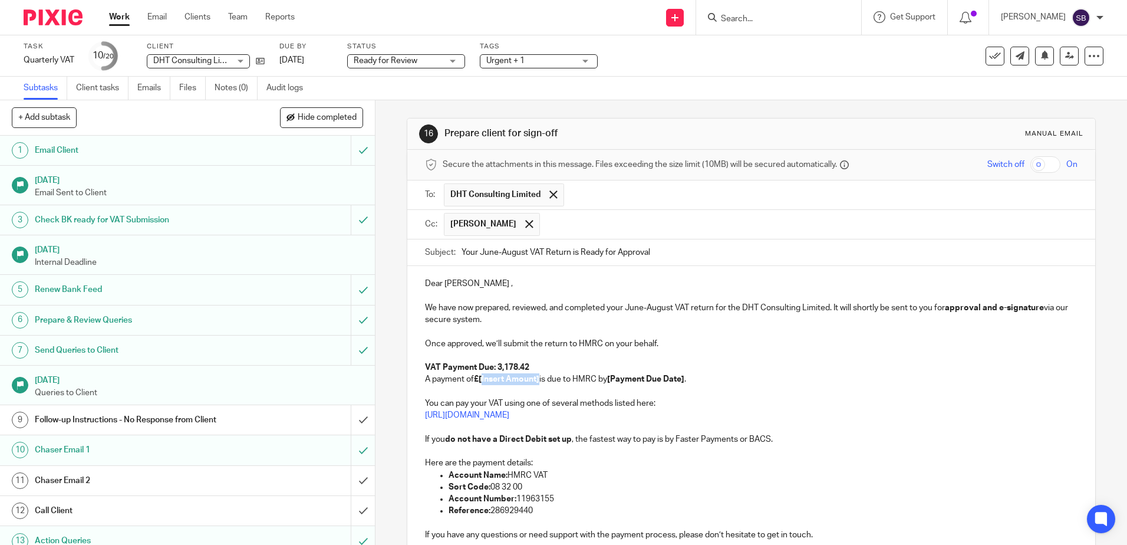
drag, startPoint x: 479, startPoint y: 376, endPoint x: 539, endPoint y: 380, distance: 60.2
click at [539, 380] on p "VAT Payment Due: 3,178.42 A payment of £[Insert Amount] is due to HMRC by [Paym…" at bounding box center [751, 373] width 652 height 24
drag, startPoint x: 580, startPoint y: 378, endPoint x: 658, endPoint y: 376, distance: 78.4
click at [658, 376] on p "VAT Payment Due: 3,178.42 A payment of £3,178.42 is due to HMRC by [Payment Due…" at bounding box center [751, 373] width 652 height 24
drag, startPoint x: 582, startPoint y: 379, endPoint x: 625, endPoint y: 382, distance: 43.1
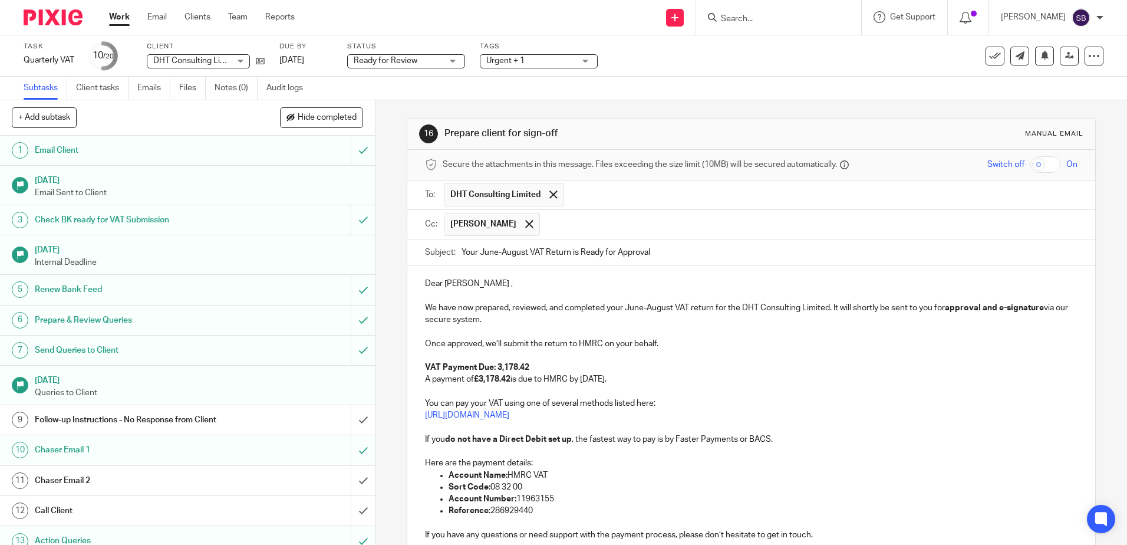
click at [625, 382] on p "VAT Payment Due: 3,178.42 A payment of £3,178.42 is due to HMRC by 07/10/2025." at bounding box center [751, 373] width 652 height 24
click at [687, 378] on p "VAT Payment Due: 3,178.42 A payment of £3,178.42 is due to HMRC by 07/10/2025 ." at bounding box center [751, 373] width 652 height 24
drag, startPoint x: 636, startPoint y: 380, endPoint x: 627, endPoint y: 382, distance: 9.2
click at [627, 382] on p "VAT Payment Due: 3,178.42 A payment of £3,178.42 is due to HMRC by 07/10/2025 ." at bounding box center [751, 373] width 652 height 24
click at [679, 380] on p "VAT Payment Due: 3,178.42 A payment of £3,178.42 is due to HMRC by 07/10/2025." at bounding box center [751, 373] width 652 height 24
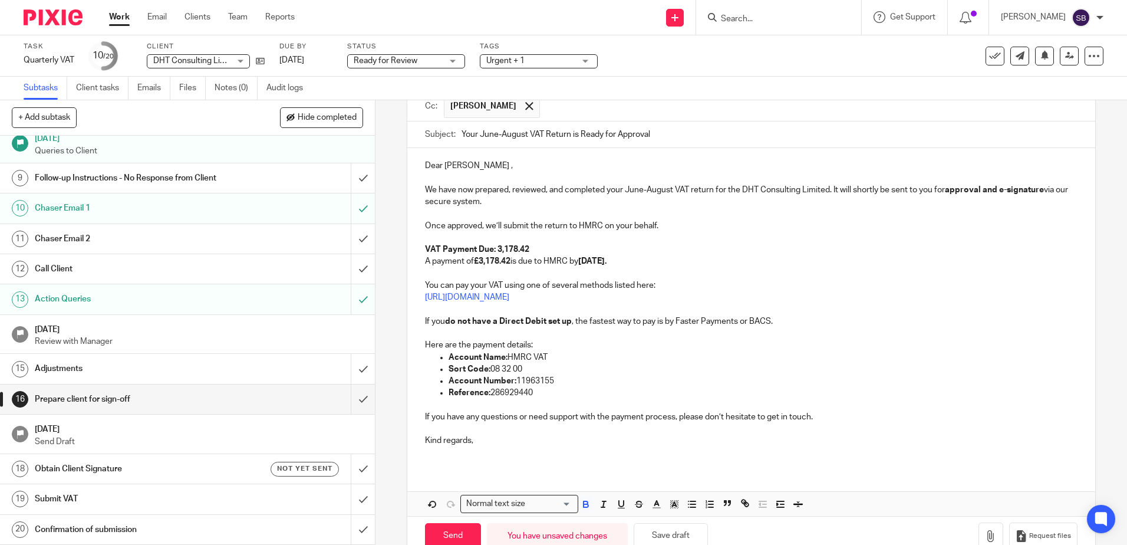
scroll to position [146, 0]
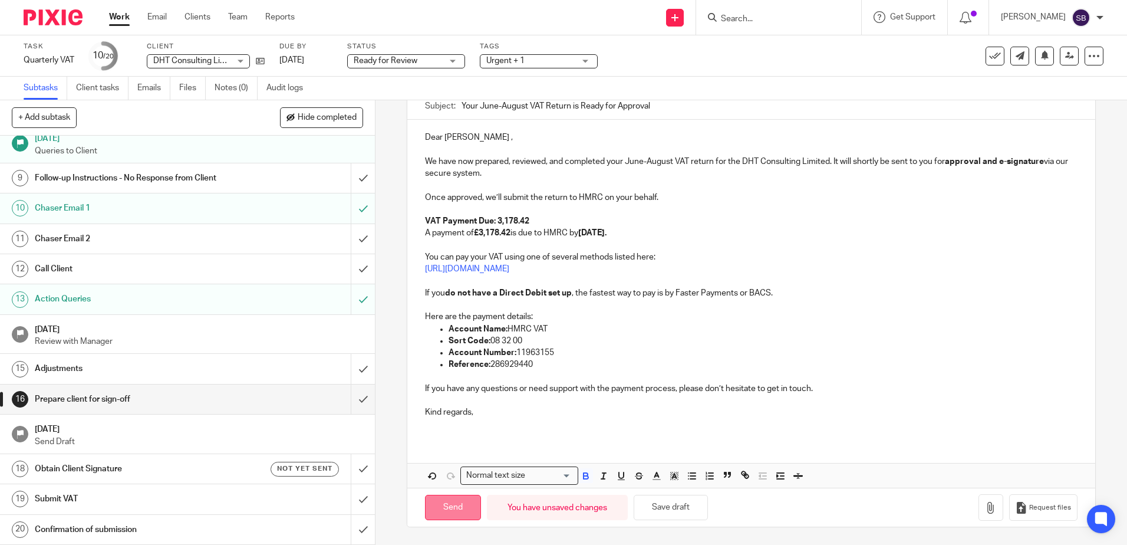
click at [449, 508] on input "Send" at bounding box center [453, 507] width 56 height 25
type input "Sent"
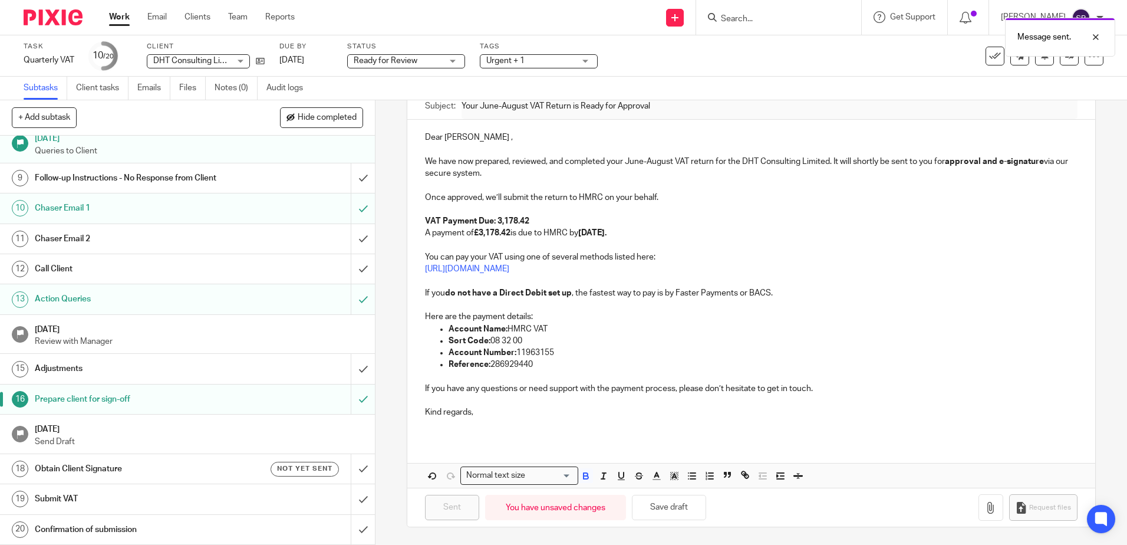
click at [166, 467] on h1 "Obtain Client Signature" at bounding box center [136, 469] width 203 height 18
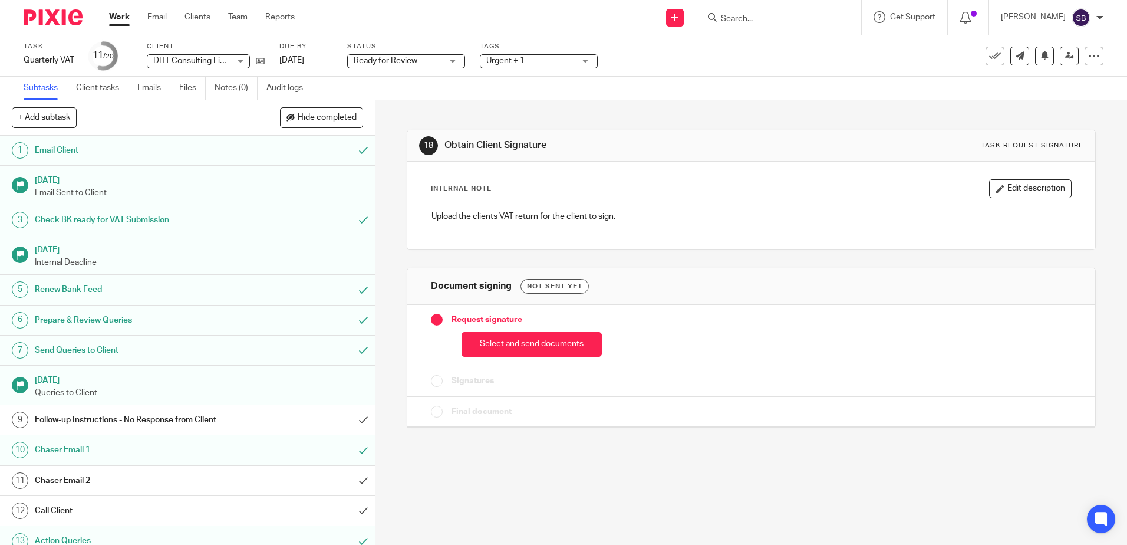
click at [476, 340] on button "Select and send documents" at bounding box center [532, 344] width 140 height 25
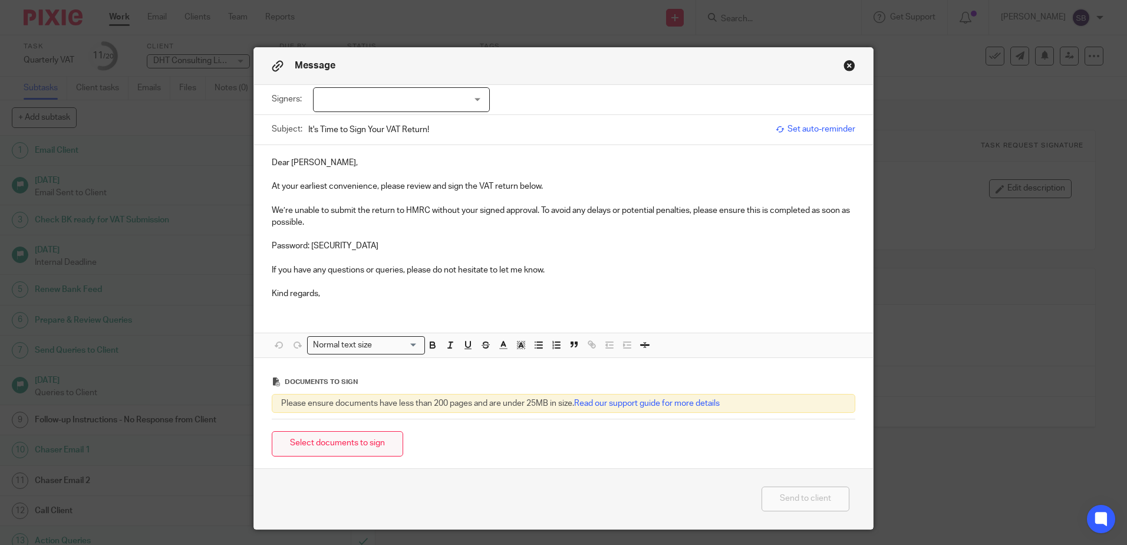
click at [327, 443] on button "Select documents to sign" at bounding box center [337, 443] width 131 height 25
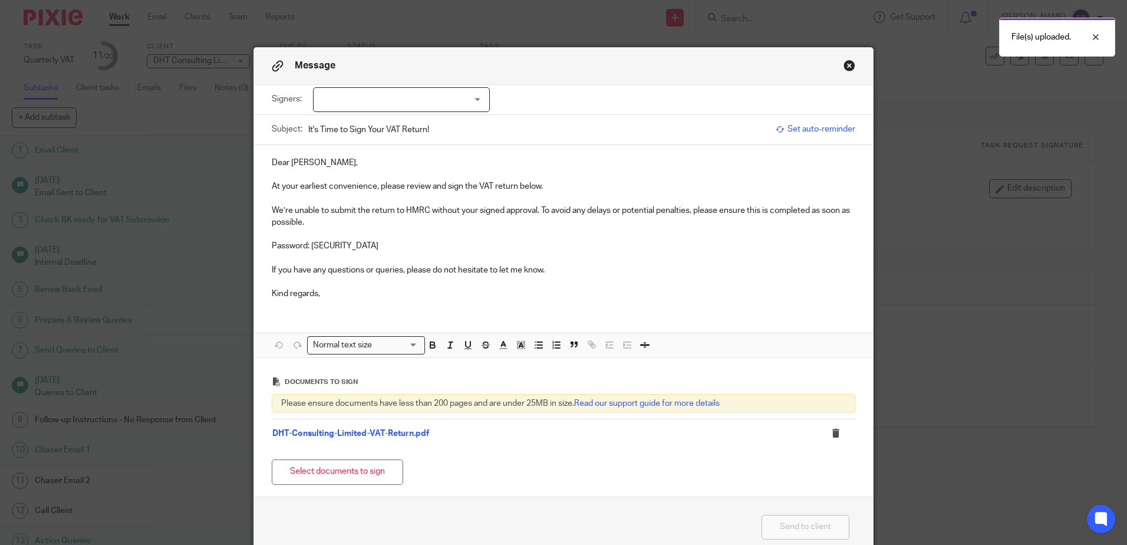
click at [363, 108] on div at bounding box center [401, 99] width 177 height 25
click at [362, 131] on li "[PERSON_NAME]" at bounding box center [397, 124] width 176 height 24
checkbox input "true"
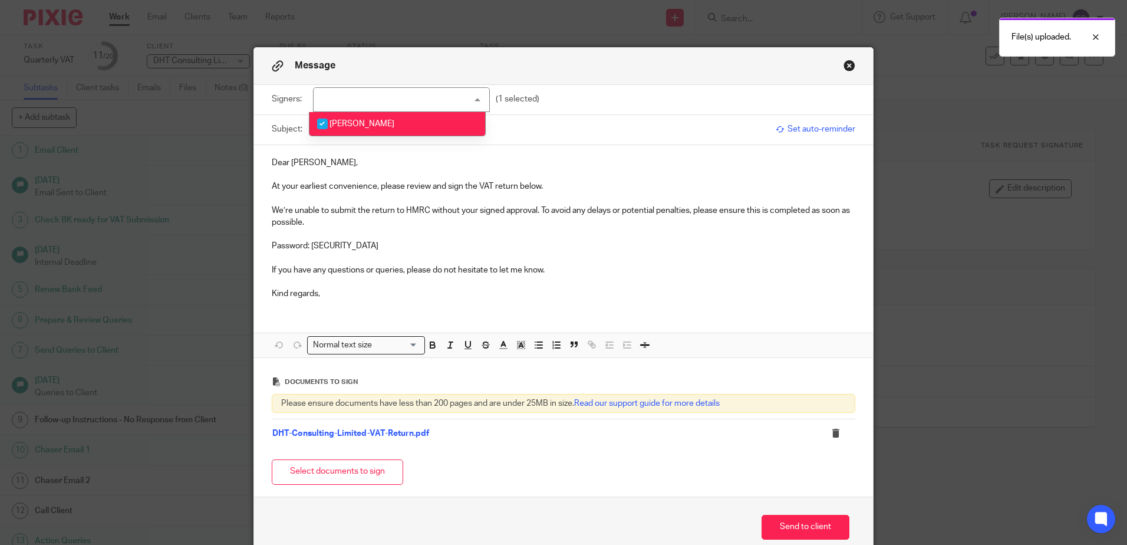
click at [419, 148] on div "Dear Kavan, At your earliest convenience, please review and sign the VAT return…" at bounding box center [563, 227] width 619 height 164
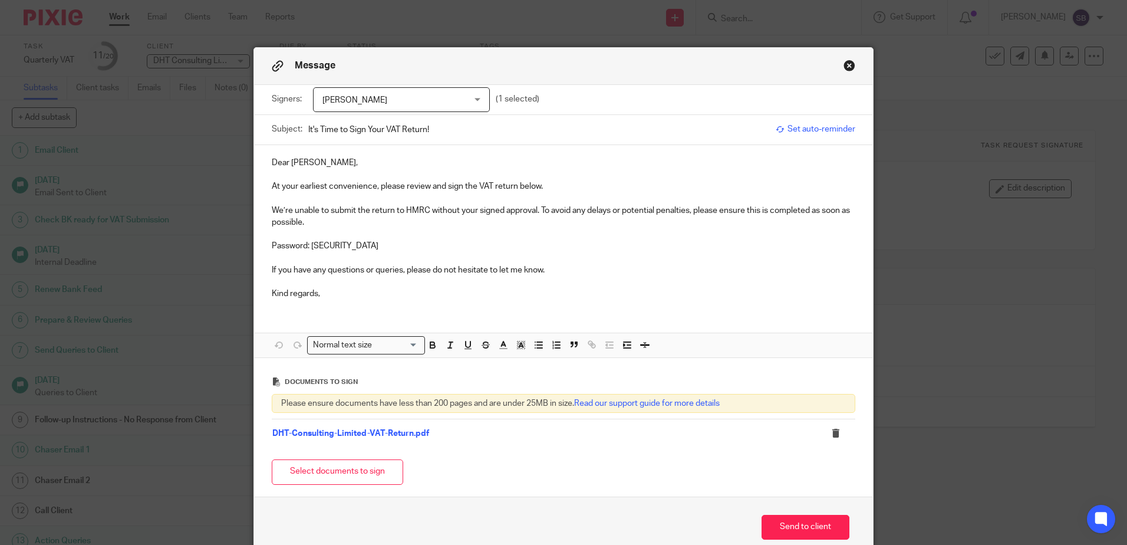
click at [383, 130] on input "It's Time to Sign Your VAT Return!" at bounding box center [539, 129] width 462 height 27
type input "It's Time to Sign Your June-August VAT Return!"
drag, startPoint x: 363, startPoint y: 247, endPoint x: 309, endPoint y: 249, distance: 53.7
click at [309, 249] on p "Password: DHT11106587" at bounding box center [564, 246] width 584 height 12
drag, startPoint x: 360, startPoint y: 245, endPoint x: 310, endPoint y: 245, distance: 50.1
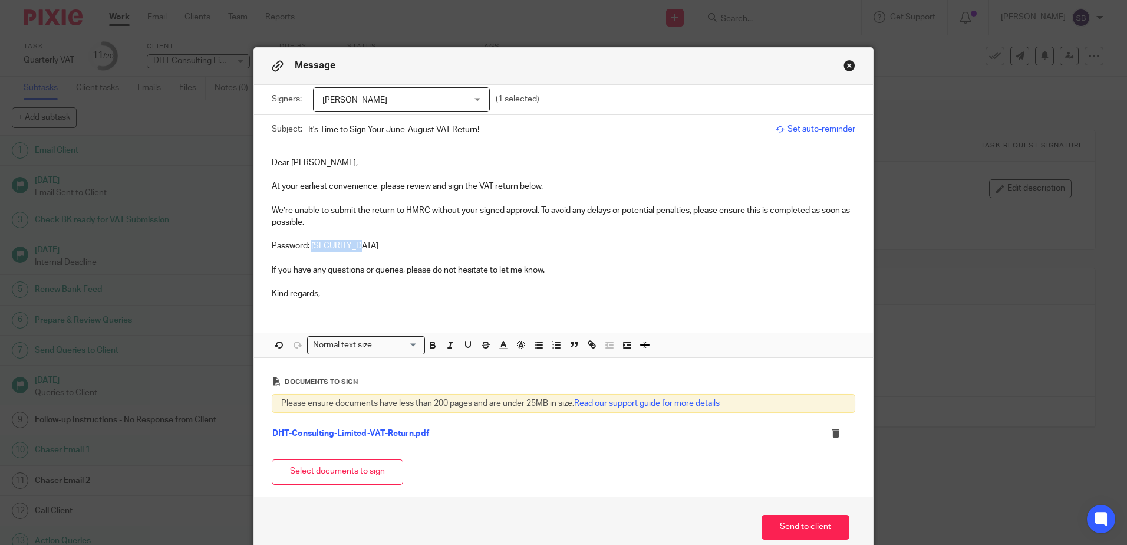
click at [310, 245] on p "Password: DHT11106587" at bounding box center [564, 246] width 584 height 12
click at [342, 305] on div "Dear Kavan, At your earliest convenience, please review and sign the VAT return…" at bounding box center [563, 227] width 619 height 164
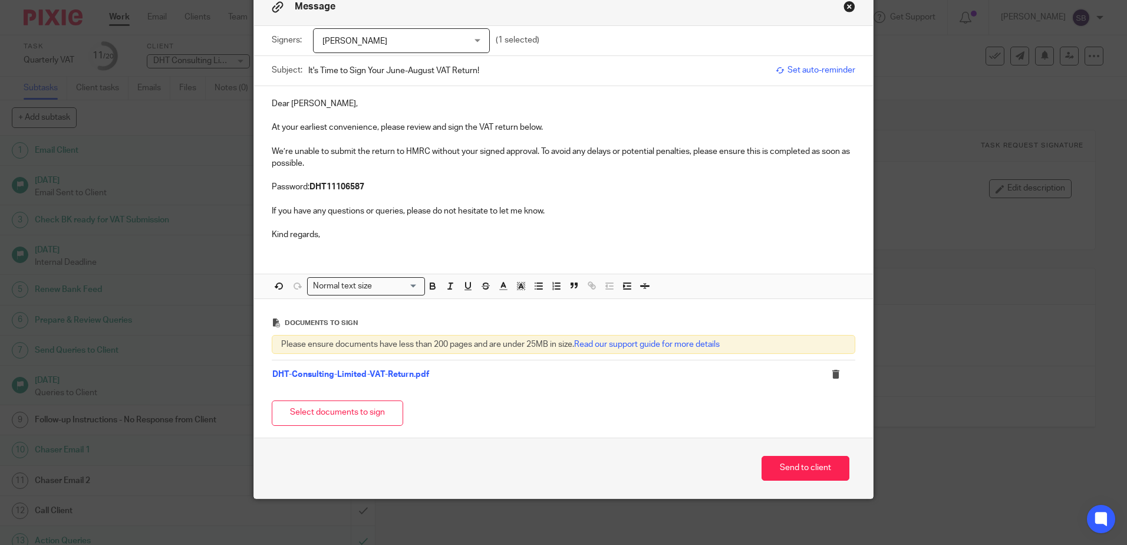
scroll to position [60, 0]
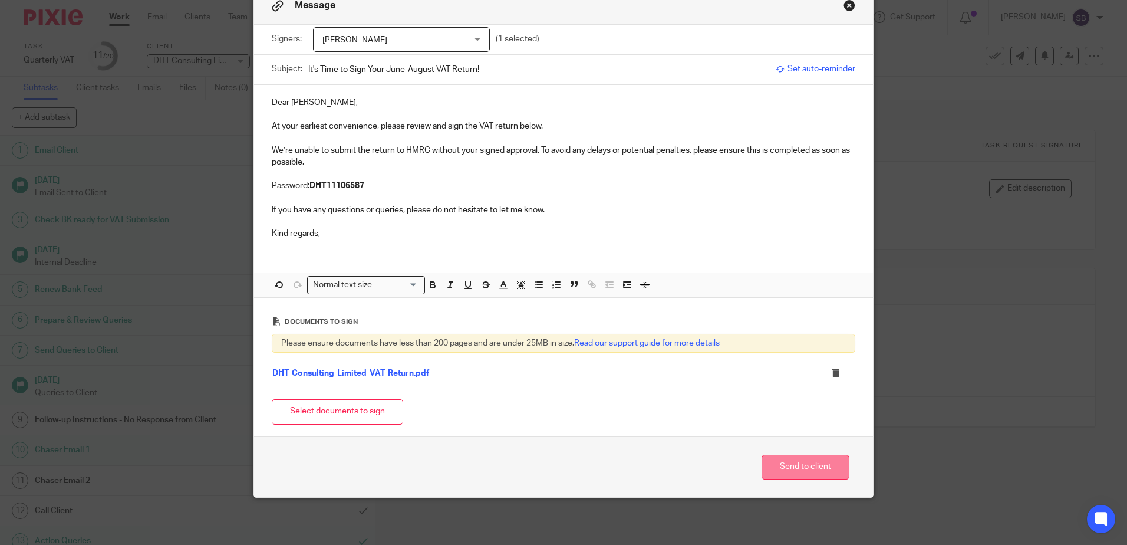
click at [808, 466] on button "Send to client" at bounding box center [806, 466] width 88 height 25
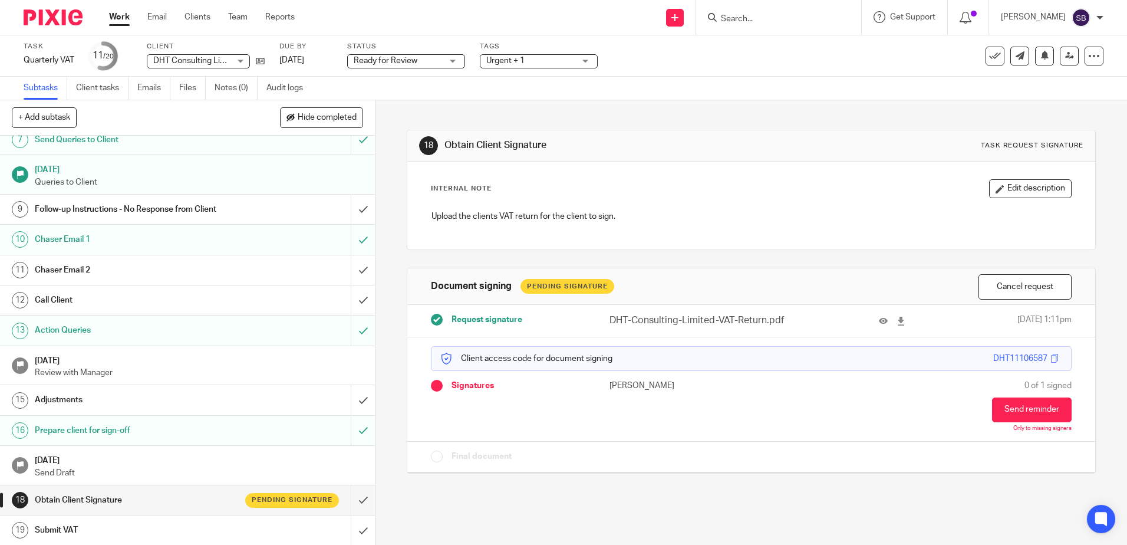
scroll to position [242, 0]
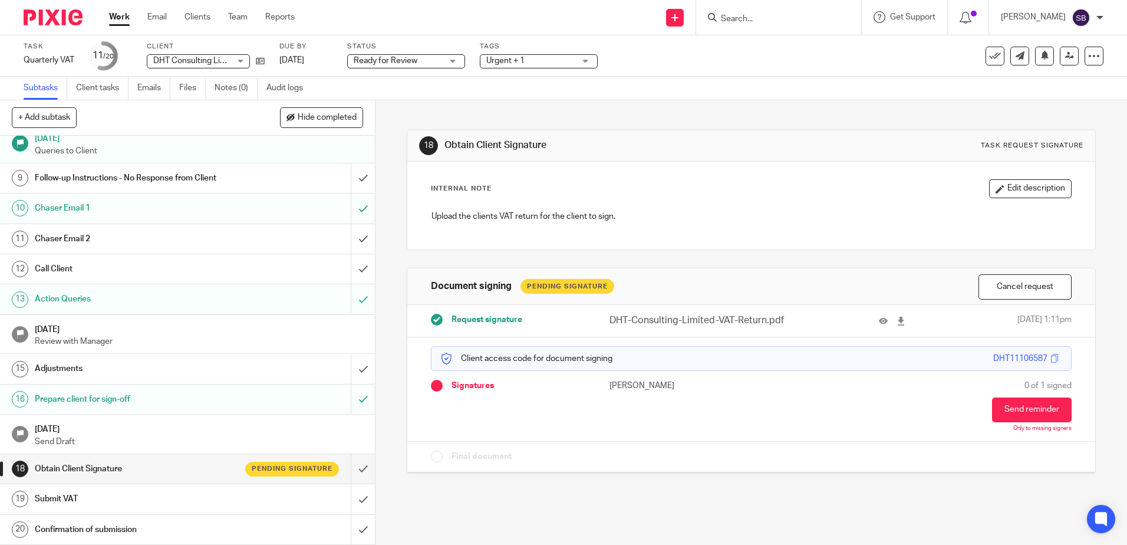
click at [123, 16] on link "Work" at bounding box center [119, 17] width 21 height 12
